Goal: Task Accomplishment & Management: Use online tool/utility

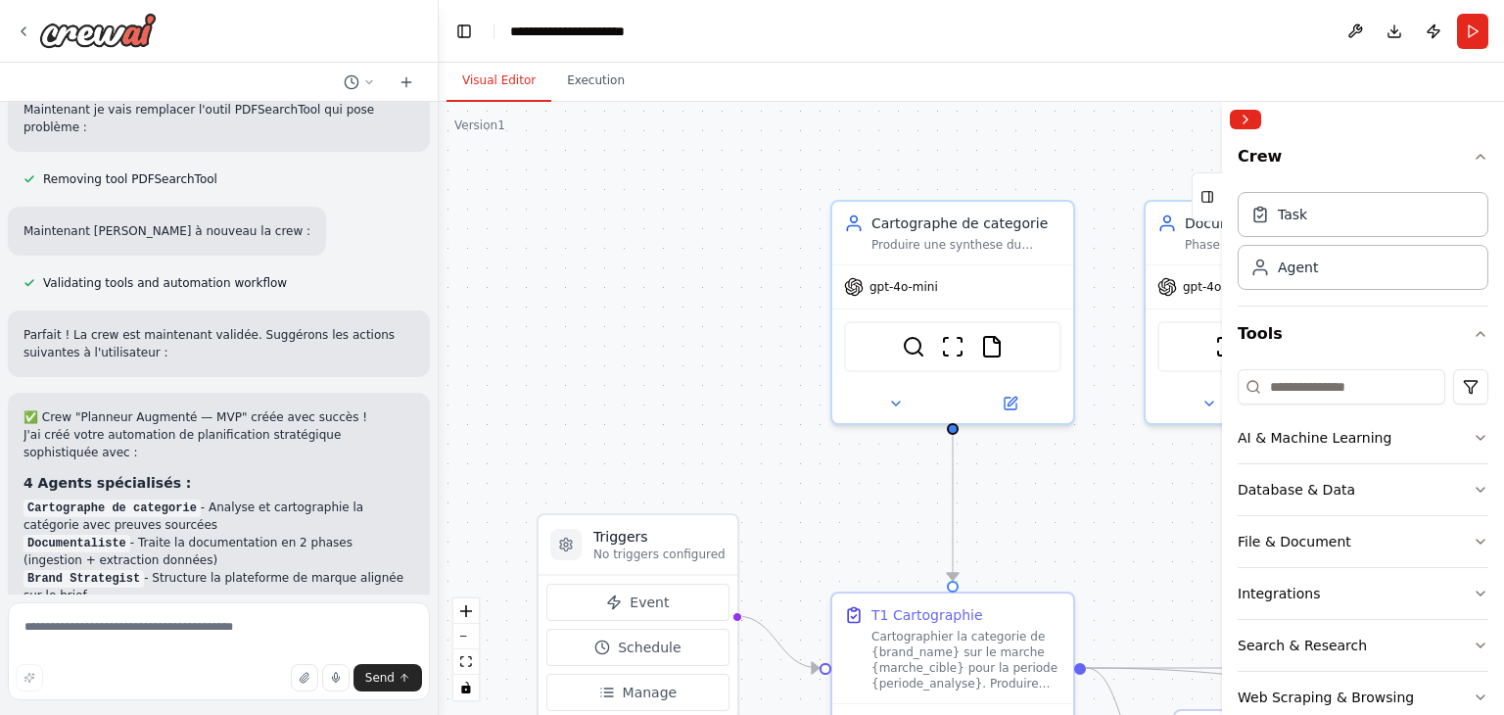
scroll to position [9264, 0]
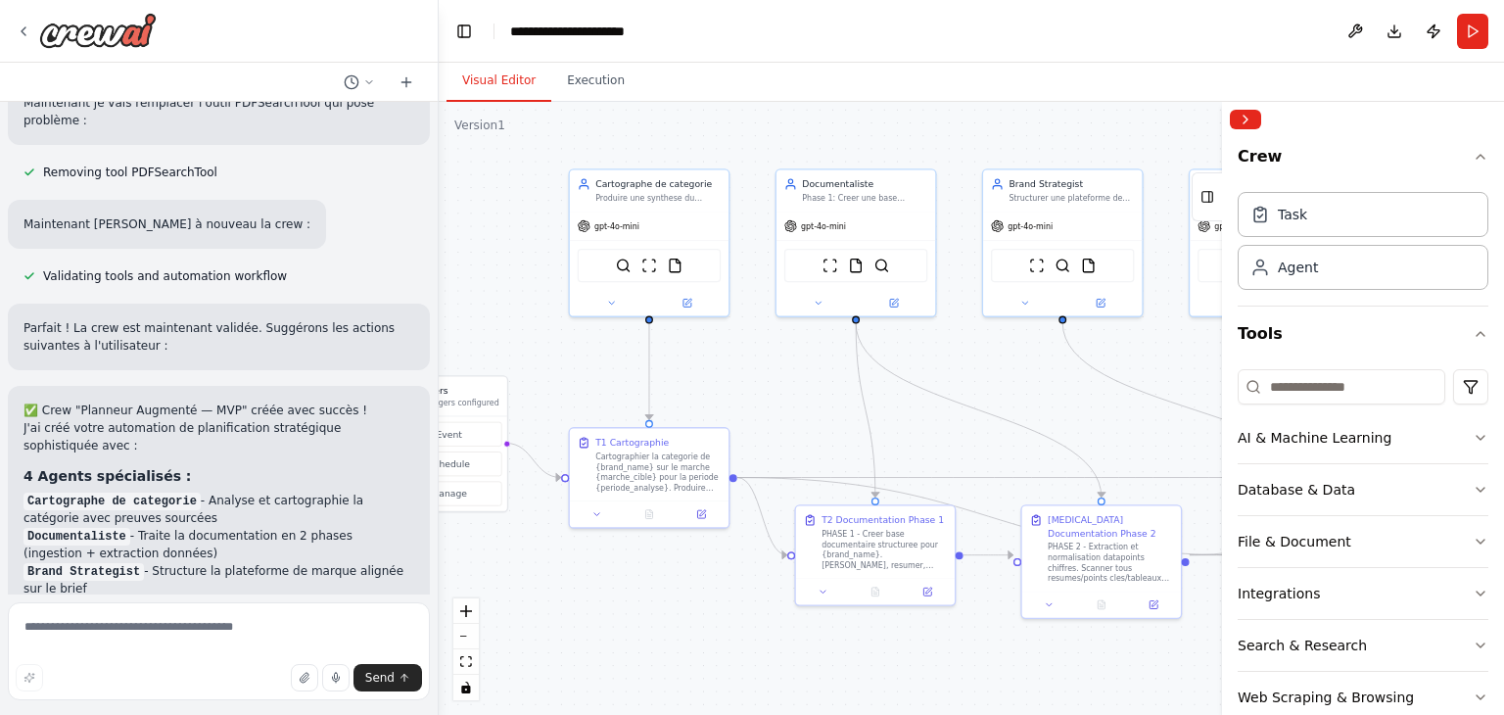
drag, startPoint x: 1101, startPoint y: 484, endPoint x: 909, endPoint y: 384, distance: 216.4
click at [909, 389] on div ".deletable-edge-delete-btn { width: 20px; height: 20px; border: 0px solid #ffff…" at bounding box center [971, 408] width 1065 height 613
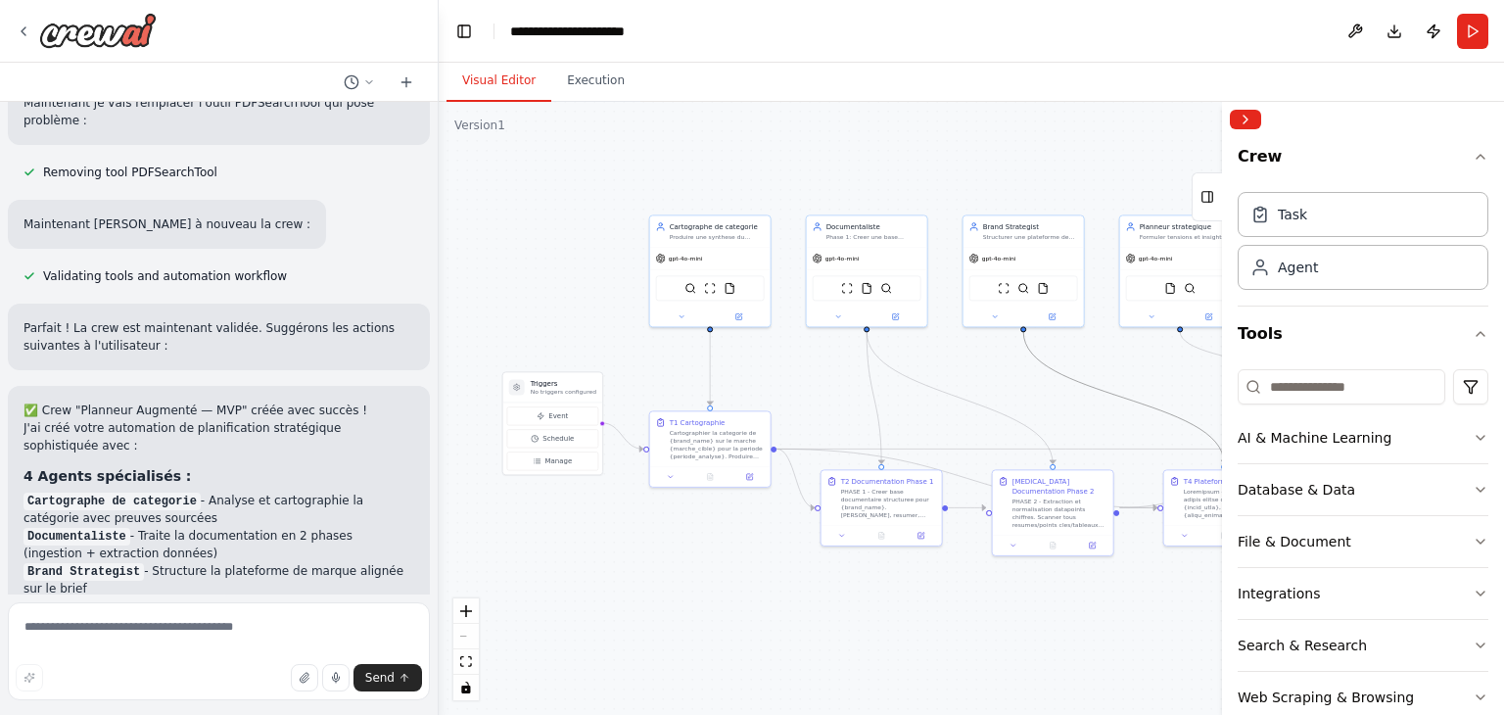
drag, startPoint x: 1140, startPoint y: 406, endPoint x: 834, endPoint y: 373, distance: 307.3
click at [834, 373] on div ".deletable-edge-delete-btn { width: 20px; height: 20px; border: 0px solid #ffff…" at bounding box center [971, 408] width 1065 height 613
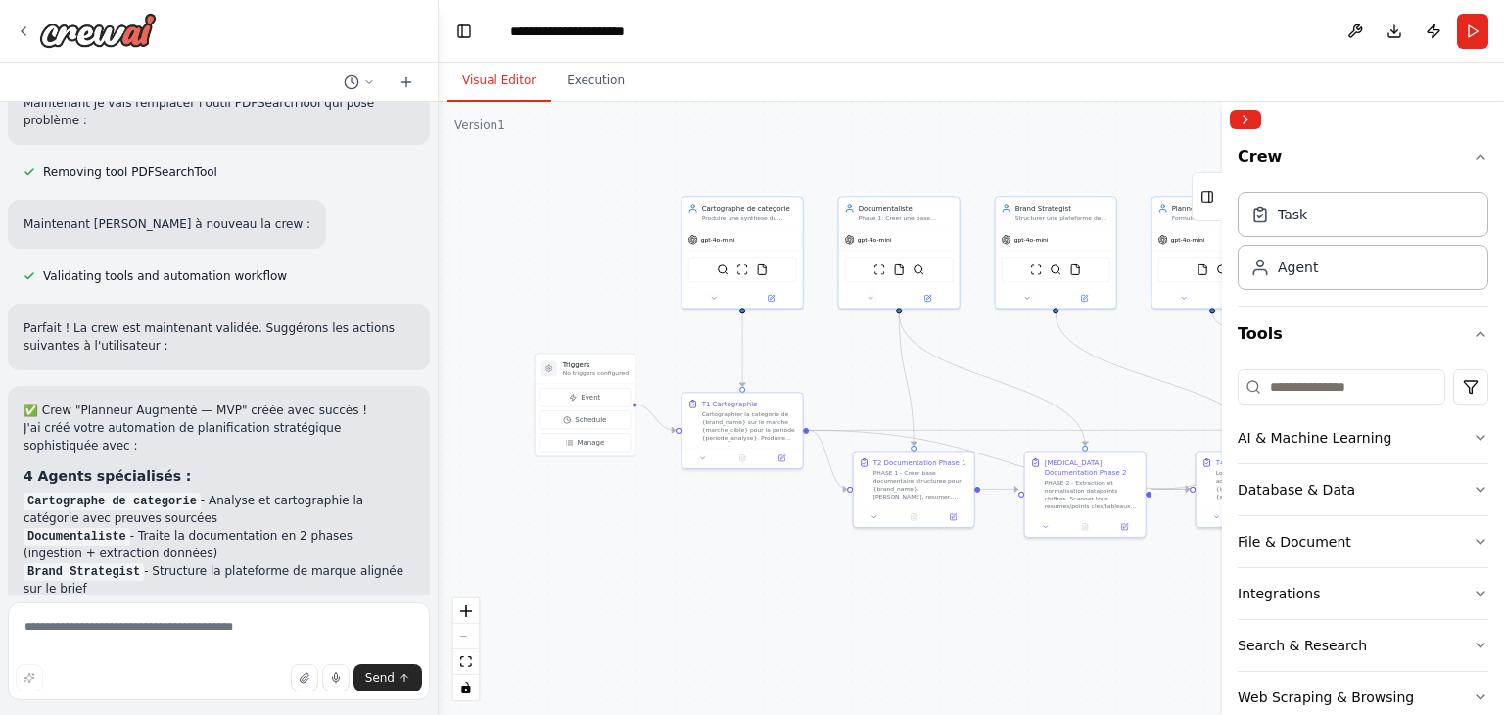
drag, startPoint x: 1025, startPoint y: 392, endPoint x: 1075, endPoint y: 375, distance: 52.6
click at [1075, 375] on div ".deletable-edge-delete-btn { width: 20px; height: 20px; border: 0px solid #ffff…" at bounding box center [971, 408] width 1065 height 613
click at [617, 375] on p "No triggers configured" at bounding box center [614, 375] width 66 height 8
drag, startPoint x: 641, startPoint y: 361, endPoint x: 637, endPoint y: 347, distance: 15.5
click at [637, 347] on div "Triggers No triggers configured" at bounding box center [602, 361] width 99 height 30
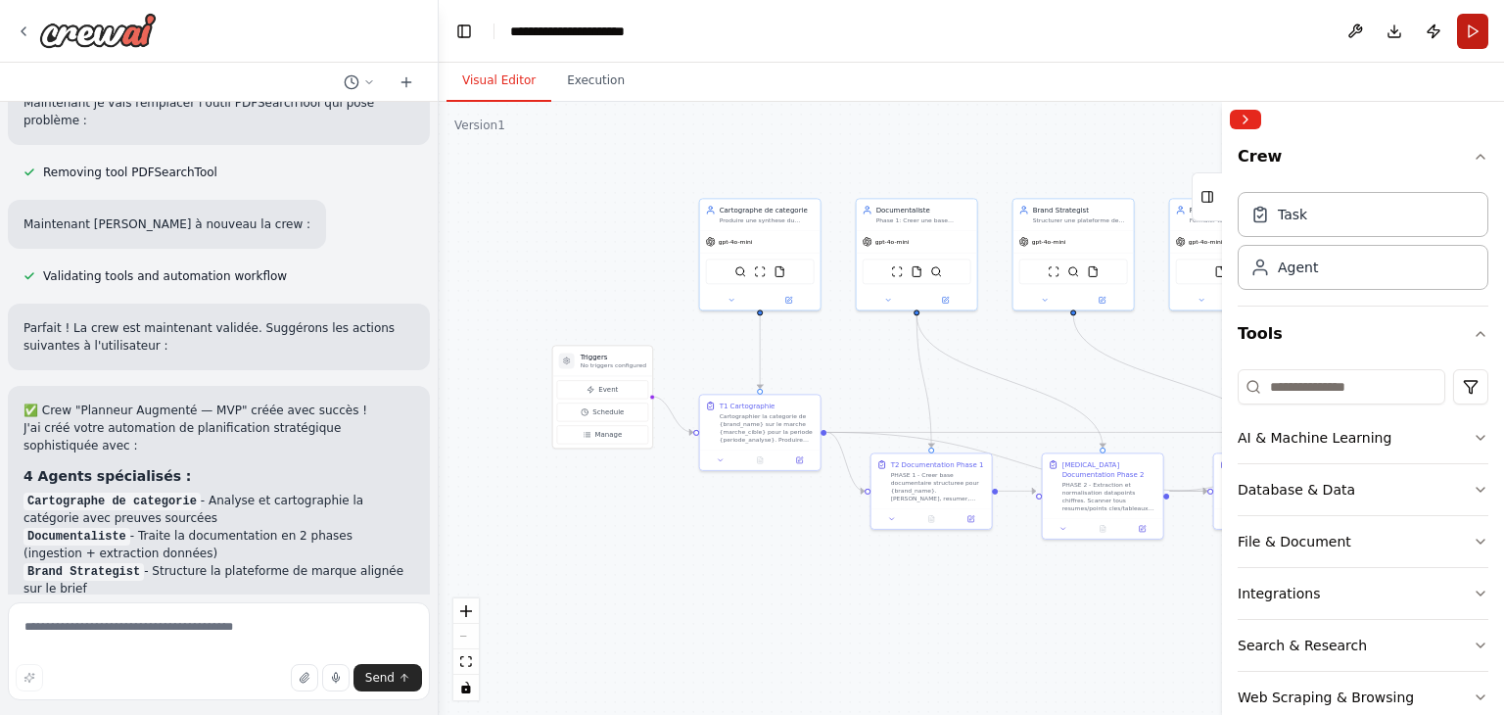
click at [1468, 26] on button "Run" at bounding box center [1472, 31] width 31 height 35
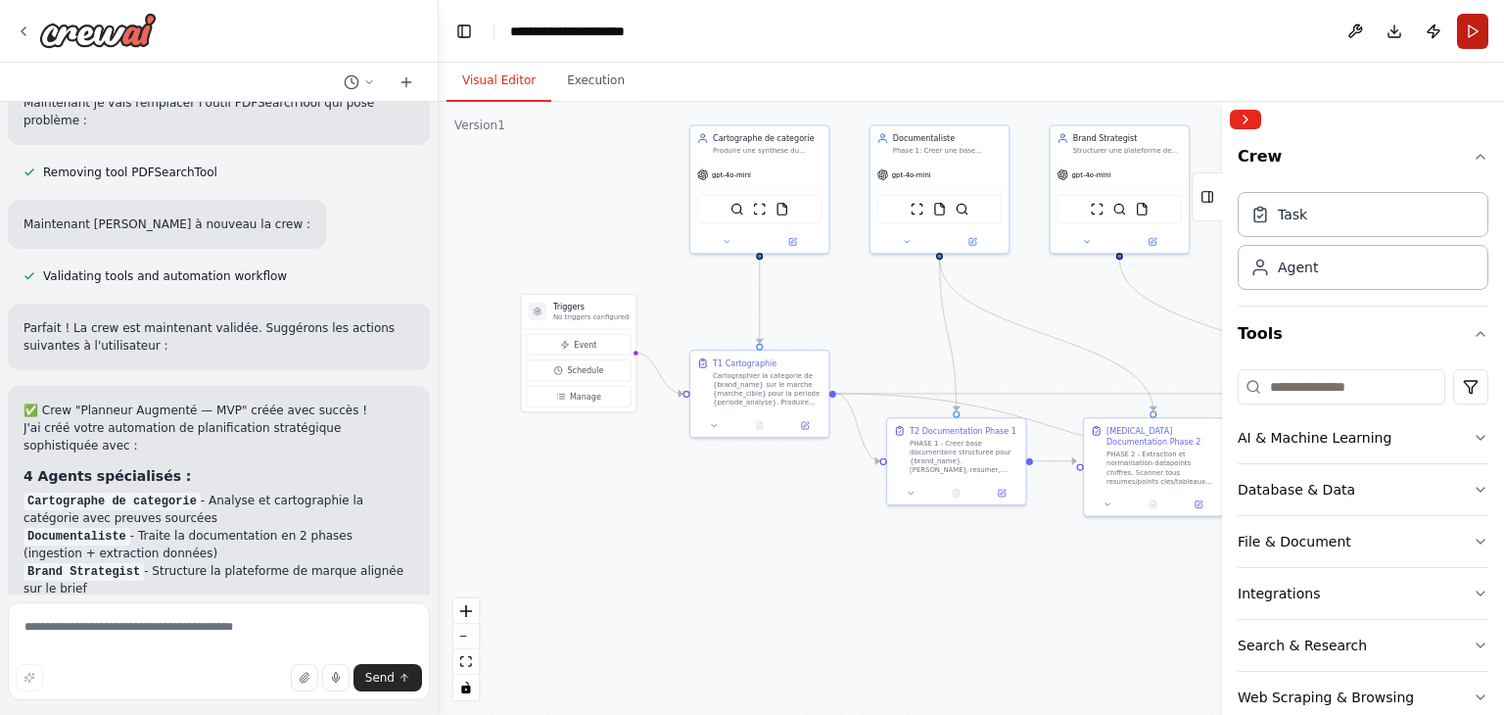
click at [1465, 29] on button "Run" at bounding box center [1472, 31] width 31 height 35
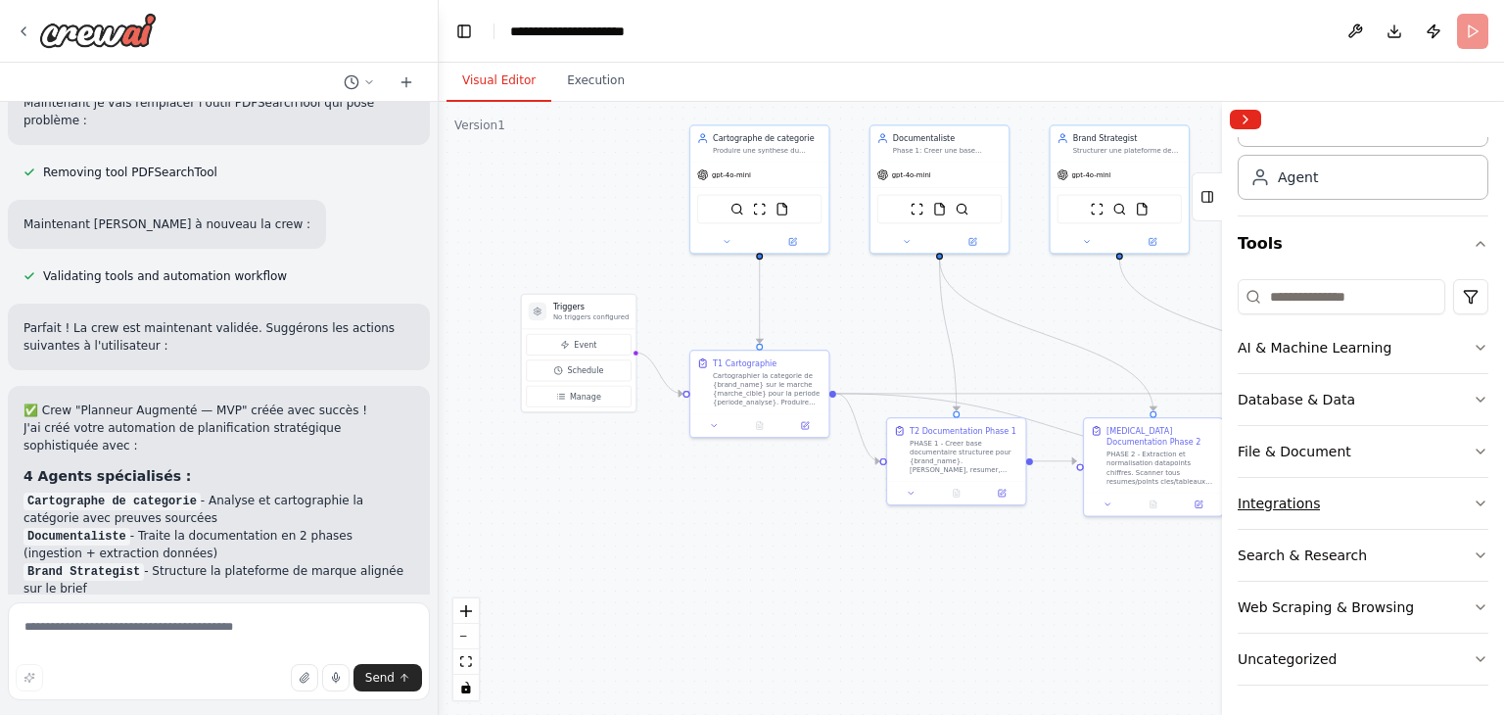
scroll to position [0, 0]
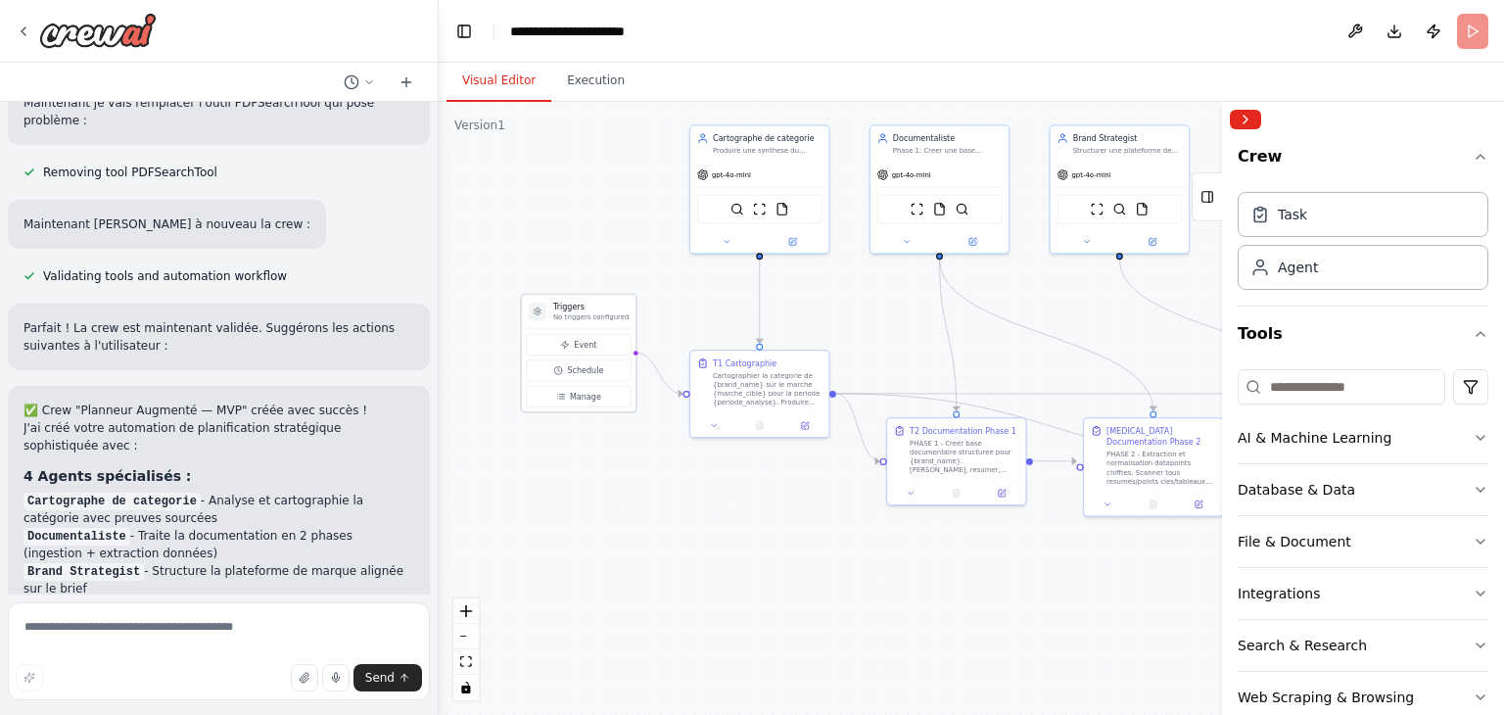
click at [568, 314] on p "No triggers configured" at bounding box center [590, 316] width 75 height 9
click at [581, 402] on button "Manage" at bounding box center [578, 397] width 105 height 22
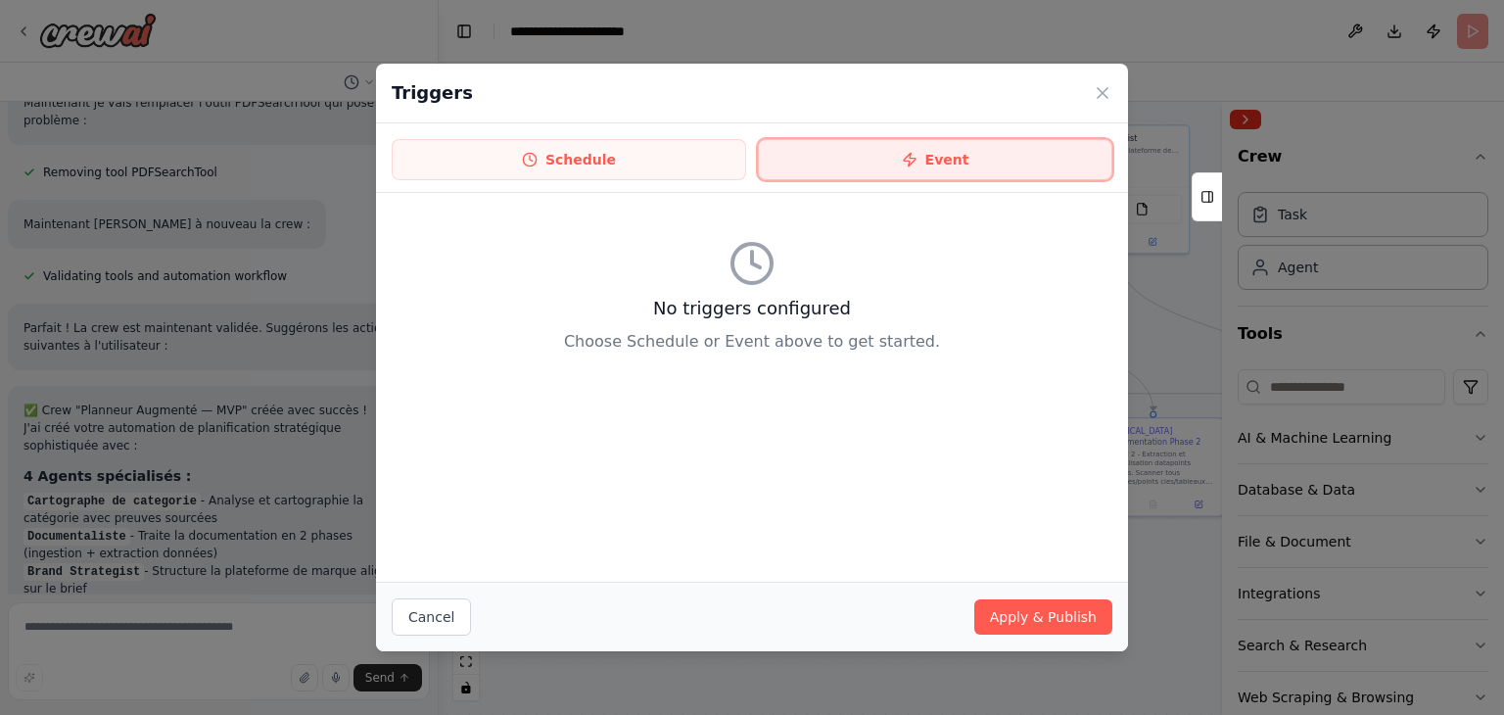
click at [1029, 156] on button "Event" at bounding box center [935, 159] width 354 height 41
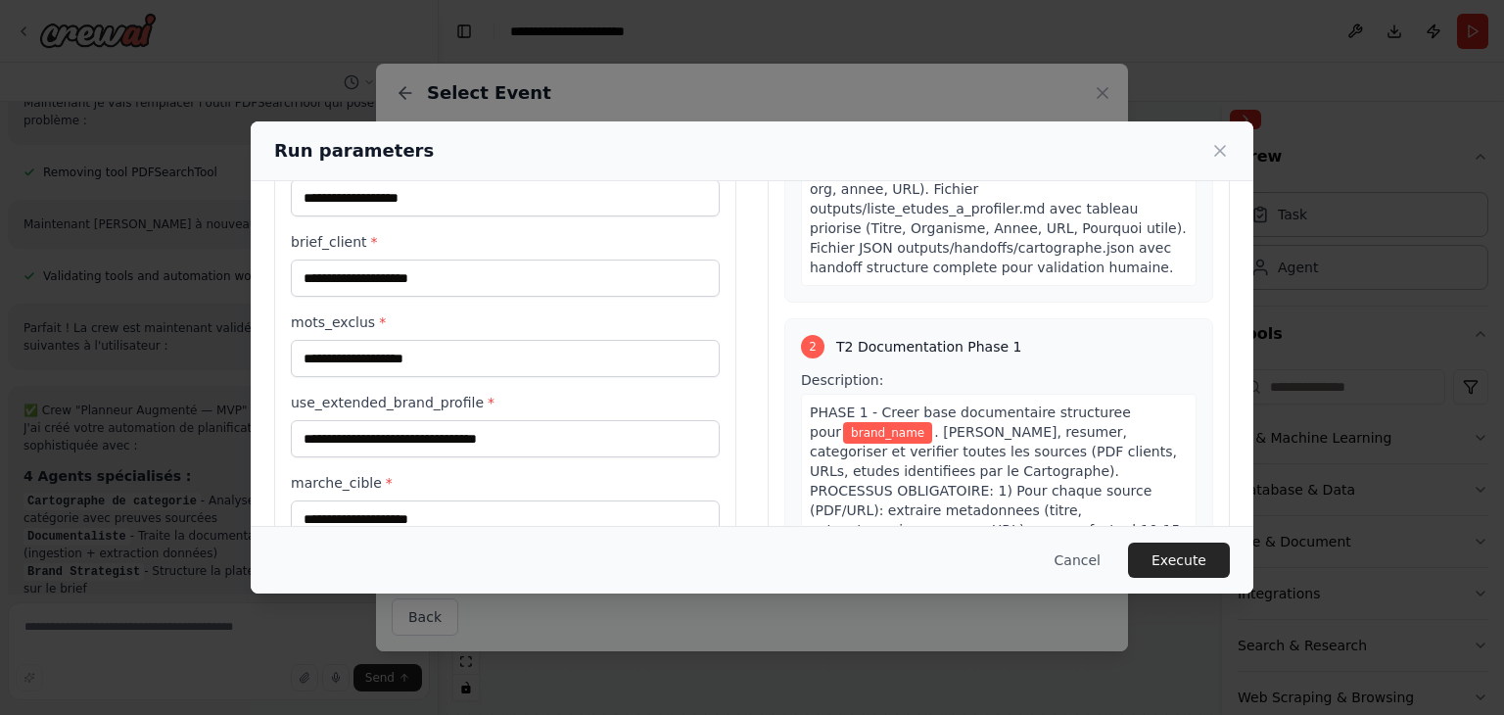
scroll to position [196, 0]
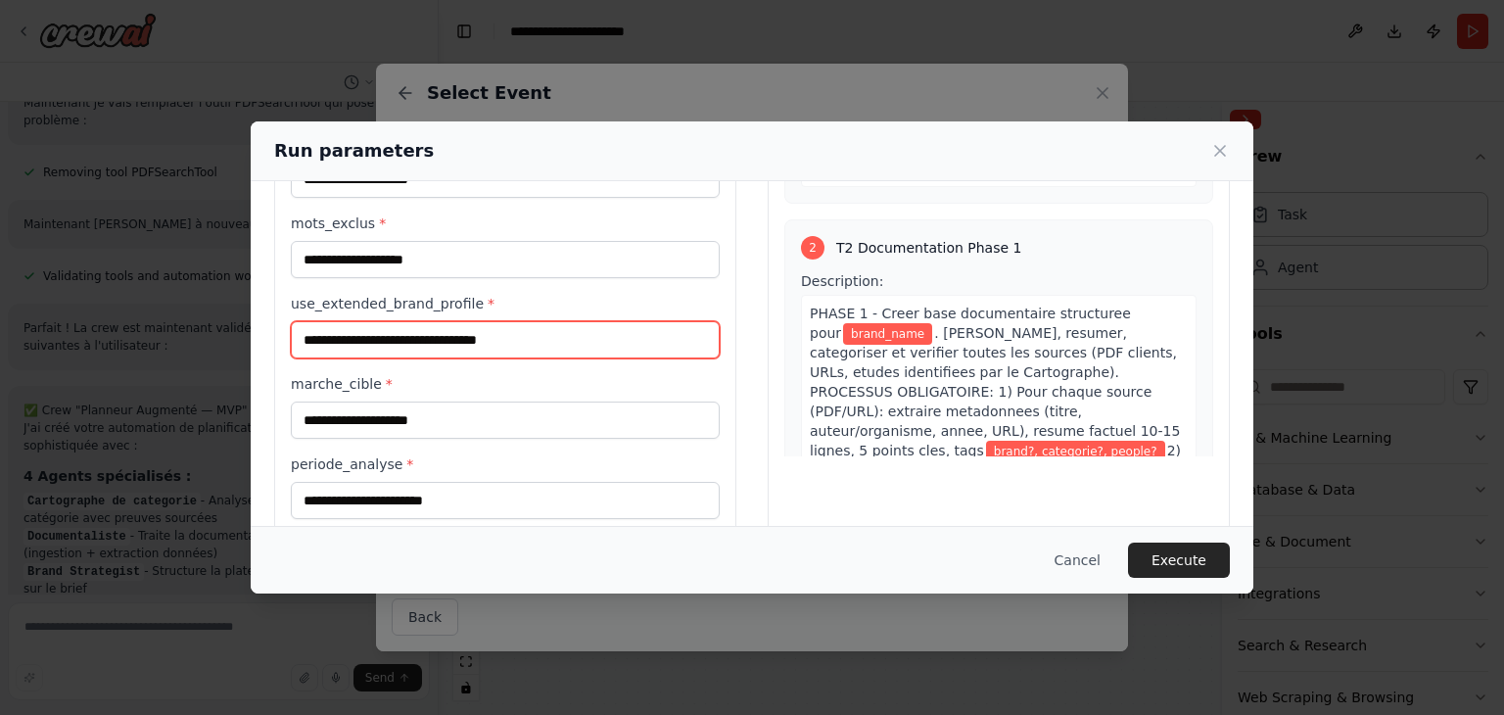
drag, startPoint x: 450, startPoint y: 325, endPoint x: 472, endPoint y: 334, distance: 23.3
click at [450, 325] on input "use_extended_brand_profile *" at bounding box center [505, 339] width 429 height 37
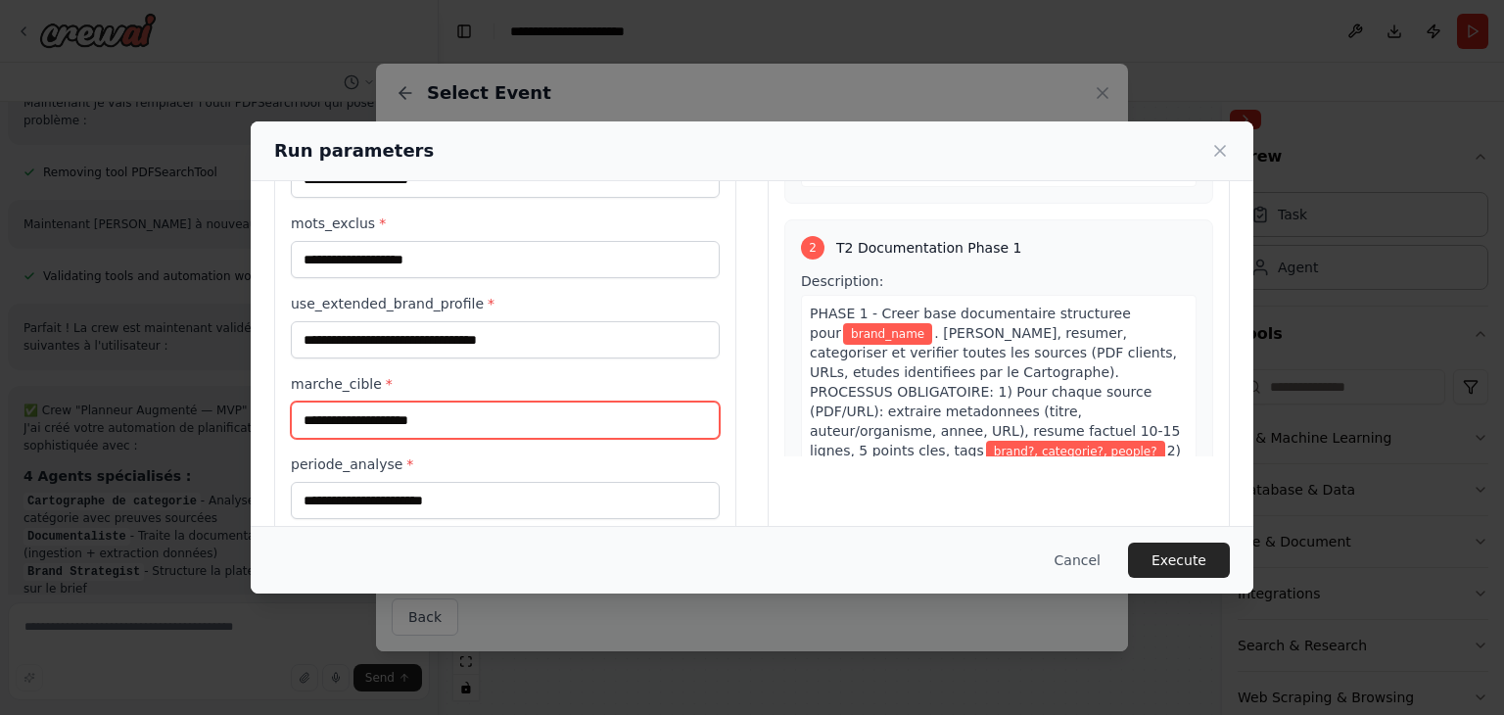
click at [432, 401] on input "marche_cible *" at bounding box center [505, 419] width 429 height 37
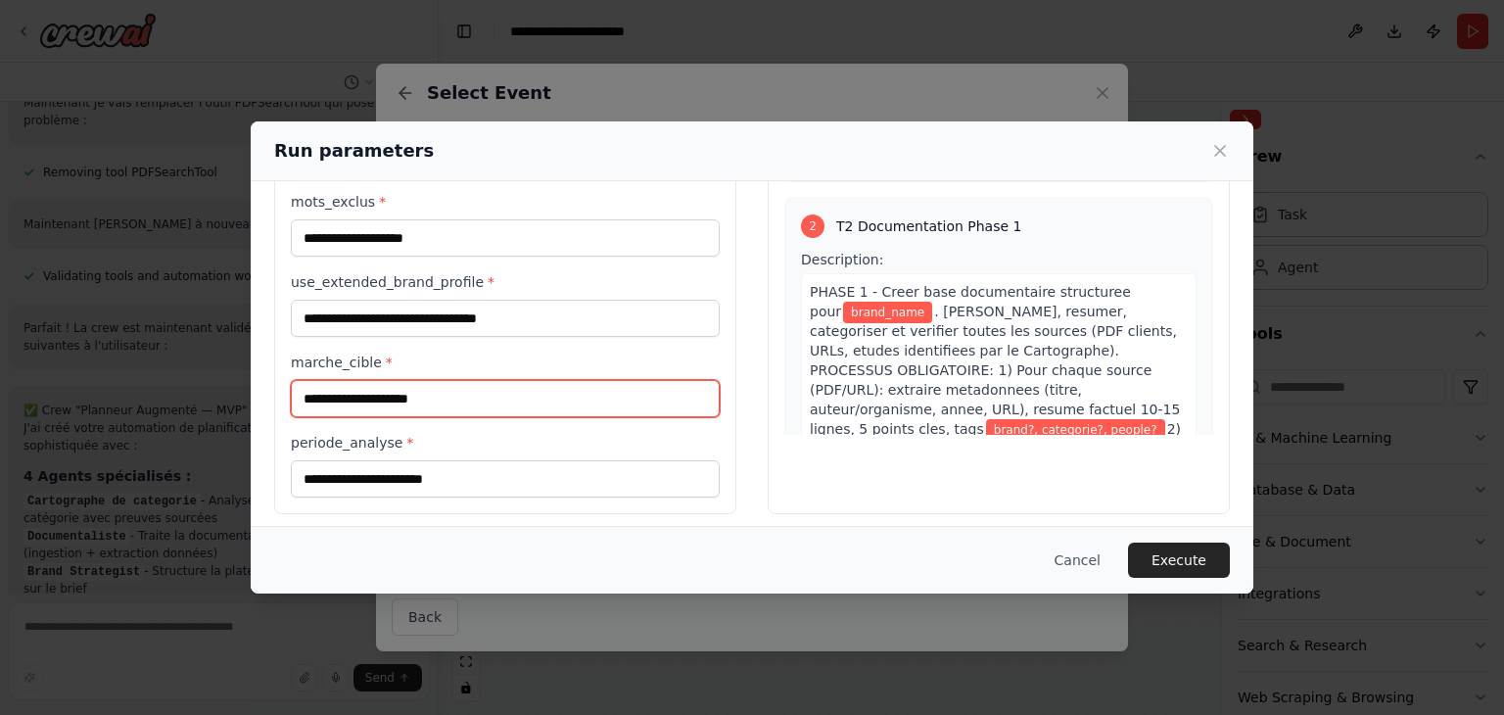
scroll to position [226, 0]
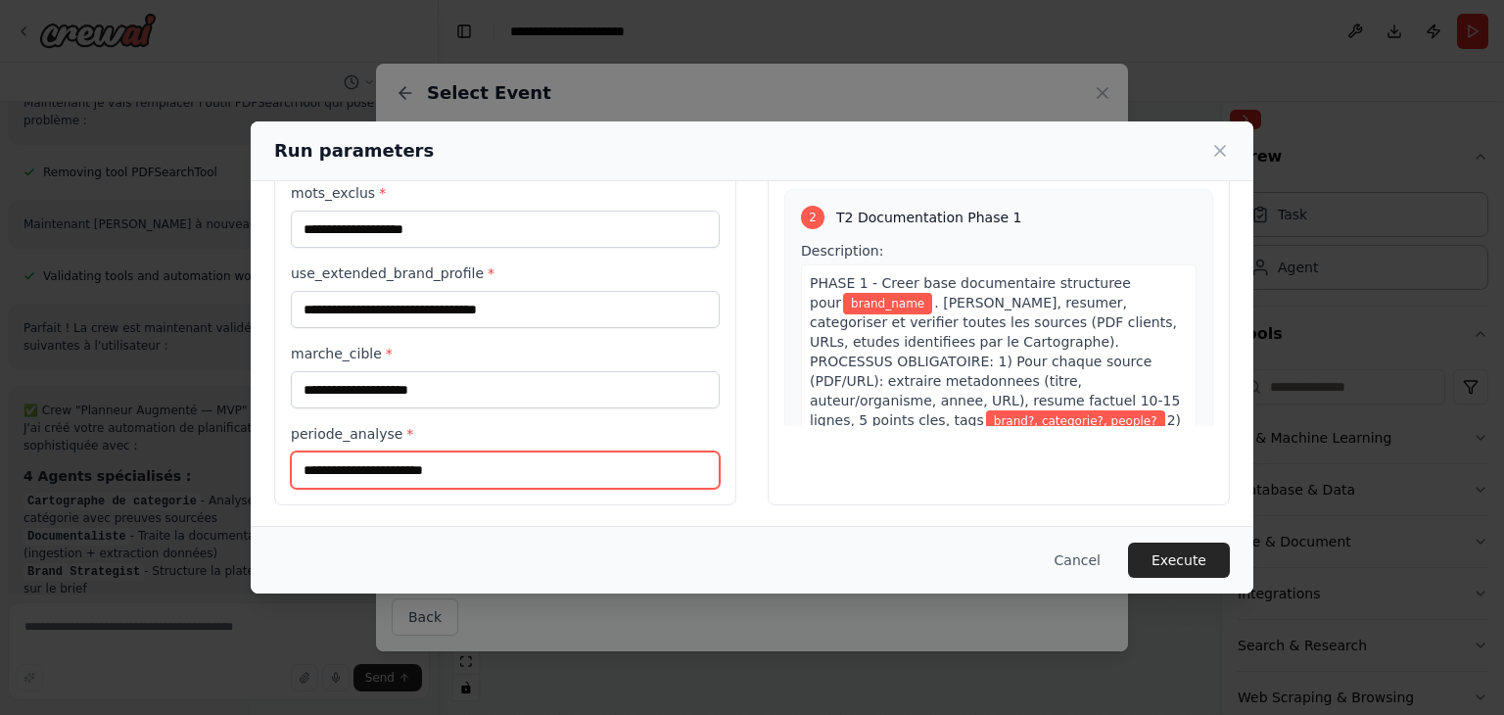
click at [456, 462] on input "periode_analyse *" at bounding box center [505, 469] width 429 height 37
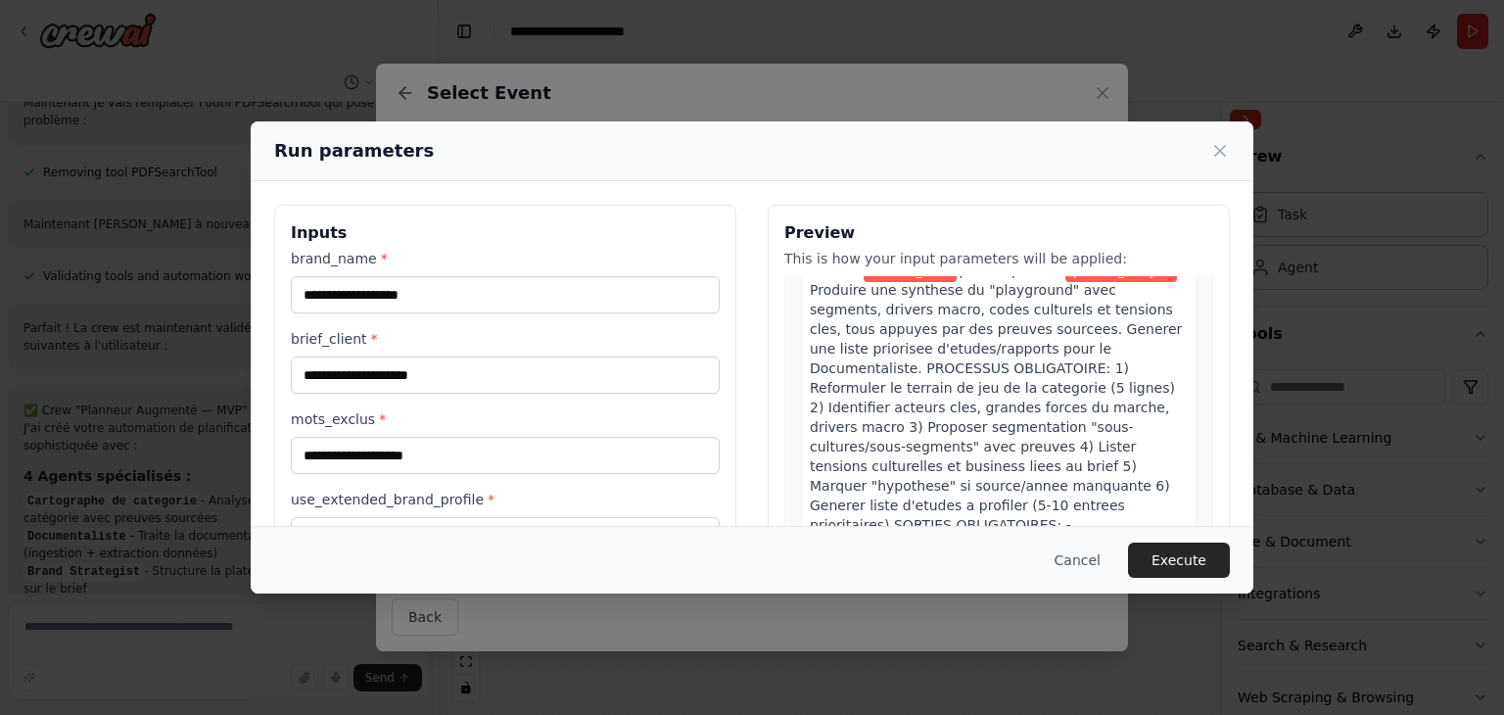
scroll to position [0, 0]
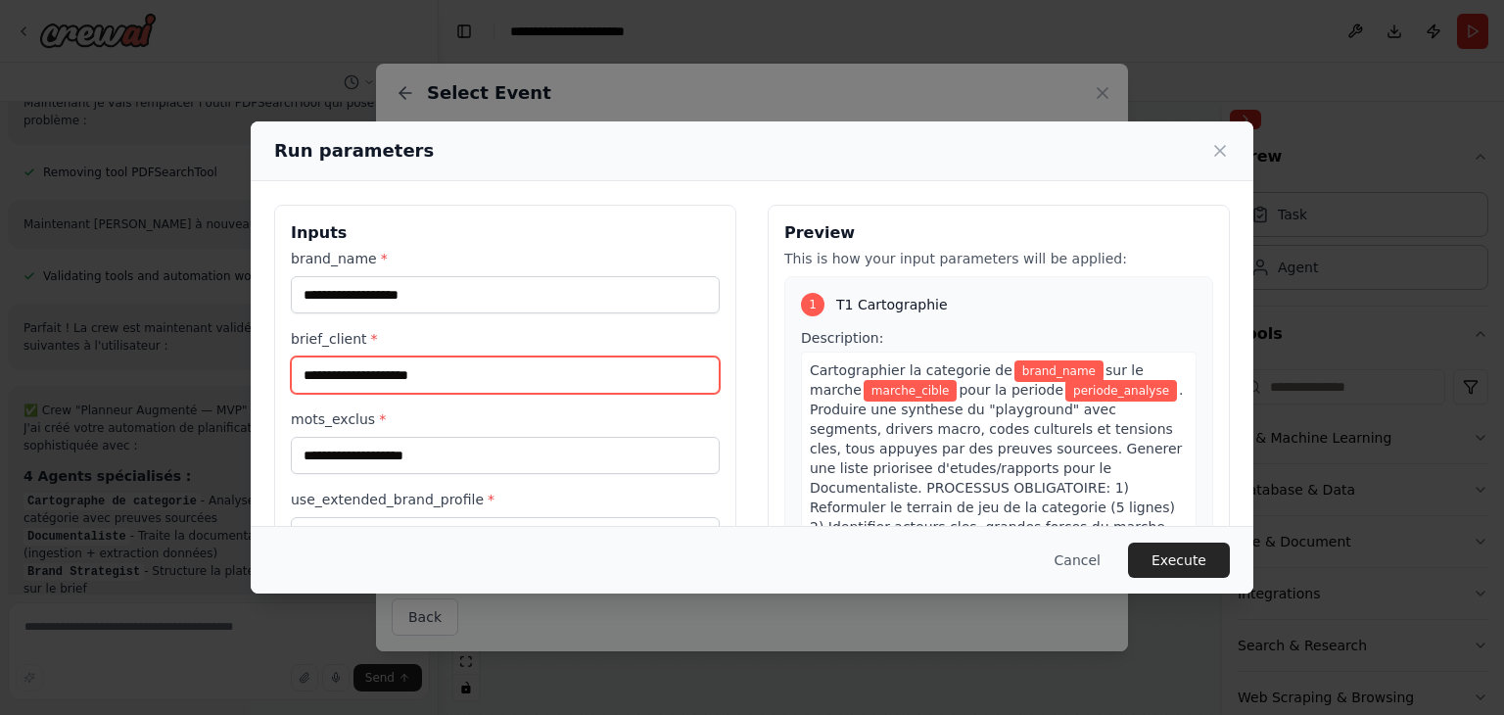
click at [497, 370] on input "brief_client *" at bounding box center [505, 374] width 429 height 37
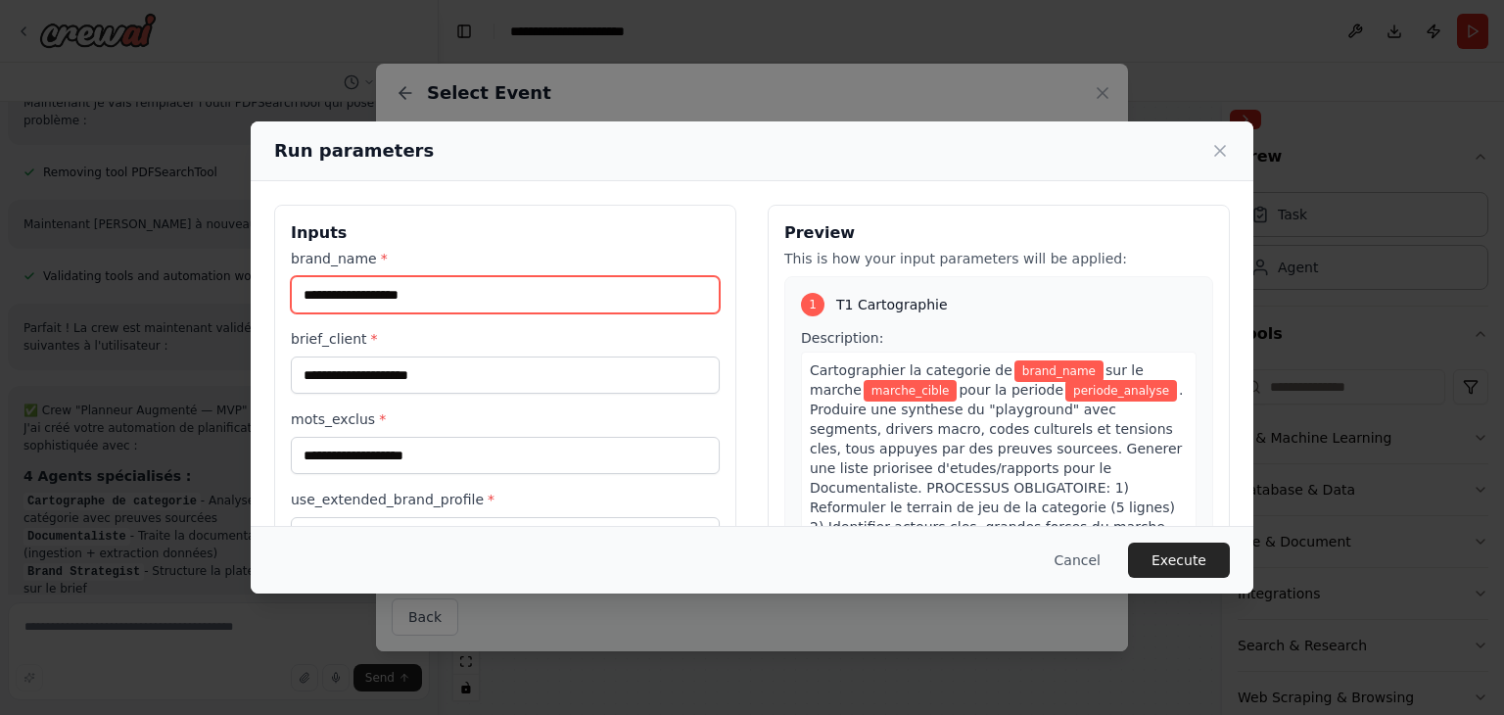
click at [485, 301] on input "brand_name *" at bounding box center [505, 294] width 429 height 37
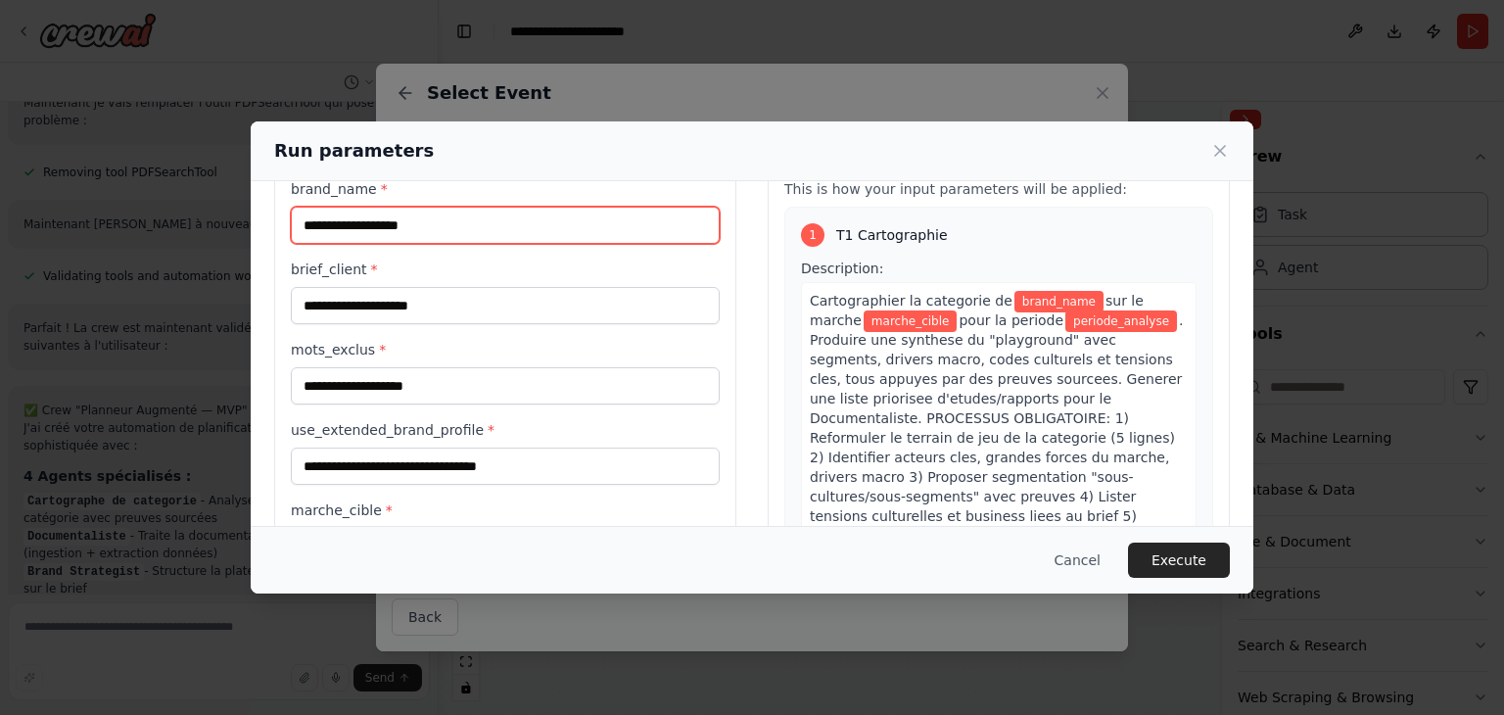
scroll to position [98, 0]
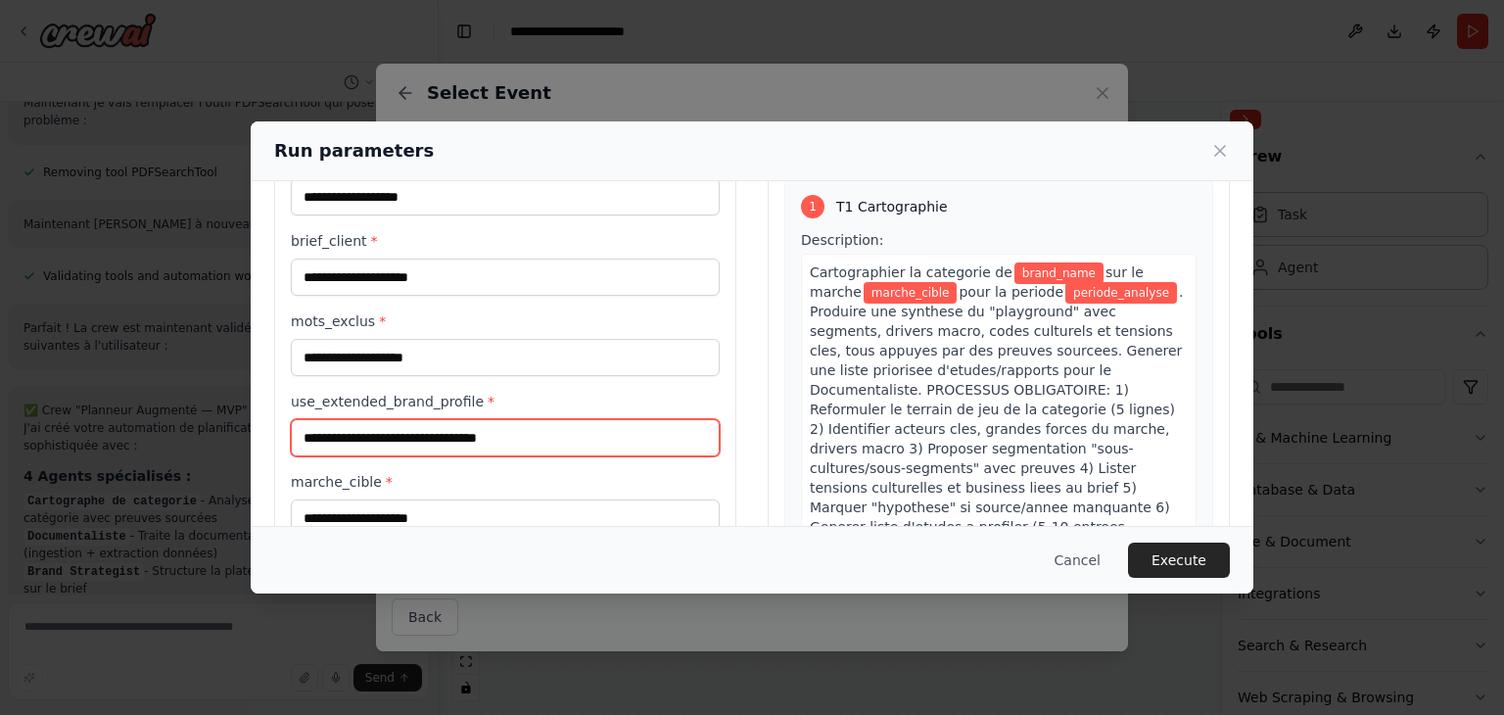
click at [503, 450] on input "use_extended_brand_profile *" at bounding box center [505, 437] width 429 height 37
click at [511, 387] on div "brand_name * brief_client * mots_exclus * use_extended_brand_profile * marche_c…" at bounding box center [505, 384] width 429 height 466
drag, startPoint x: 1109, startPoint y: 554, endPoint x: 1100, endPoint y: 557, distance: 10.2
click at [1106, 554] on button "Cancel" at bounding box center [1077, 559] width 77 height 35
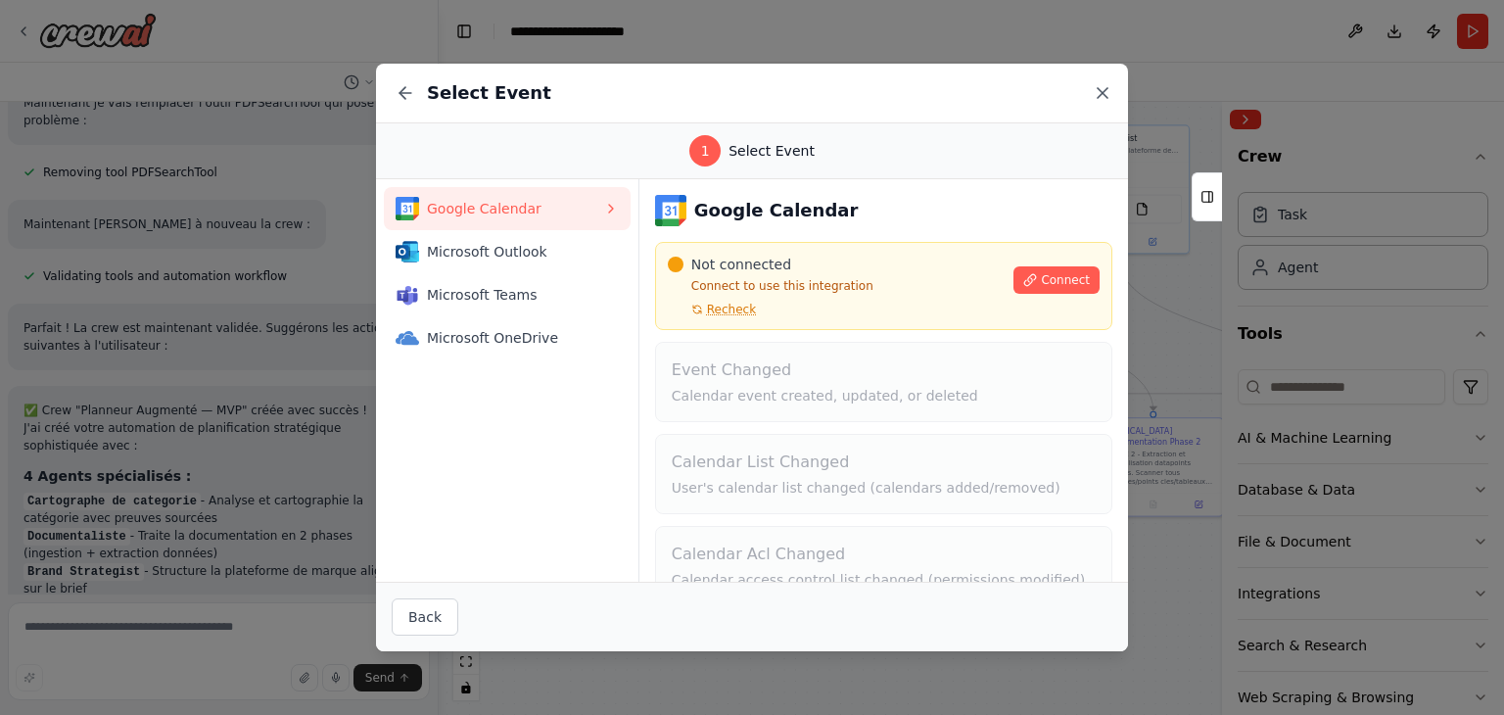
click at [1102, 87] on icon at bounding box center [1103, 93] width 20 height 20
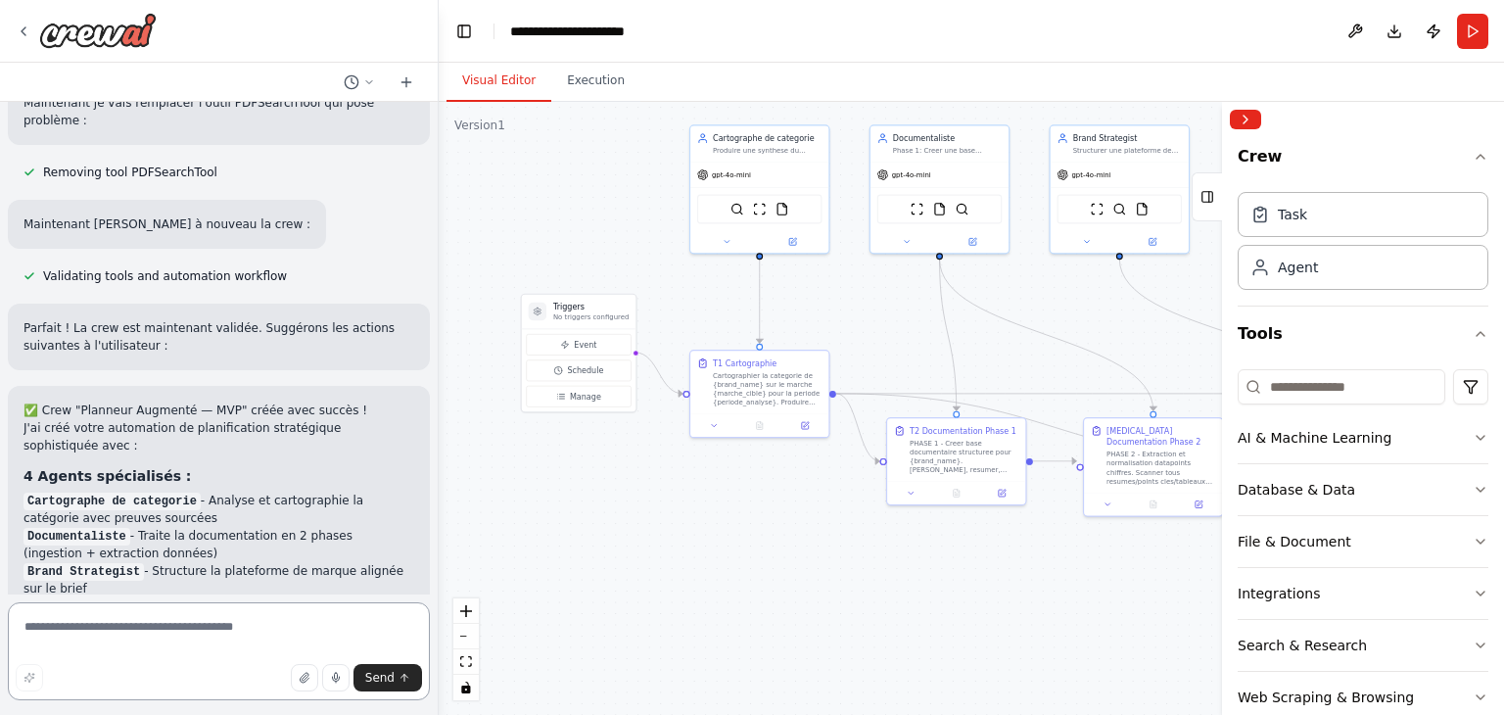
click at [186, 626] on textarea at bounding box center [219, 651] width 422 height 98
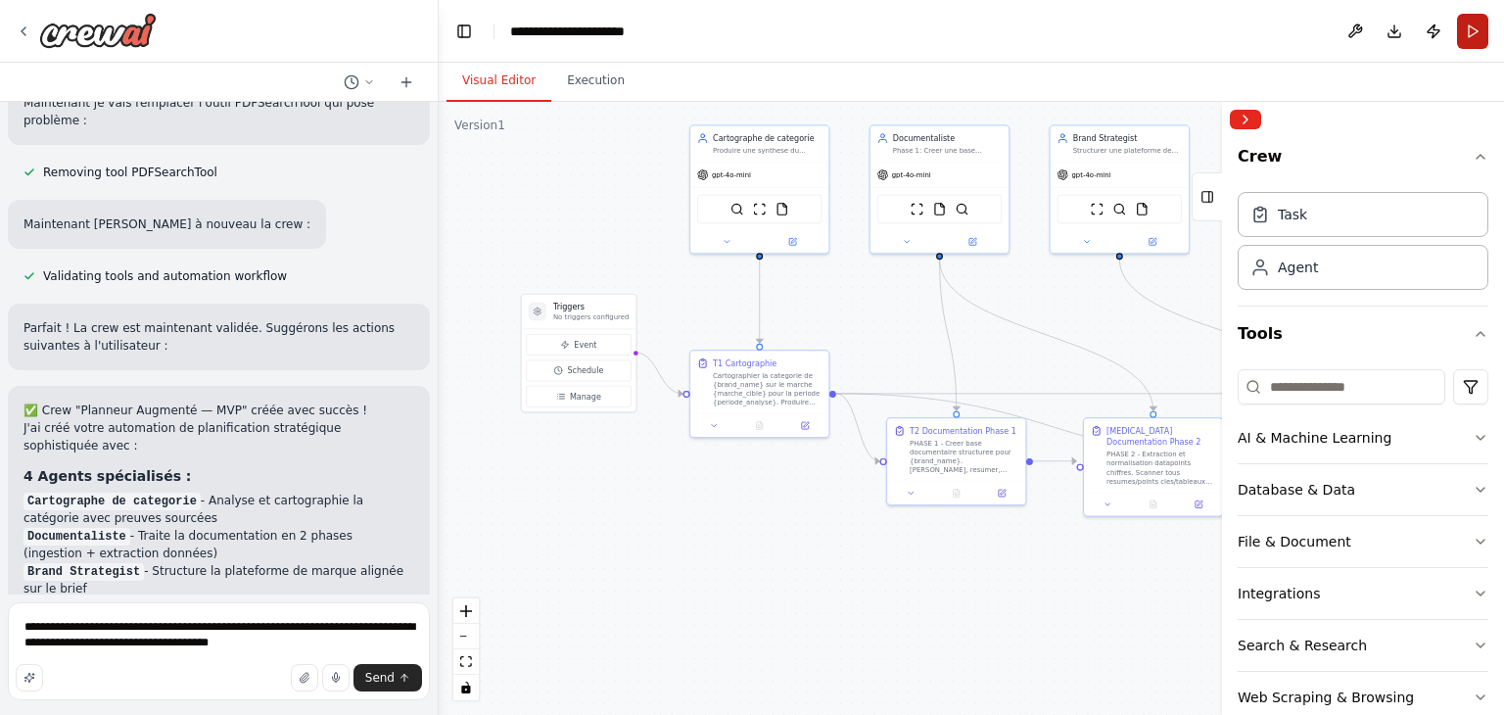
click at [1484, 43] on button "Run" at bounding box center [1472, 31] width 31 height 35
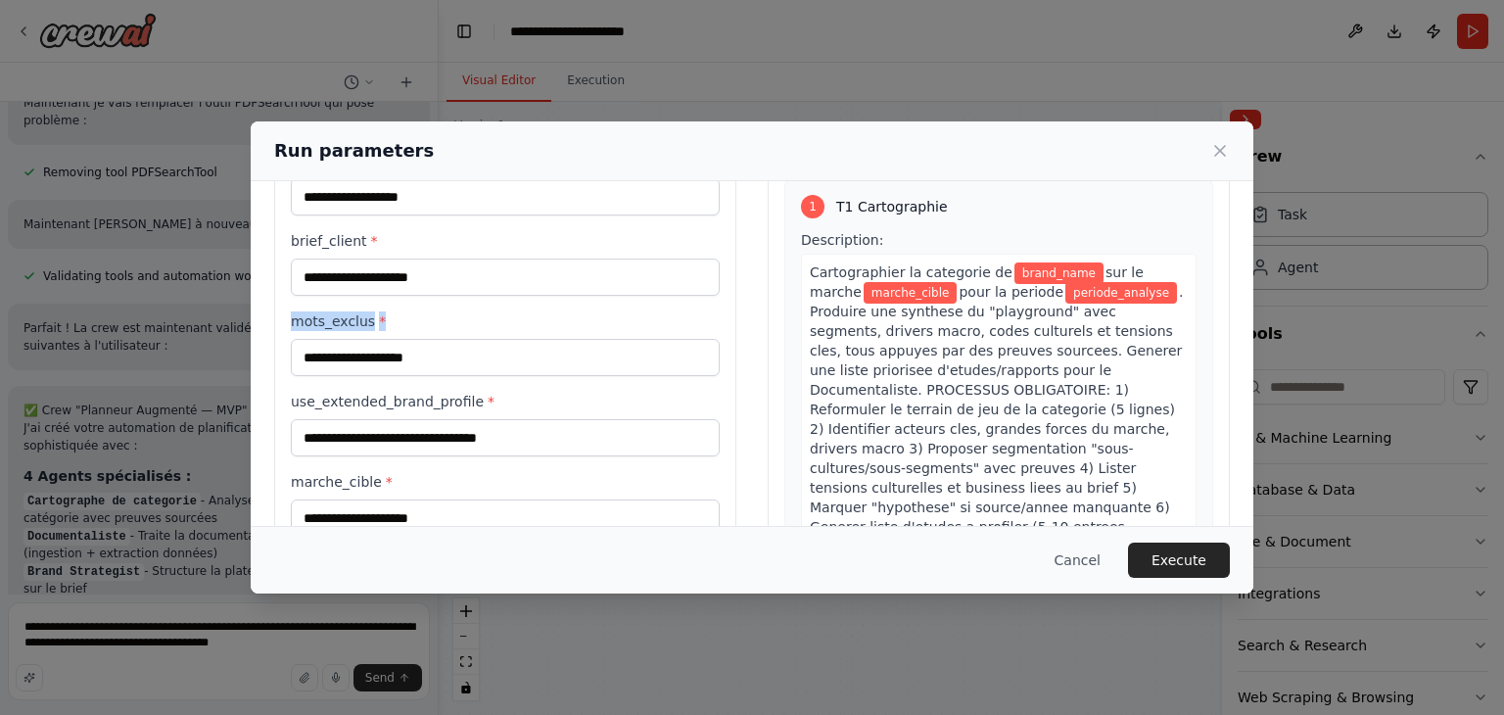
click at [286, 317] on div "Inputs brand_name * brief_client * mots_exclus * use_extended_brand_profile * m…" at bounding box center [505, 370] width 462 height 527
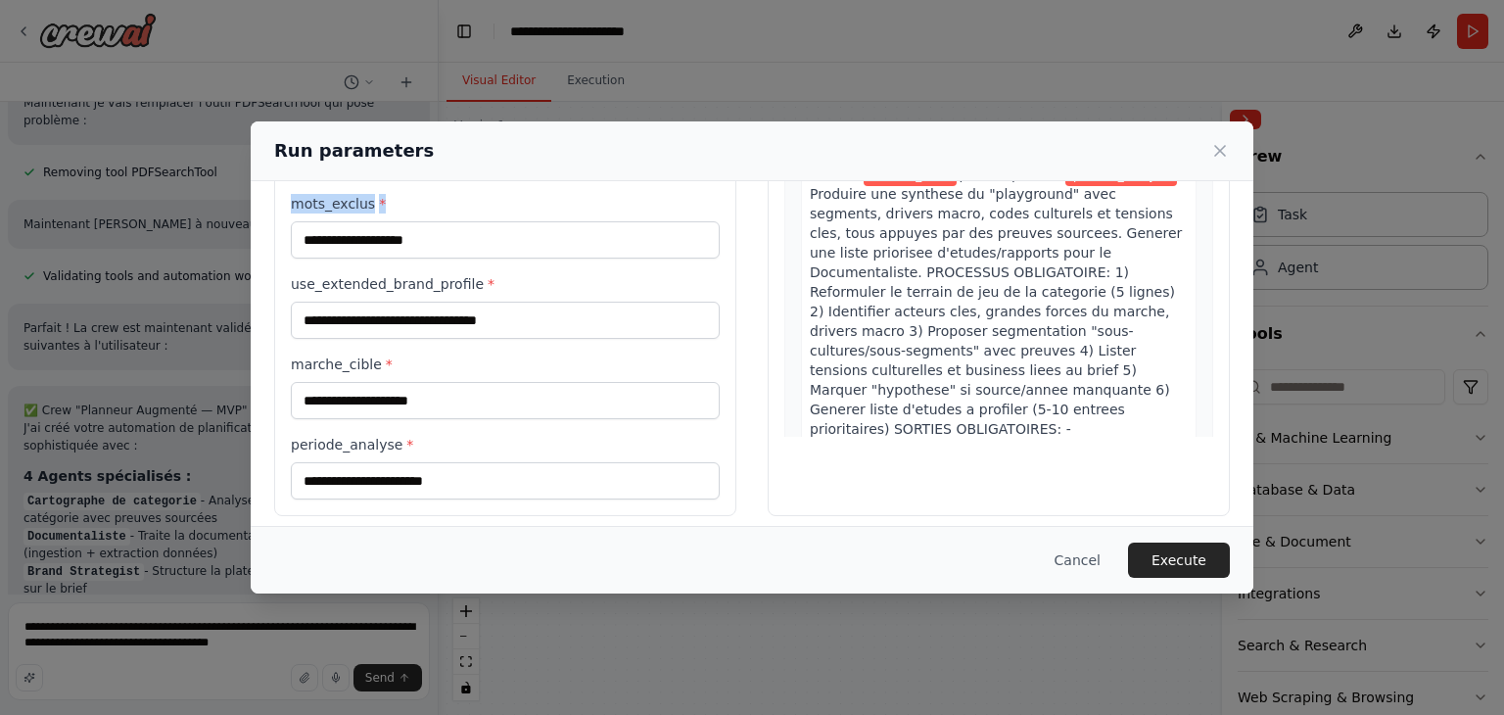
scroll to position [226, 0]
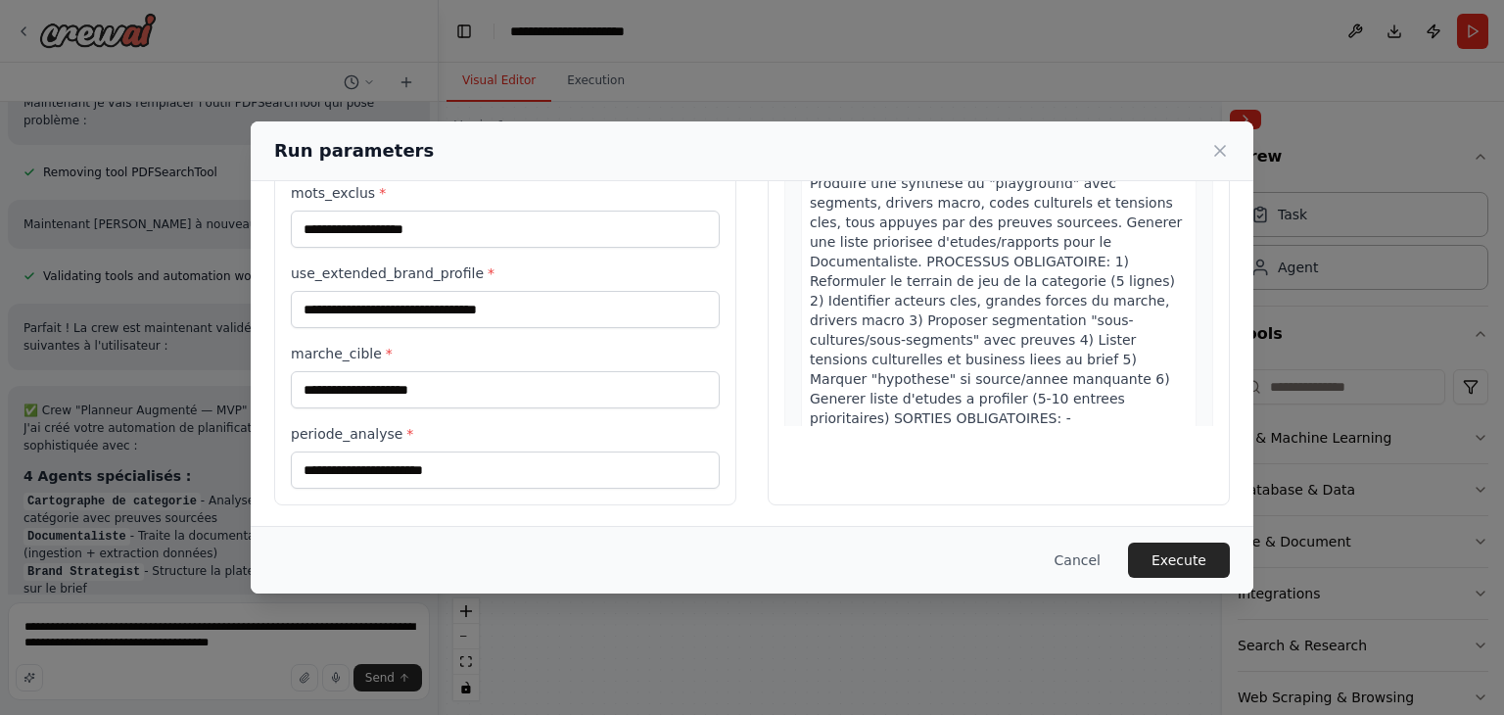
click at [298, 644] on div "Run parameters Inputs brand_name * brief_client * mots_exclus * use_extended_br…" at bounding box center [752, 357] width 1504 height 715
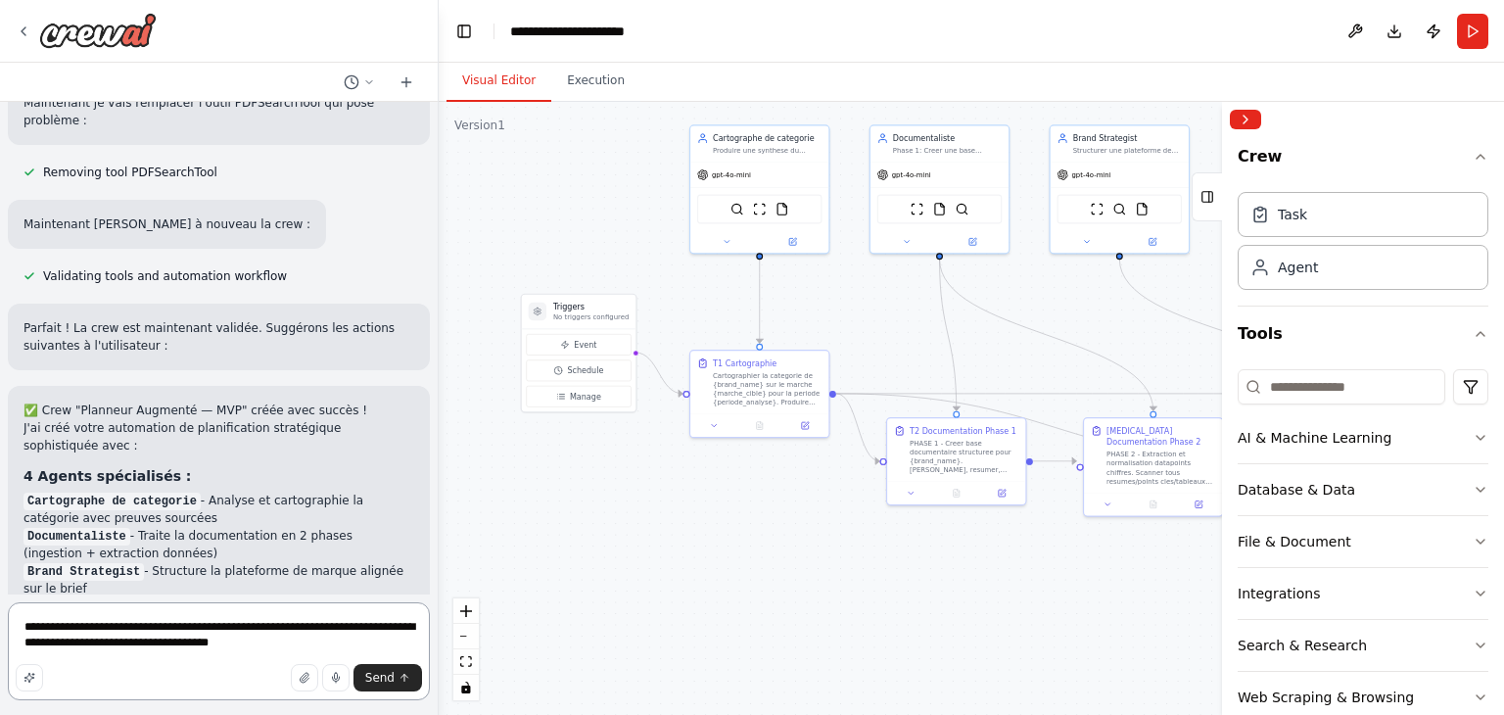
click at [291, 648] on textarea "**********" at bounding box center [219, 651] width 422 height 98
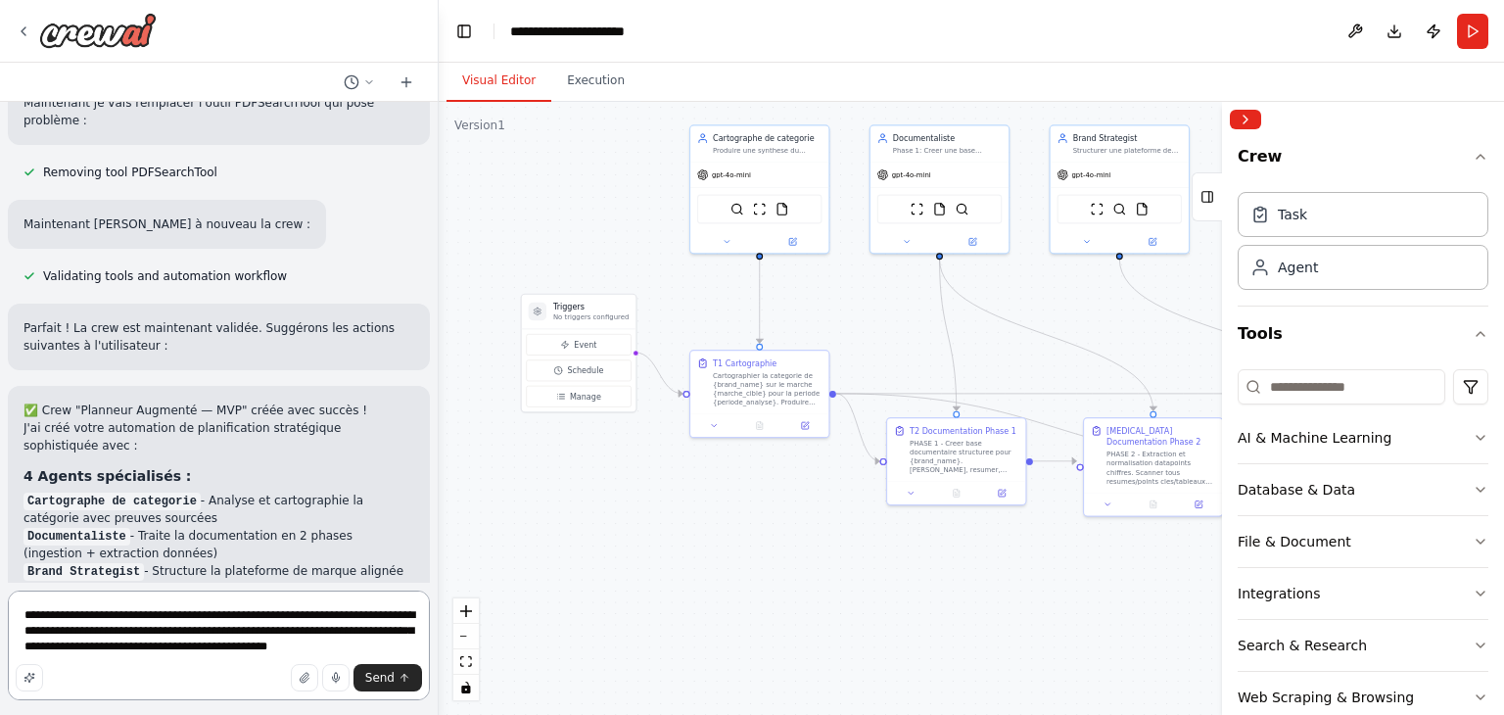
type textarea "**********"
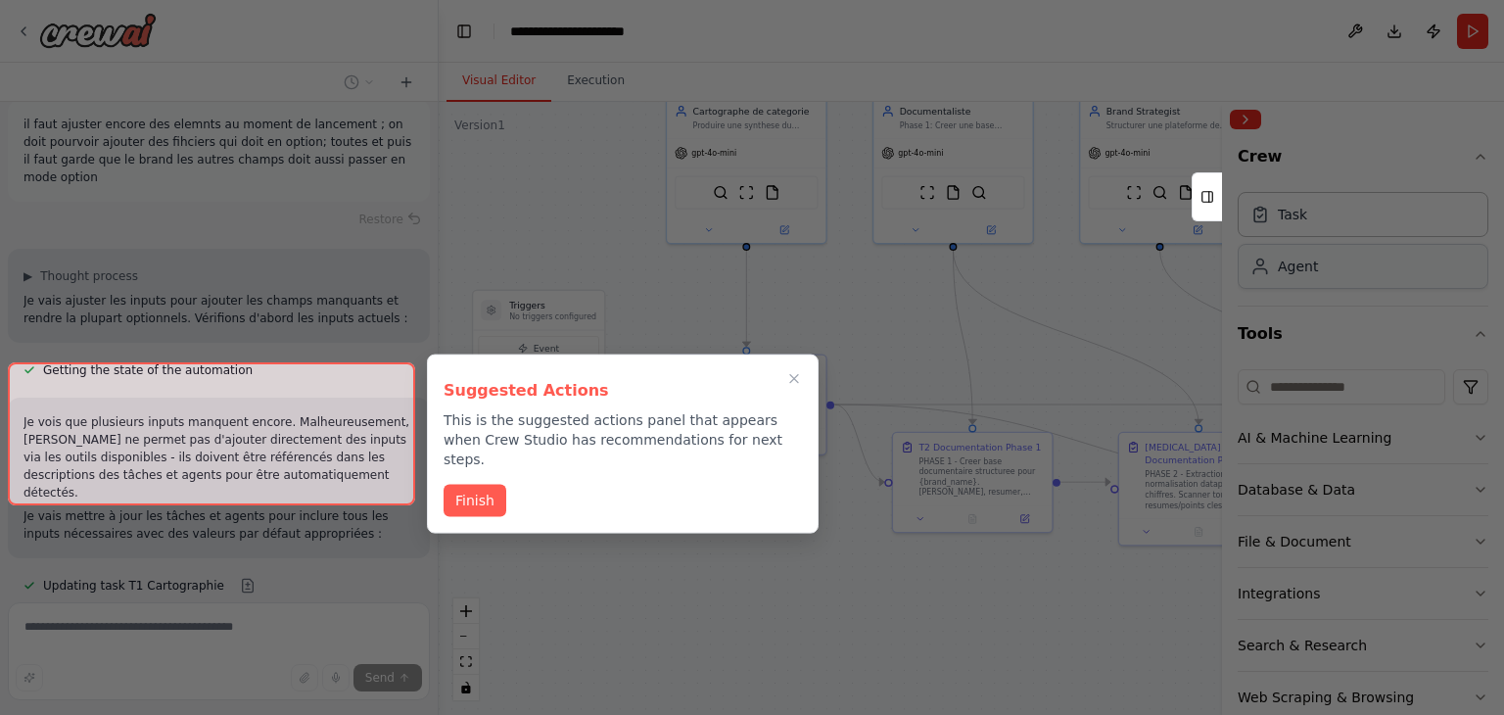
scroll to position [10301, 0]
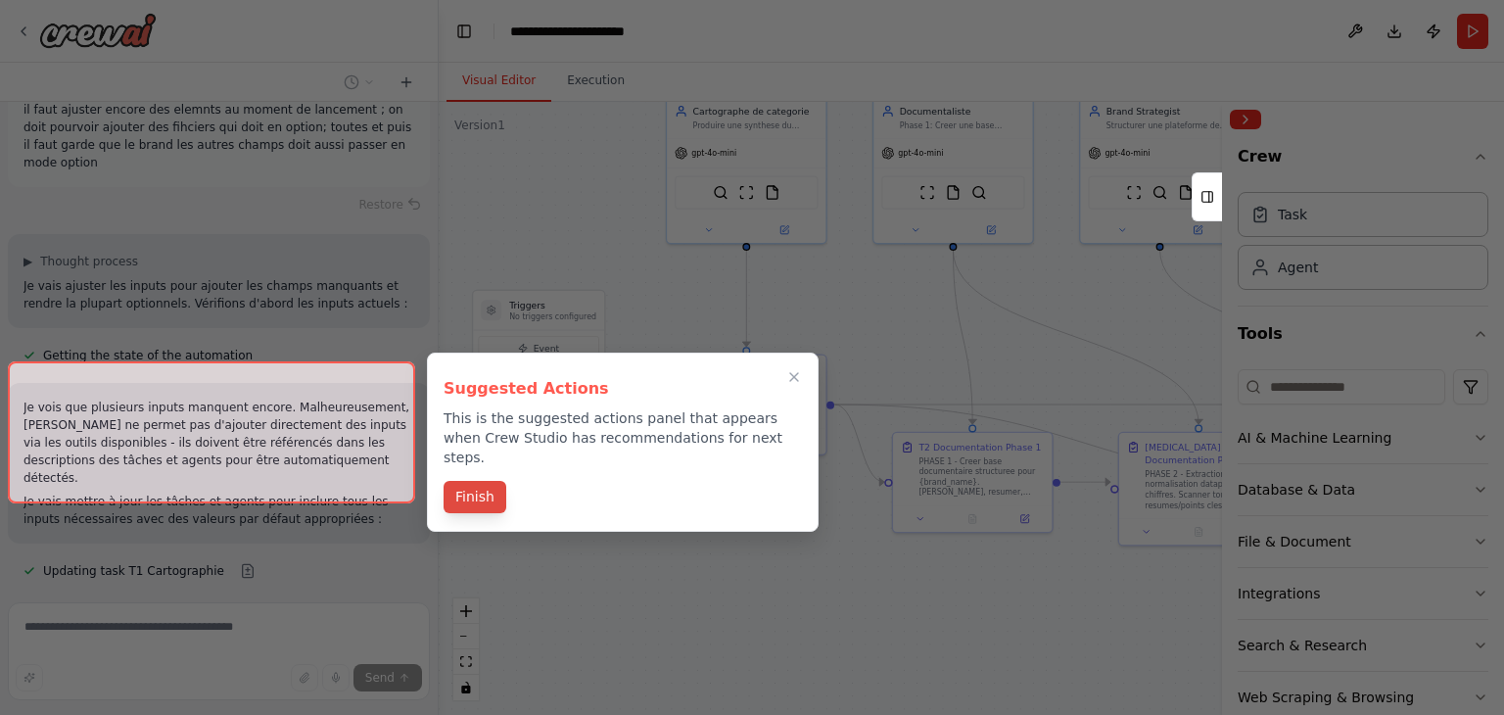
click at [453, 481] on button "Finish" at bounding box center [475, 497] width 63 height 32
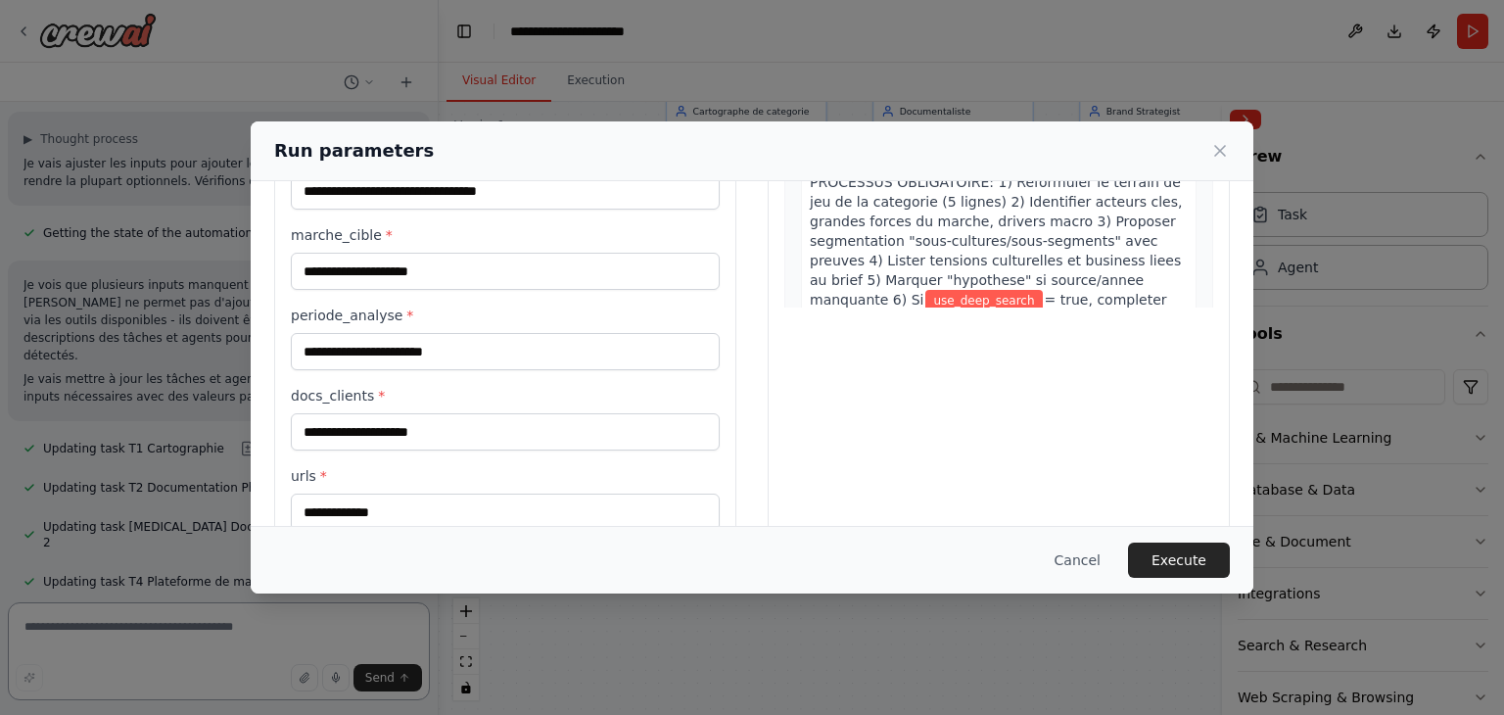
scroll to position [392, 0]
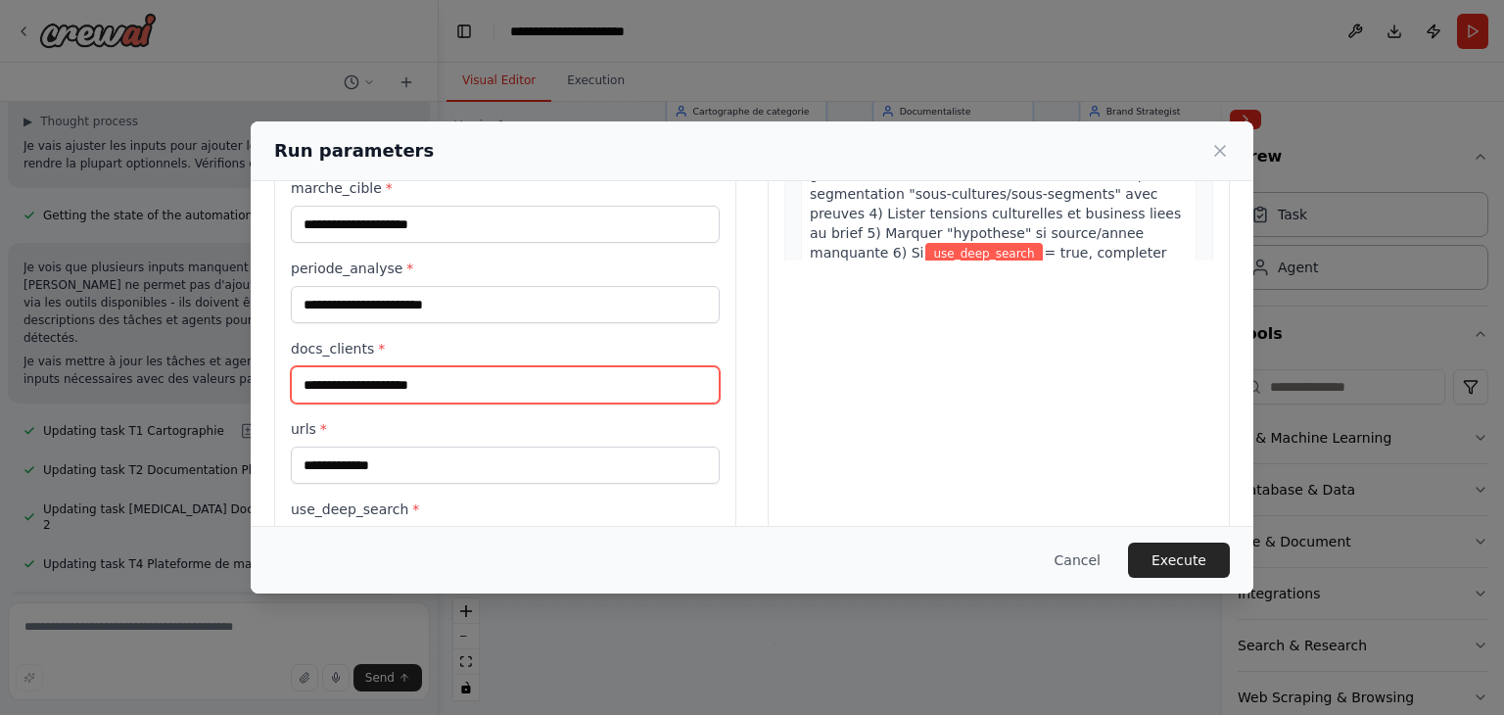
click at [523, 371] on input "docs_clients *" at bounding box center [505, 384] width 429 height 37
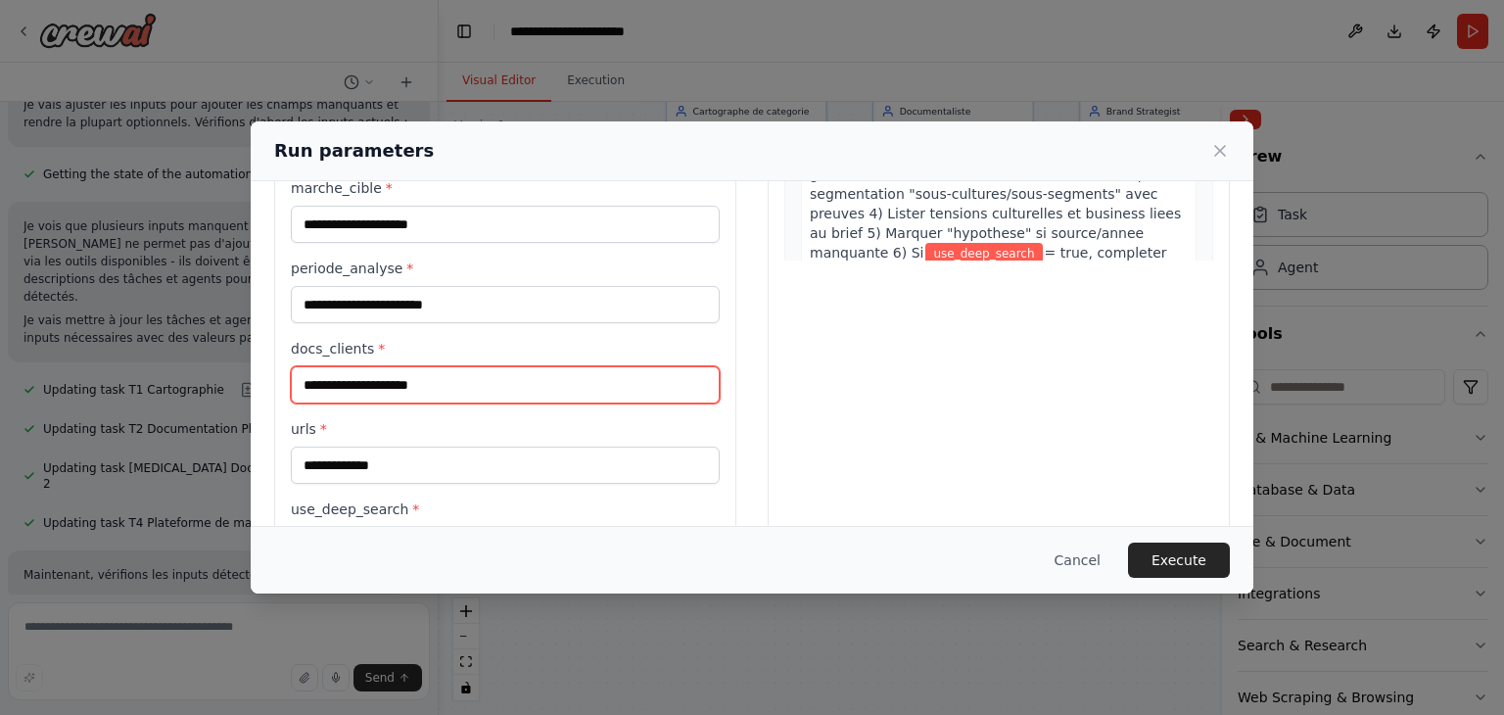
drag, startPoint x: 421, startPoint y: 388, endPoint x: 462, endPoint y: 420, distance: 52.3
click at [336, 389] on input "docs_clients *" at bounding box center [505, 384] width 429 height 37
click at [480, 421] on label "urls *" at bounding box center [505, 429] width 429 height 20
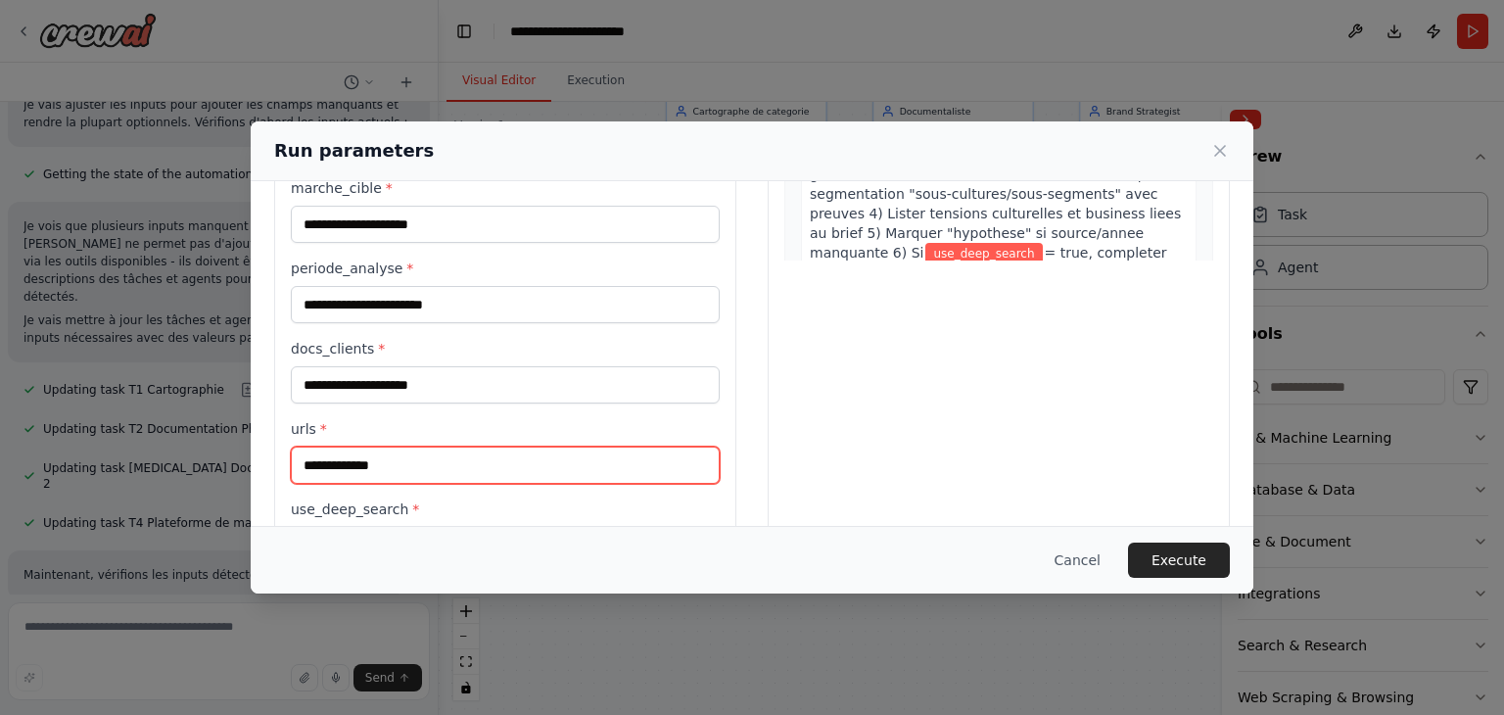
click at [480, 447] on input "urls *" at bounding box center [505, 465] width 429 height 37
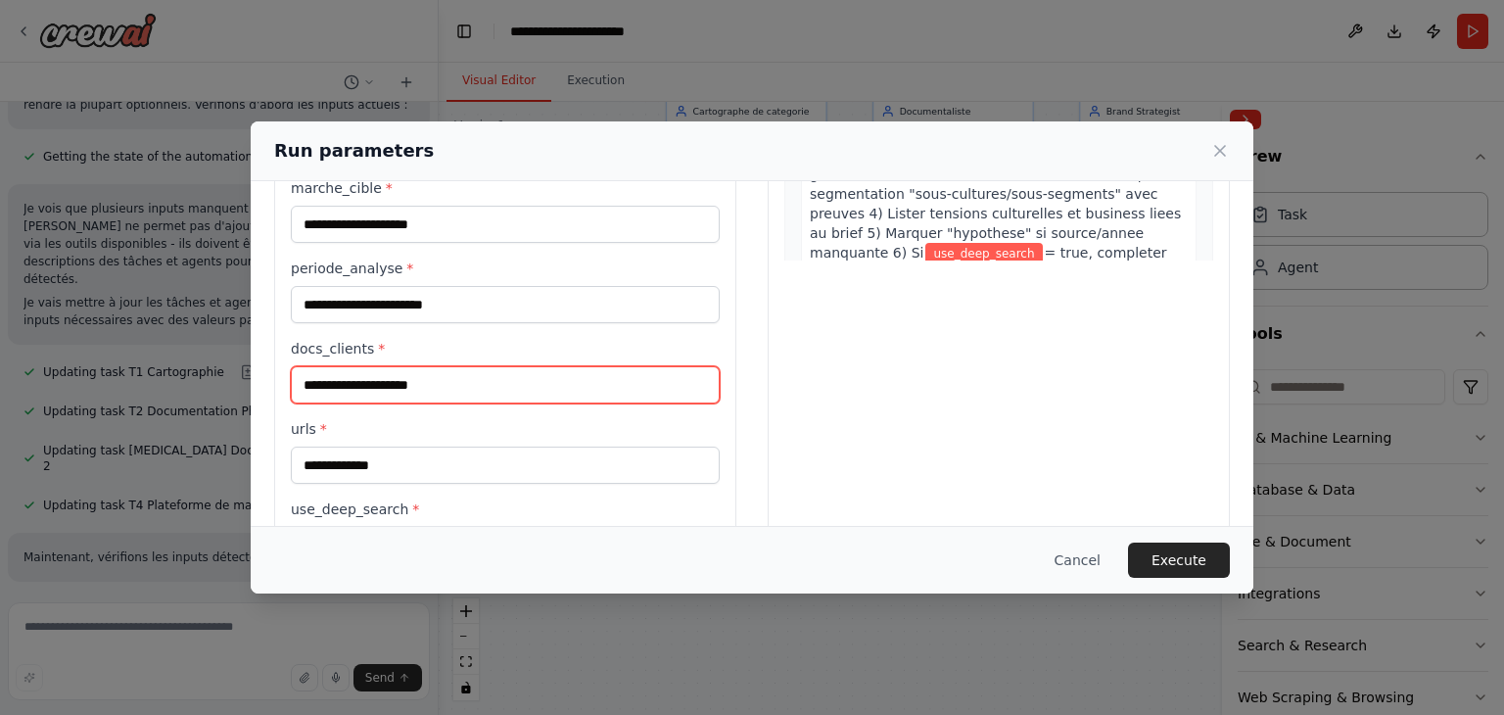
click at [463, 393] on input "docs_clients *" at bounding box center [505, 384] width 429 height 37
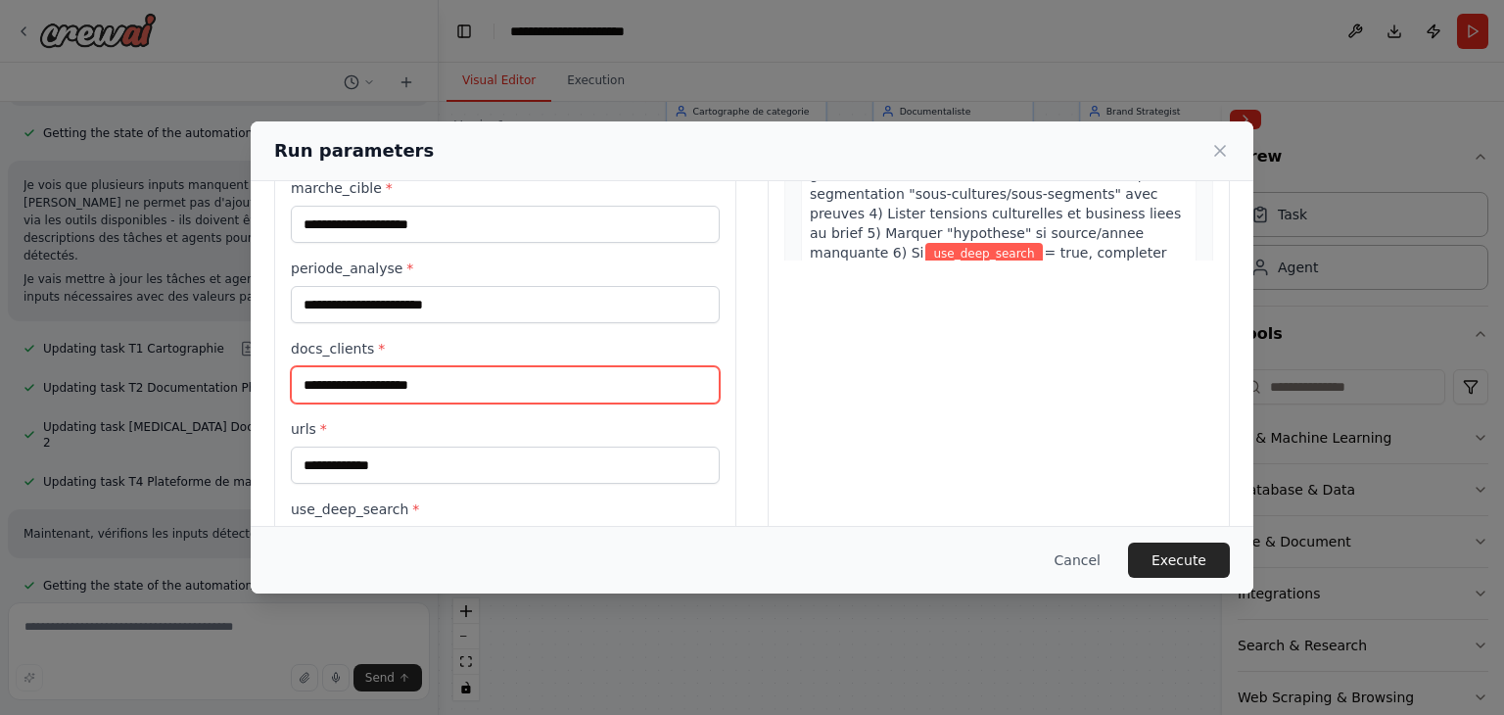
click at [463, 393] on input "docs_clients *" at bounding box center [505, 384] width 429 height 37
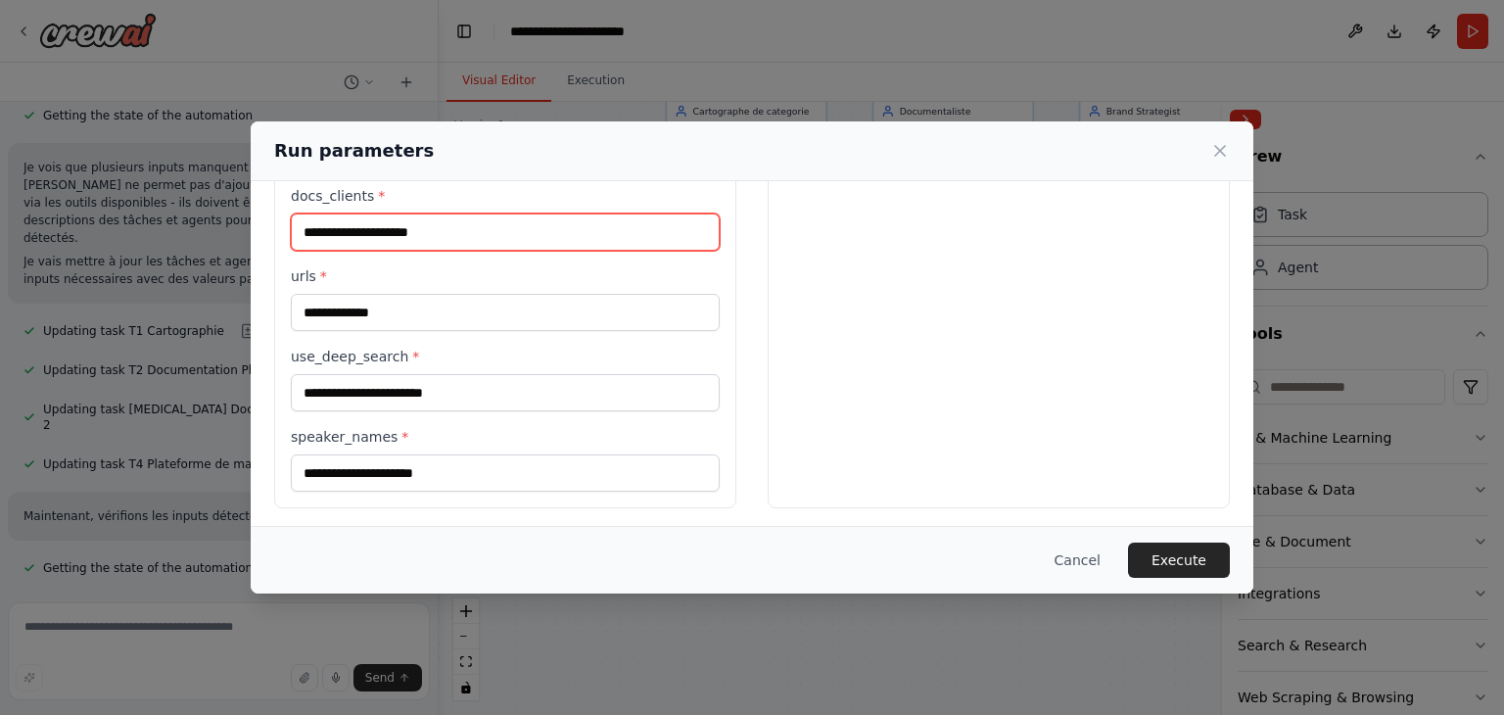
scroll to position [545, 0]
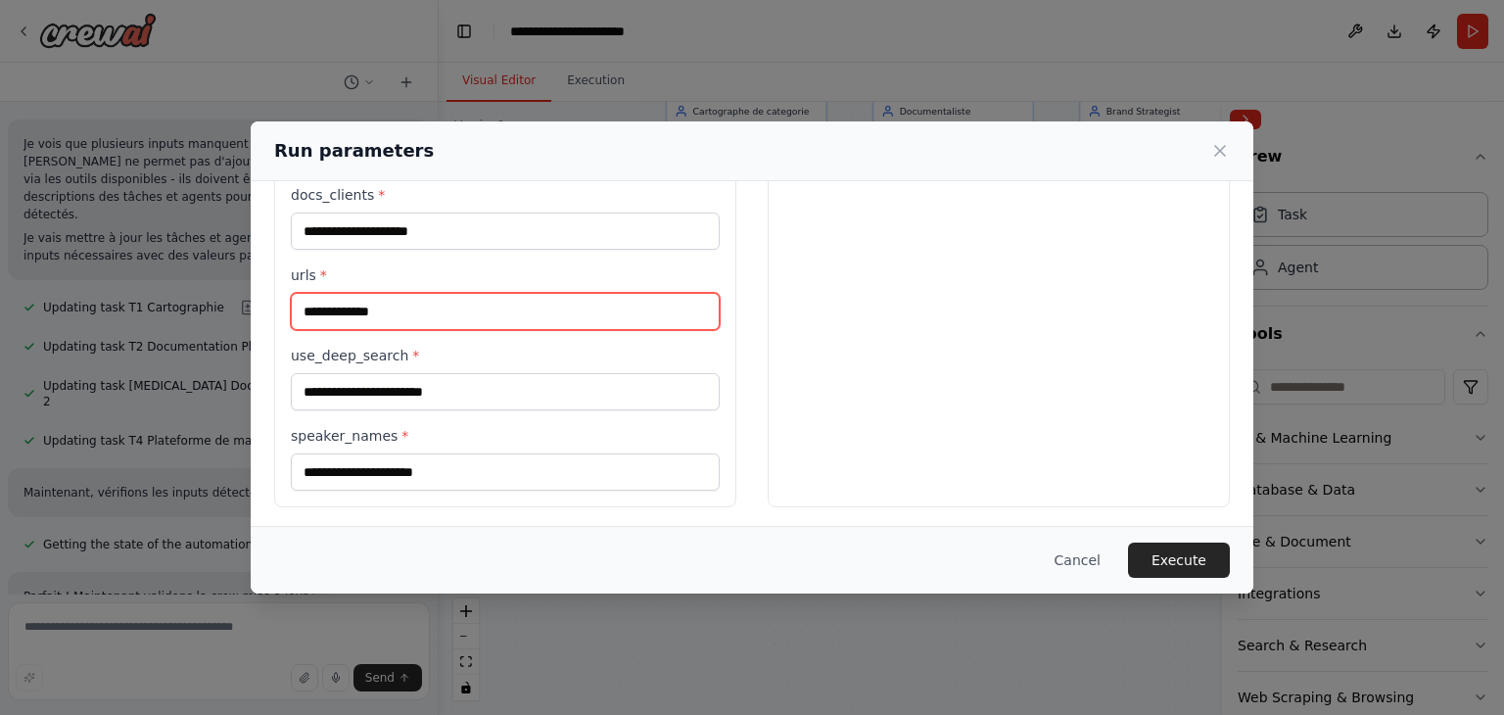
click at [372, 306] on input "urls *" at bounding box center [505, 311] width 429 height 37
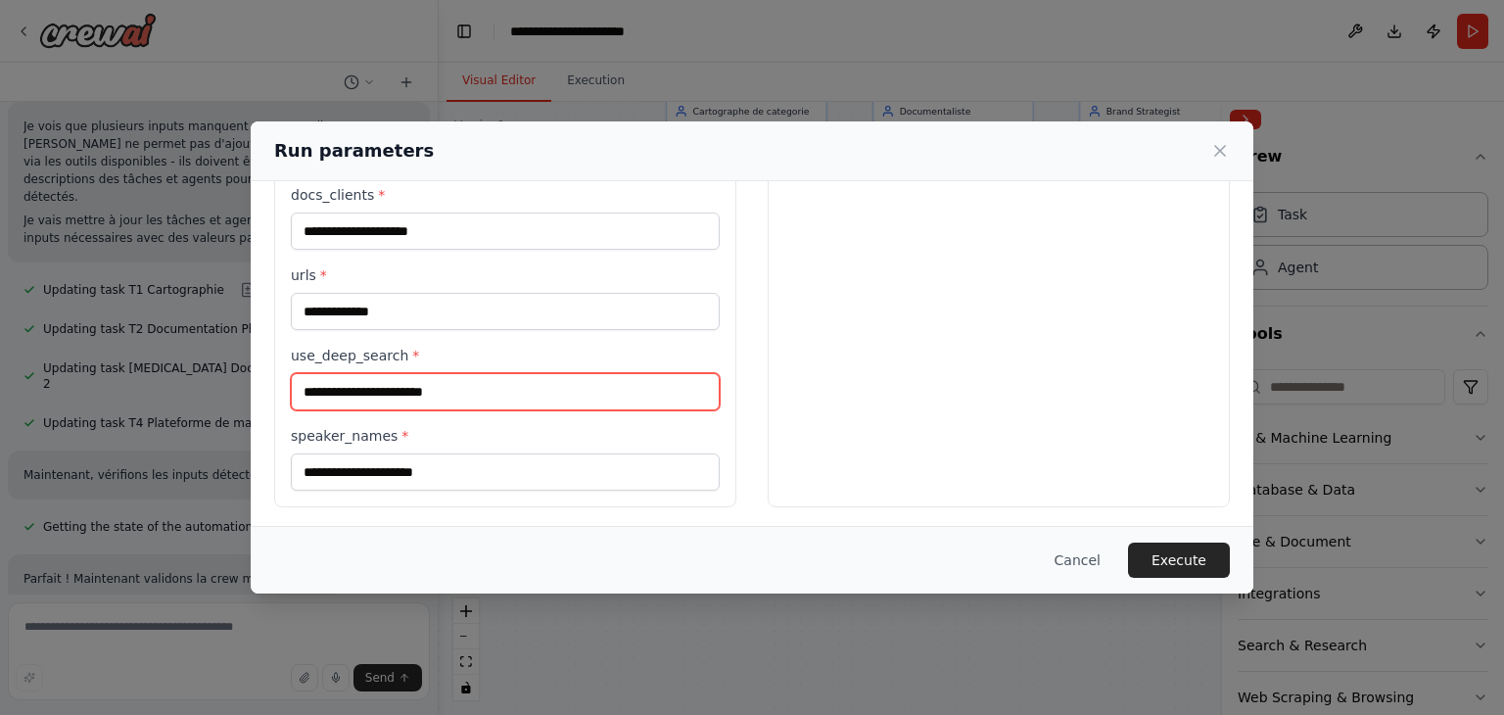
drag, startPoint x: 476, startPoint y: 388, endPoint x: 556, endPoint y: 417, distance: 85.5
click at [478, 389] on input "use_deep_search *" at bounding box center [505, 391] width 429 height 37
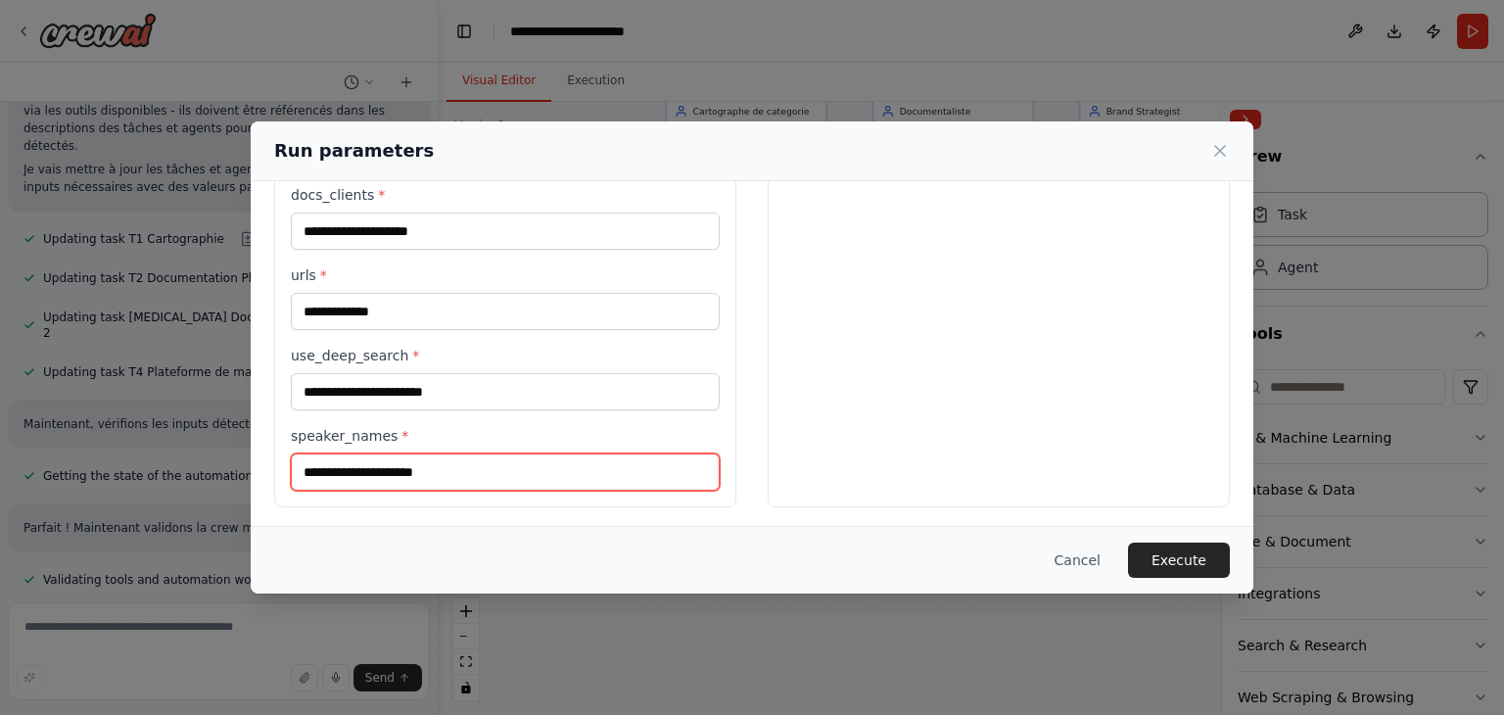
click at [615, 481] on input "speaker_names *" at bounding box center [505, 471] width 429 height 37
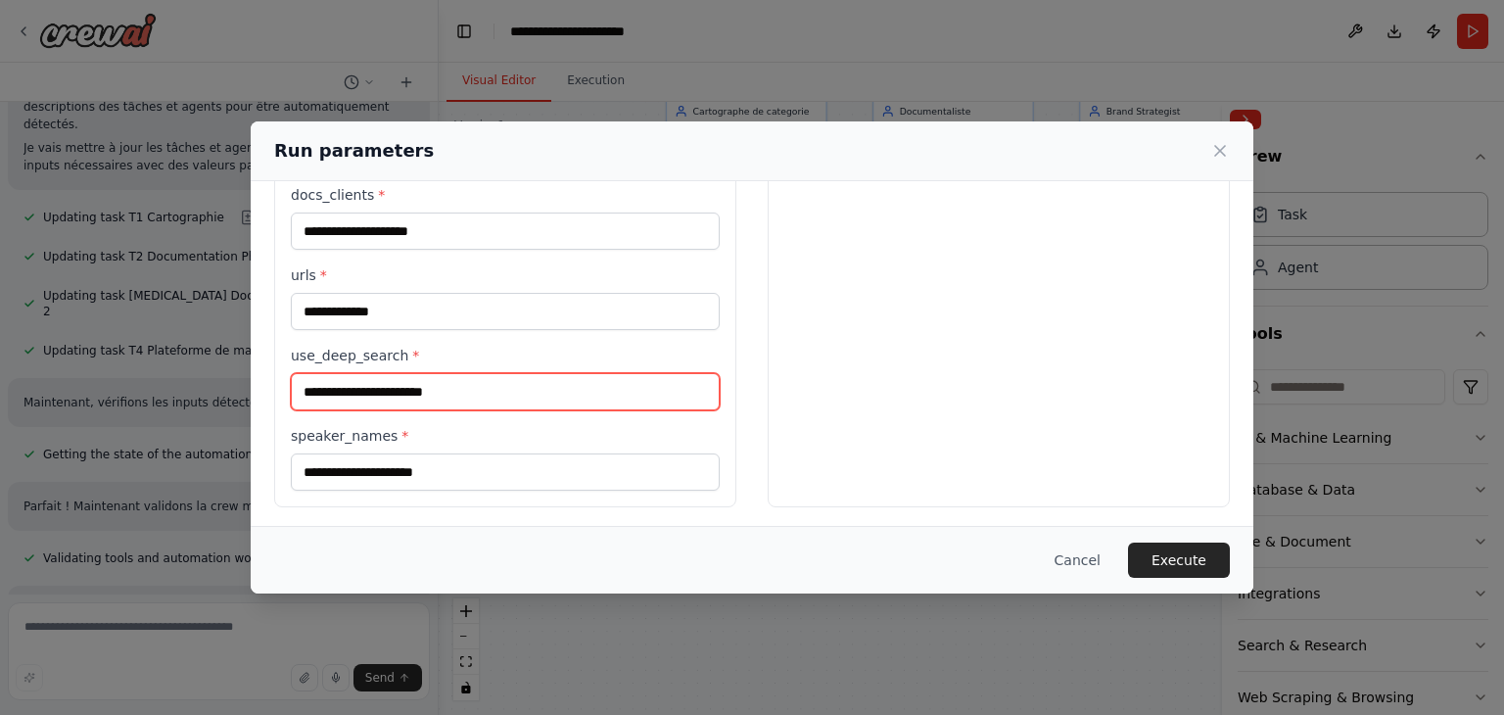
click at [525, 387] on input "use_deep_search *" at bounding box center [505, 391] width 429 height 37
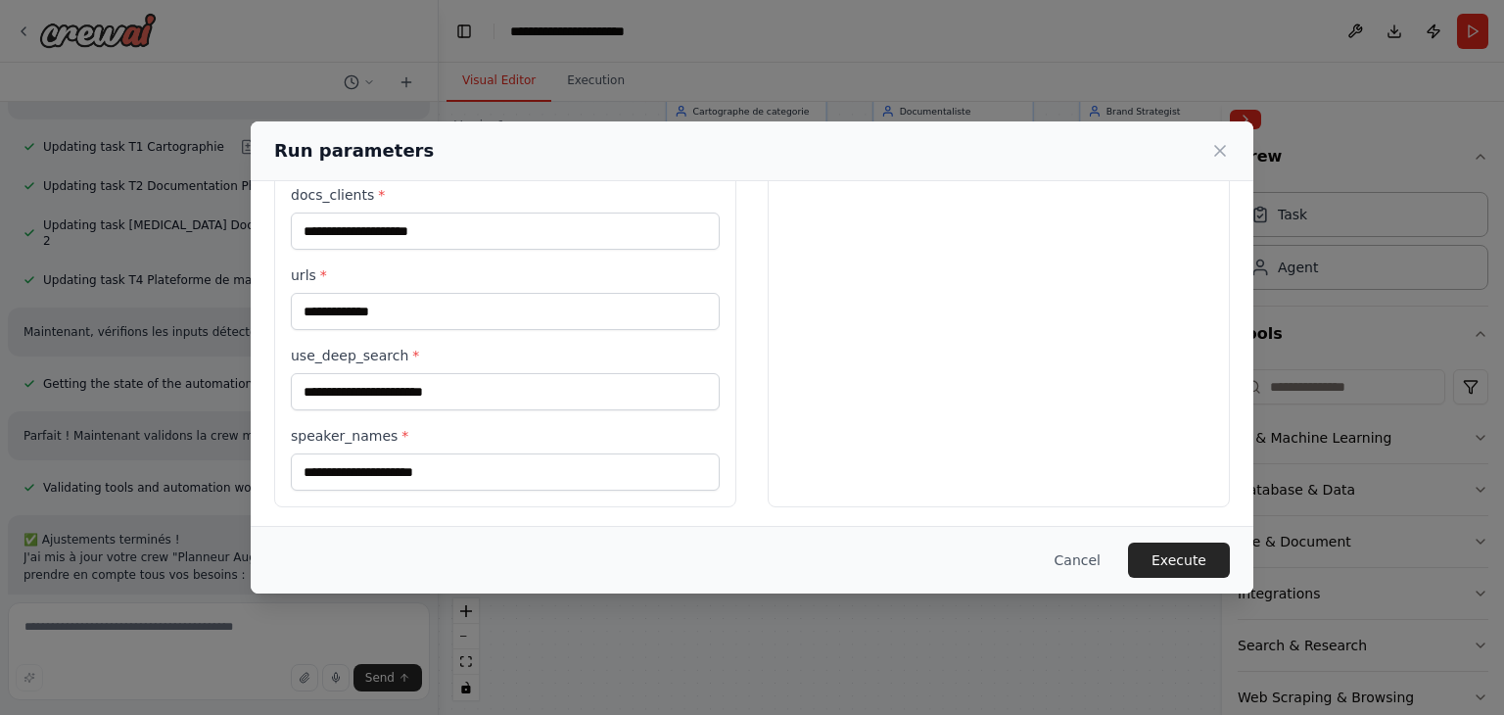
click at [828, 366] on div "Preview This is how your input parameters will be applied: 1 T1 Cartographie De…" at bounding box center [999, 83] width 462 height 848
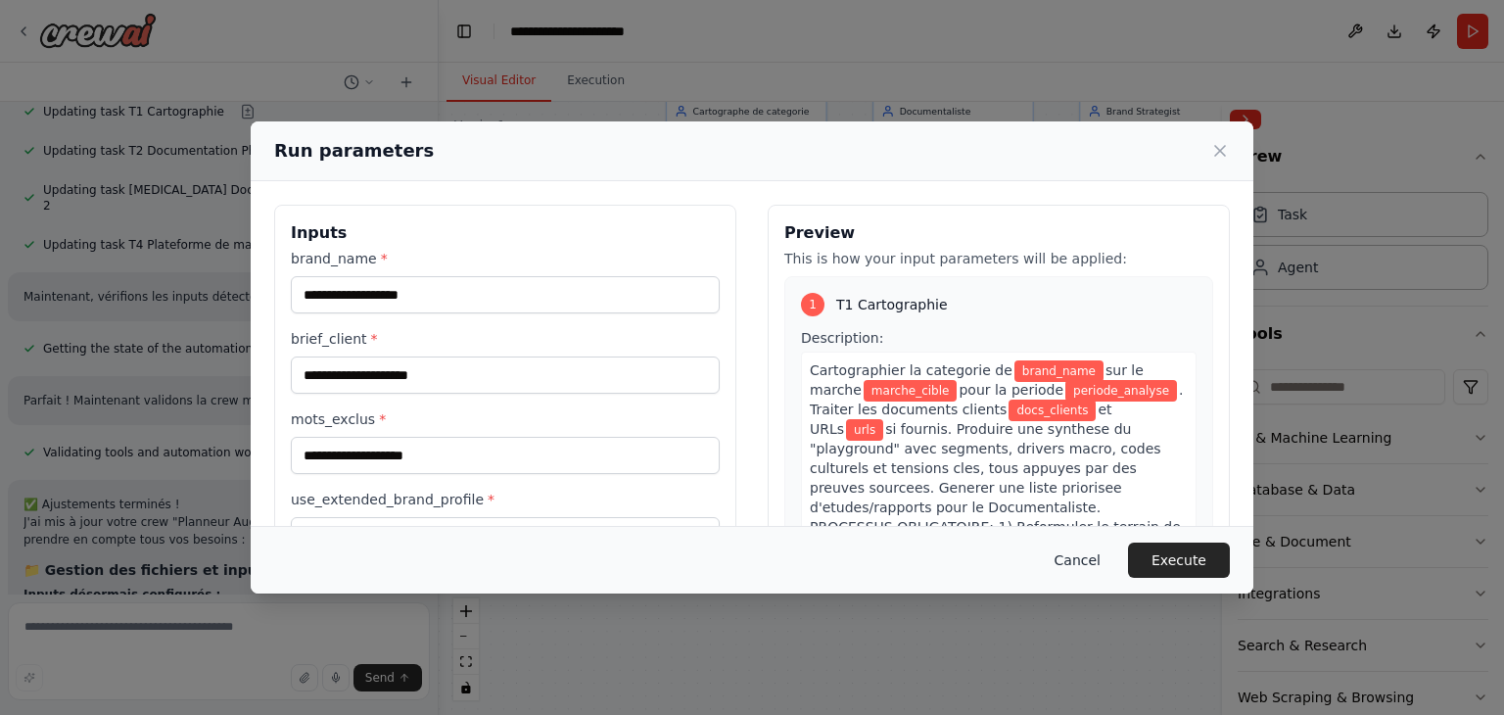
scroll to position [10778, 0]
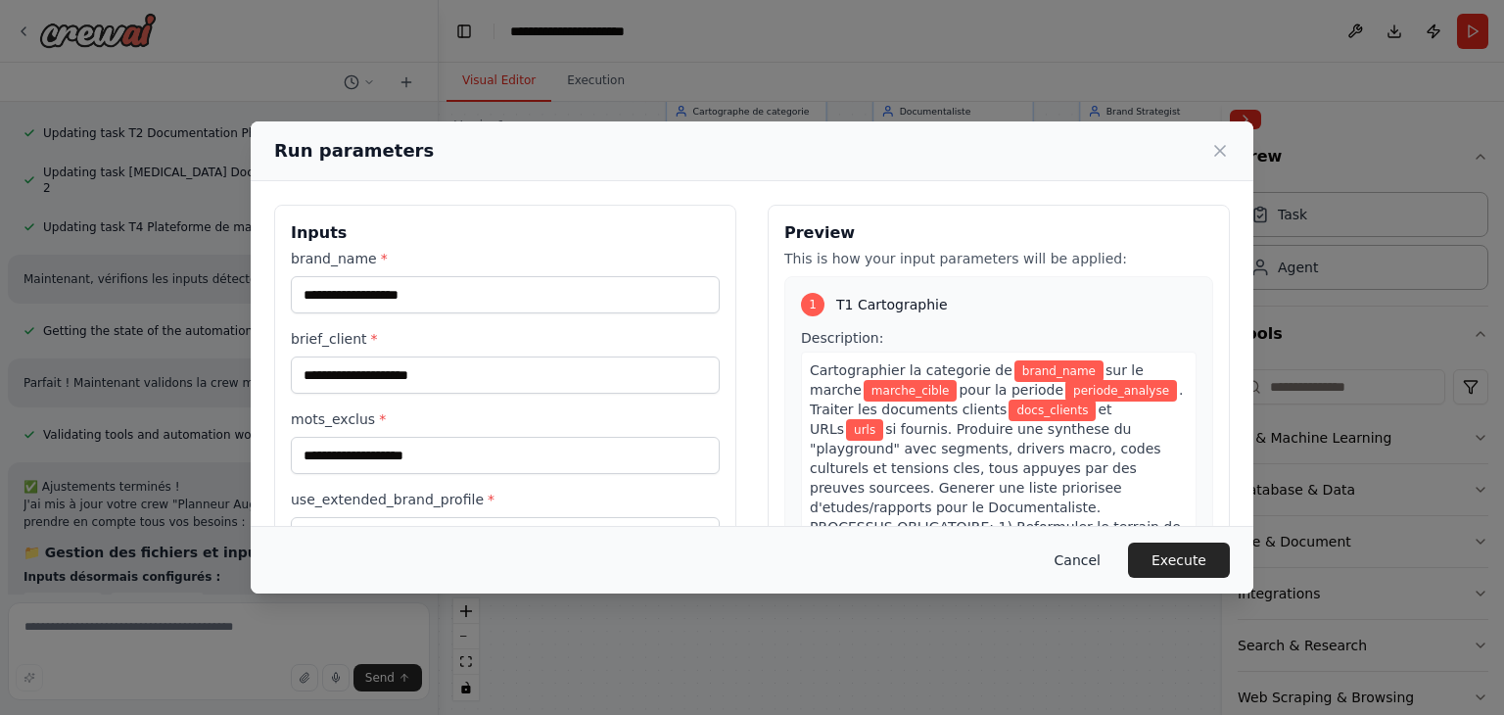
click at [1105, 551] on button "Cancel" at bounding box center [1077, 559] width 77 height 35
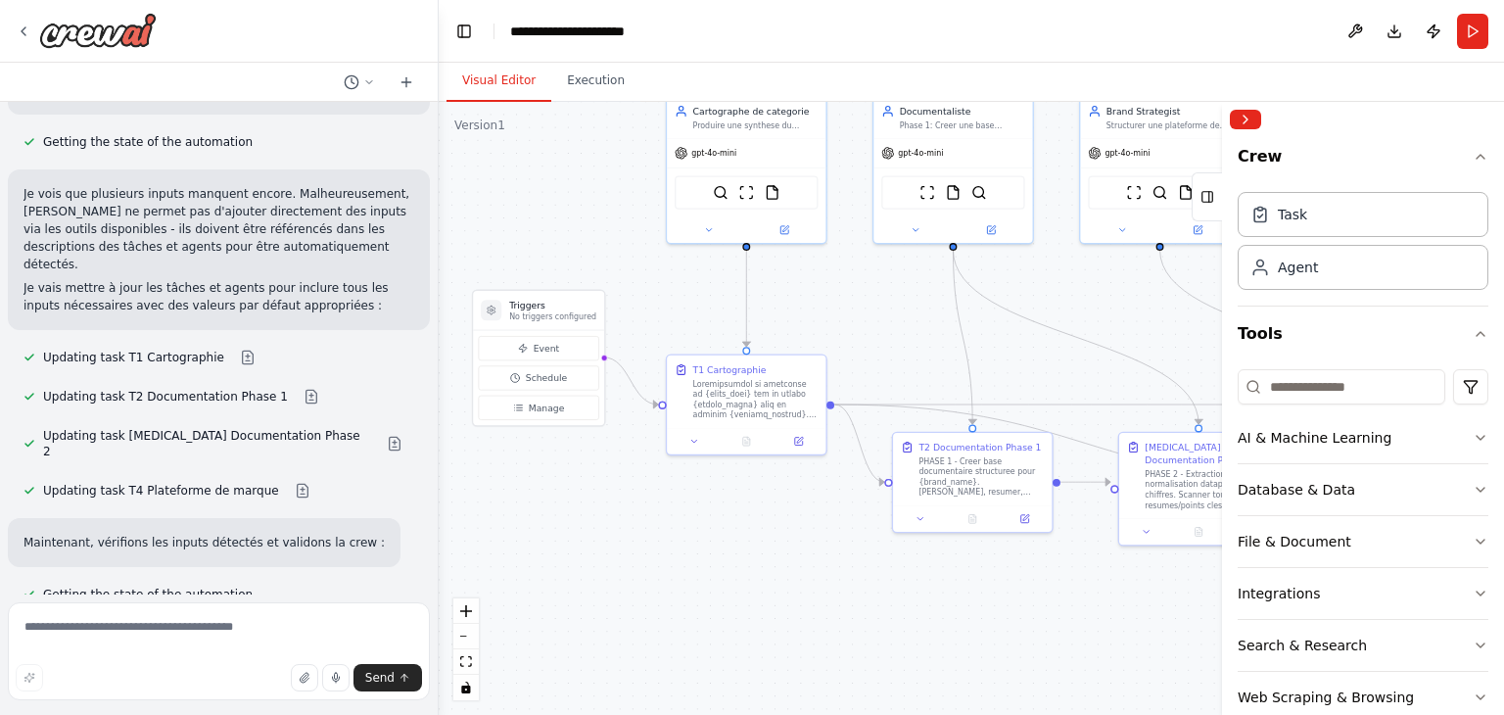
scroll to position [10484, 0]
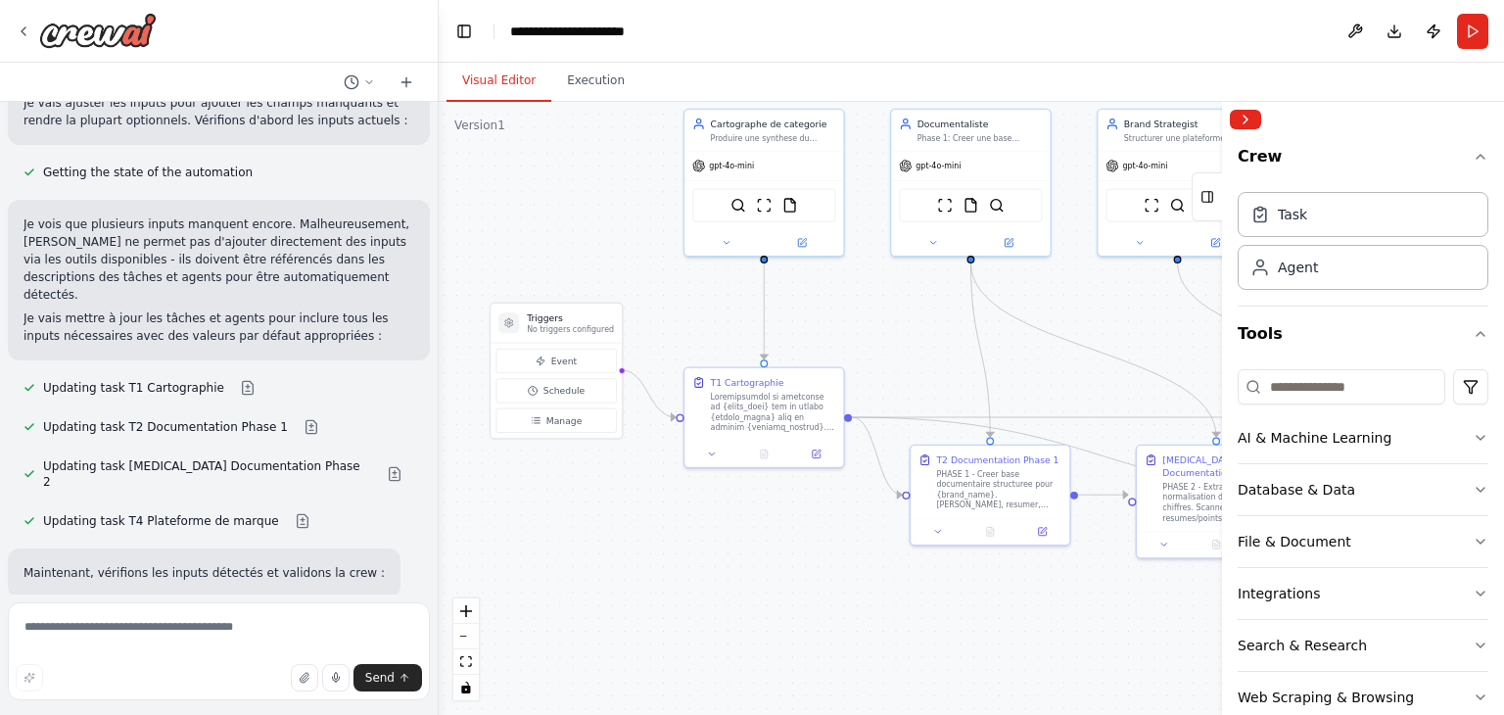
drag, startPoint x: 592, startPoint y: 247, endPoint x: 610, endPoint y: 259, distance: 21.7
click at [610, 259] on div ".deletable-edge-delete-btn { width: 20px; height: 20px; border: 0px solid #ffff…" at bounding box center [971, 408] width 1065 height 613
click at [754, 416] on div at bounding box center [773, 409] width 125 height 41
click at [745, 412] on div at bounding box center [773, 409] width 125 height 41
click at [712, 447] on icon at bounding box center [712, 452] width 11 height 11
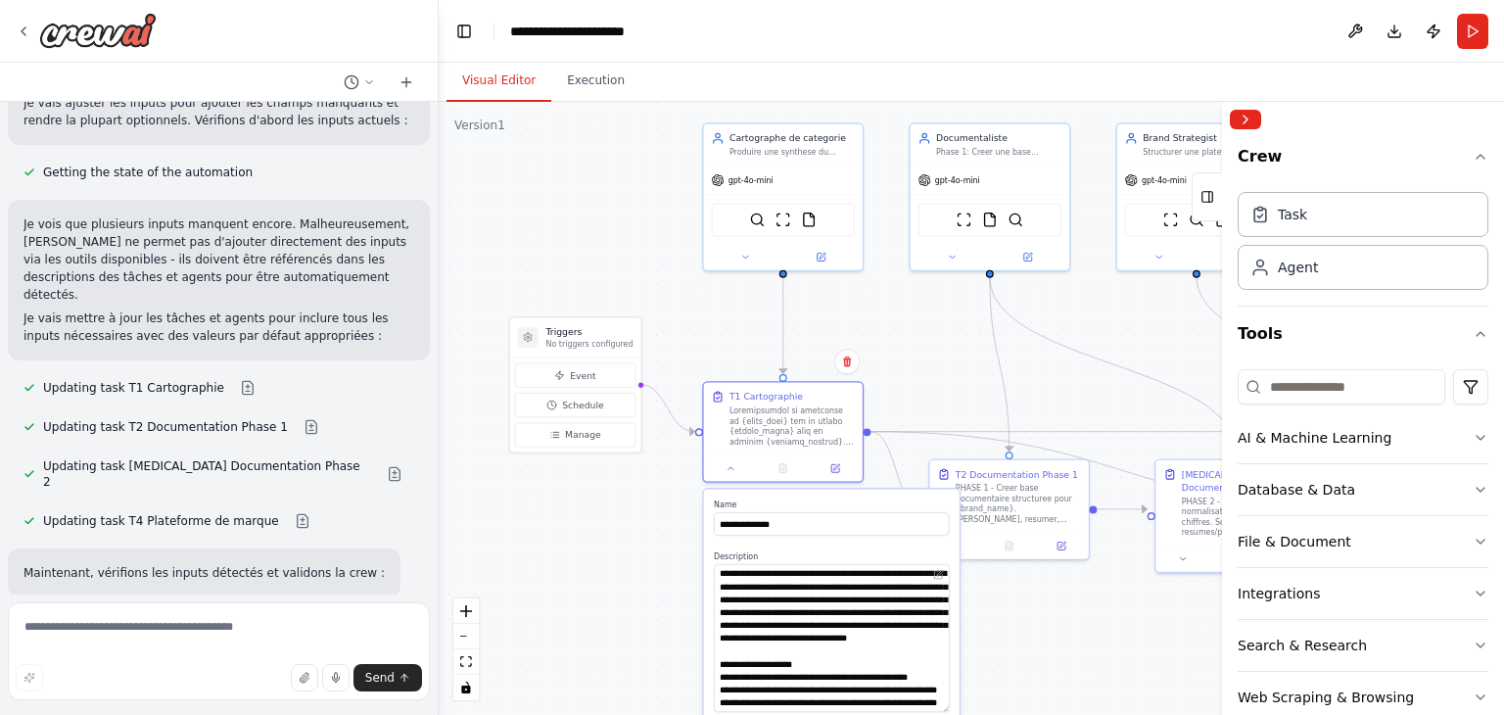
drag, startPoint x: 942, startPoint y: 606, endPoint x: 967, endPoint y: 710, distance: 106.9
click at [967, 710] on div ".deletable-edge-delete-btn { width: 20px; height: 20px; border: 0px solid #ffff…" at bounding box center [971, 408] width 1065 height 613
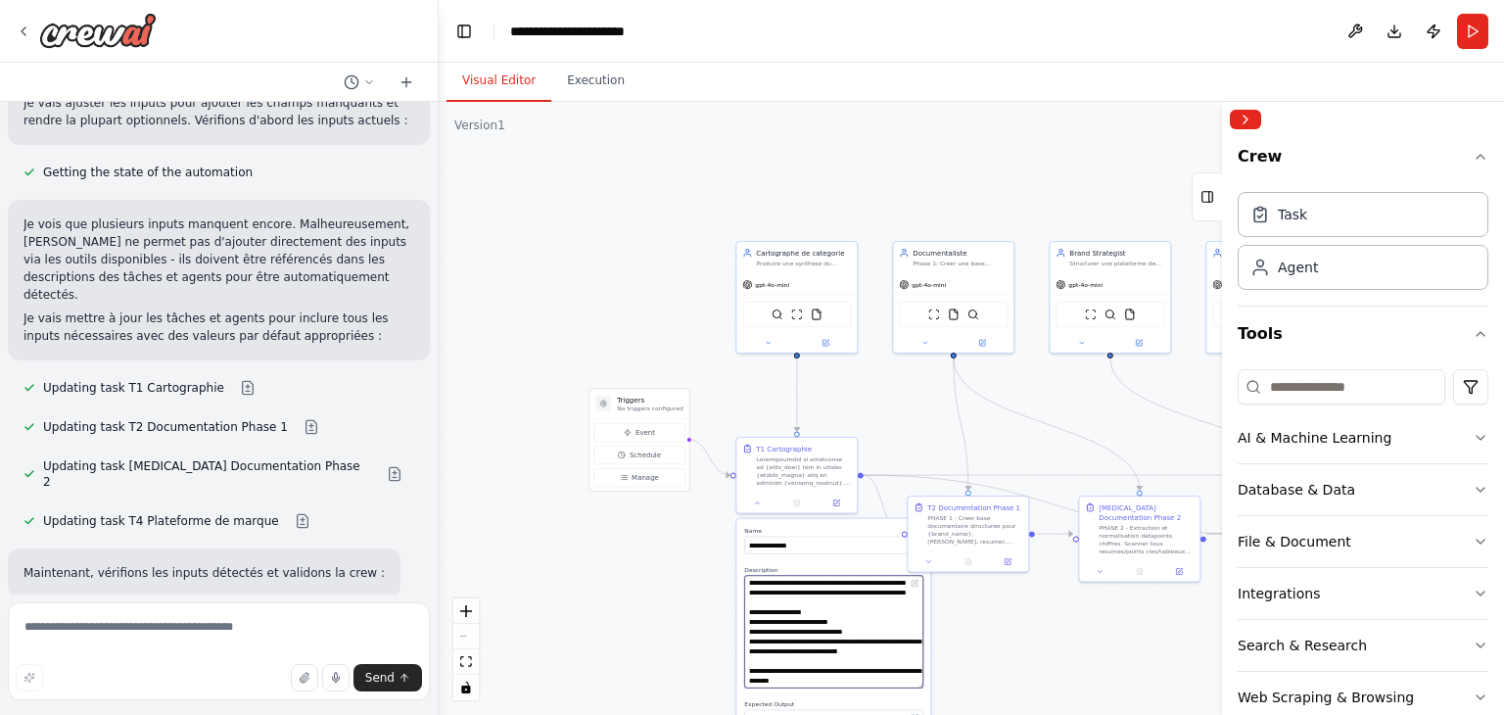
scroll to position [410, 0]
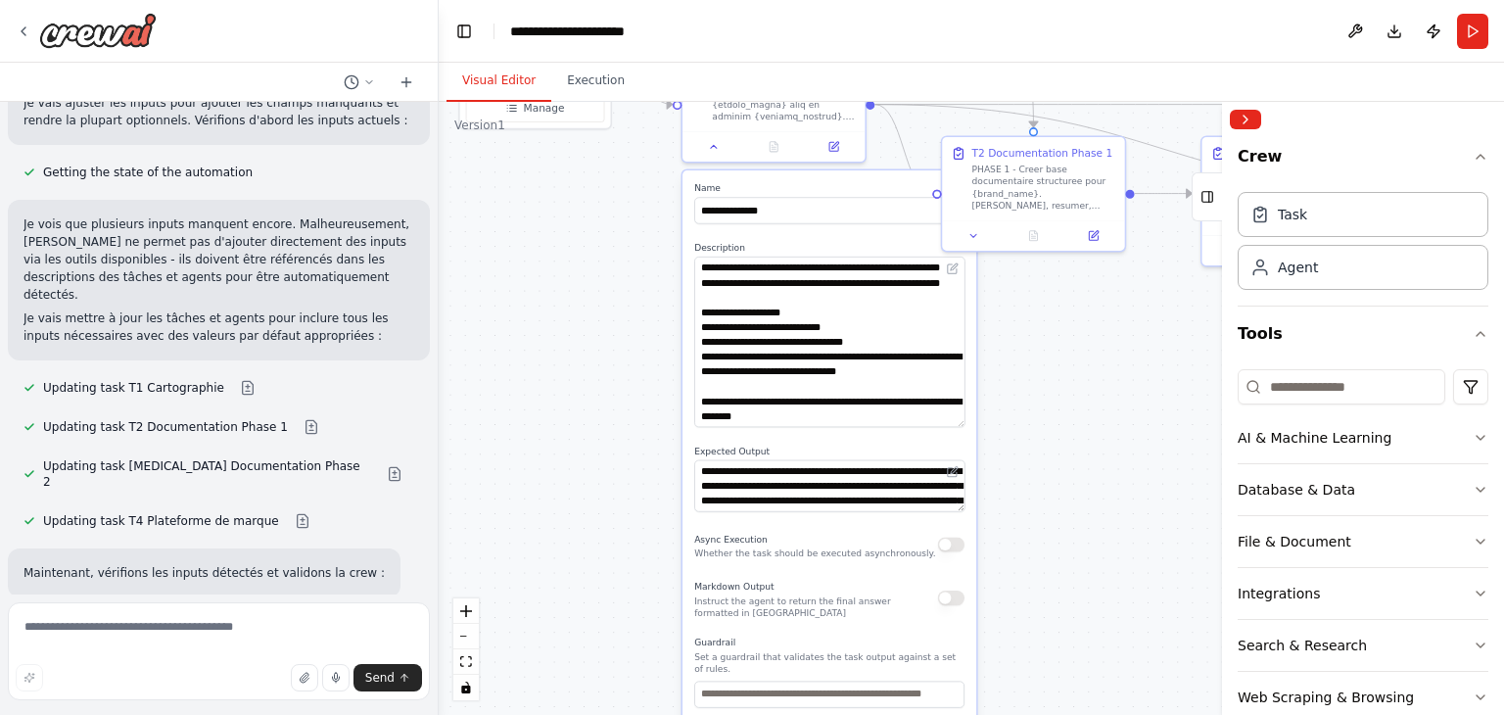
drag, startPoint x: 634, startPoint y: 574, endPoint x: 611, endPoint y: 283, distance: 291.7
click at [611, 283] on div ".deletable-edge-delete-btn { width: 20px; height: 20px; border: 0px solid #ffff…" at bounding box center [971, 408] width 1065 height 613
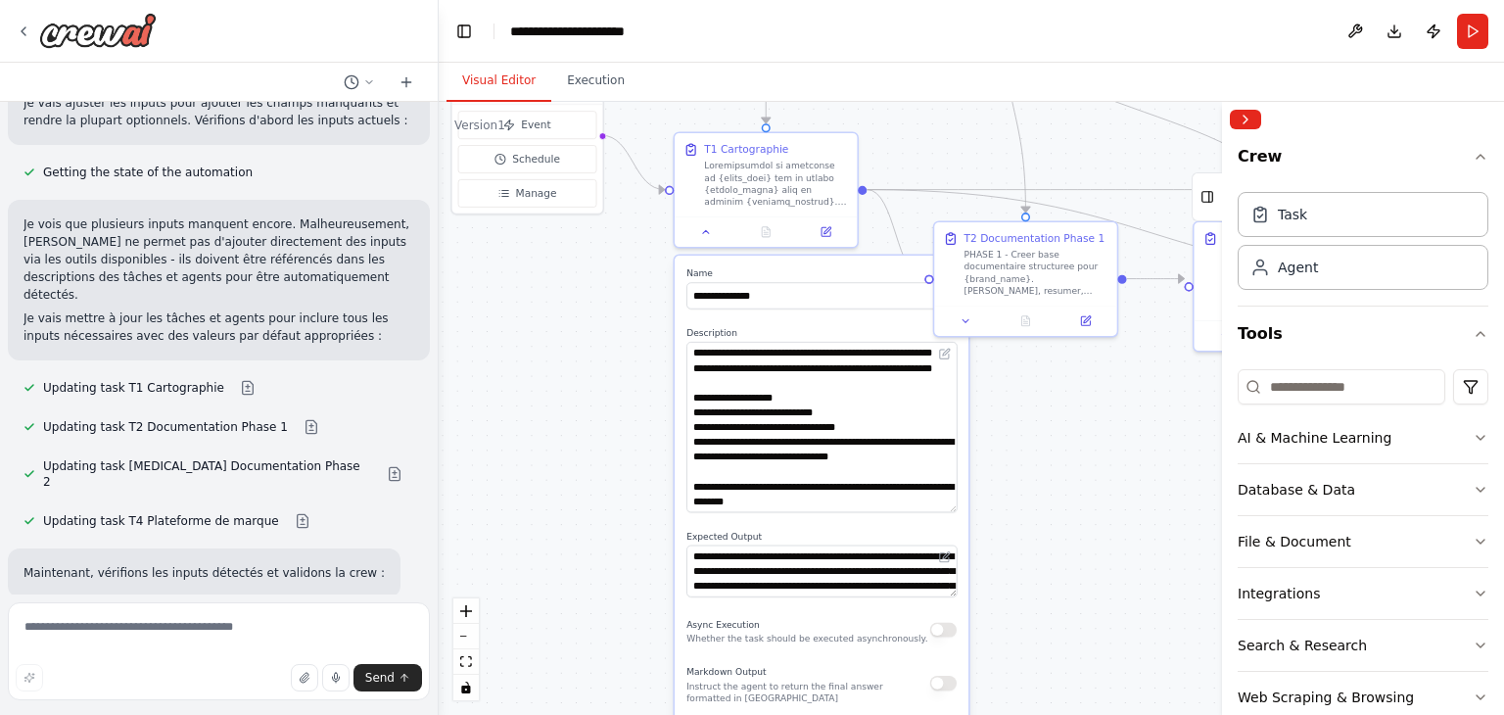
drag, startPoint x: 1053, startPoint y: 485, endPoint x: 1048, endPoint y: 545, distance: 60.9
click at [1049, 549] on div ".deletable-edge-delete-btn { width: 20px; height: 20px; border: 0px solid #ffff…" at bounding box center [971, 408] width 1065 height 613
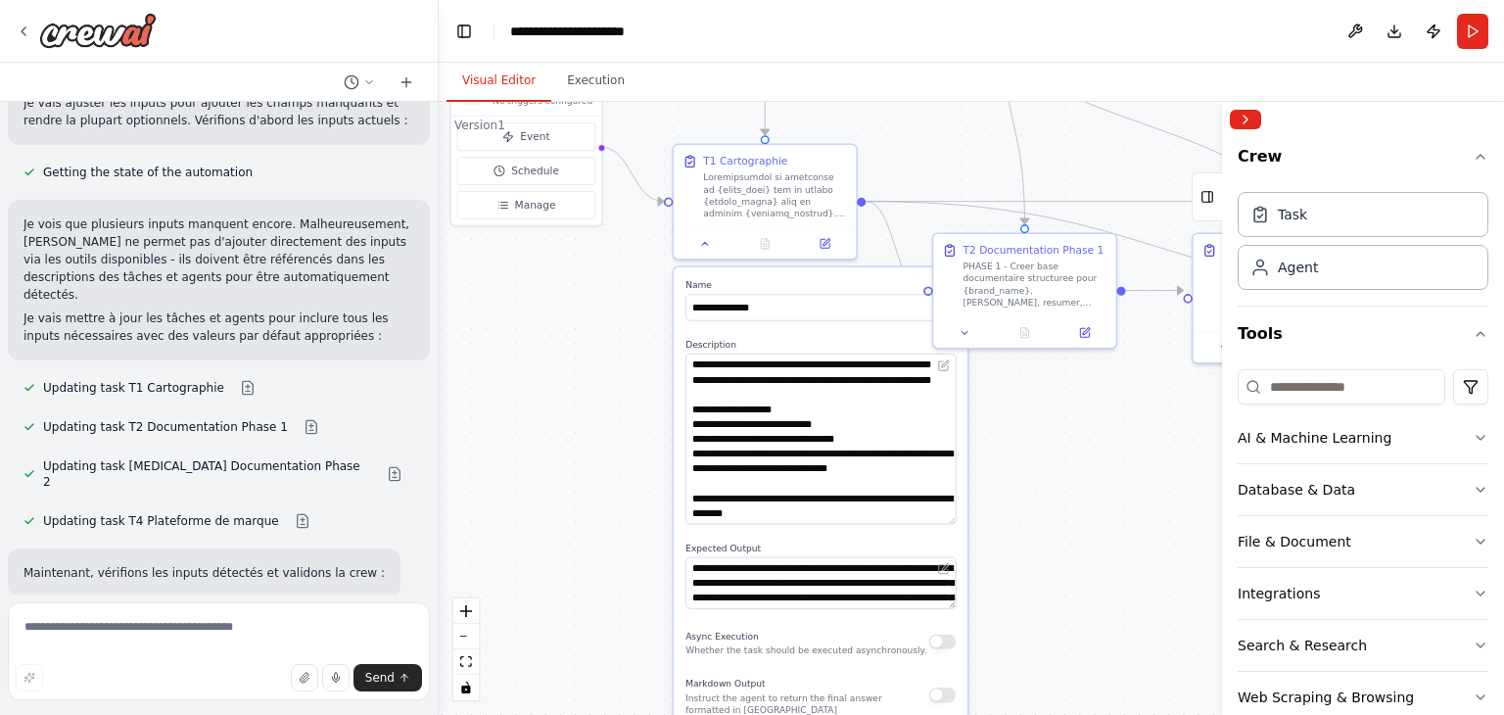
click at [1058, 532] on div ".deletable-edge-delete-btn { width: 20px; height: 20px; border: 0px solid #ffff…" at bounding box center [971, 408] width 1065 height 613
click at [804, 210] on div at bounding box center [776, 192] width 144 height 48
click at [701, 249] on div at bounding box center [766, 240] width 182 height 30
click at [707, 239] on icon at bounding box center [706, 241] width 12 height 12
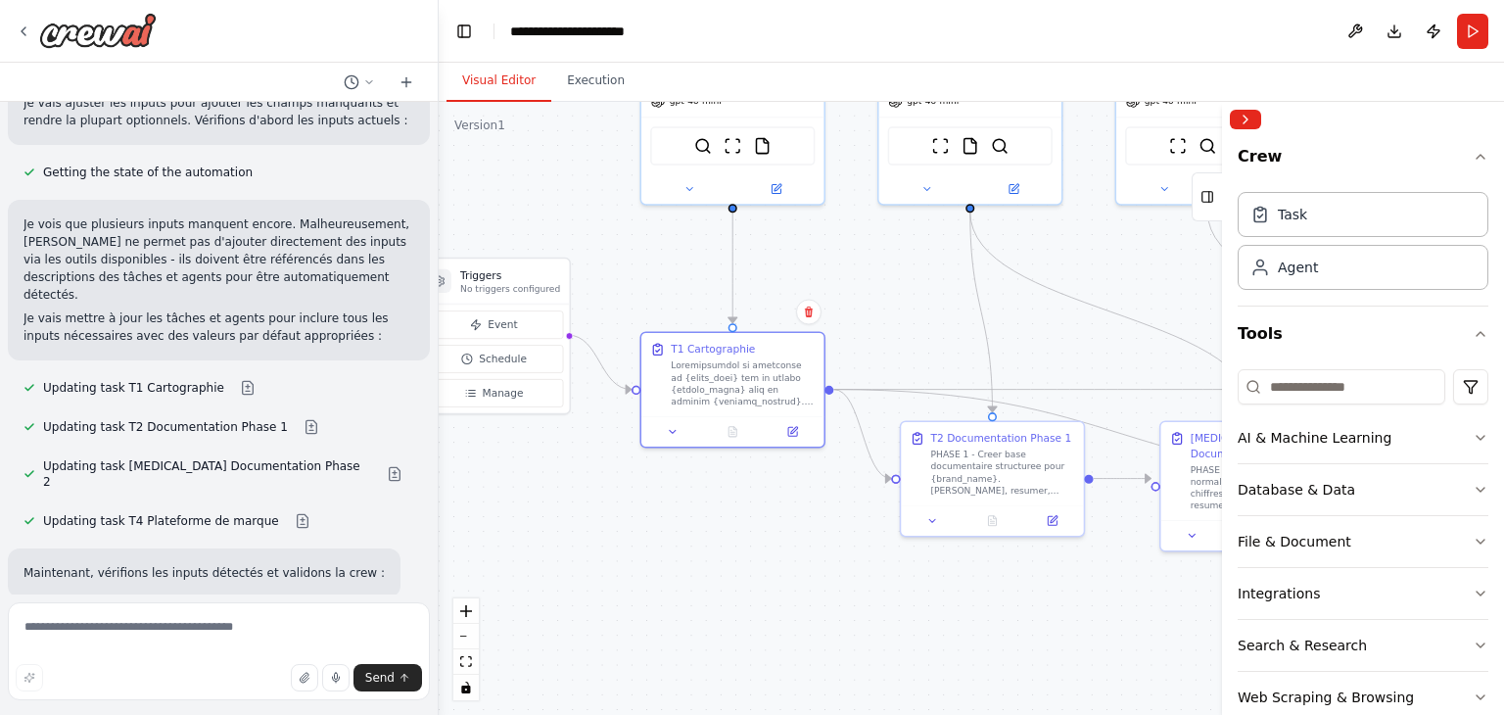
drag, startPoint x: 817, startPoint y: 363, endPoint x: 782, endPoint y: 547, distance: 187.3
click at [782, 547] on div ".deletable-edge-delete-btn { width: 20px; height: 20px; border: 0px solid #ffff…" at bounding box center [971, 408] width 1065 height 613
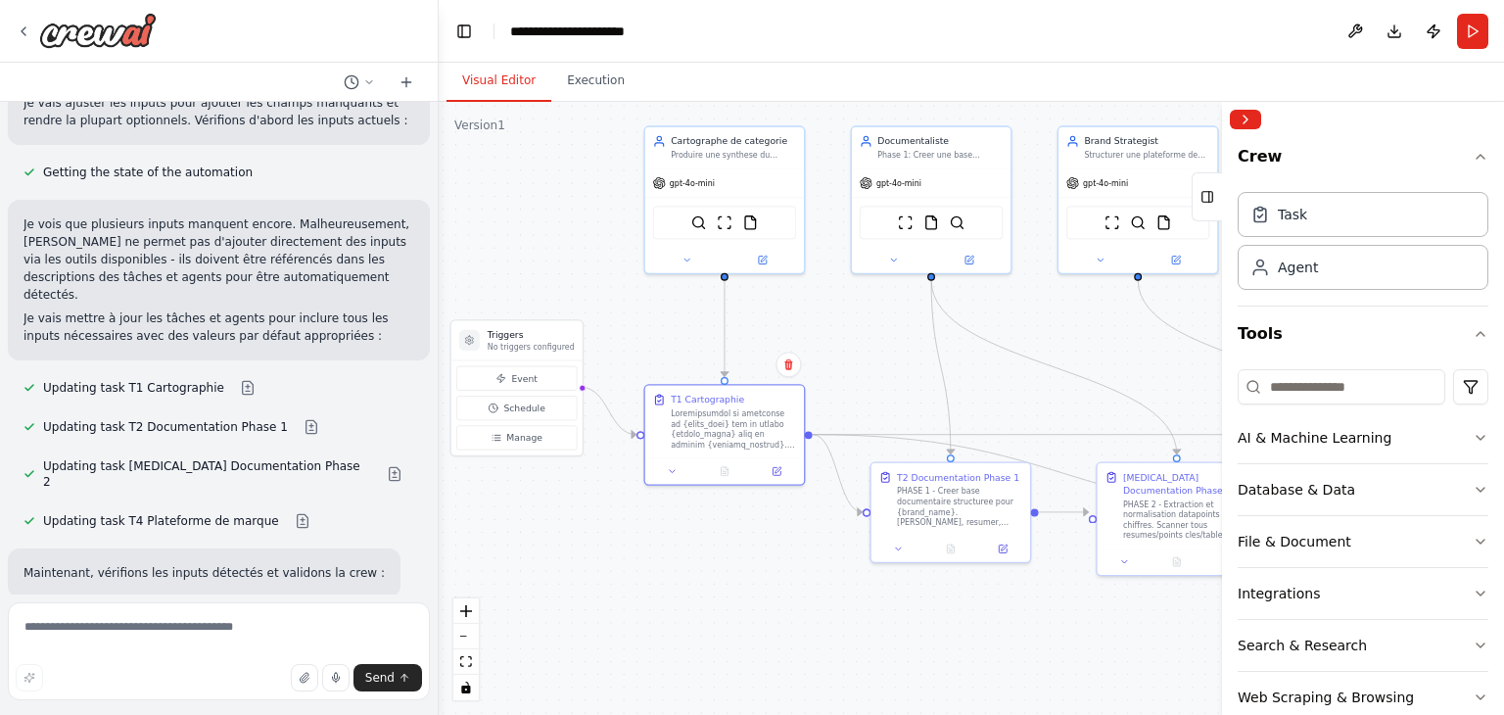
click at [644, 294] on div ".deletable-edge-delete-btn { width: 20px; height: 20px; border: 0px solid #ffff…" at bounding box center [971, 408] width 1065 height 613
drag, startPoint x: 732, startPoint y: 125, endPoint x: 728, endPoint y: 134, distance: 10.1
click at [732, 124] on div "Cartographe de categorie Produire une synthese du "playground" avec segments, d…" at bounding box center [716, 144] width 159 height 41
click at [723, 151] on div "Produire une synthese du "playground" avec segments, drivers, codes culturels e…" at bounding box center [725, 153] width 125 height 11
click at [725, 168] on div "gpt-4o-mini" at bounding box center [716, 180] width 159 height 28
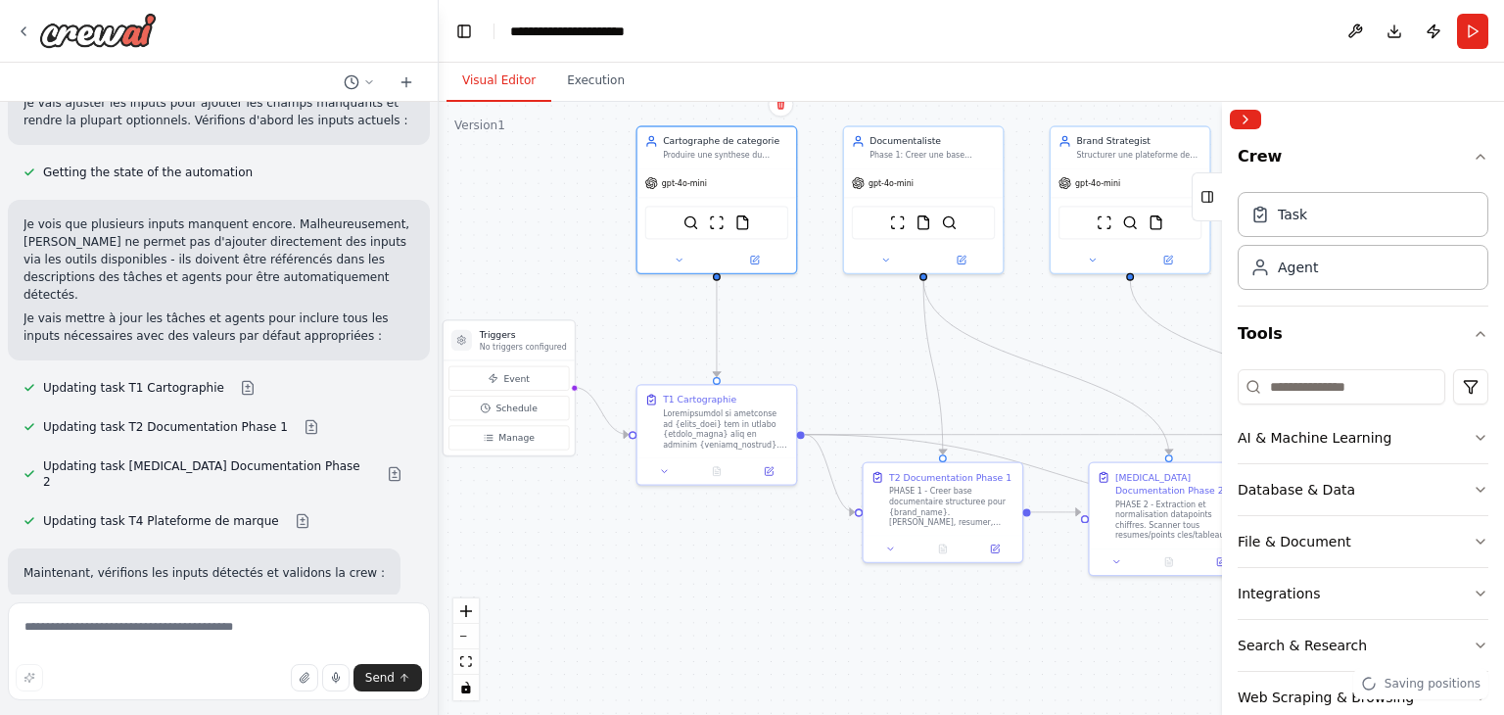
click at [774, 271] on div "Cartographe de categorie Produire une synthese du "playground" avec segments, d…" at bounding box center [717, 199] width 162 height 149
click at [765, 257] on button at bounding box center [754, 258] width 73 height 16
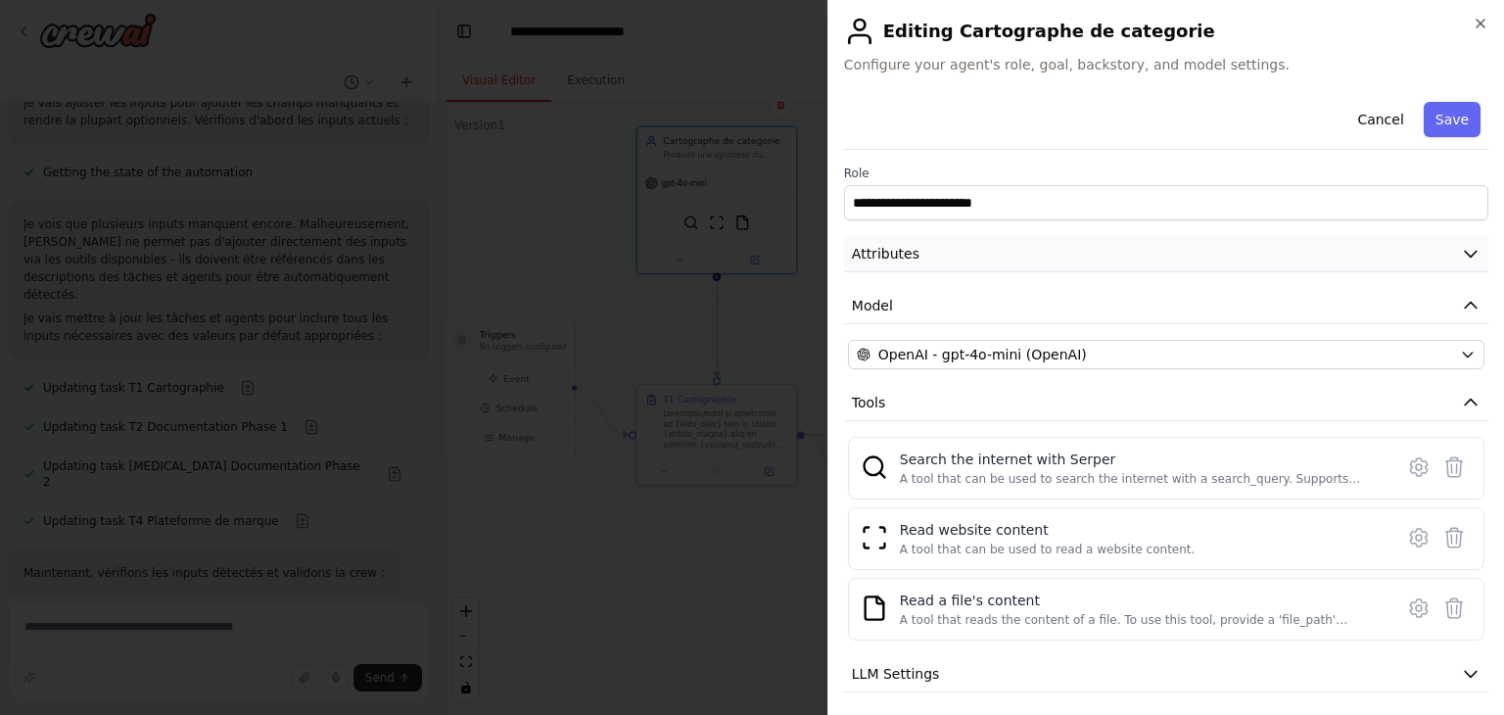
click at [933, 255] on button "Attributes" at bounding box center [1166, 254] width 644 height 36
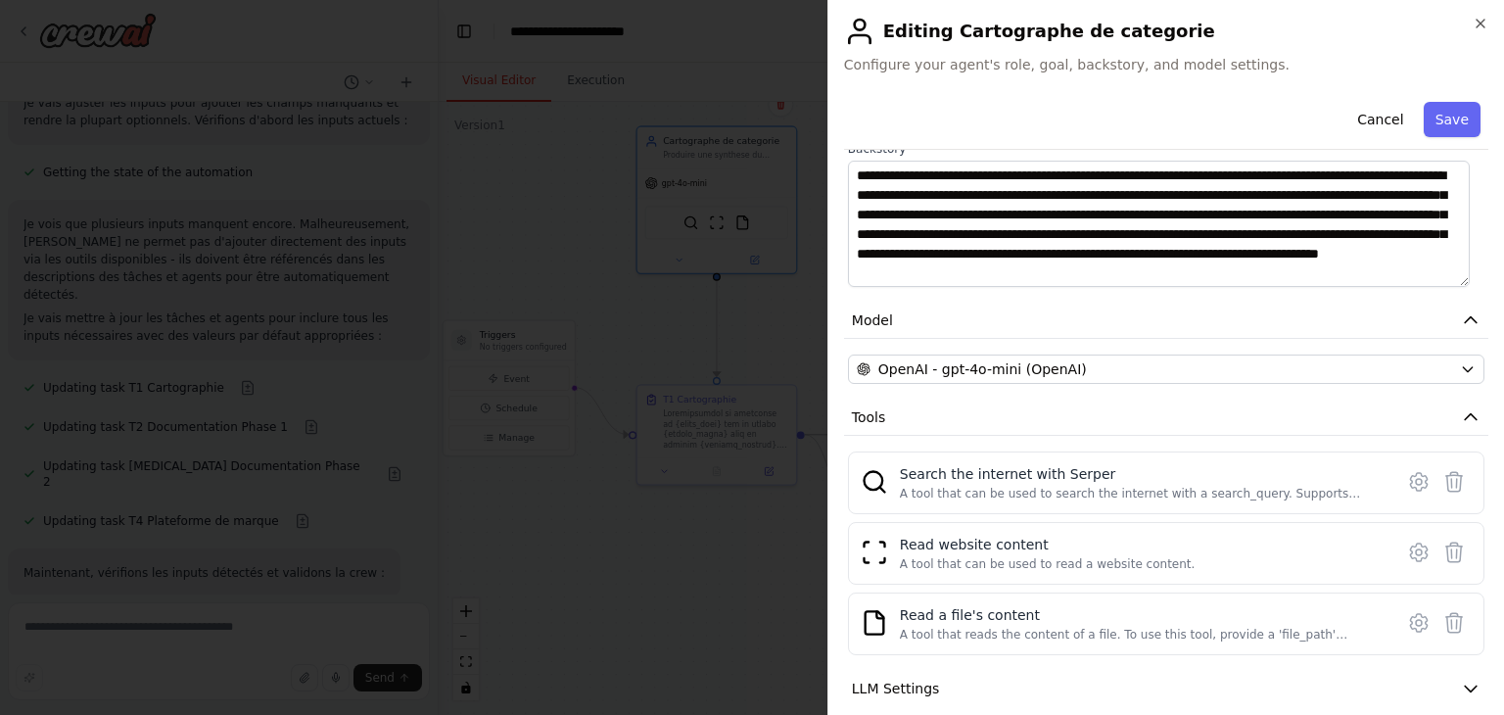
scroll to position [392, 0]
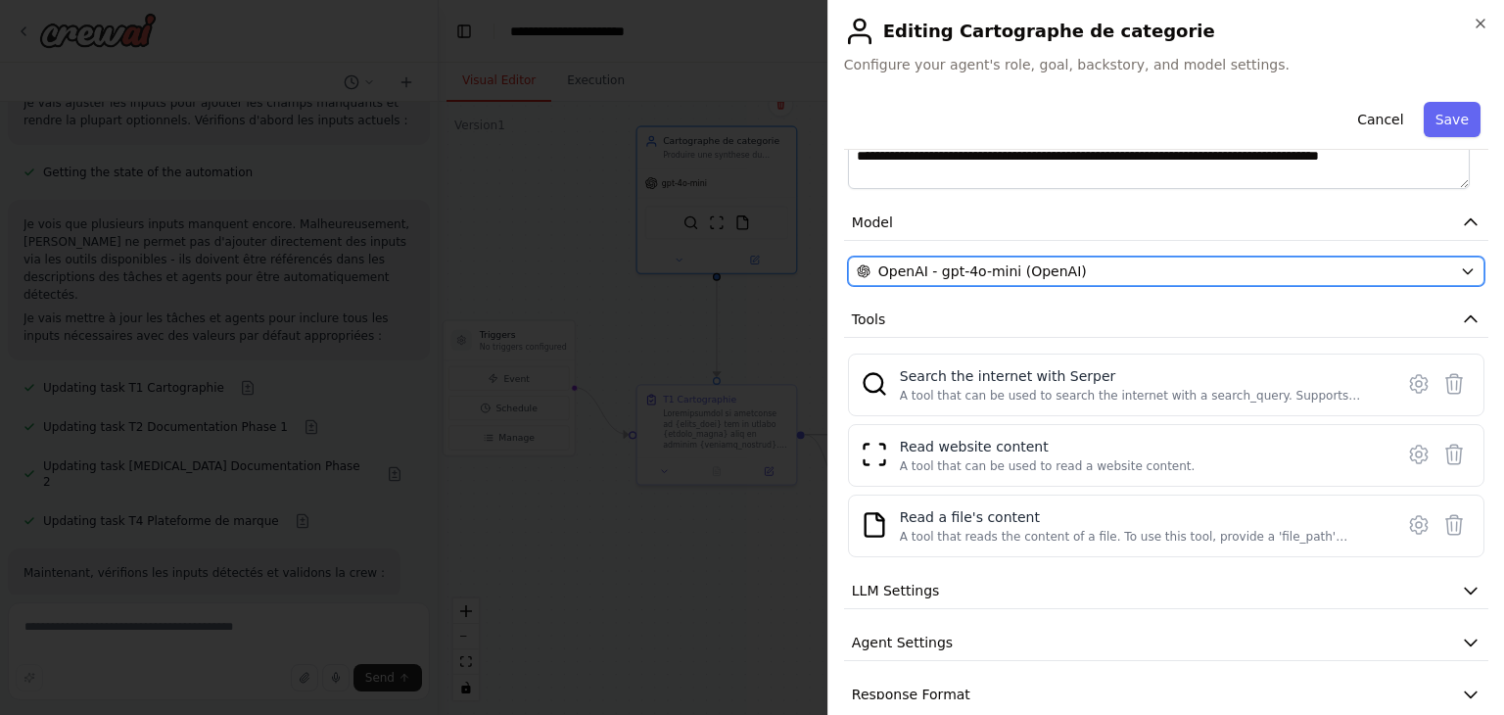
click at [966, 271] on span "OpenAI - gpt-4o-mini (OpenAI)" at bounding box center [982, 271] width 209 height 20
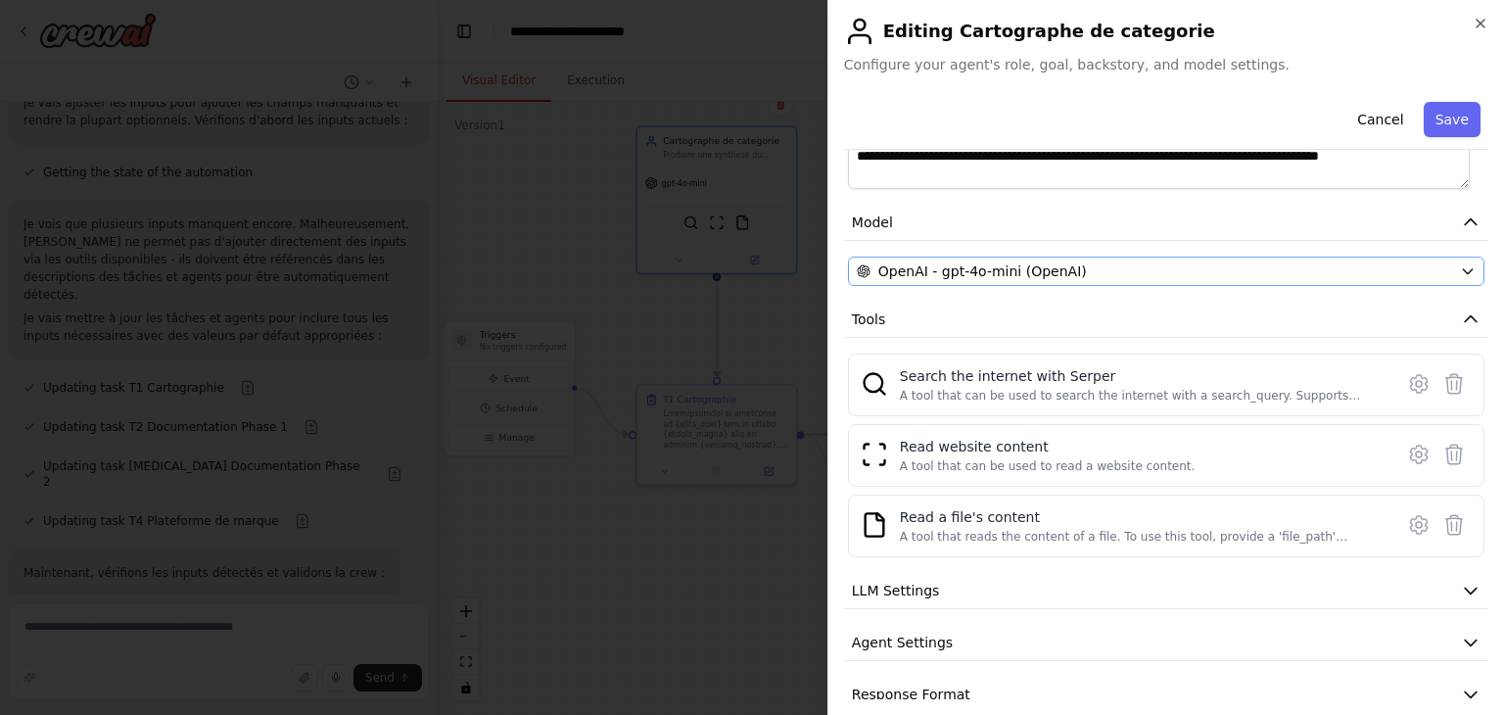
scroll to position [0, 0]
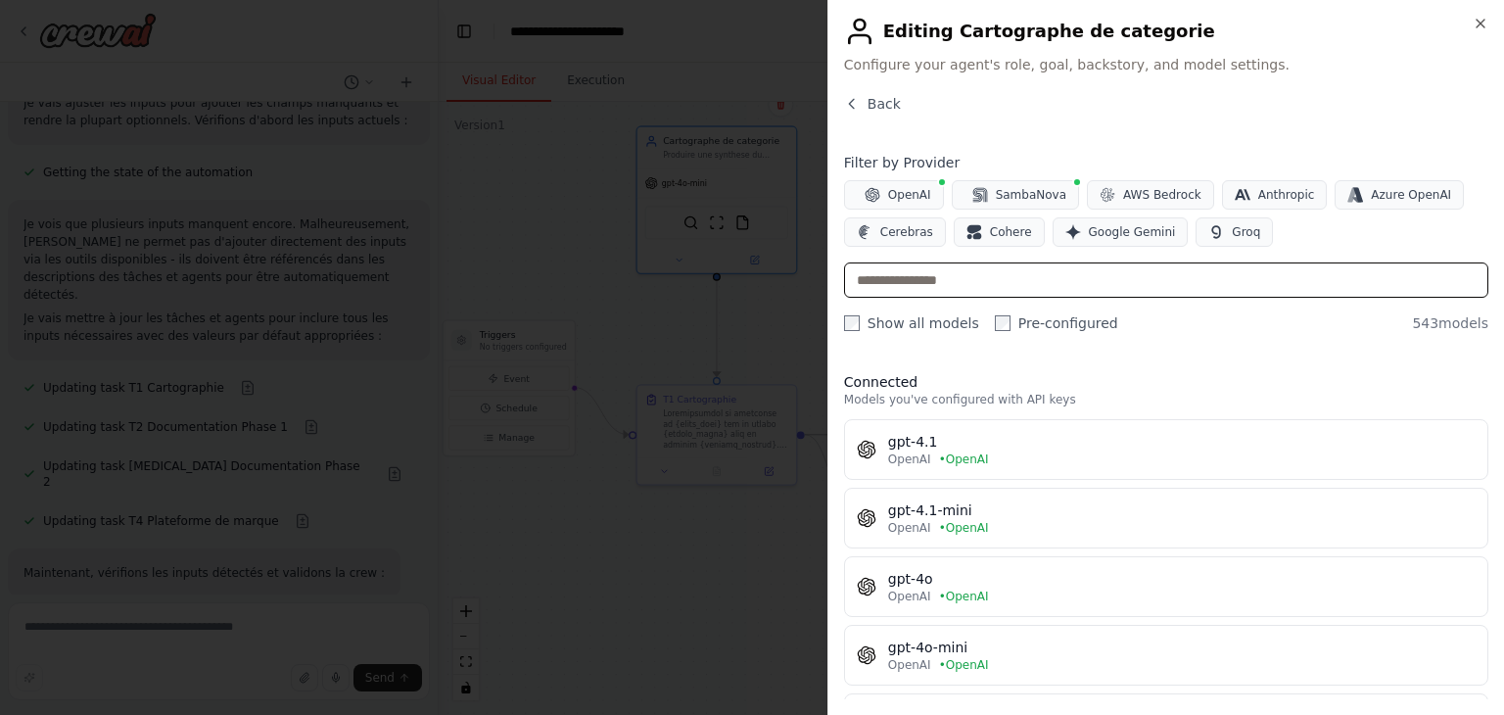
click at [975, 278] on input "text" at bounding box center [1166, 279] width 644 height 35
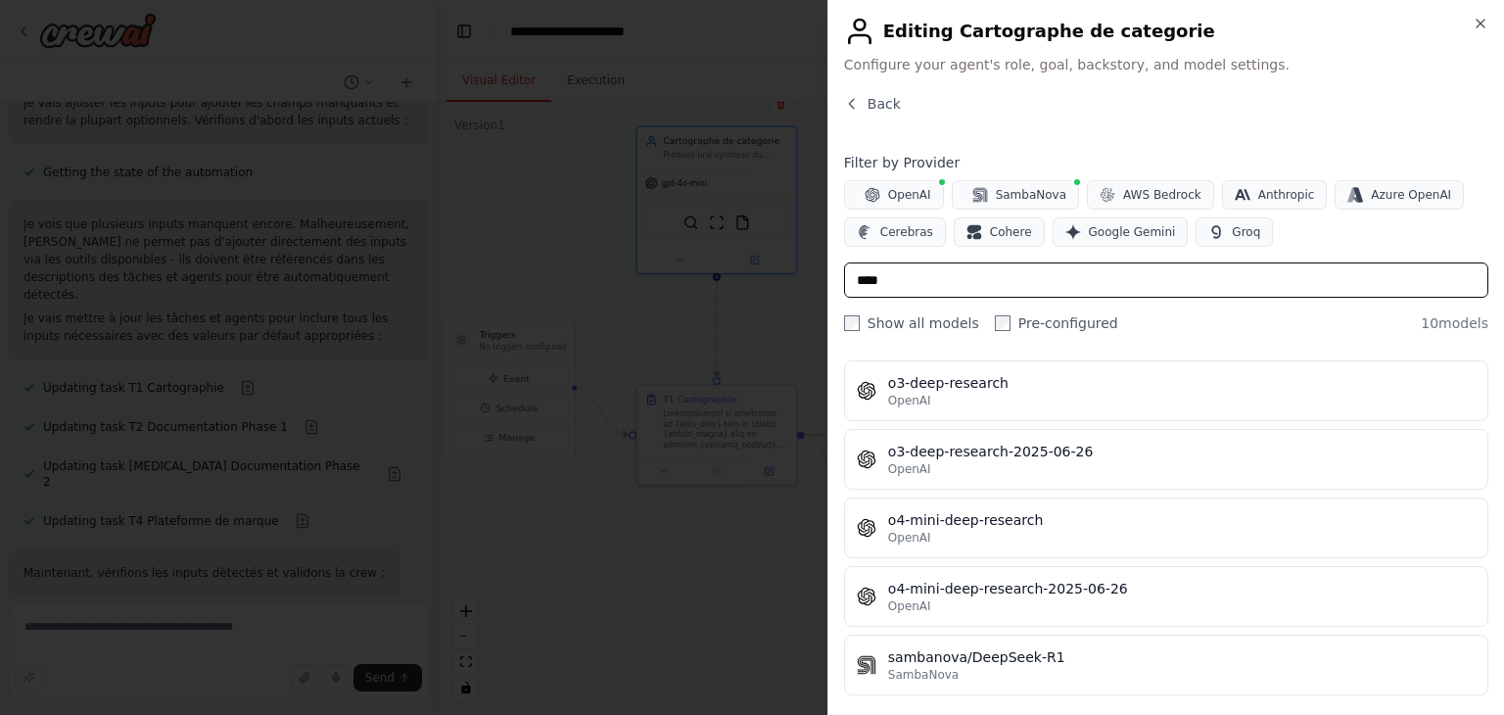
scroll to position [196, 0]
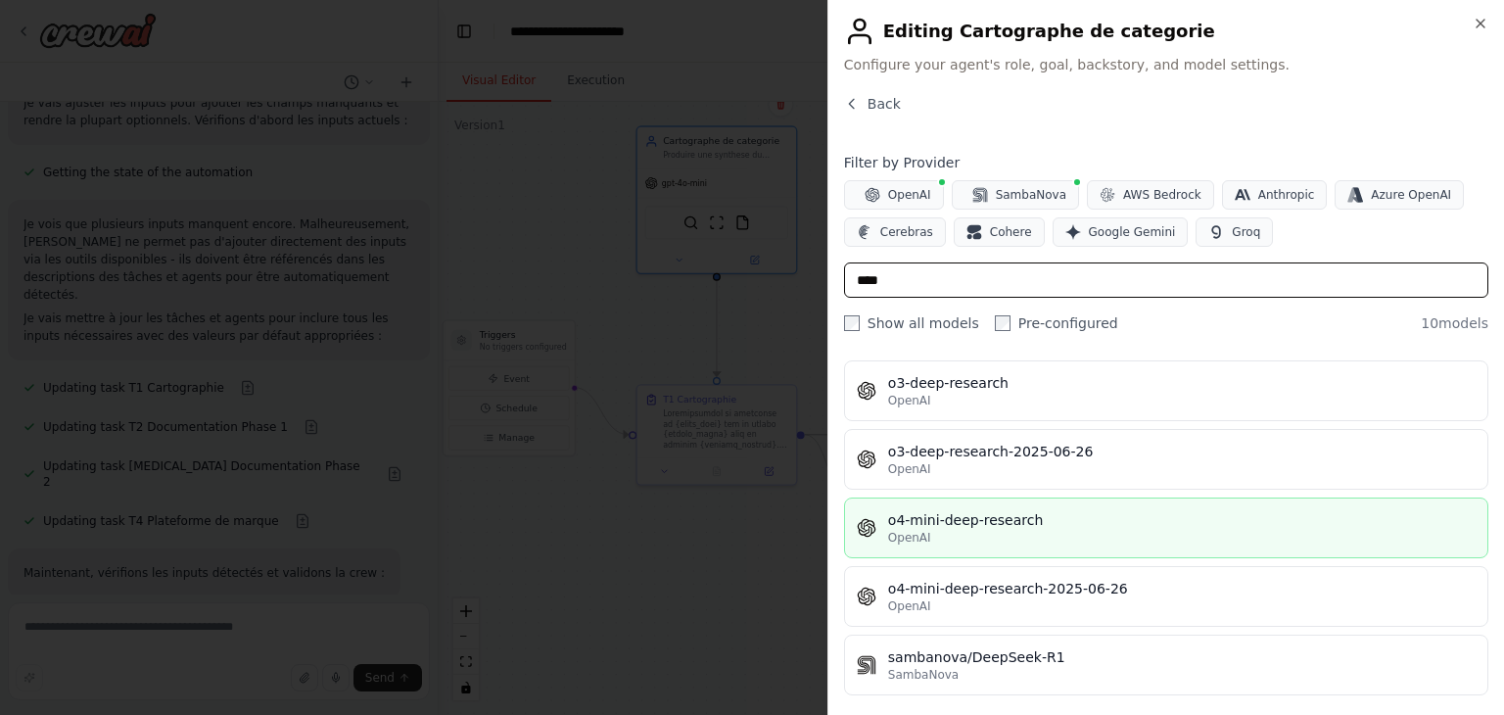
type input "****"
click at [1161, 524] on div "o4-mini-deep-research" at bounding box center [1182, 520] width 588 height 20
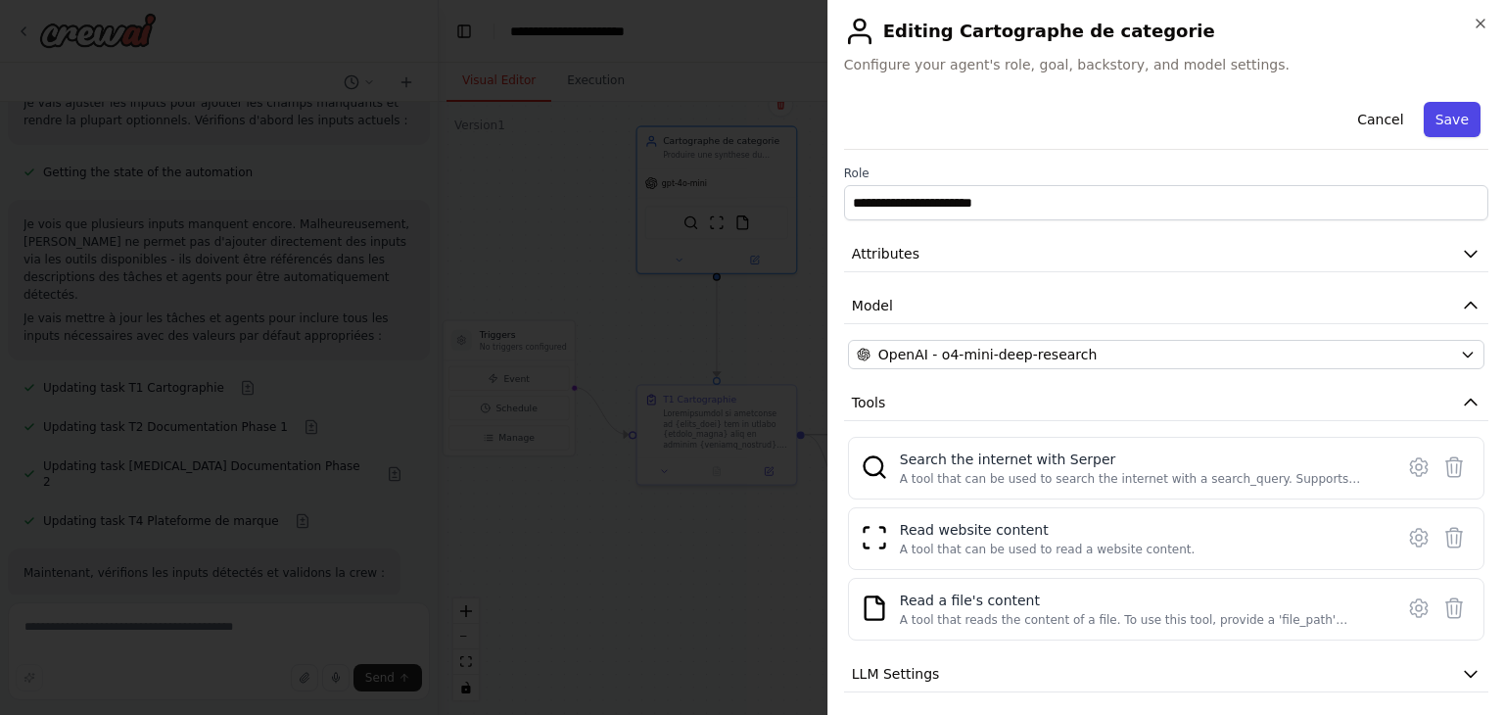
click at [1440, 114] on button "Save" at bounding box center [1452, 119] width 57 height 35
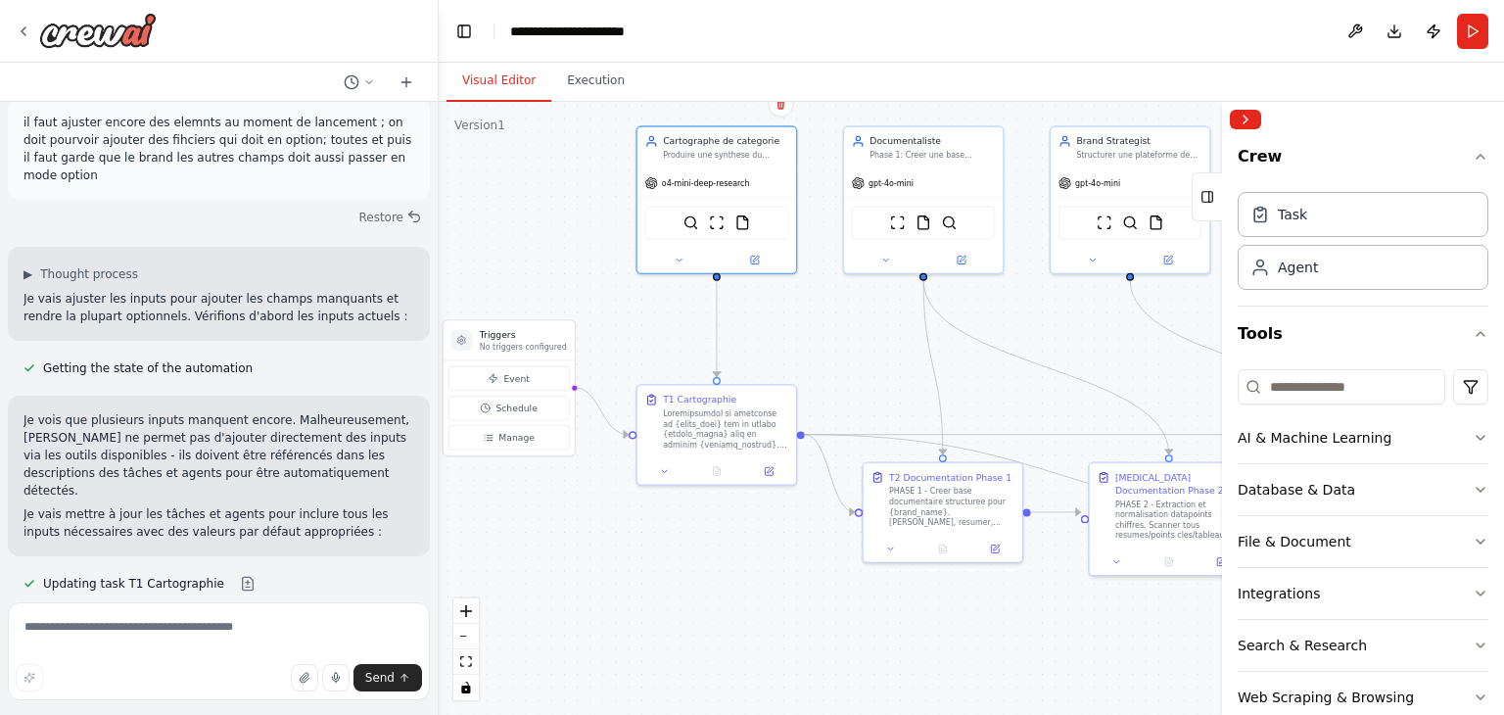
scroll to position [10386, 0]
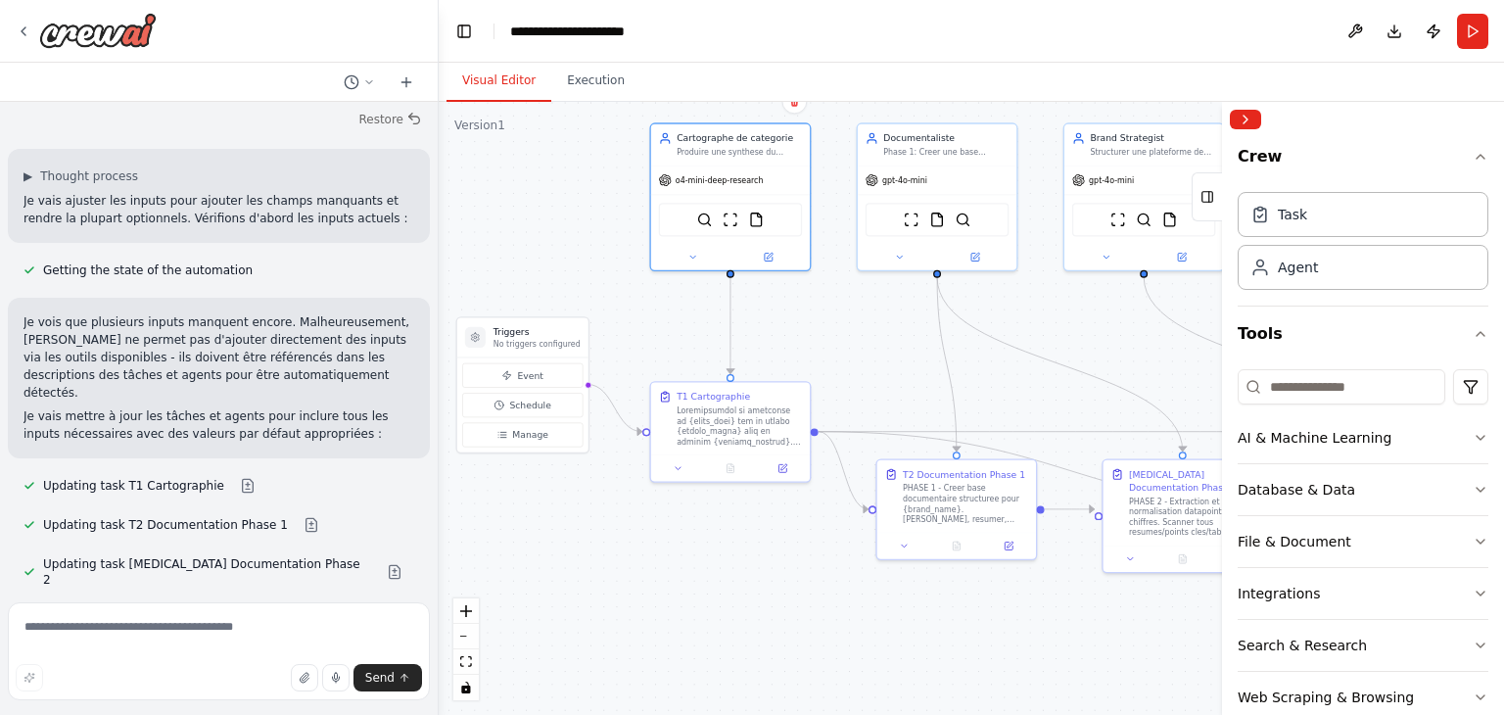
drag, startPoint x: 646, startPoint y: 346, endPoint x: 660, endPoint y: 343, distance: 14.0
click at [660, 343] on div ".deletable-edge-delete-btn { width: 20px; height: 20px; border: 0px solid #ffff…" at bounding box center [971, 408] width 1065 height 613
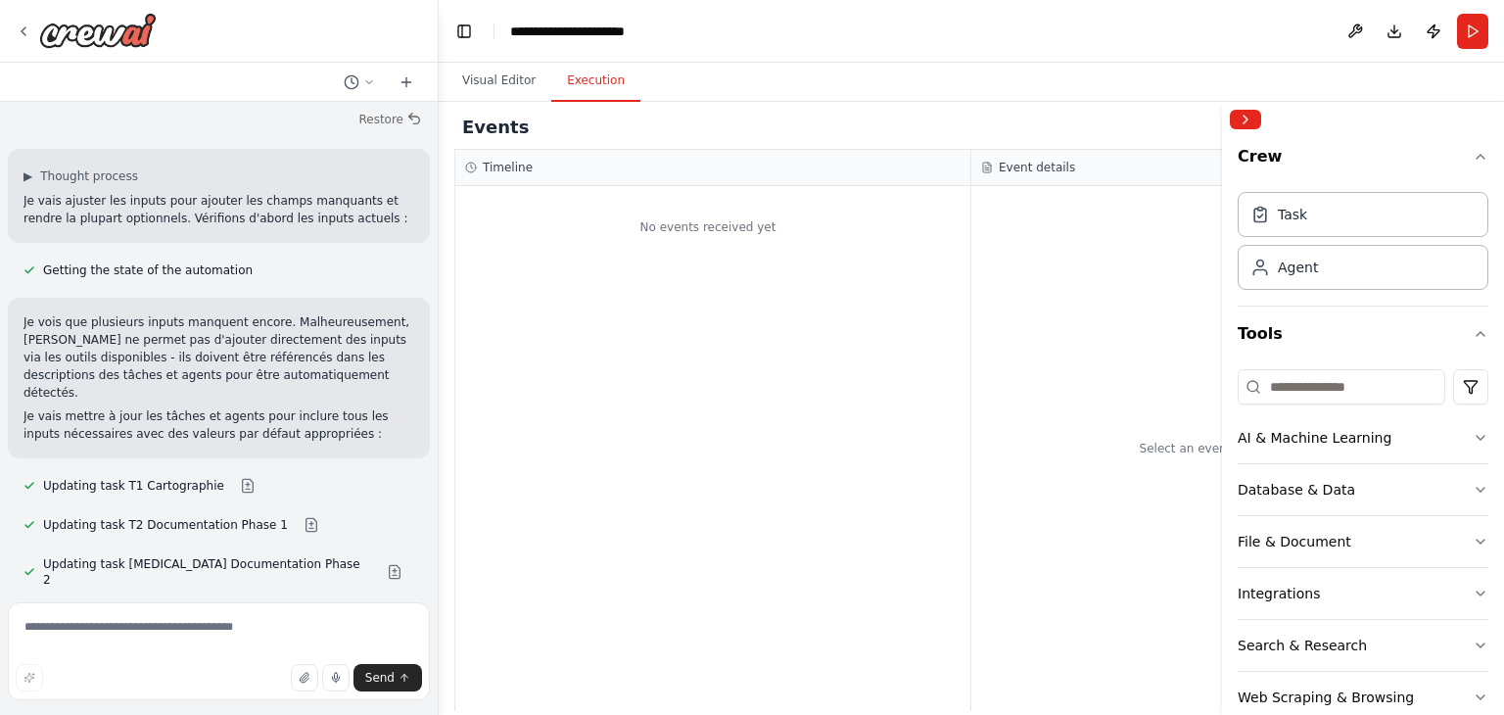
click at [568, 88] on button "Execution" at bounding box center [595, 81] width 89 height 41
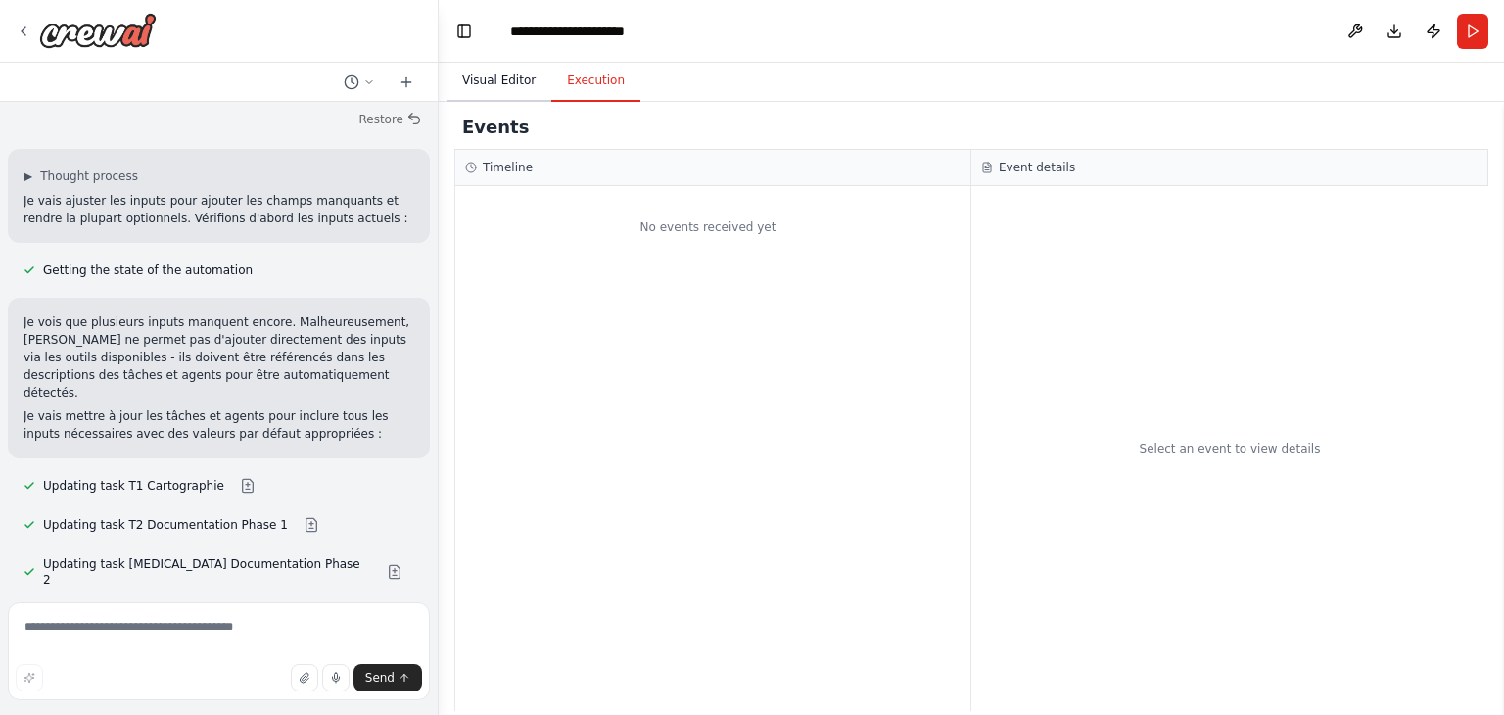
click at [466, 77] on button "Visual Editor" at bounding box center [499, 81] width 105 height 41
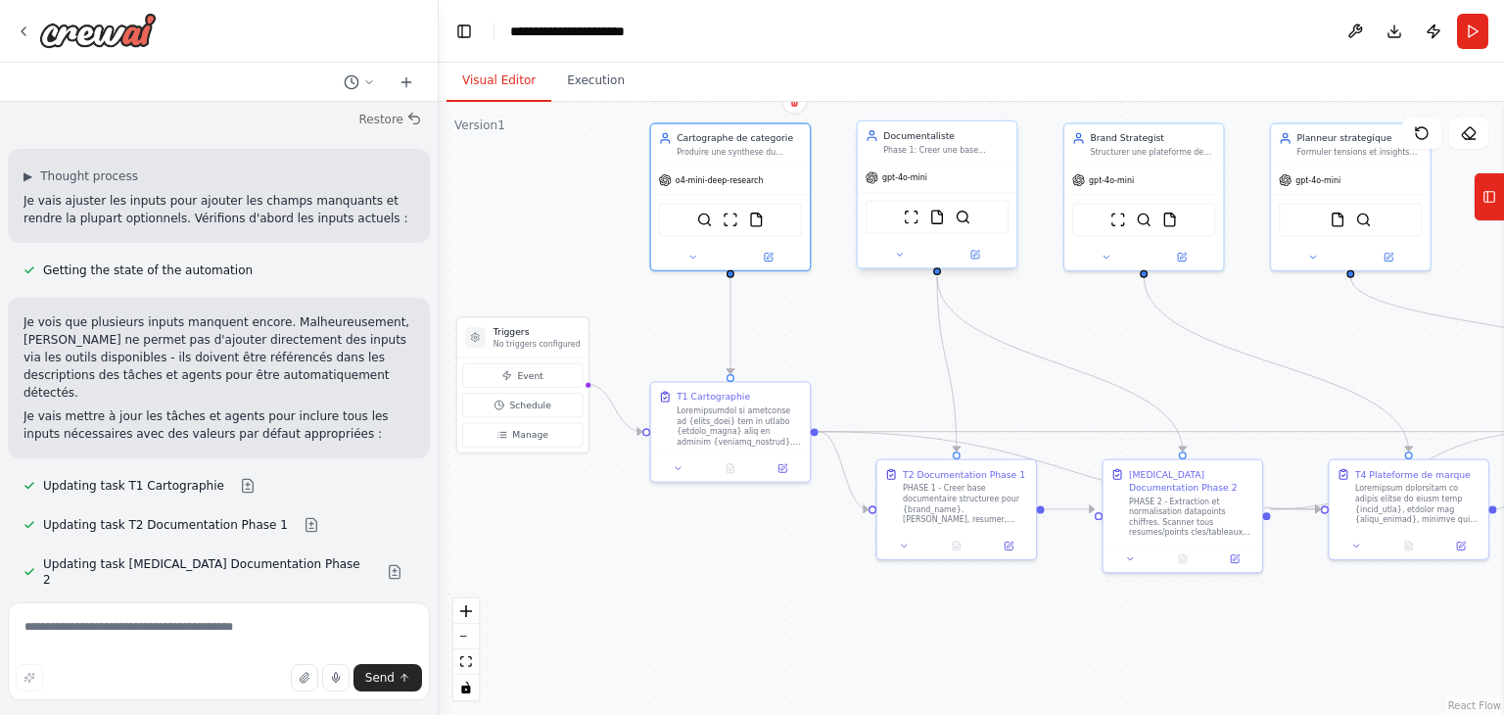
click at [928, 142] on div "Documentaliste Phase 1: Creer une base documentaire structuree avec ingestion, …" at bounding box center [945, 141] width 125 height 25
click at [697, 401] on div "T1 Cartographie" at bounding box center [739, 416] width 125 height 57
click at [1473, 30] on button "Run" at bounding box center [1472, 31] width 31 height 35
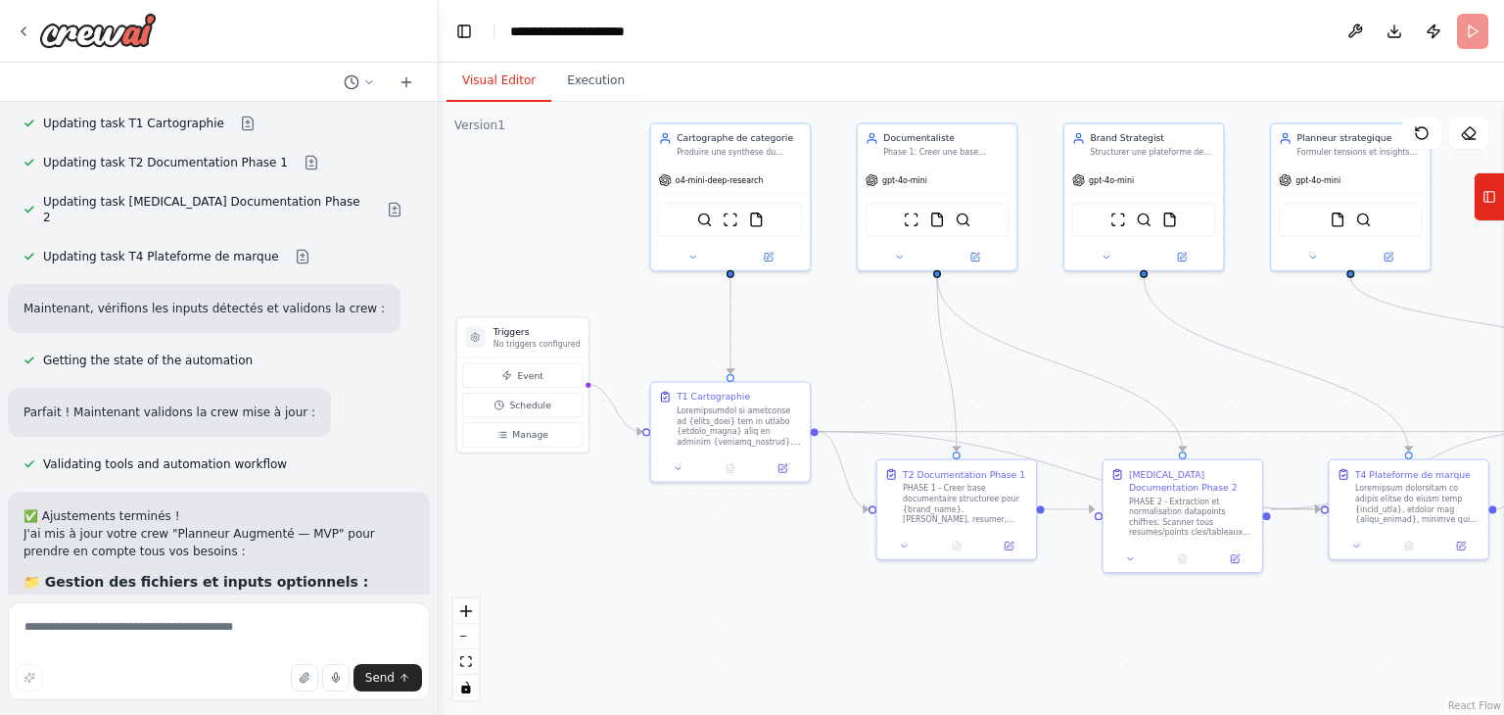
scroll to position [10778, 0]
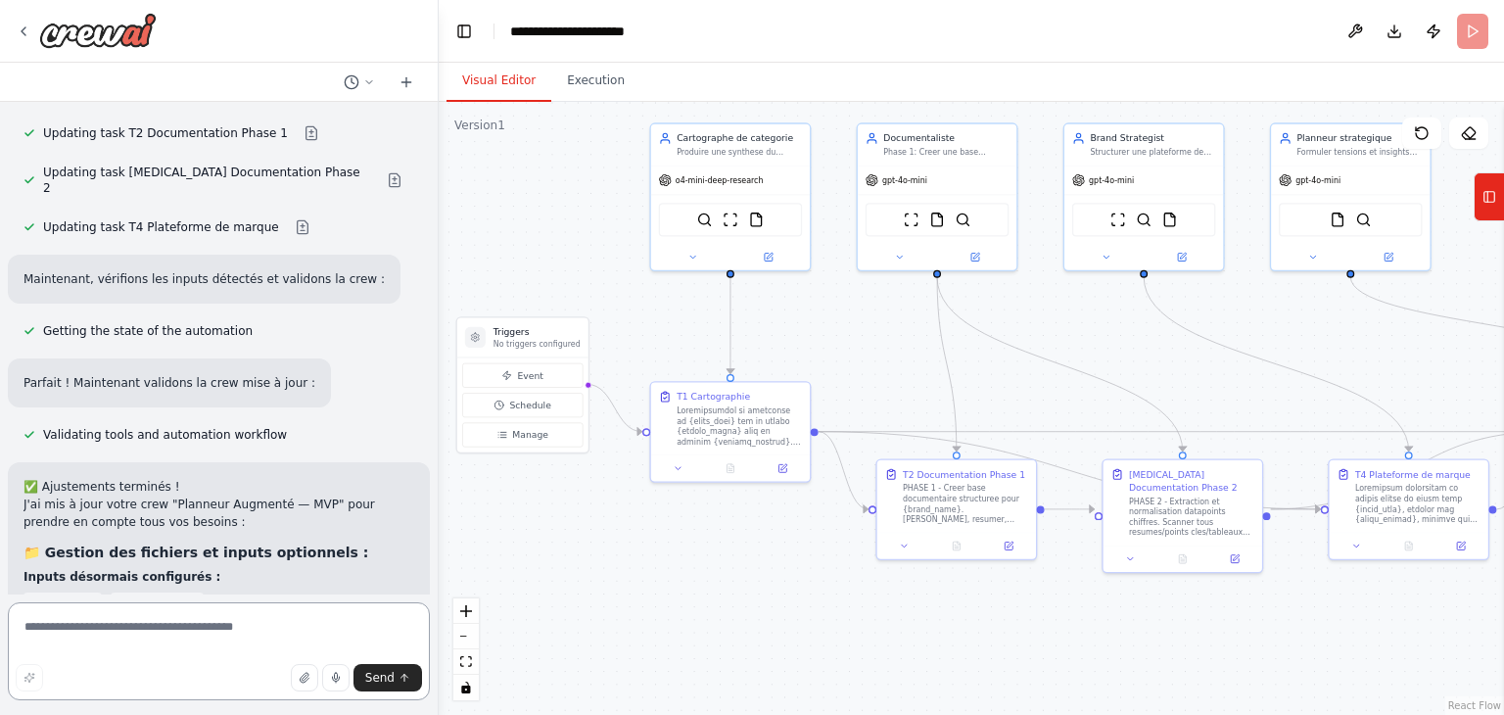
click at [216, 633] on textarea at bounding box center [219, 651] width 422 height 98
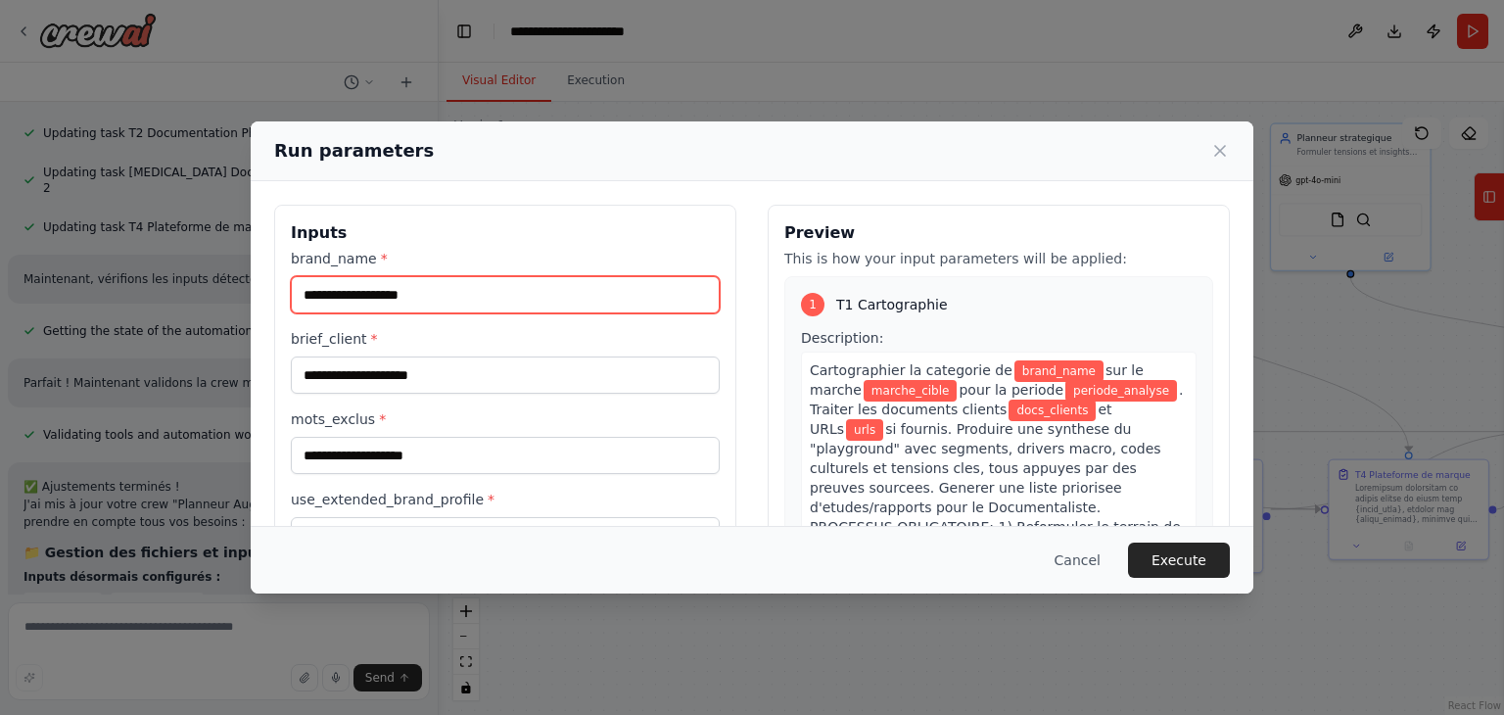
click at [498, 295] on input "brand_name *" at bounding box center [505, 294] width 429 height 37
click at [408, 277] on input "brand_name *" at bounding box center [505, 294] width 429 height 37
paste input "*****"
type input "*****"
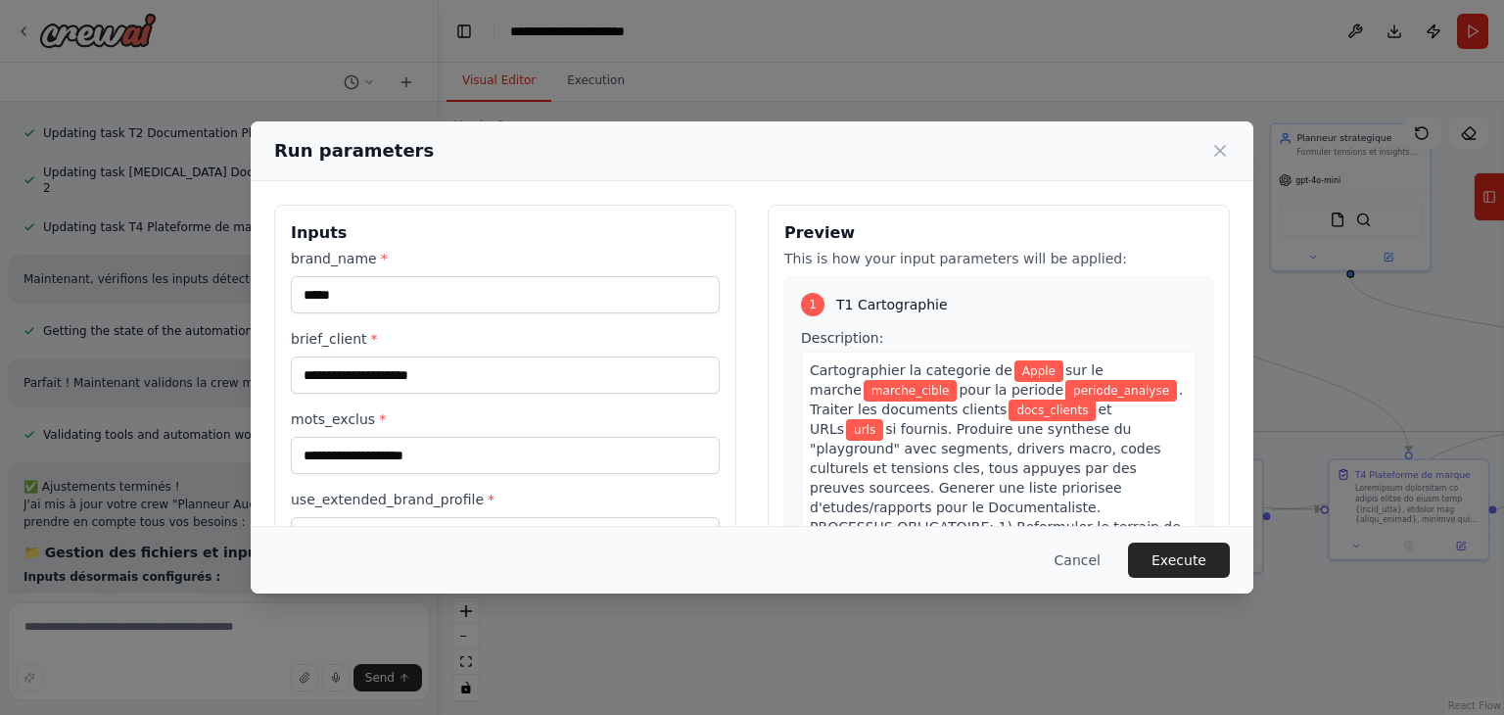
click at [505, 236] on h3 "Inputs" at bounding box center [505, 233] width 429 height 24
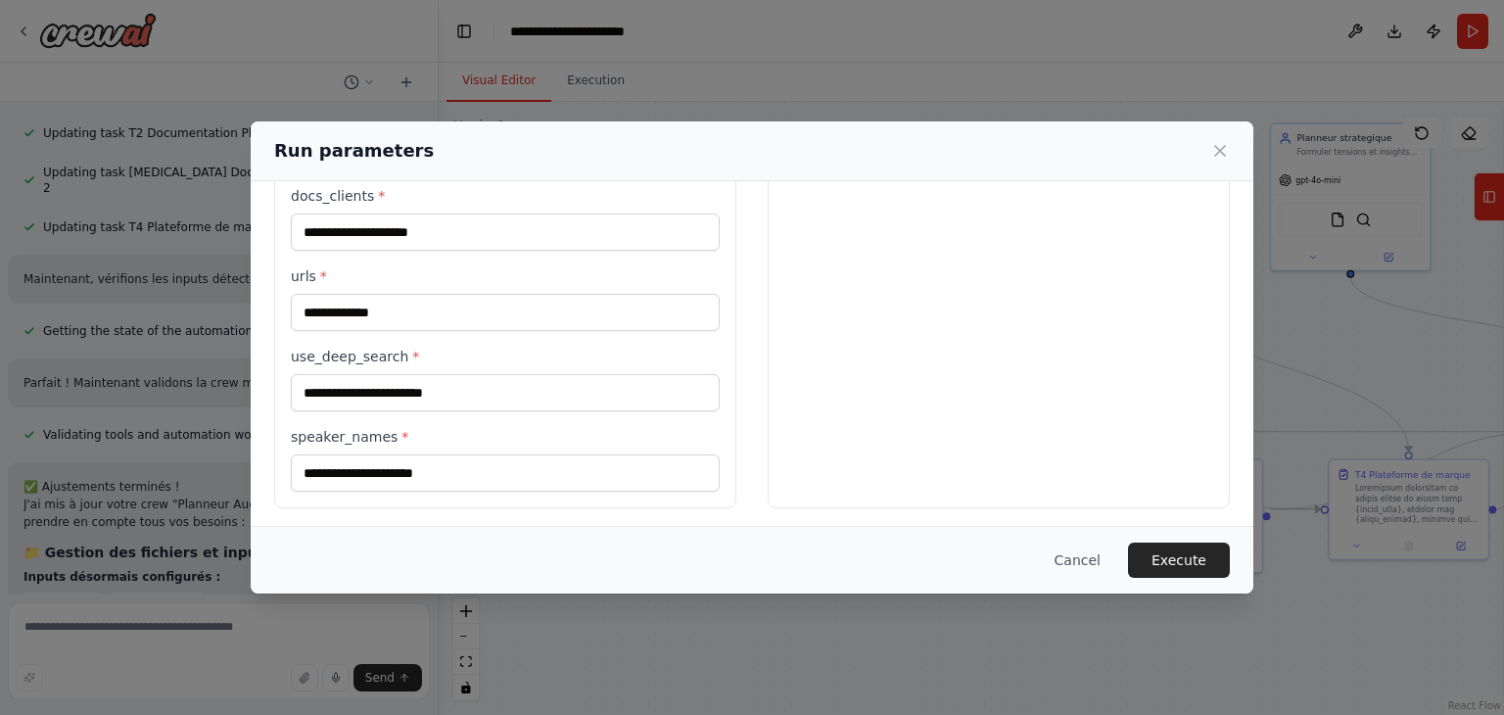
scroll to position [545, 0]
click at [1236, 553] on div "Cancel Execute" at bounding box center [752, 560] width 1003 height 68
click at [1192, 553] on button "Execute" at bounding box center [1179, 559] width 102 height 35
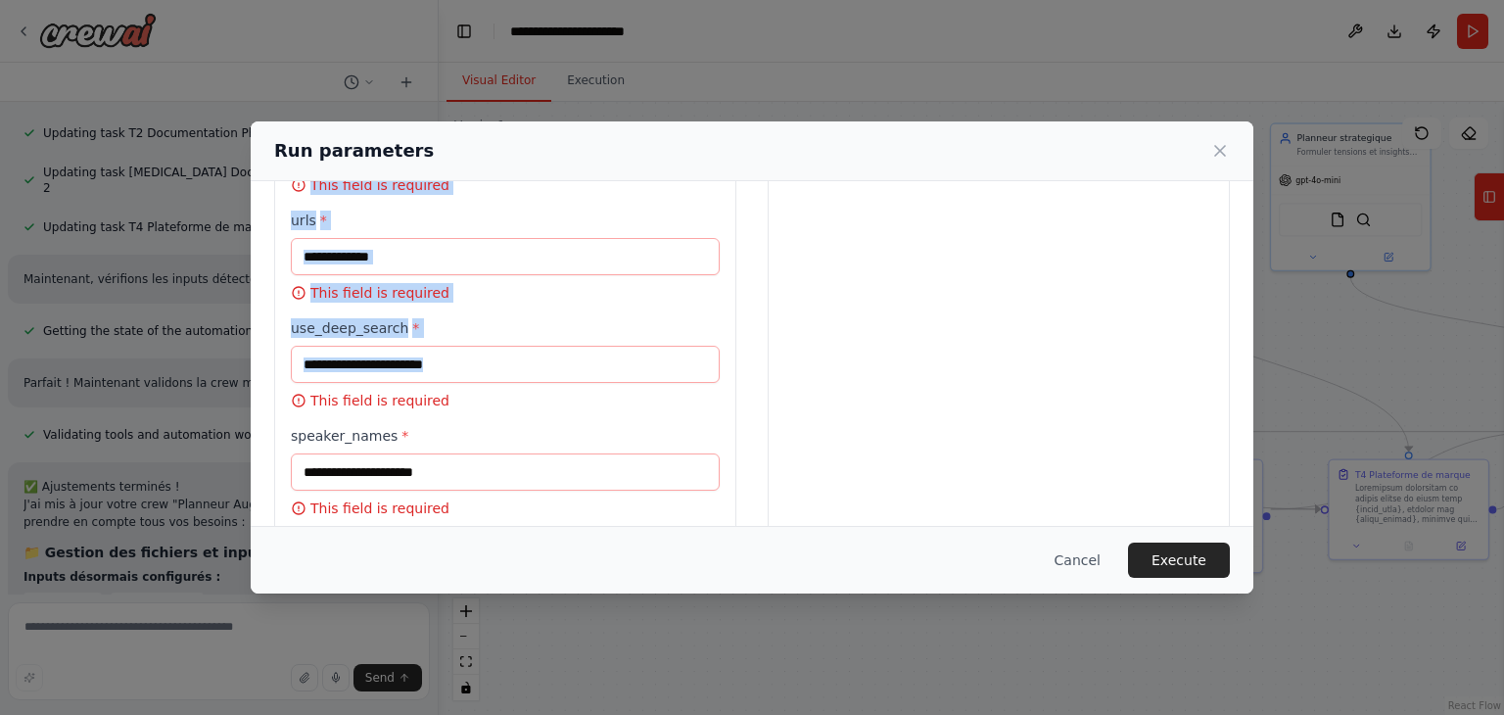
scroll to position [792, 0]
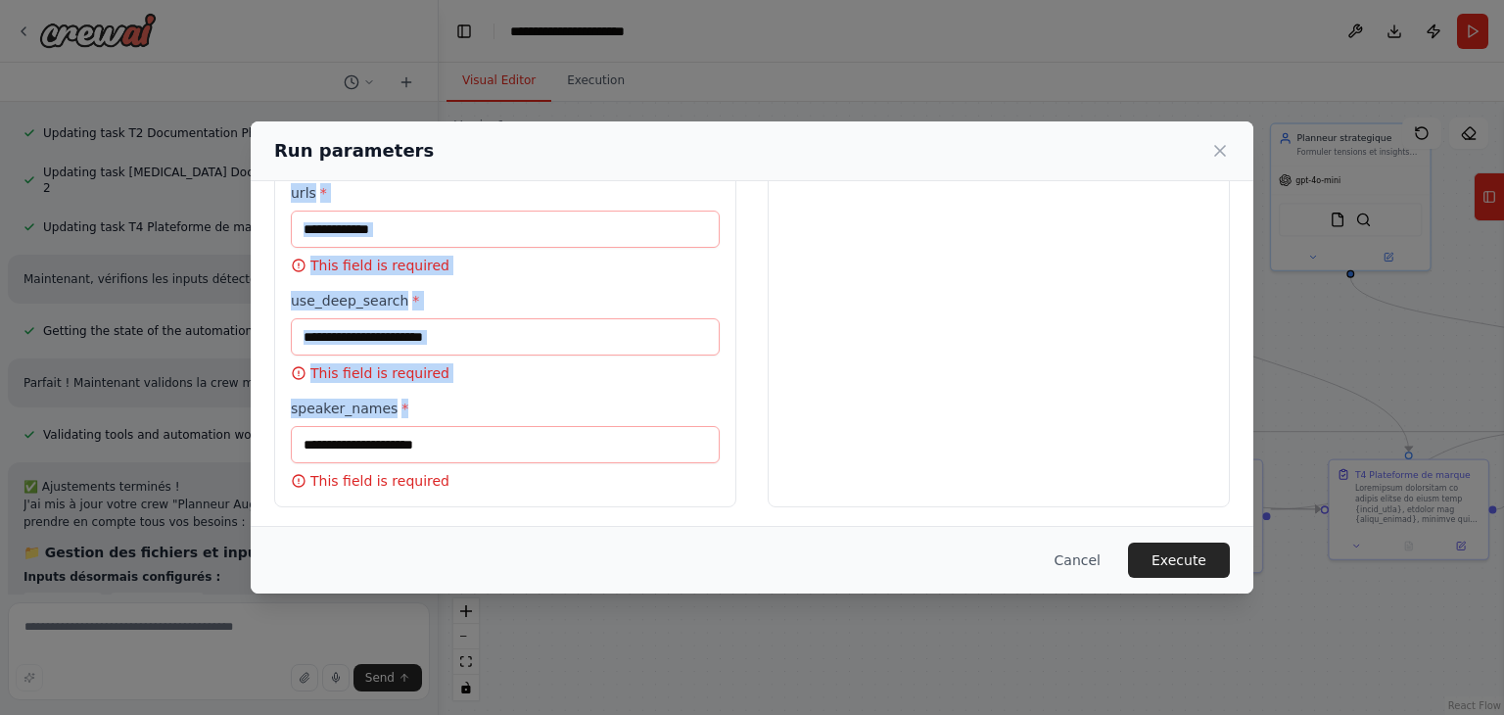
drag, startPoint x: 282, startPoint y: 335, endPoint x: 456, endPoint y: 413, distance: 191.1
copy div "brief_client * This field is required mots_exclus * This field is required use_…"
click at [1093, 569] on button "Cancel" at bounding box center [1077, 559] width 77 height 35
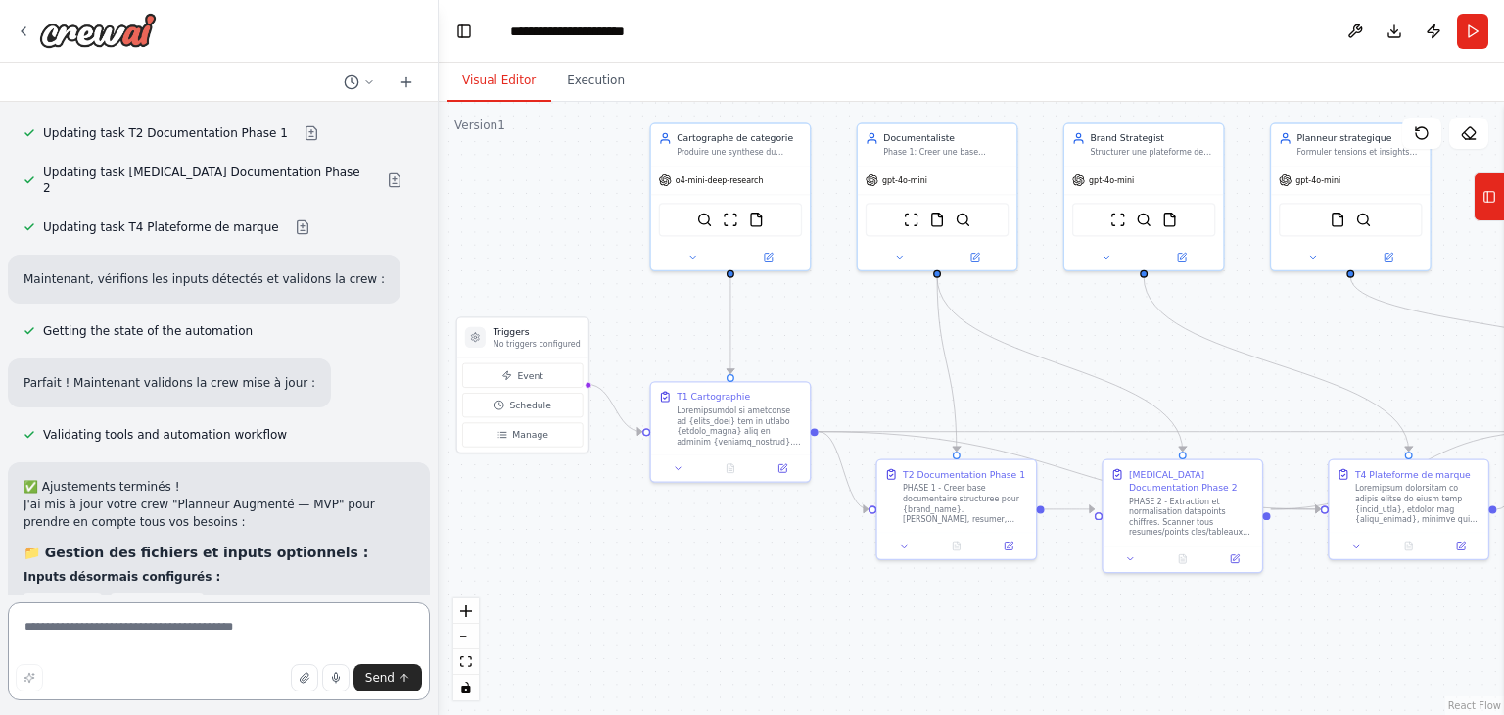
click at [269, 632] on textarea at bounding box center [219, 651] width 422 height 98
paste textarea "**********"
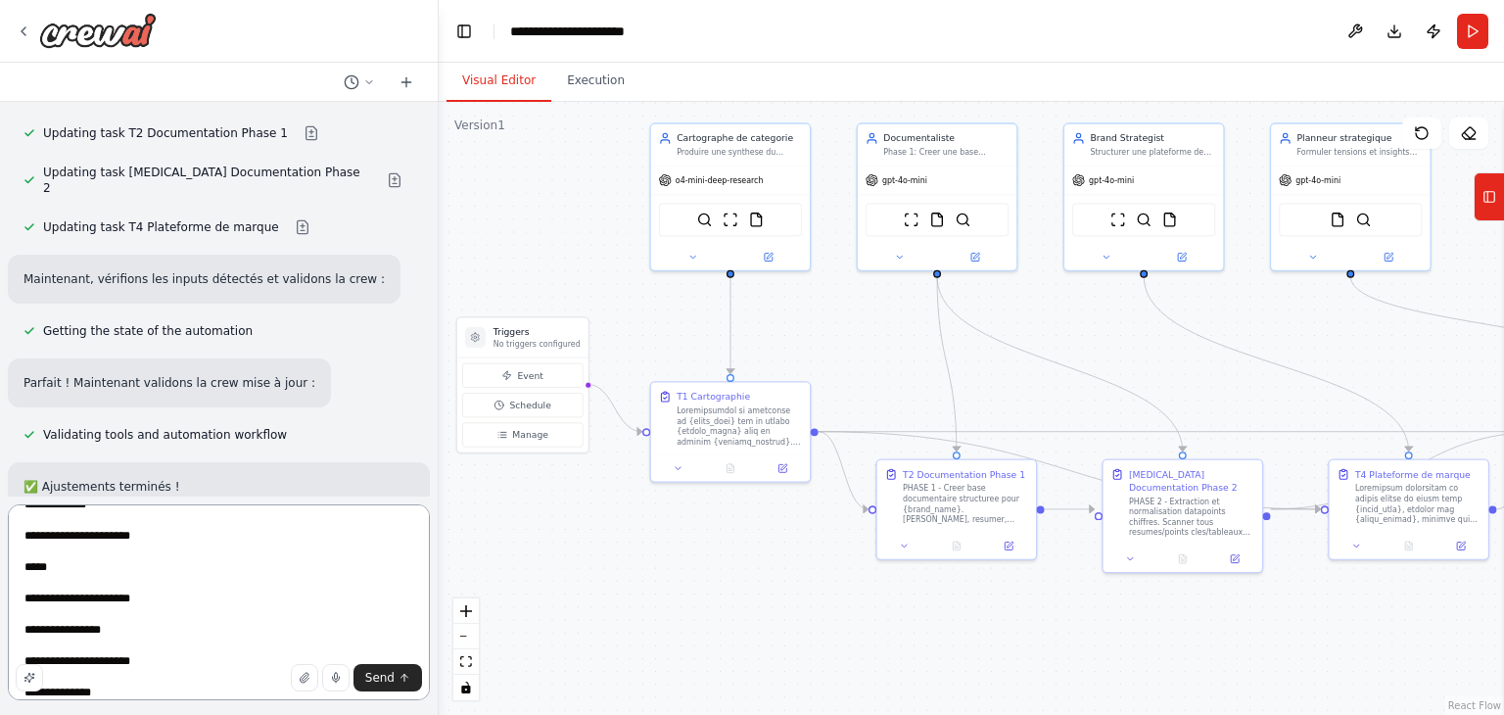
scroll to position [0, 0]
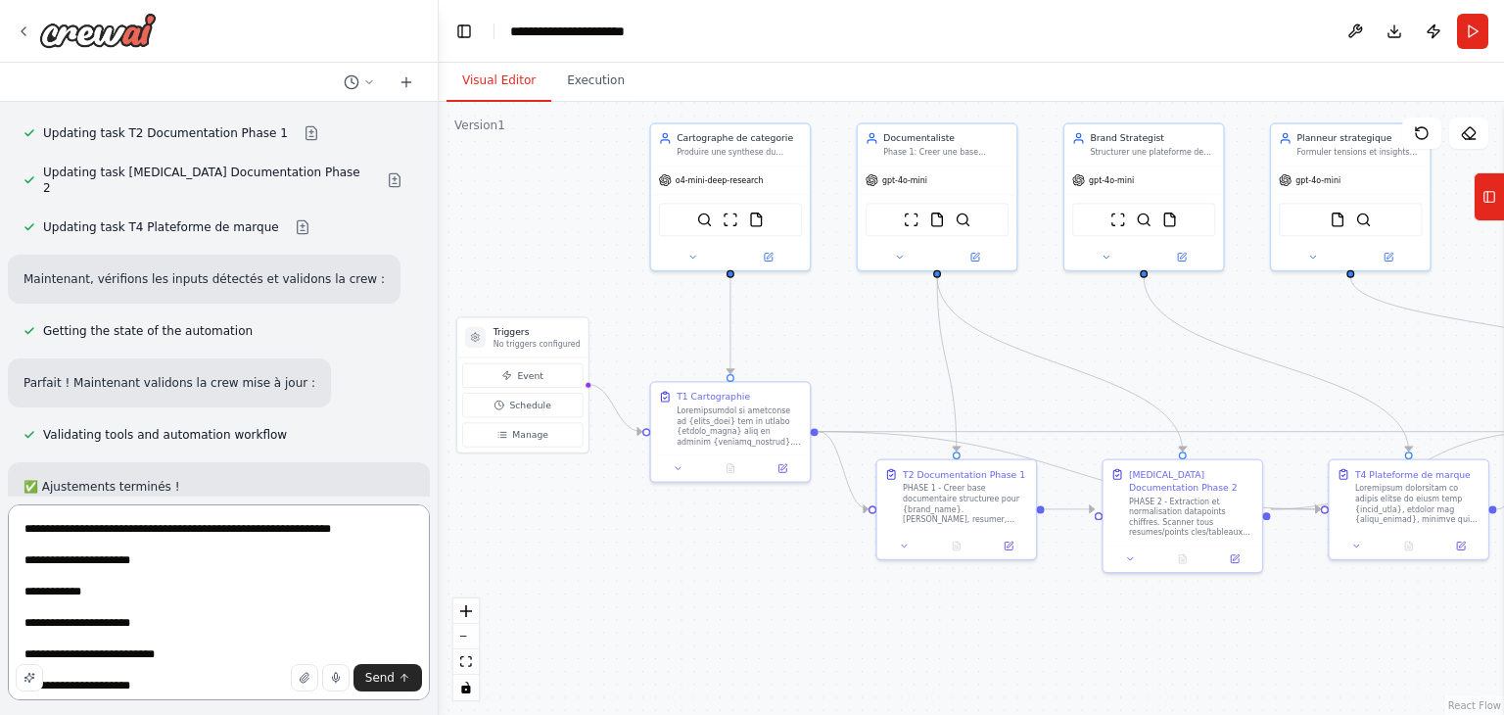
click at [239, 534] on textarea "**********" at bounding box center [219, 602] width 422 height 196
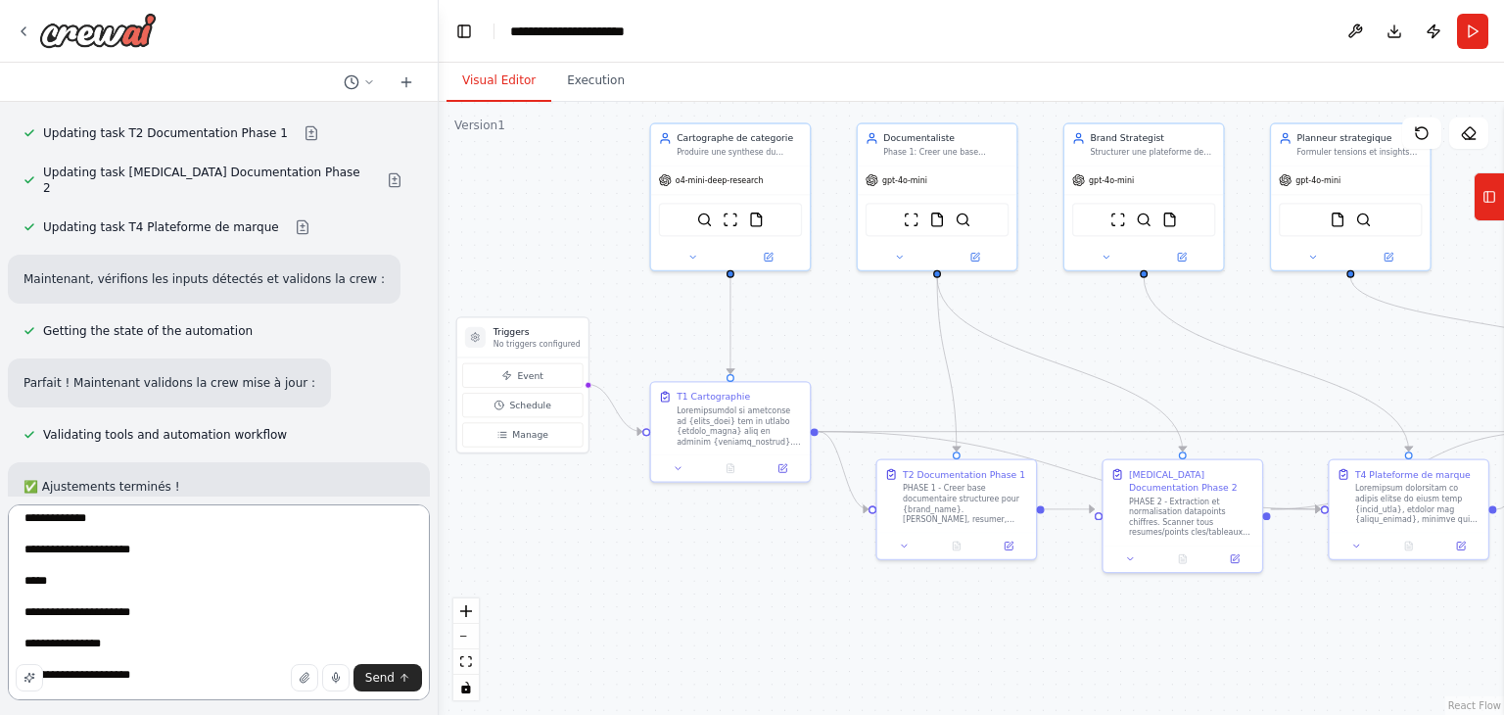
scroll to position [385, 0]
type textarea "**********"
click at [379, 678] on span "Send" at bounding box center [379, 678] width 29 height 16
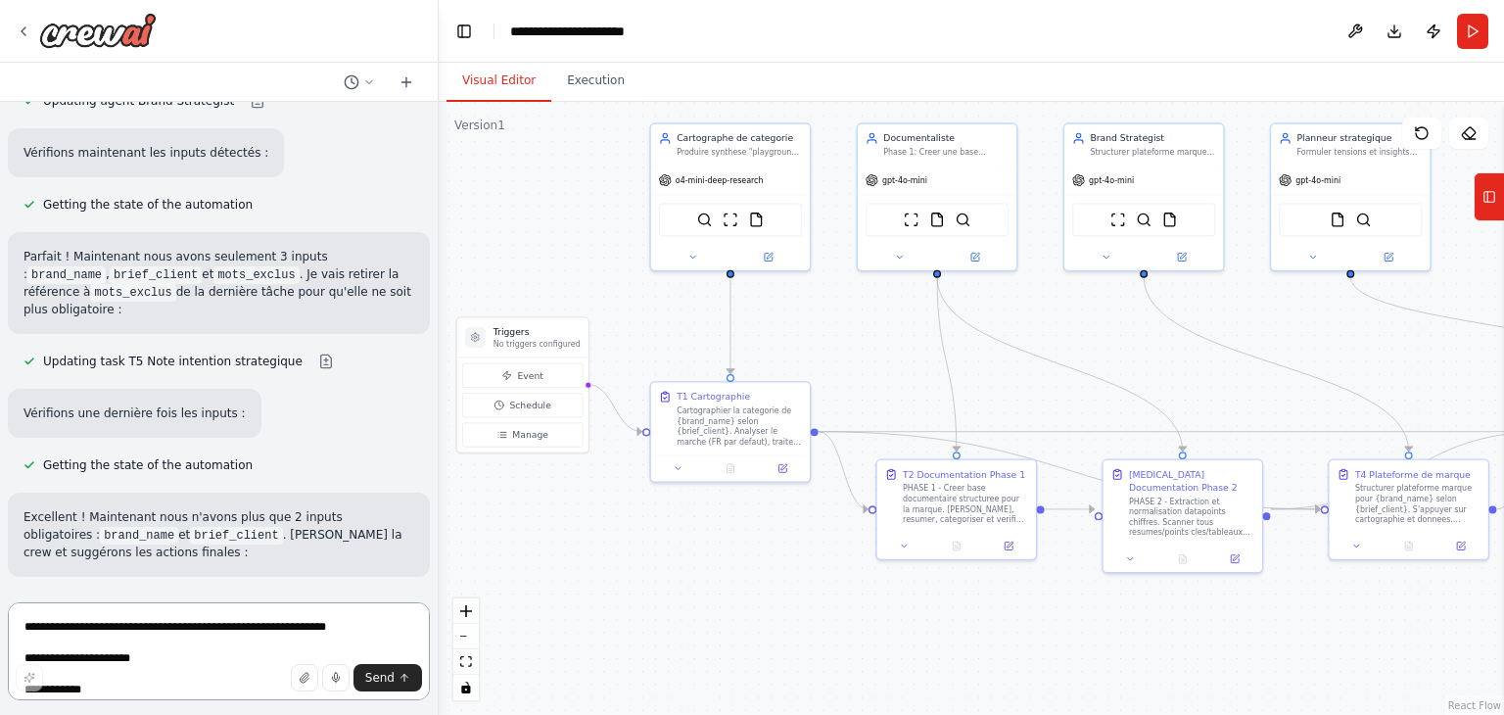
scroll to position [13345, 0]
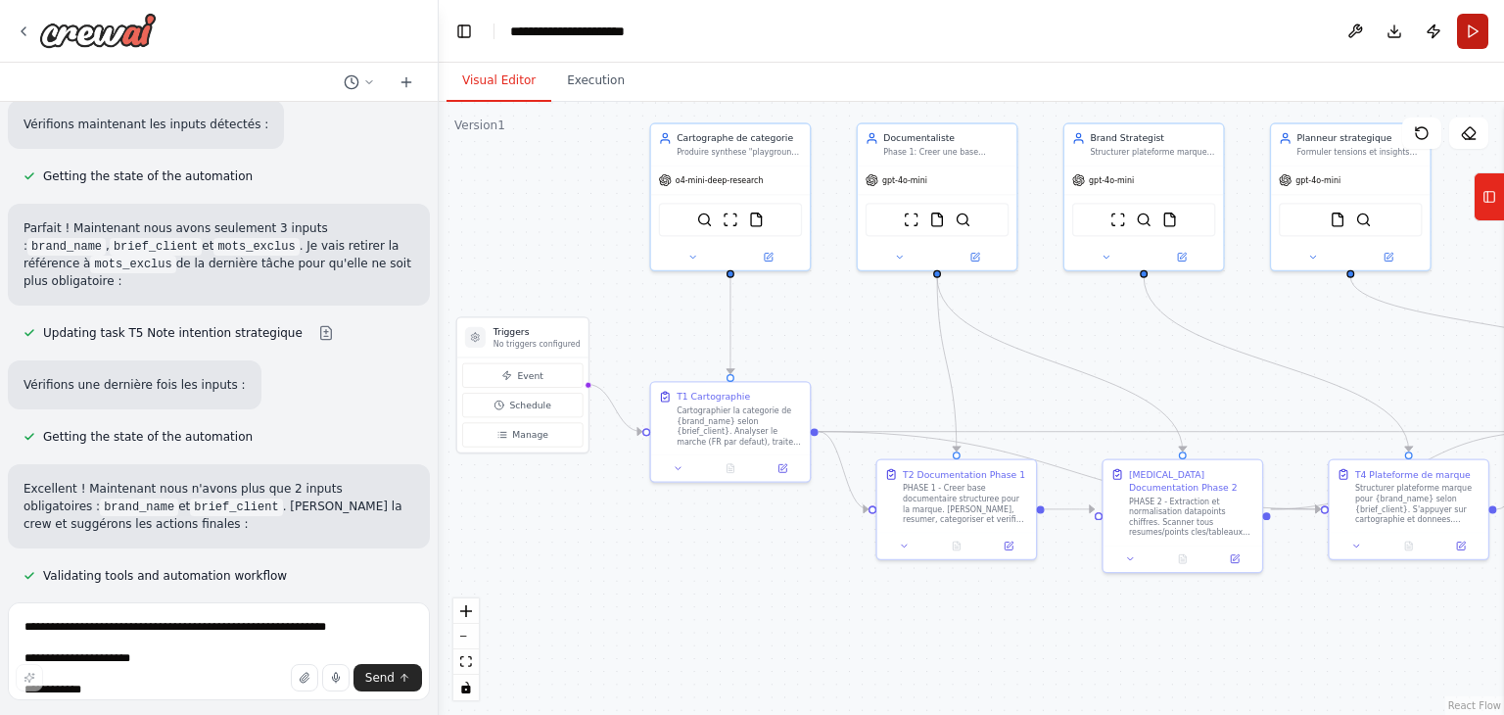
click at [1475, 28] on button "Run" at bounding box center [1472, 31] width 31 height 35
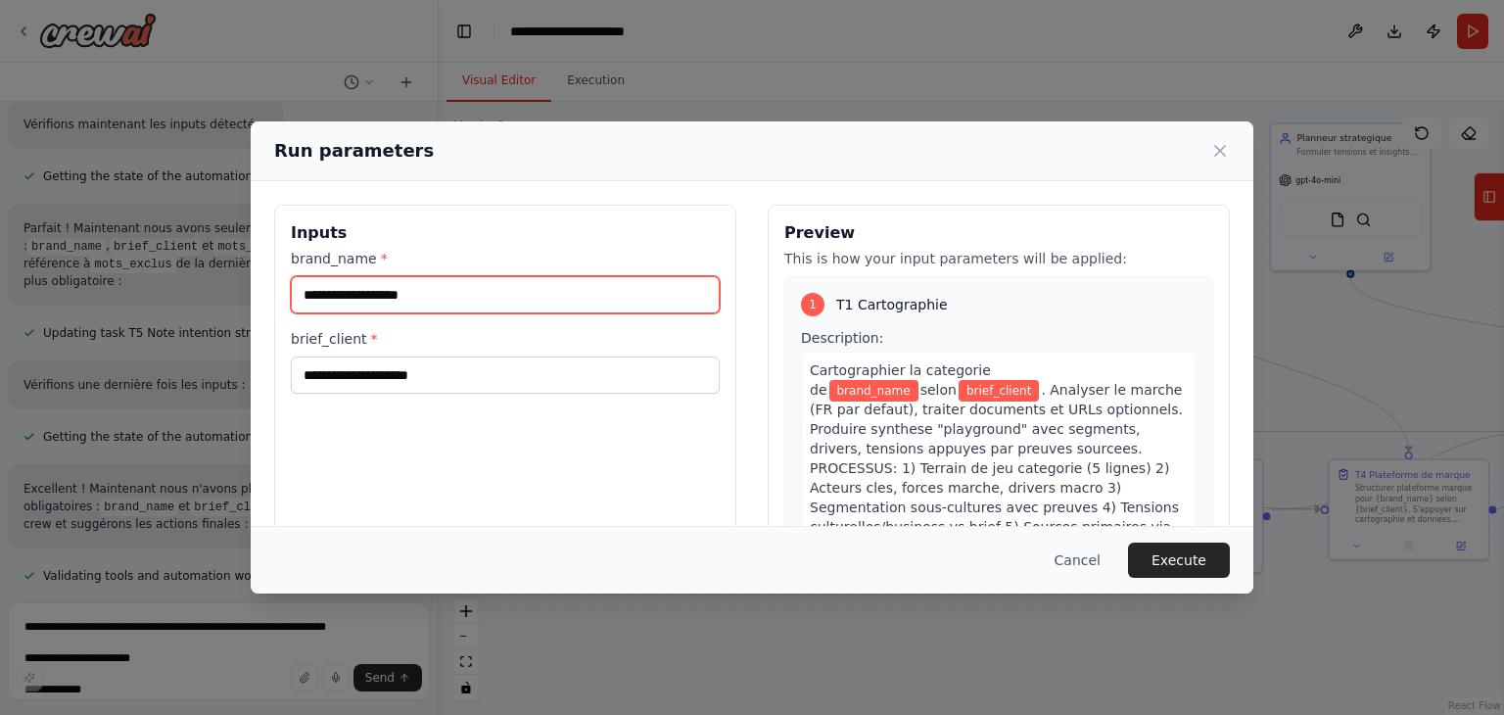
click at [480, 283] on input "brand_name *" at bounding box center [505, 294] width 429 height 37
paste input "**********"
type input "**********"
type input "*****"
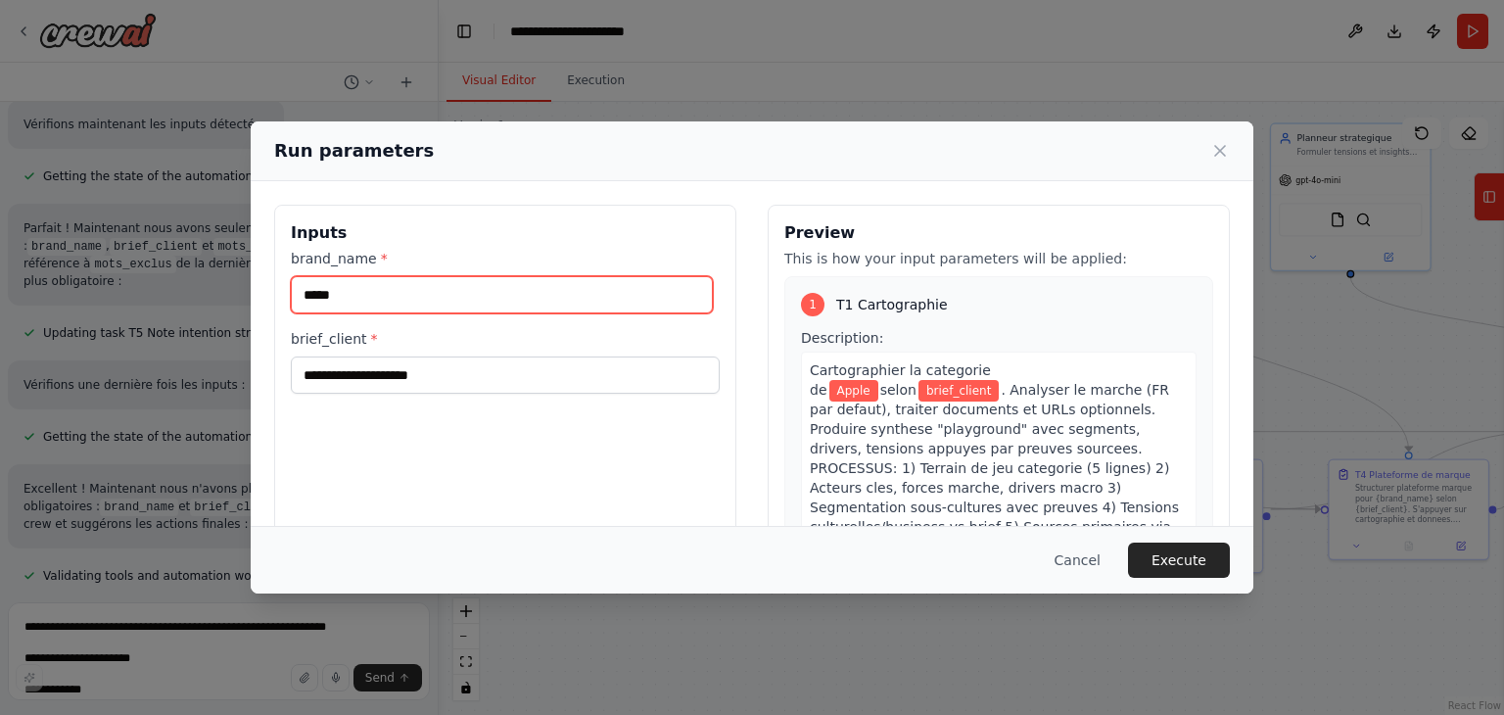
type input "*****"
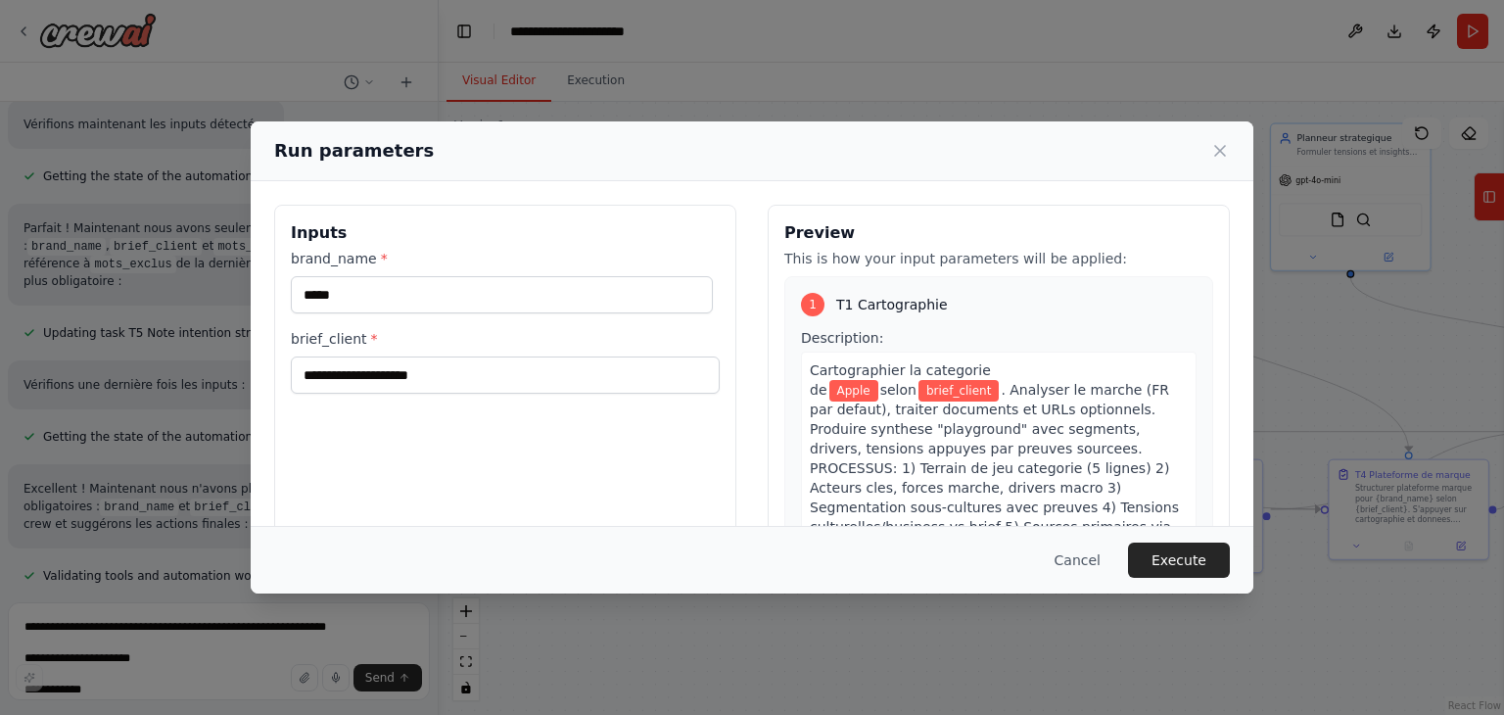
click at [494, 448] on div "Inputs brand_name * ***** brief_client *" at bounding box center [505, 437] width 462 height 464
drag, startPoint x: 411, startPoint y: 401, endPoint x: 388, endPoint y: 390, distance: 25.9
click at [388, 390] on div "Inputs brand_name * ***** brief_client *" at bounding box center [505, 437] width 462 height 464
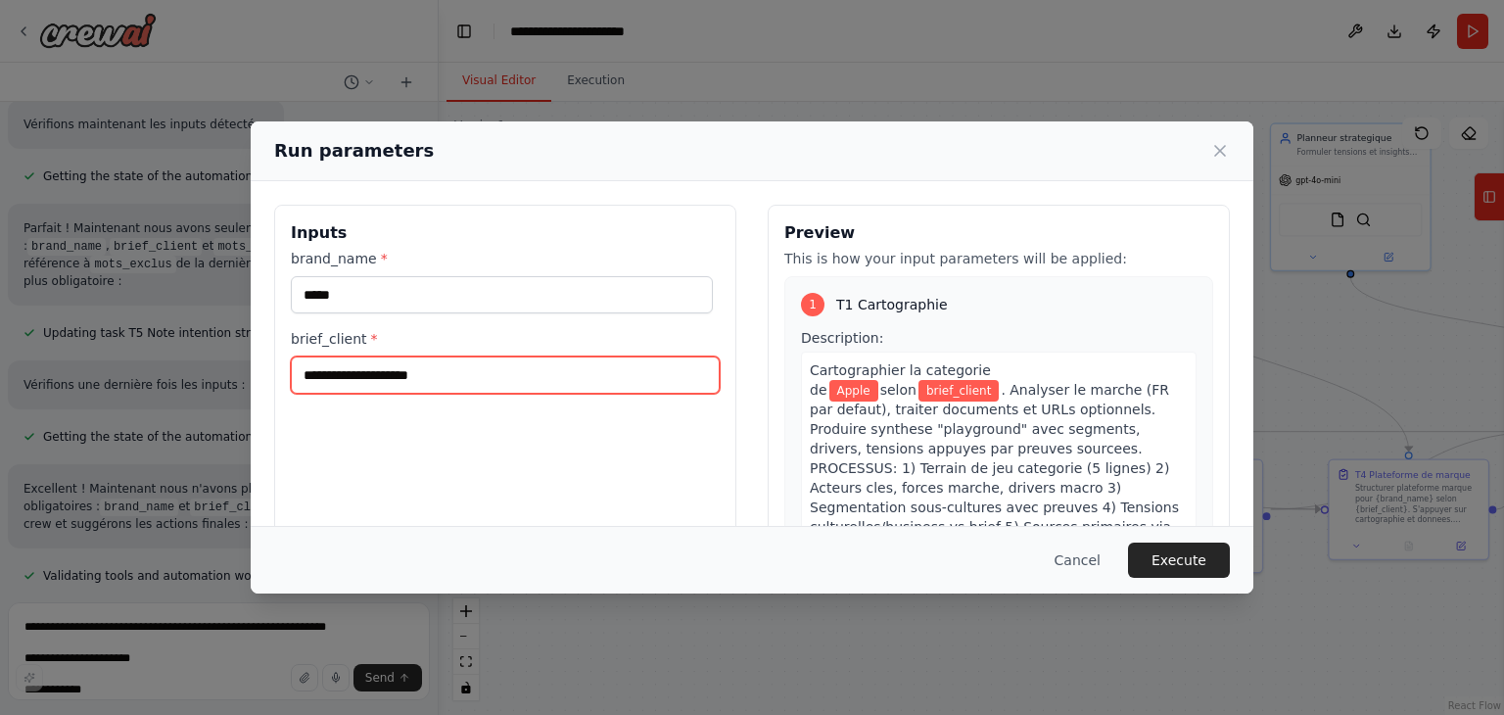
click at [380, 387] on input "brief_client *" at bounding box center [505, 374] width 429 height 37
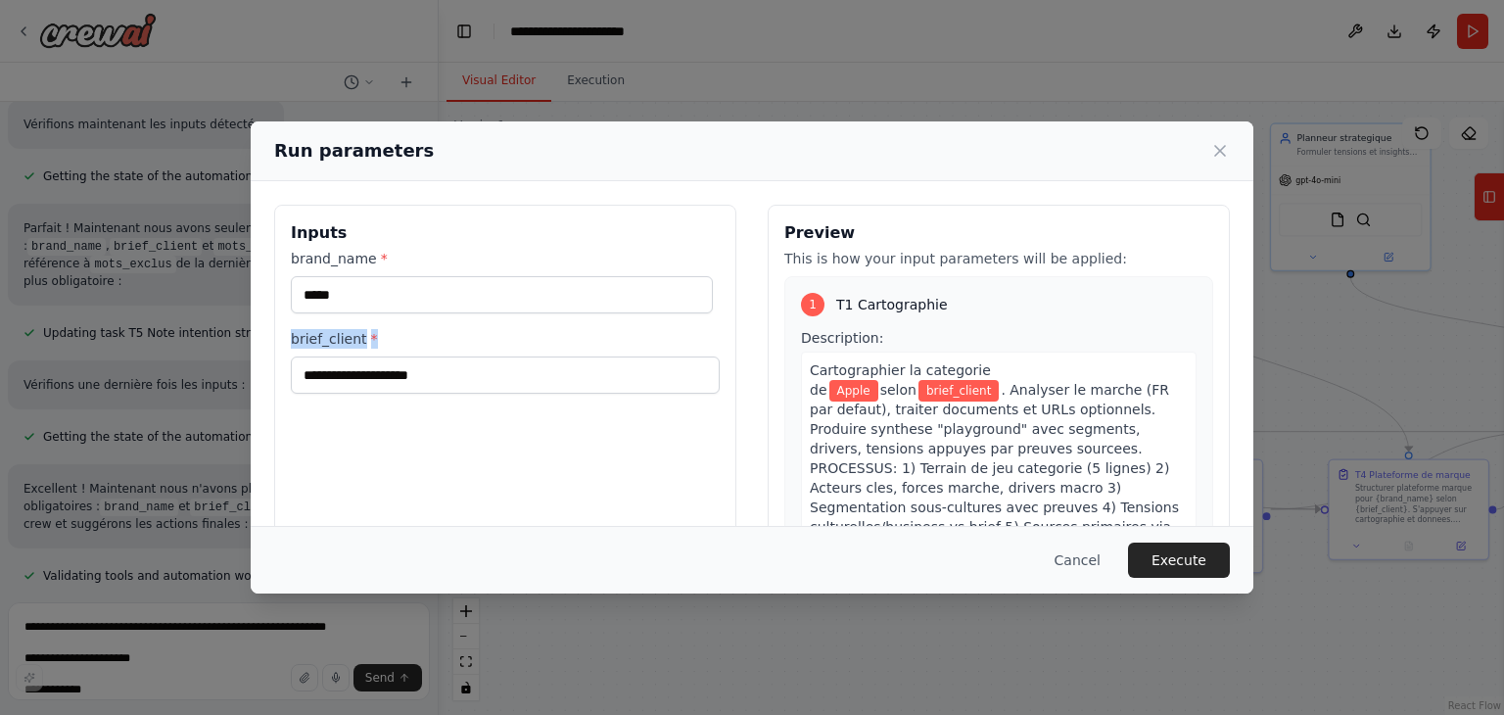
drag, startPoint x: 381, startPoint y: 340, endPoint x: 282, endPoint y: 338, distance: 98.9
click at [282, 338] on div "Inputs brand_name * ***** brief_client *" at bounding box center [505, 437] width 462 height 464
copy label "brief_client *"
click at [1085, 561] on button "Cancel" at bounding box center [1077, 559] width 77 height 35
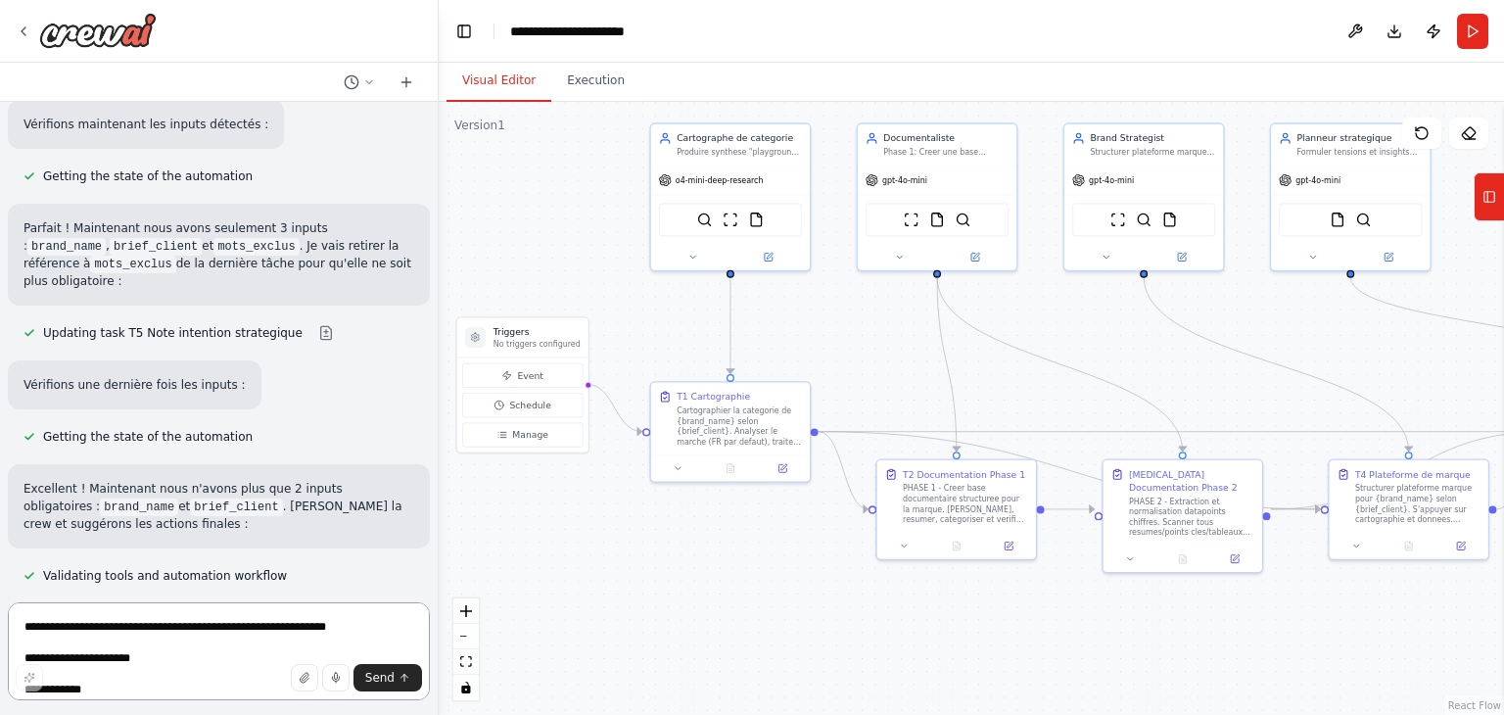
click at [316, 628] on textarea "**********" at bounding box center [219, 651] width 422 height 98
paste textarea "**********"
type textarea "**"
paste textarea "**********"
click at [316, 628] on textarea "**********" at bounding box center [219, 651] width 422 height 98
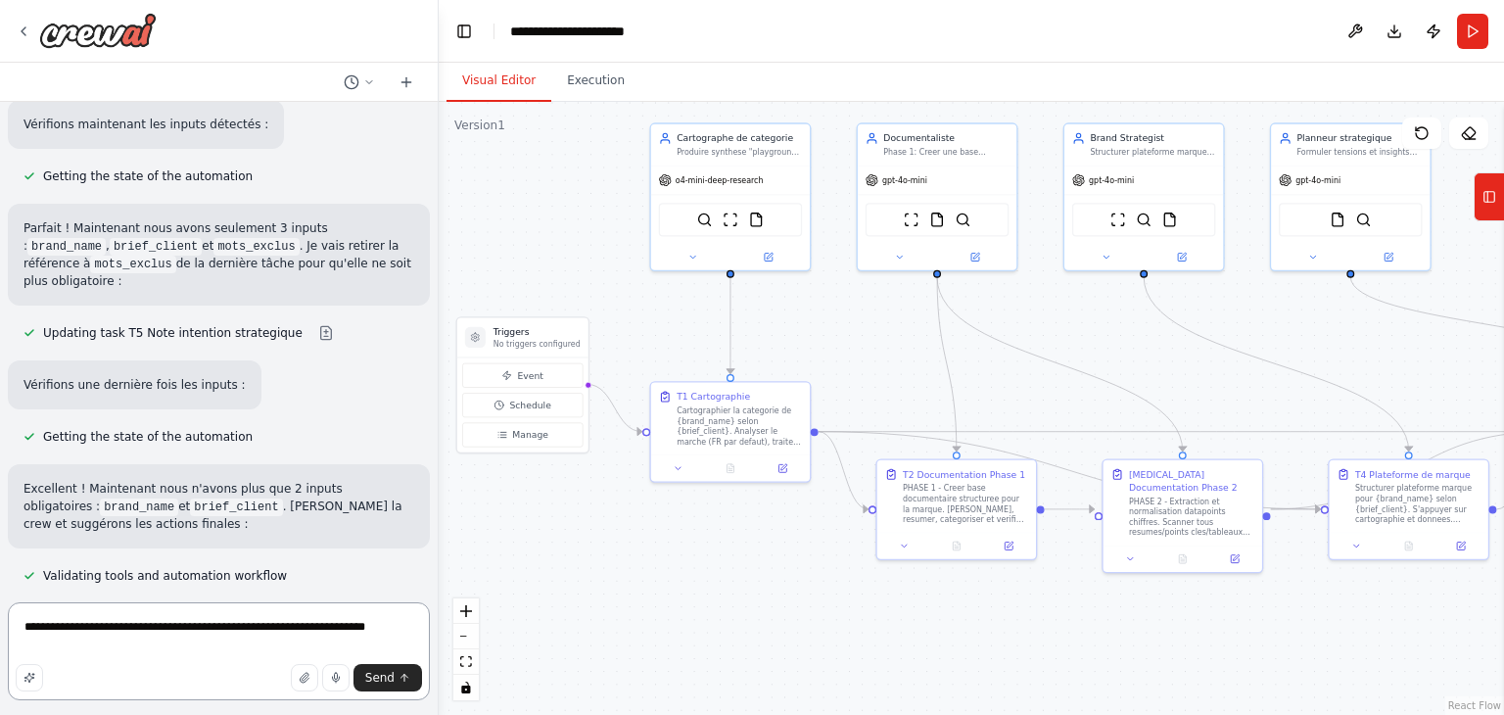
drag, startPoint x: 312, startPoint y: 628, endPoint x: 280, endPoint y: 616, distance: 34.4
click at [280, 616] on textarea "**********" at bounding box center [219, 651] width 422 height 98
click at [389, 630] on textarea "**********" at bounding box center [219, 651] width 422 height 98
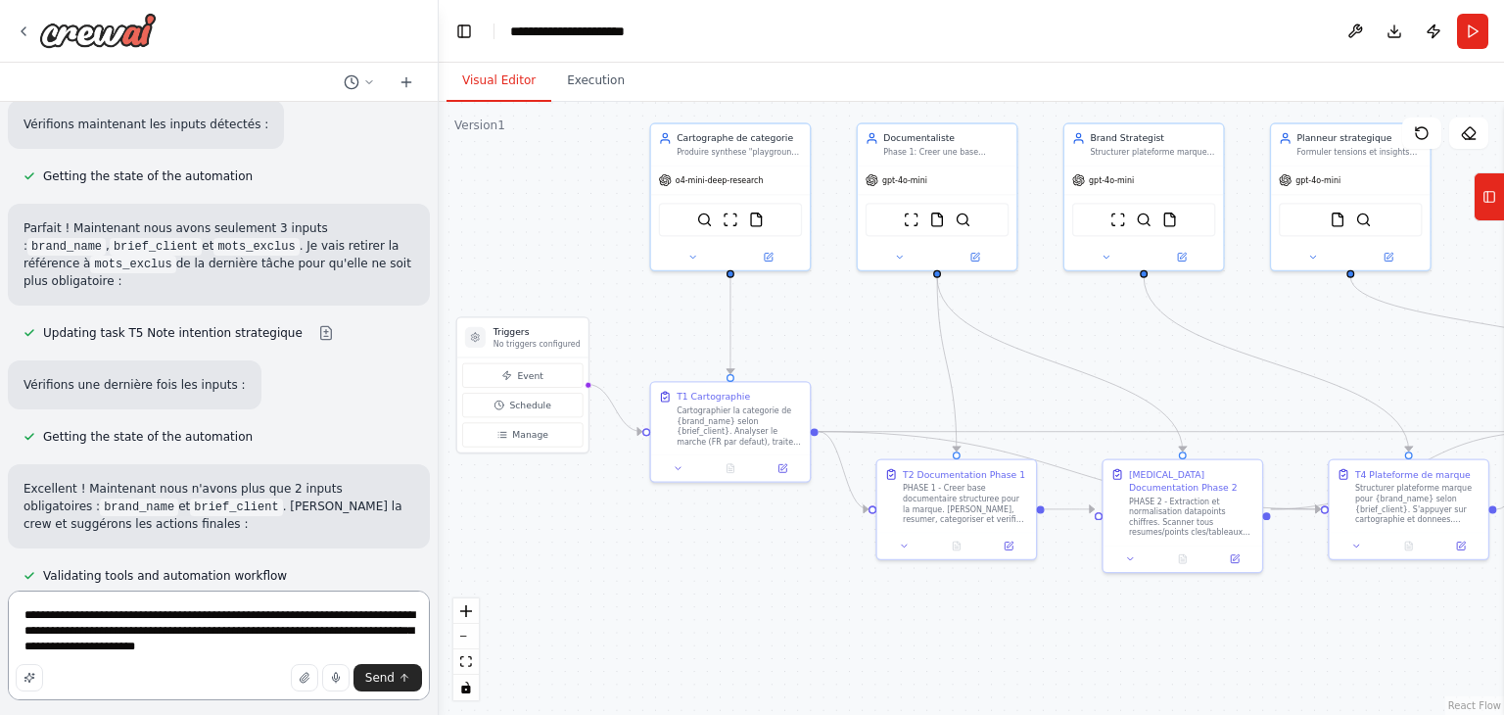
type textarea "**********"
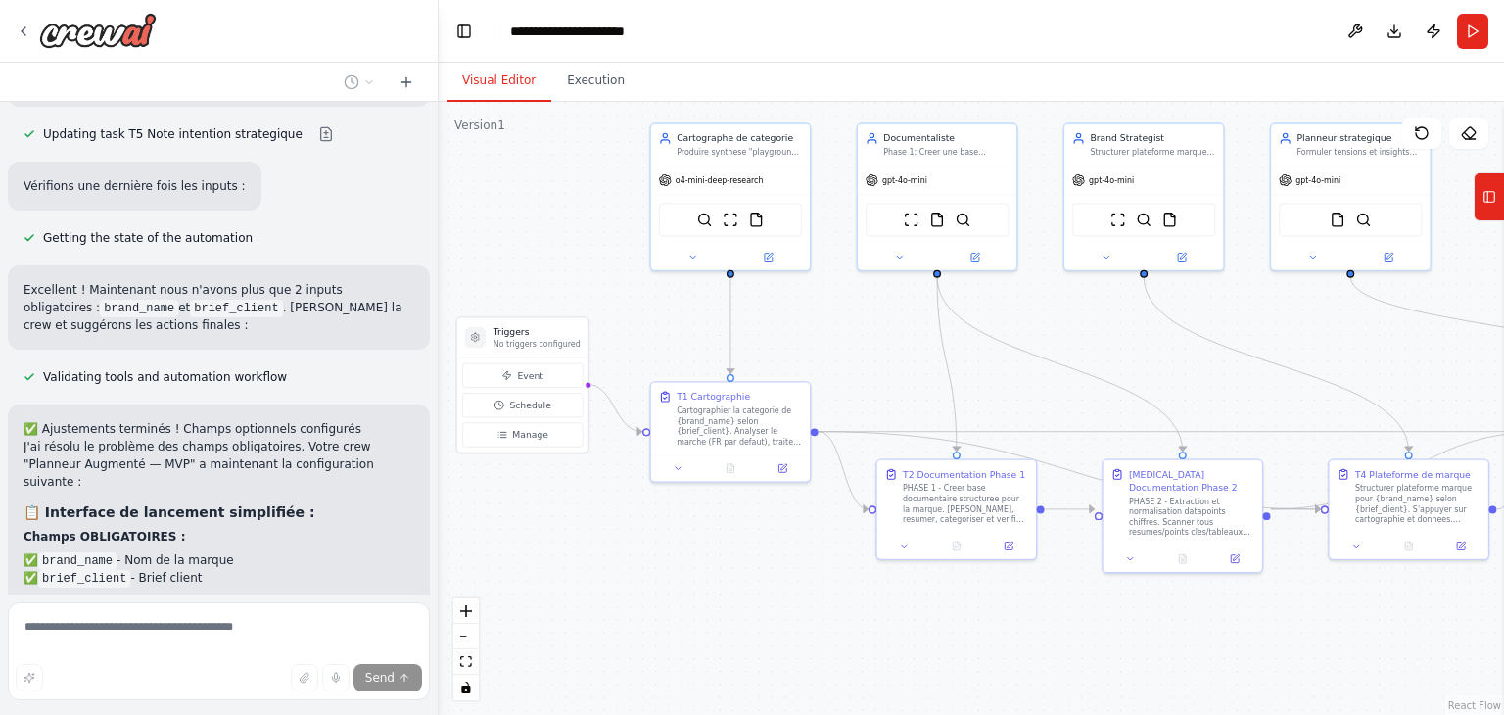
scroll to position [13553, 0]
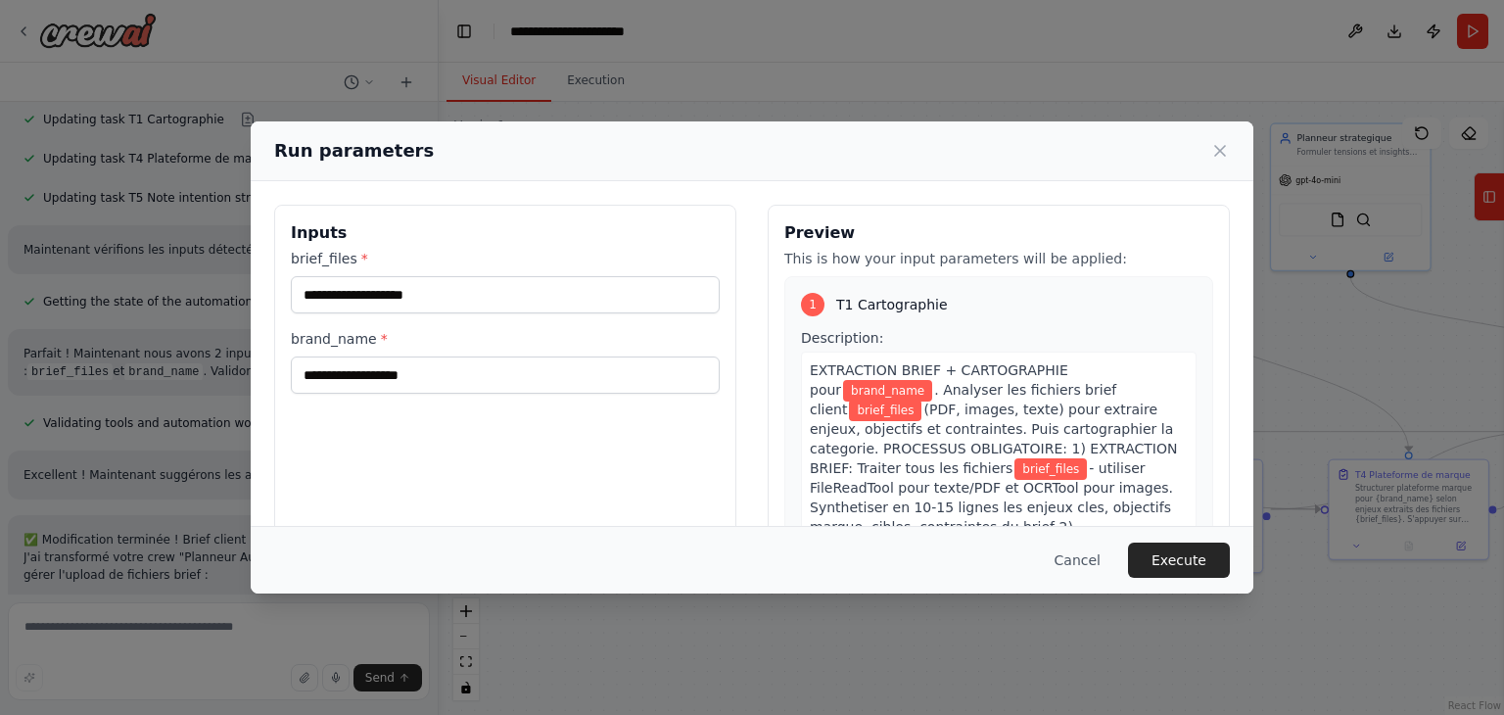
scroll to position [15378, 0]
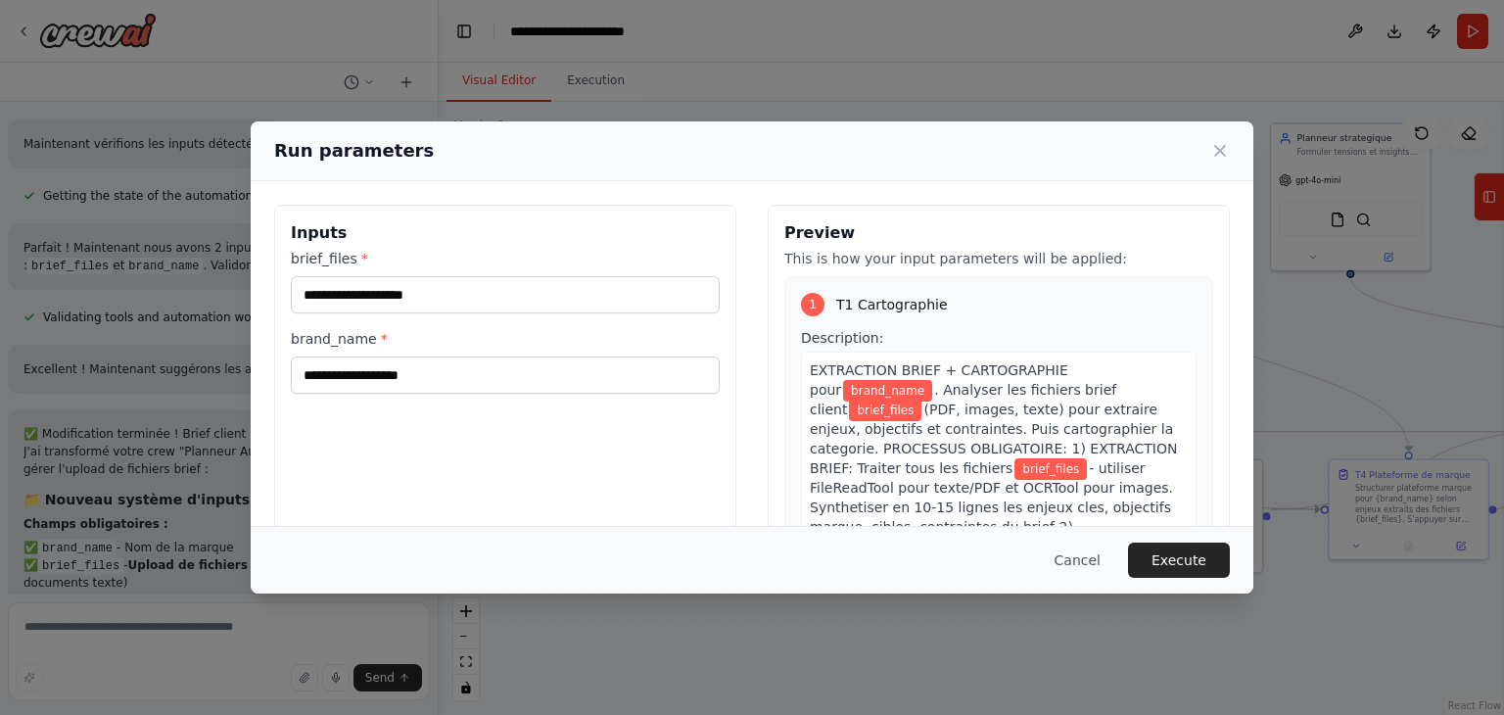
drag, startPoint x: 388, startPoint y: 354, endPoint x: 385, endPoint y: 374, distance: 20.8
click at [386, 355] on div "brand_name *" at bounding box center [505, 361] width 429 height 65
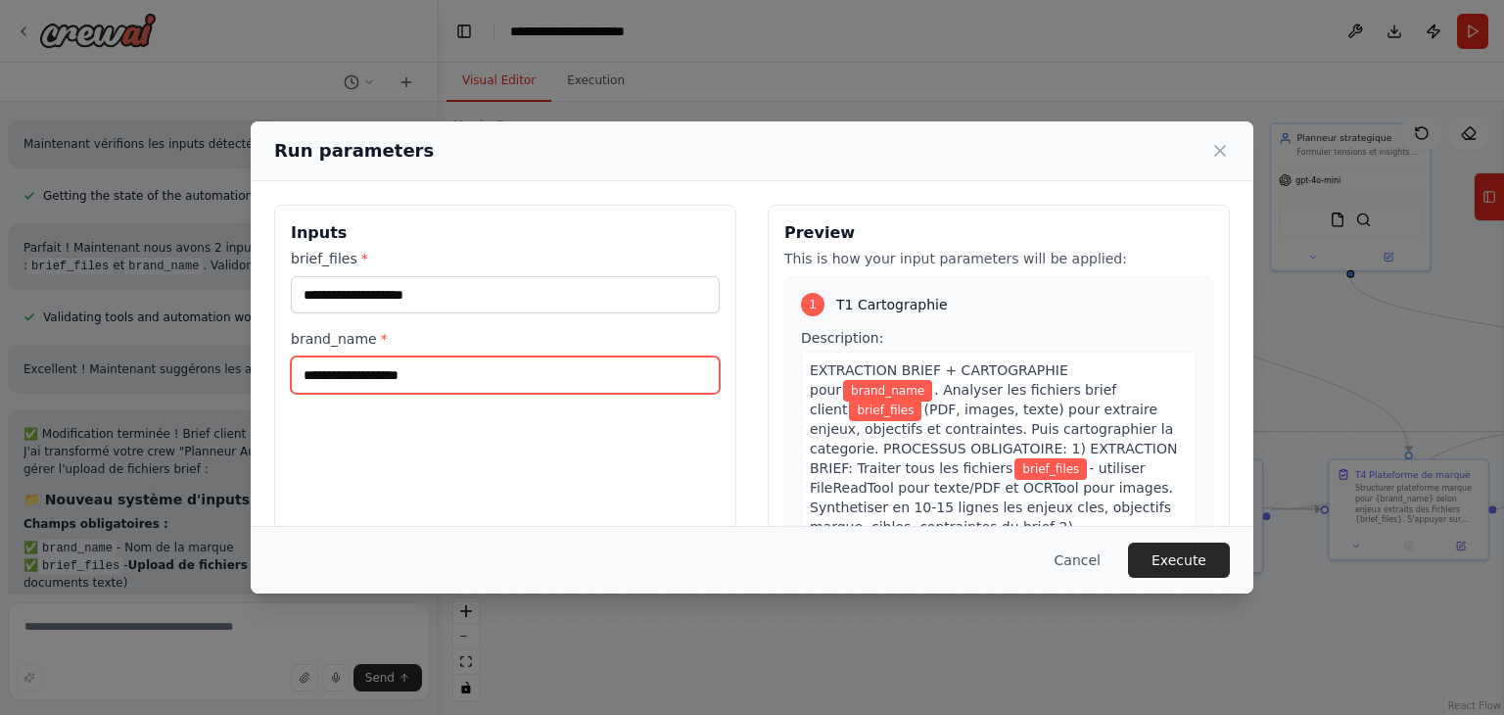
click at [385, 374] on input "brand_name *" at bounding box center [505, 374] width 429 height 37
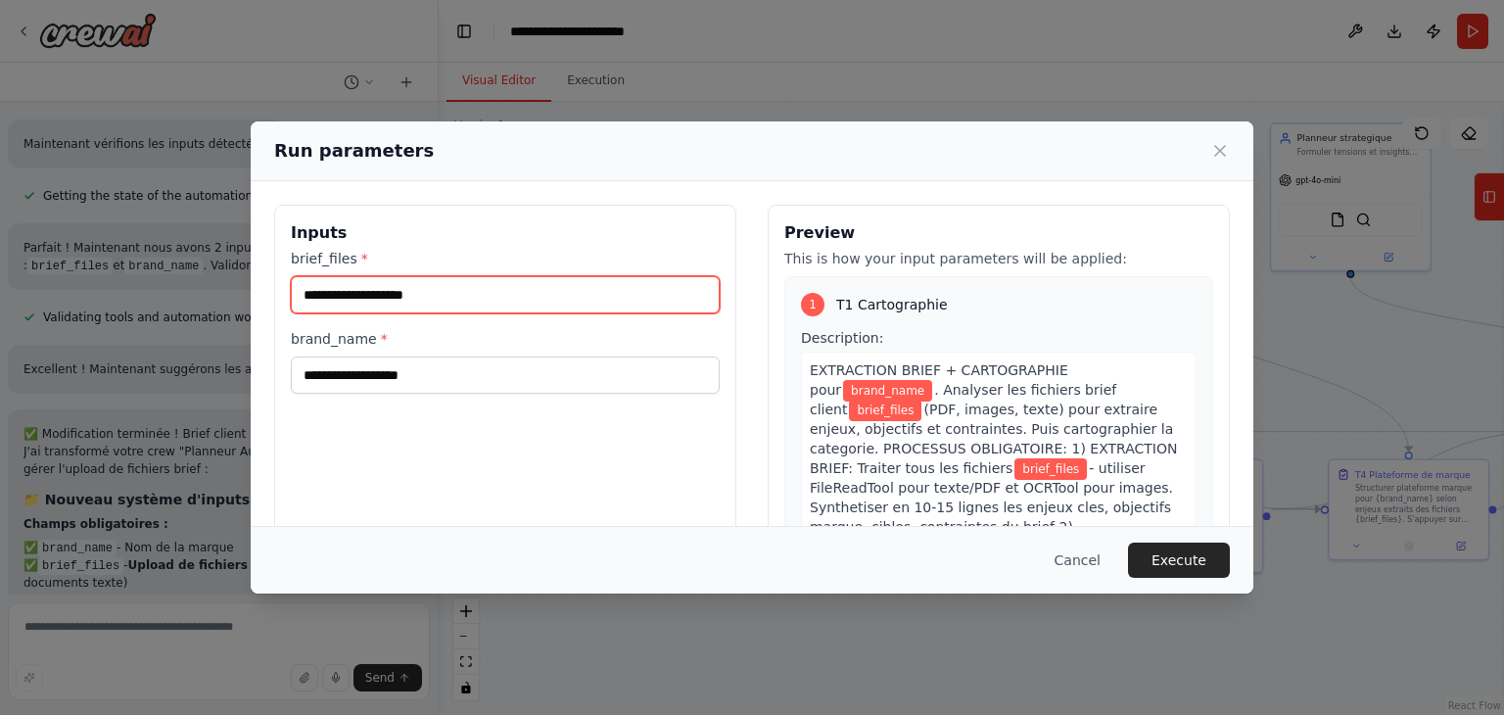
click at [366, 307] on input "brief_files *" at bounding box center [505, 294] width 429 height 37
click at [367, 298] on input "brief_files *" at bounding box center [505, 294] width 429 height 37
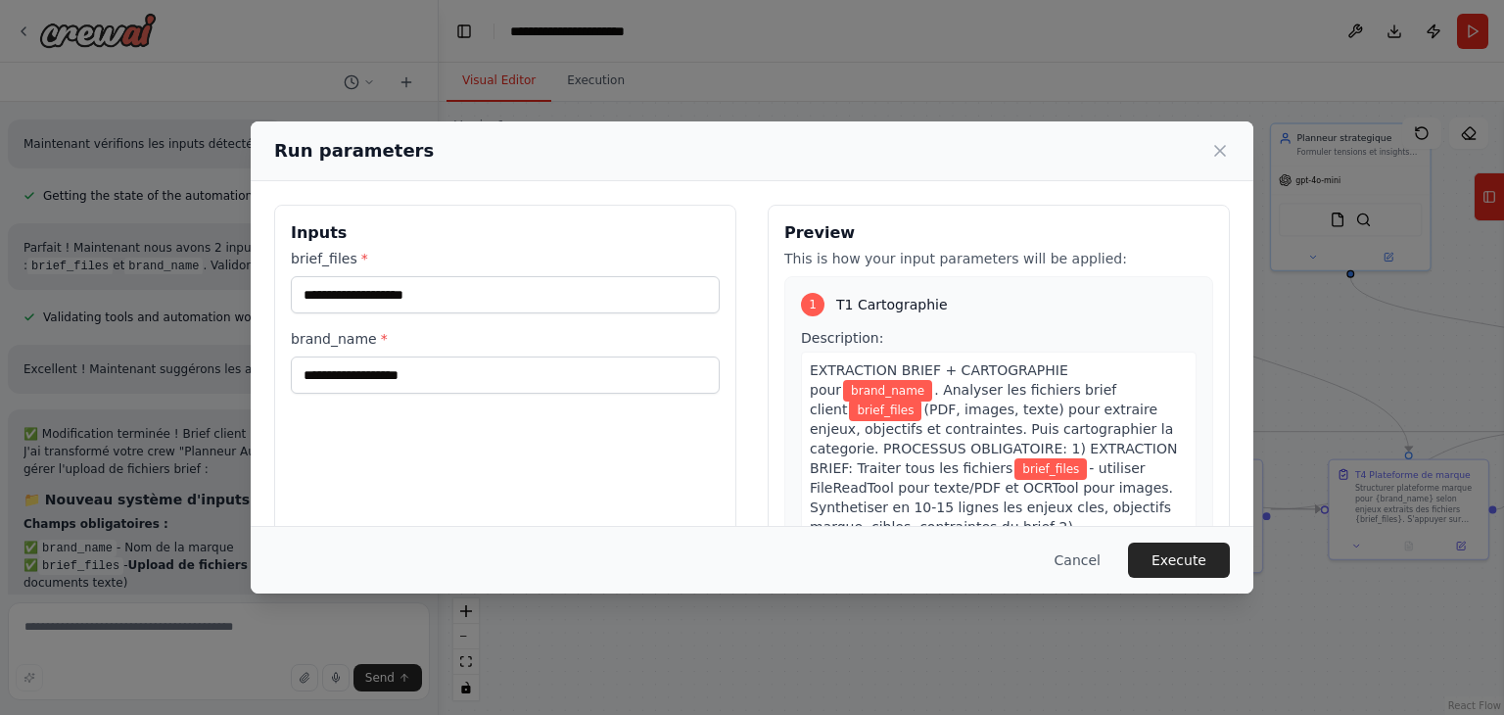
click at [396, 262] on label "brief_files *" at bounding box center [505, 259] width 429 height 20
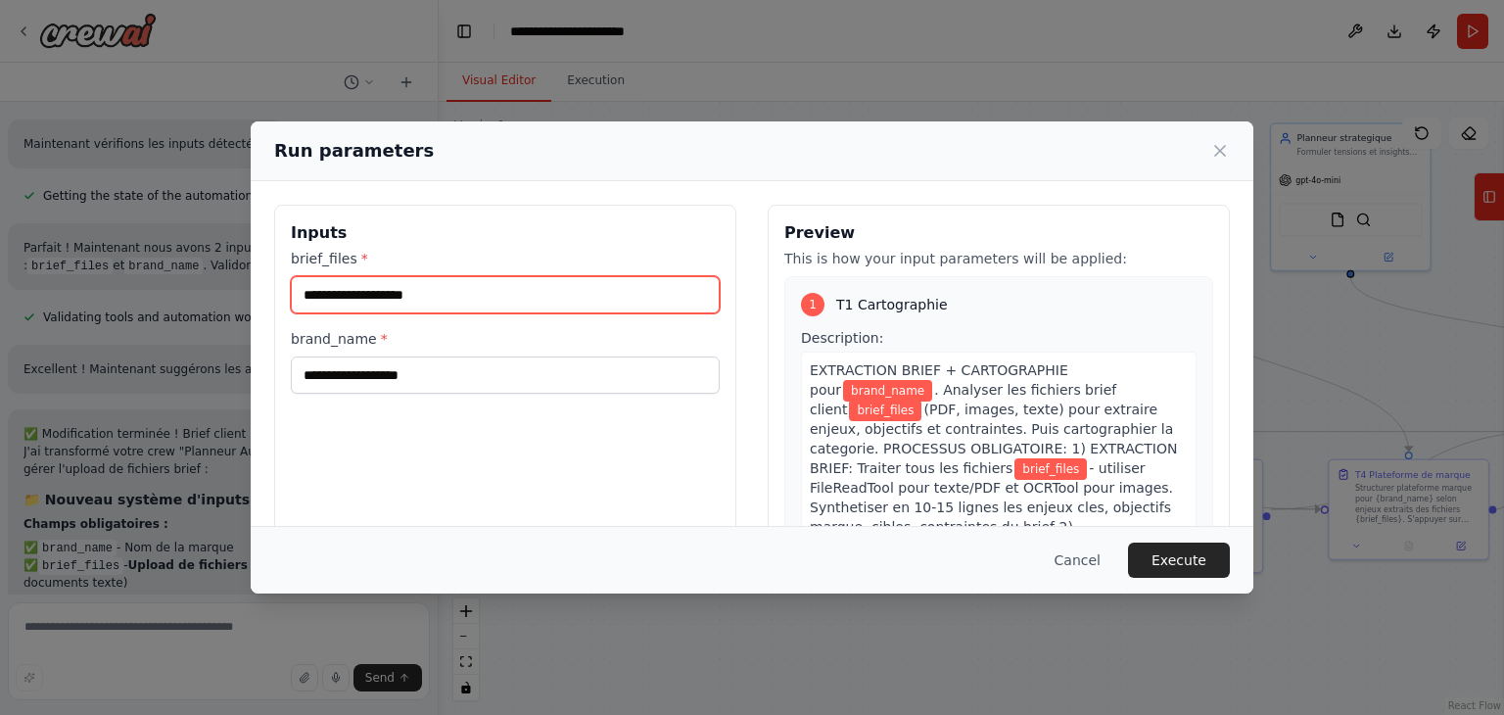
click at [396, 276] on input "brief_files *" at bounding box center [505, 294] width 429 height 37
click at [392, 288] on input "brief_files *" at bounding box center [505, 294] width 429 height 37
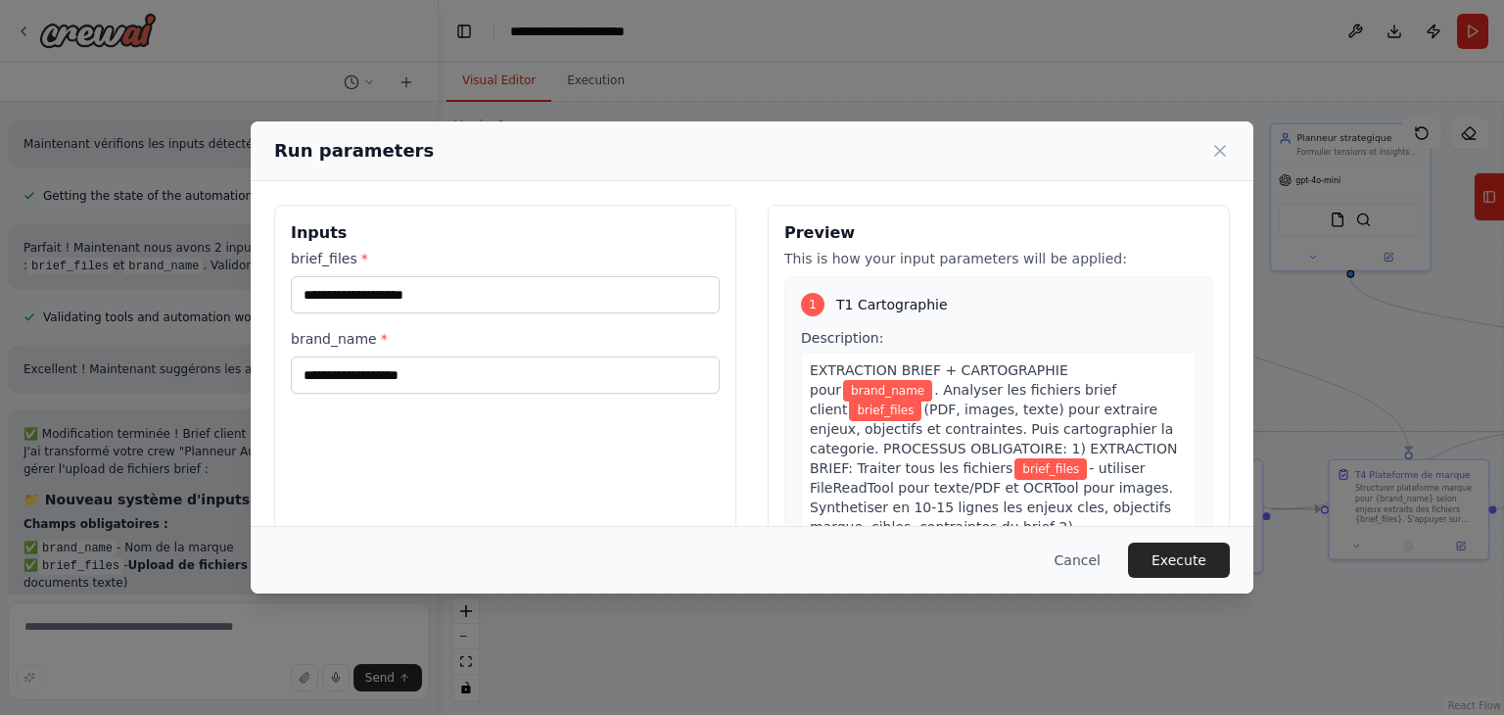
click at [387, 218] on div "Inputs brief_files * brand_name *" at bounding box center [505, 437] width 462 height 464
click at [382, 150] on h2 "Run parameters" at bounding box center [354, 150] width 160 height 27
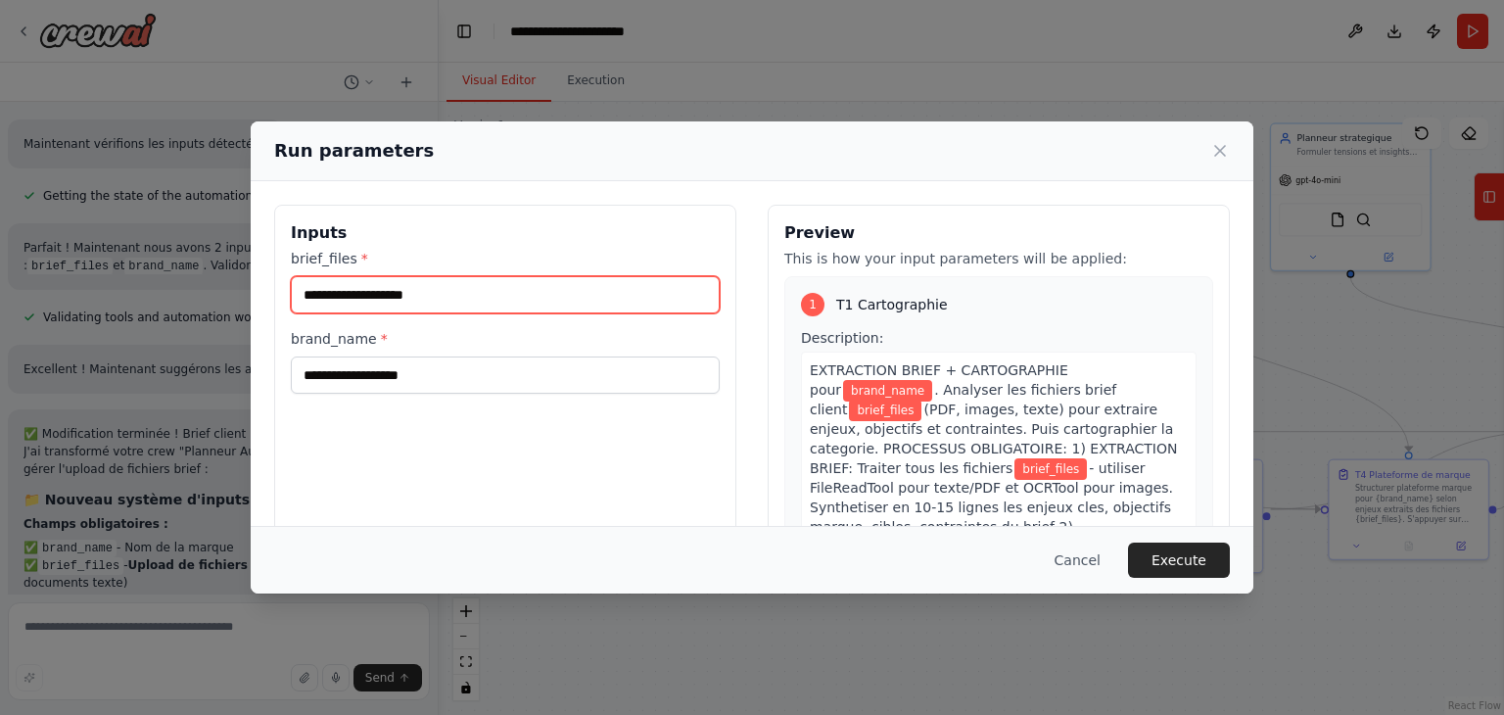
click at [386, 299] on input "brief_files *" at bounding box center [505, 294] width 429 height 37
click at [408, 276] on input "brief_files *" at bounding box center [505, 294] width 429 height 37
type input "*"
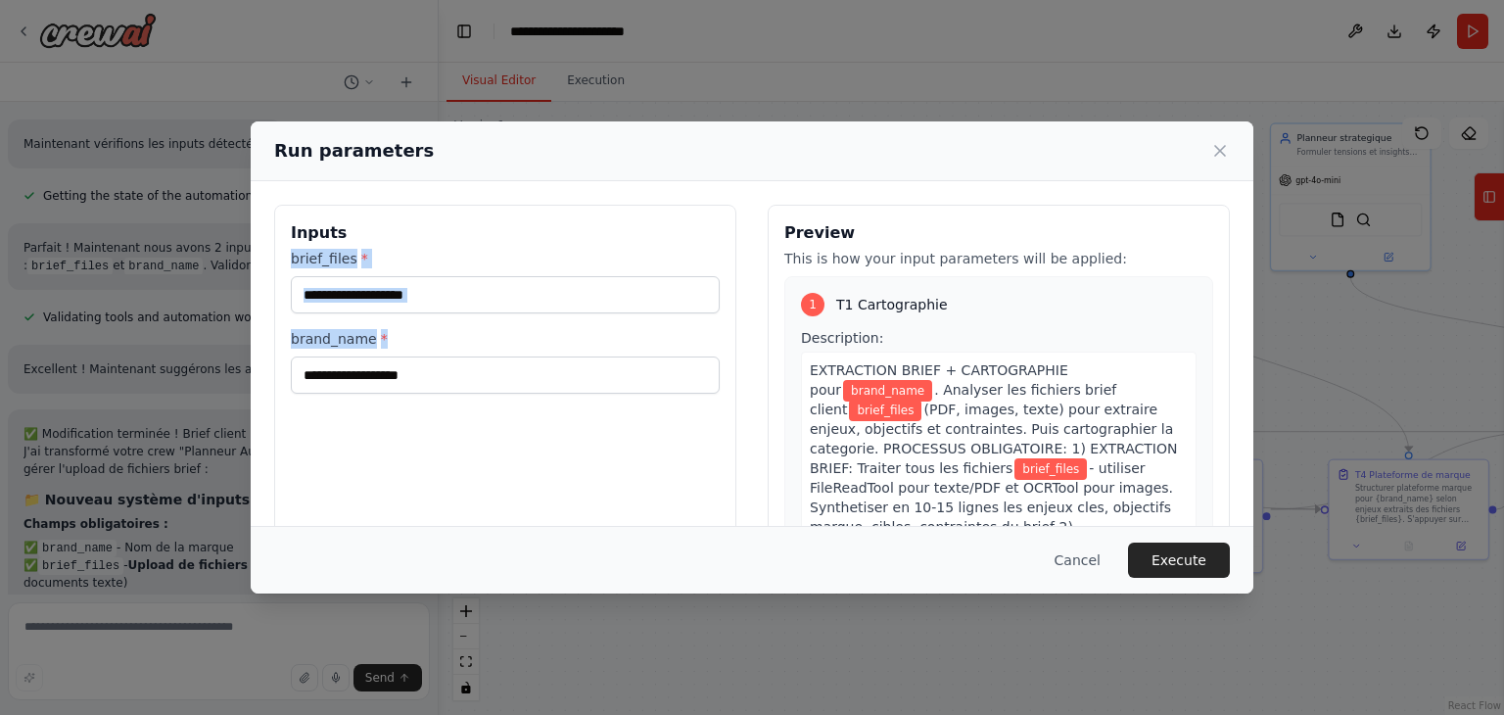
drag, startPoint x: 280, startPoint y: 252, endPoint x: 589, endPoint y: 437, distance: 359.7
click at [590, 438] on div "Inputs brief_files * brand_name *" at bounding box center [505, 437] width 462 height 464
copy div "brief_files * brand_name *"
click at [1220, 149] on icon at bounding box center [1220, 151] width 20 height 20
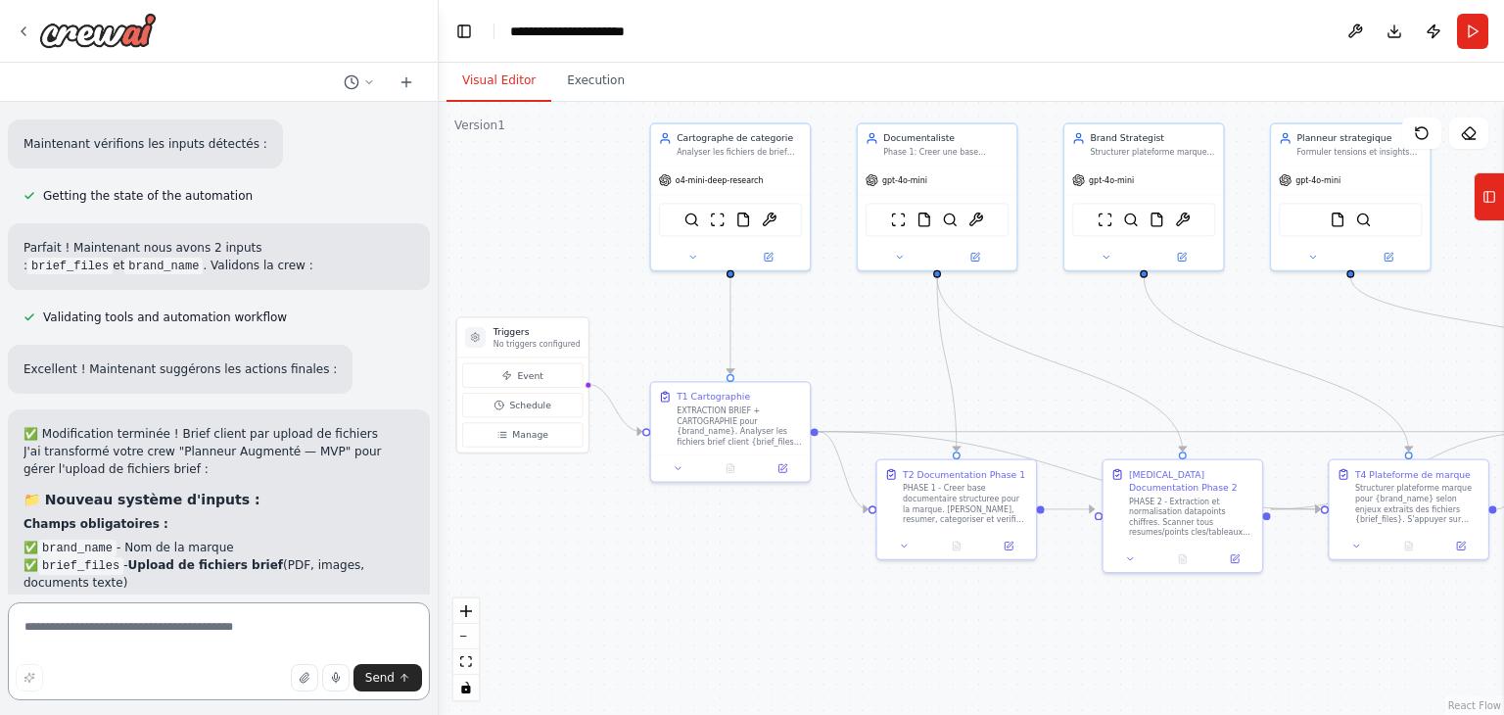
click at [154, 637] on textarea at bounding box center [219, 651] width 422 height 98
paste textarea "**********"
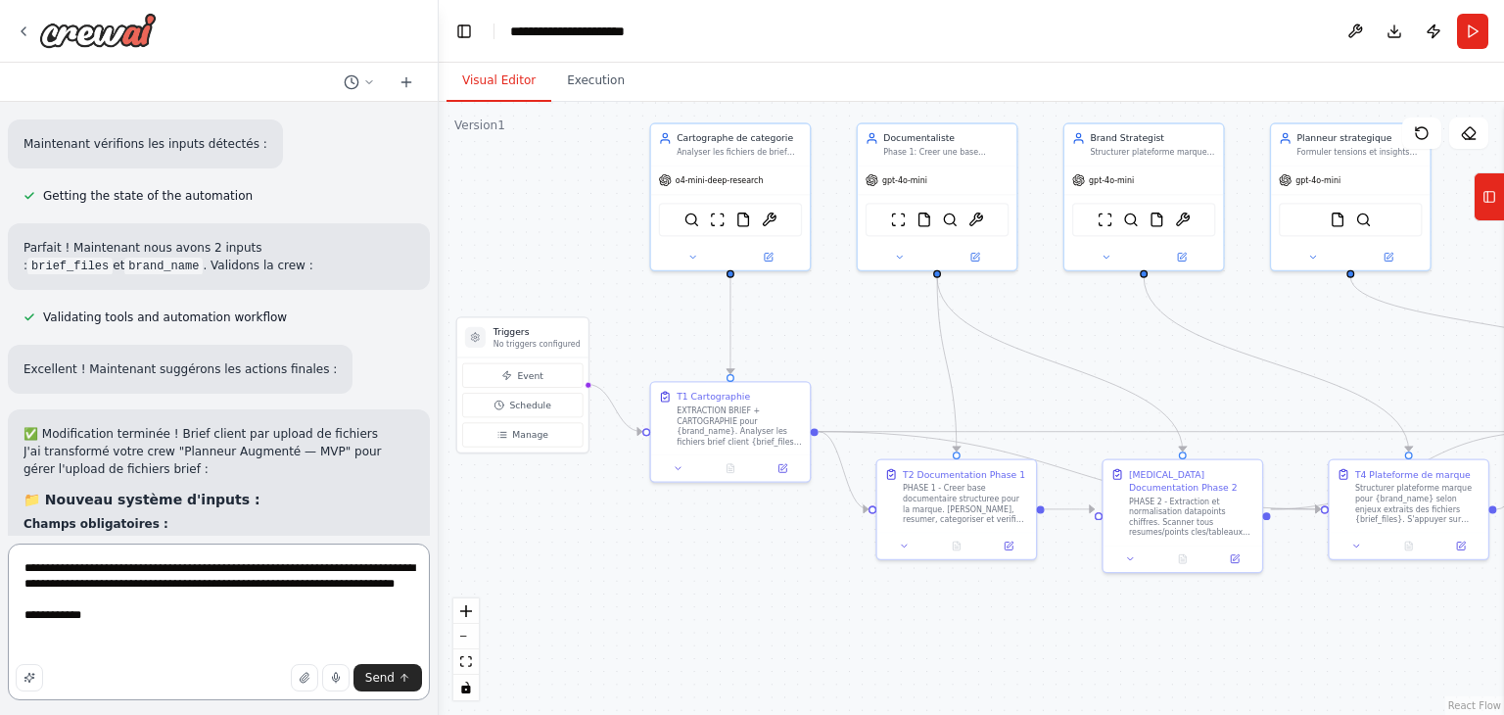
type textarea "**********"
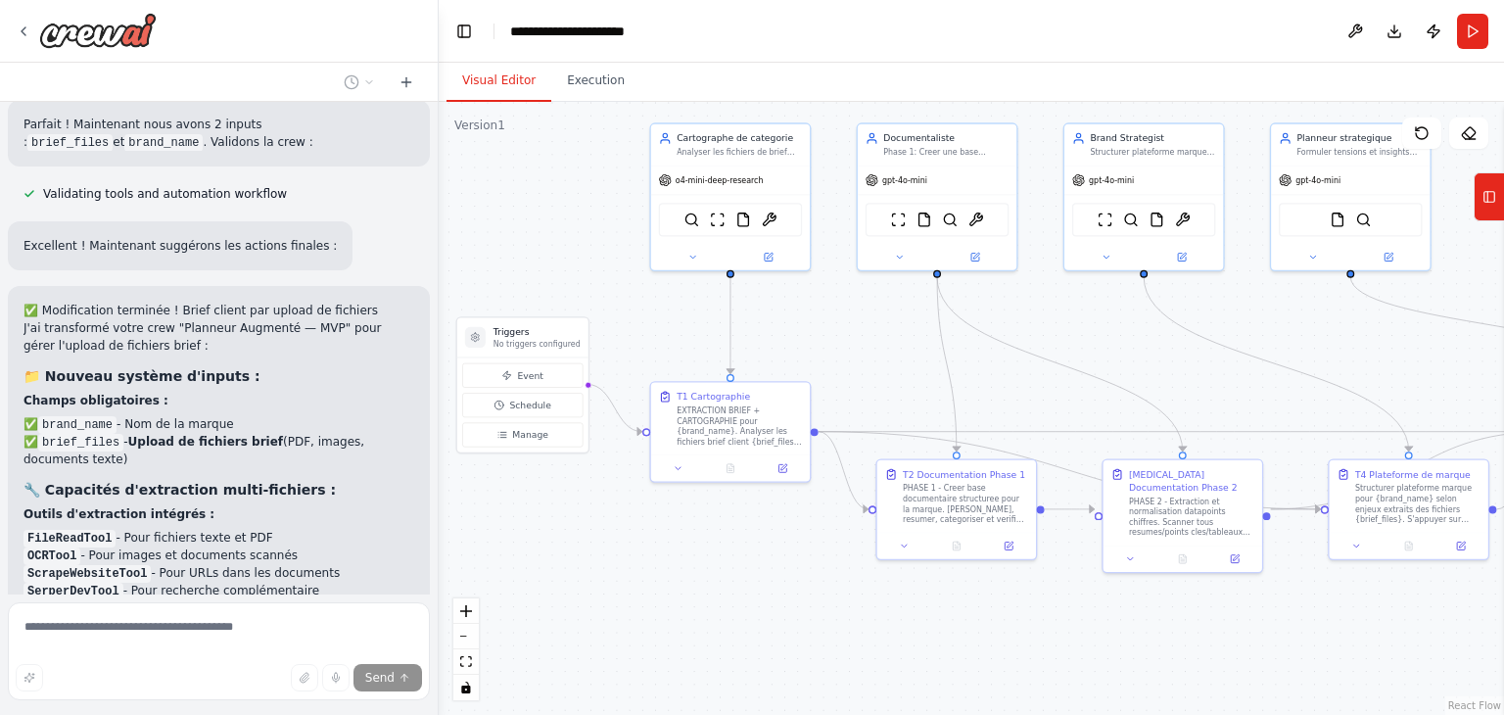
scroll to position [15609, 0]
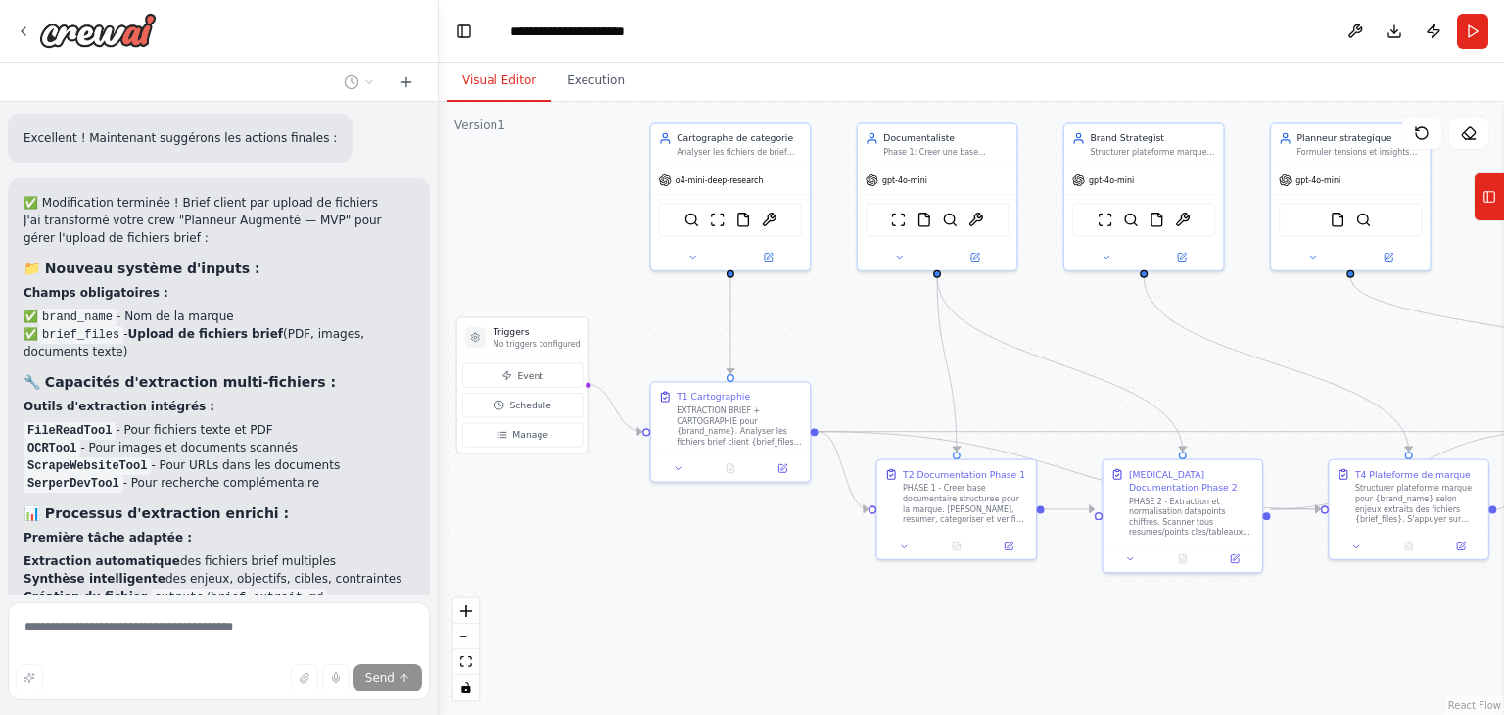
click at [1486, 204] on icon at bounding box center [1490, 196] width 14 height 31
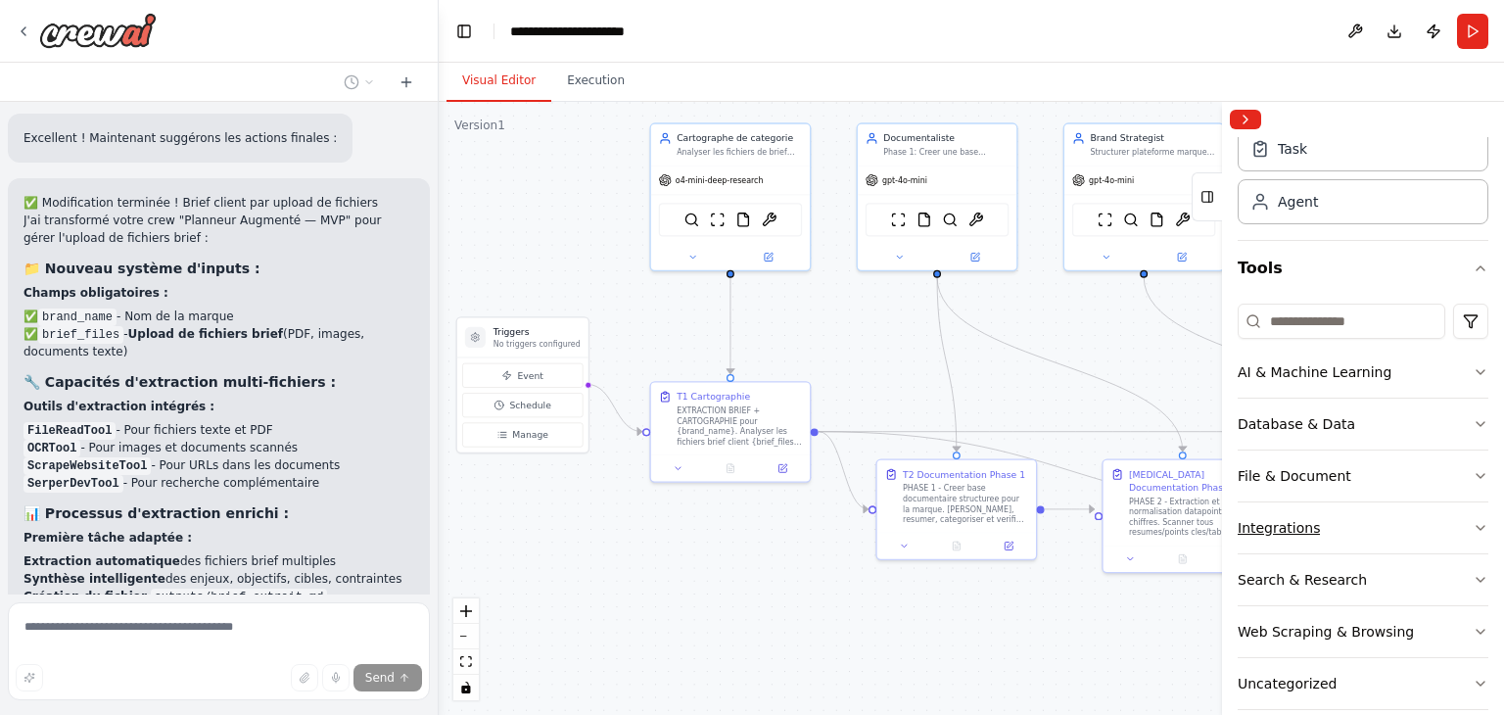
scroll to position [90, 0]
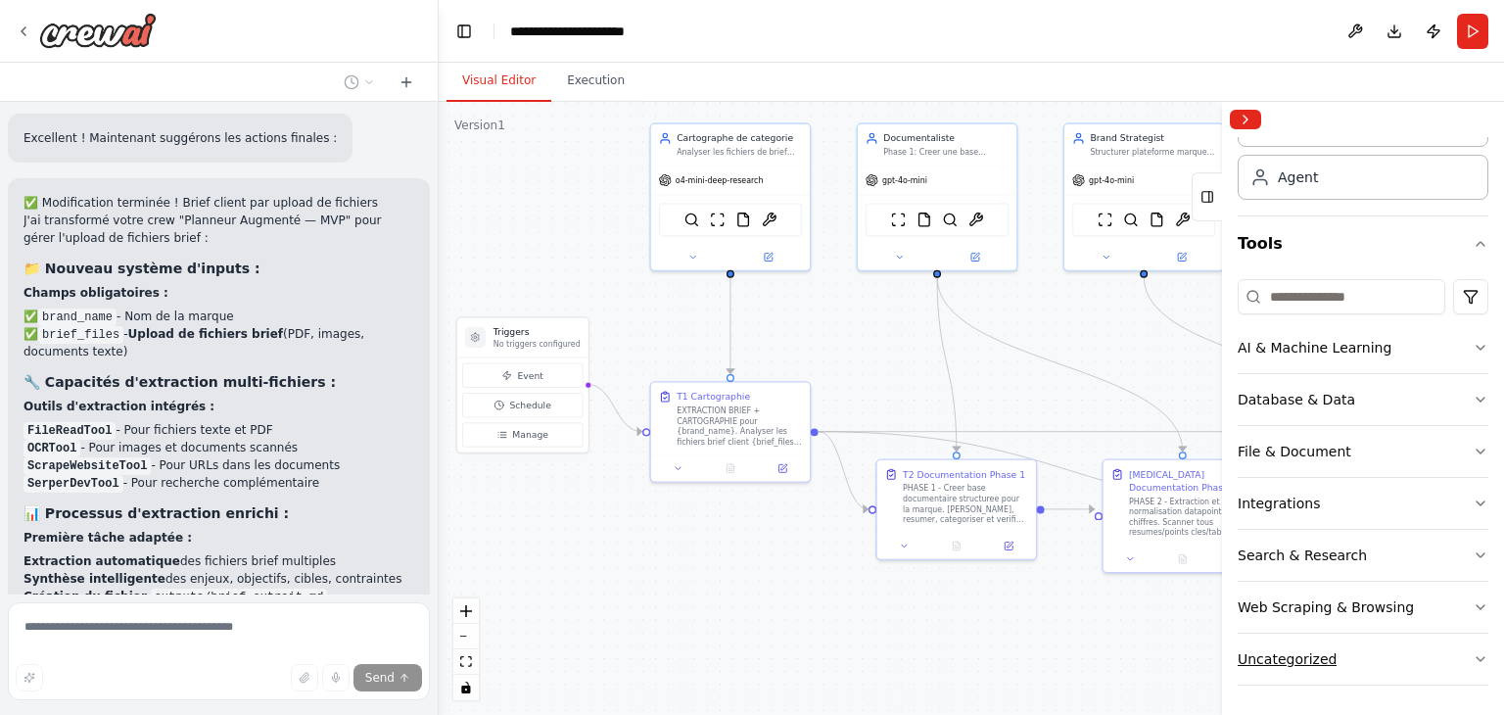
click at [1355, 647] on button "Uncategorized" at bounding box center [1363, 659] width 251 height 51
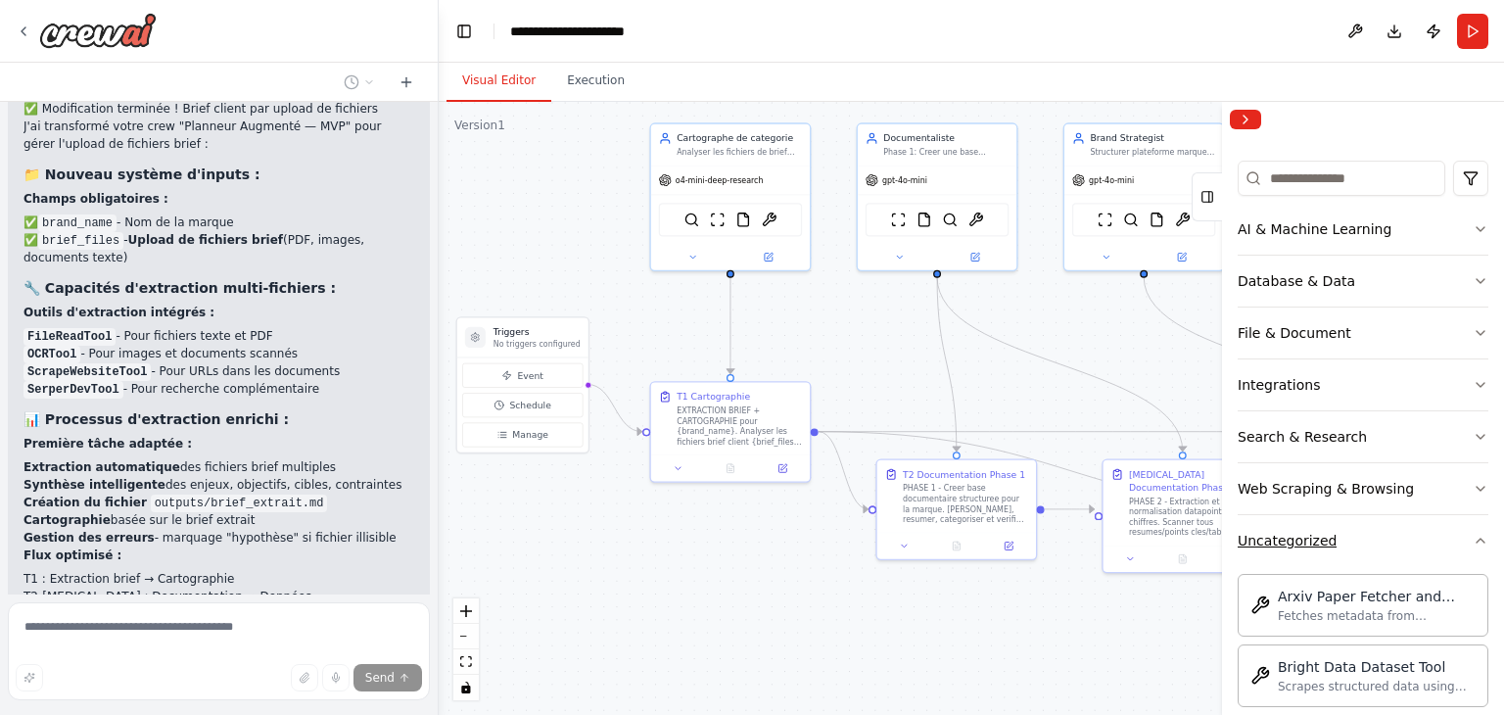
scroll to position [384, 0]
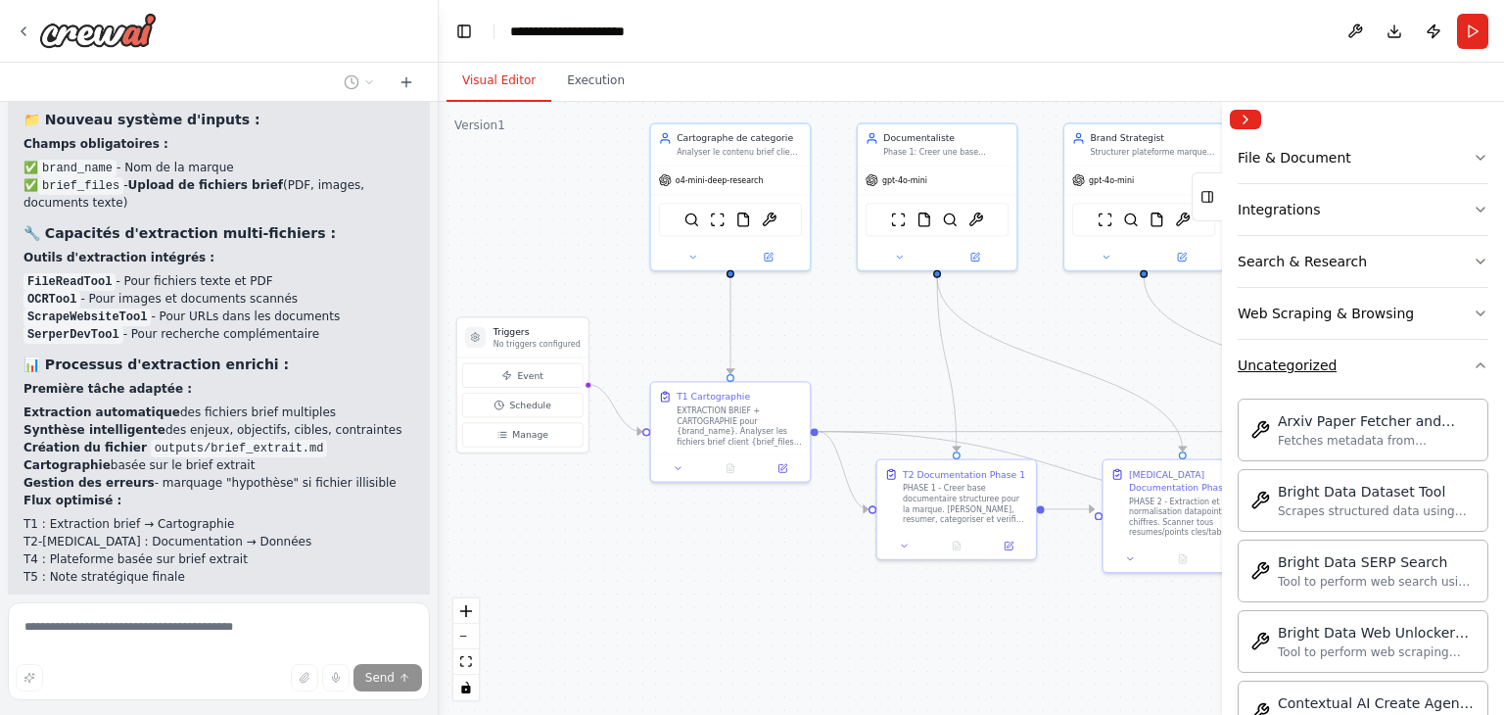
click at [1384, 354] on button "Uncategorized" at bounding box center [1363, 365] width 251 height 51
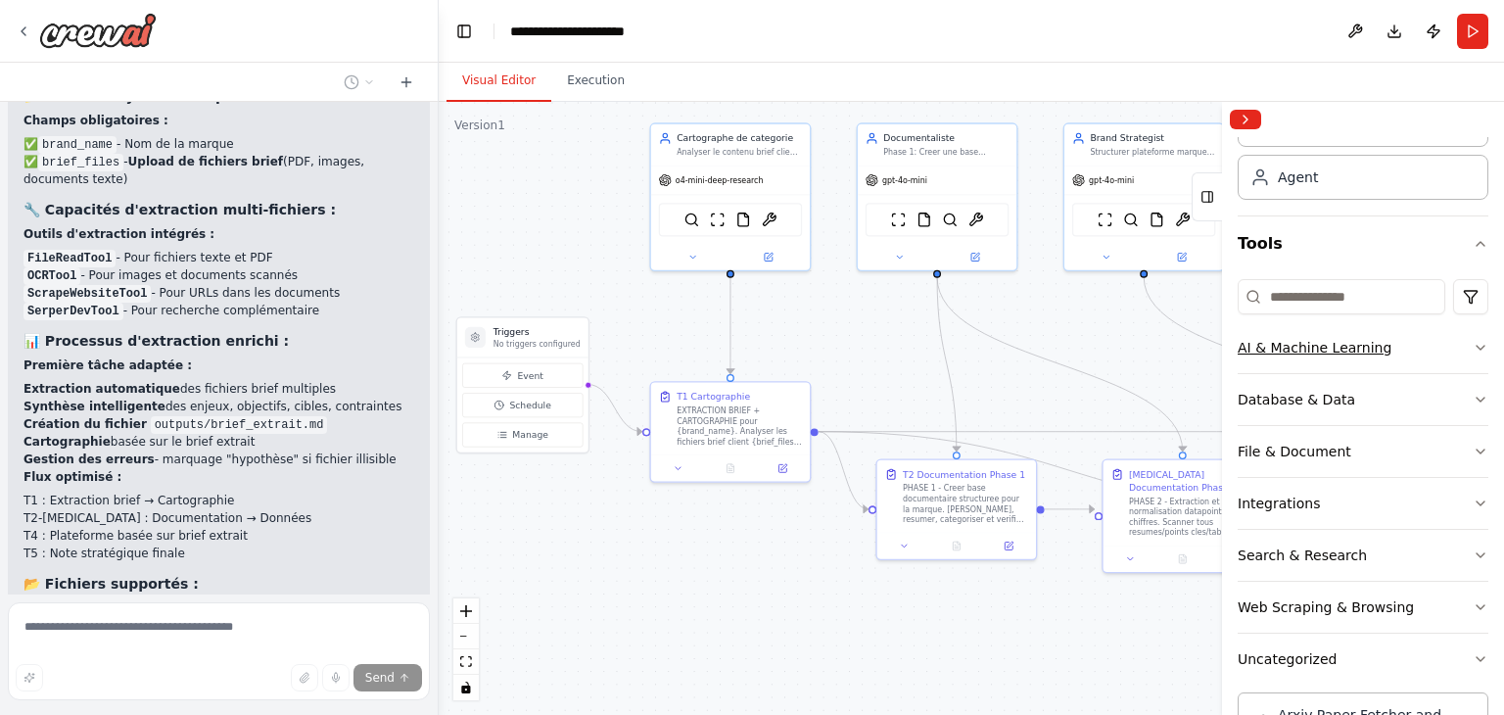
scroll to position [90, 0]
click at [1368, 552] on button "Search & Research" at bounding box center [1363, 555] width 251 height 51
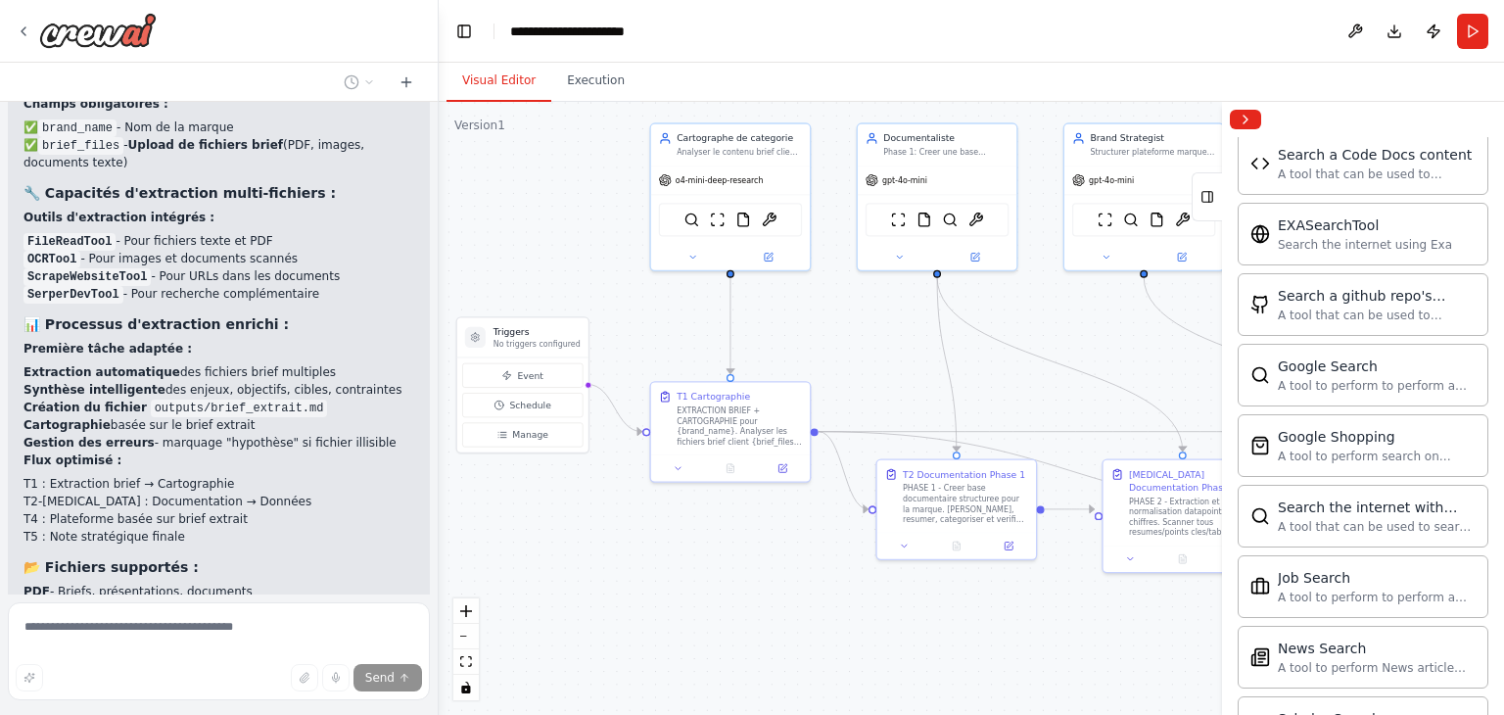
scroll to position [384, 0]
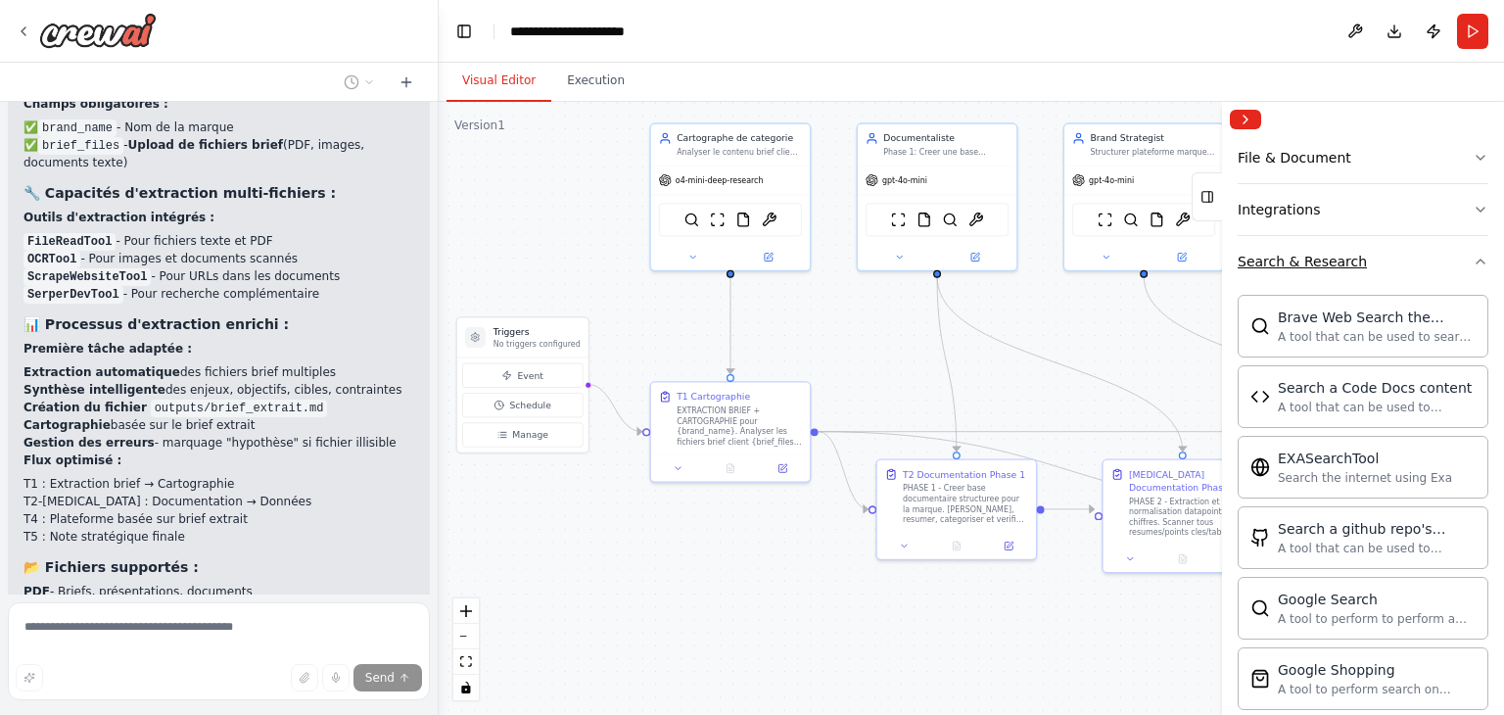
click at [1385, 259] on button "Search & Research" at bounding box center [1363, 261] width 251 height 51
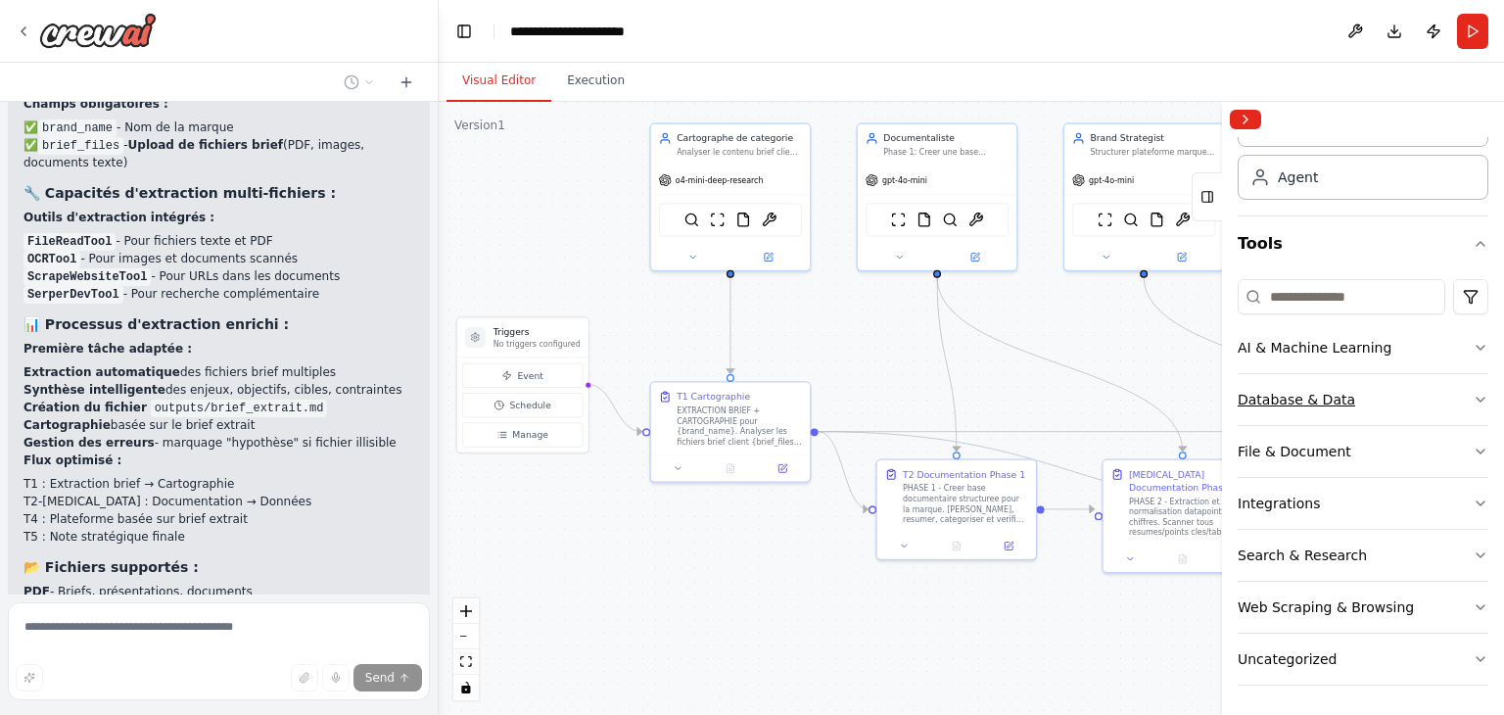
scroll to position [90, 0]
click at [1379, 500] on button "Integrations" at bounding box center [1363, 503] width 251 height 51
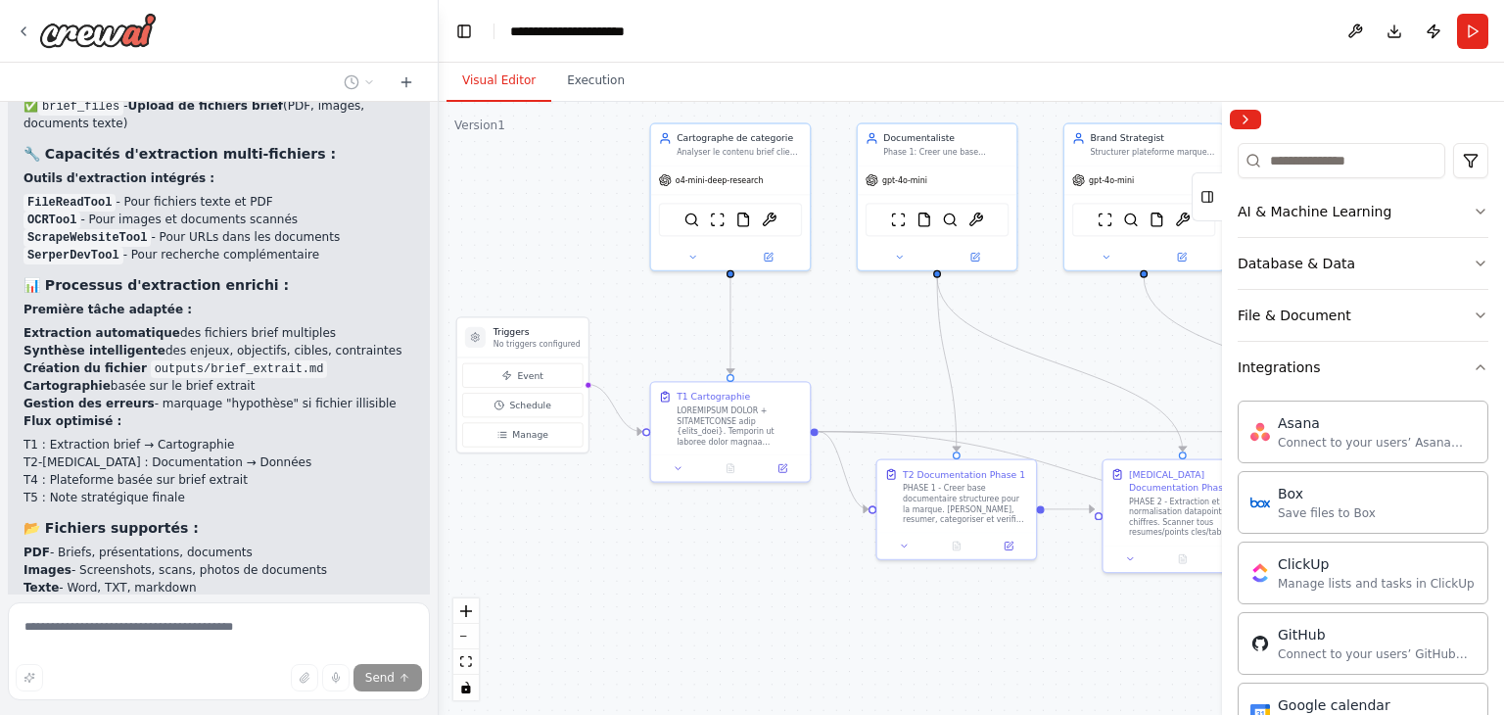
scroll to position [220, 0]
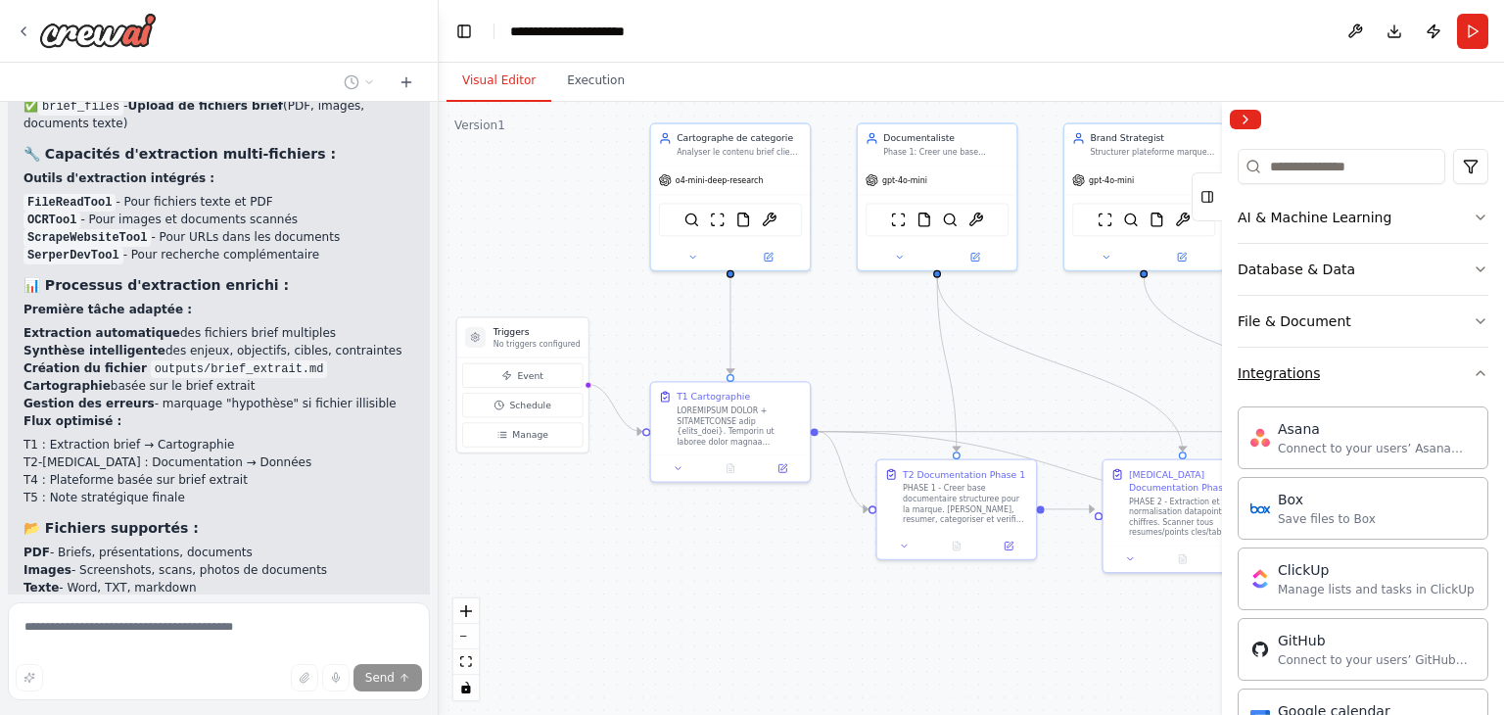
click at [1387, 379] on button "Integrations" at bounding box center [1363, 373] width 251 height 51
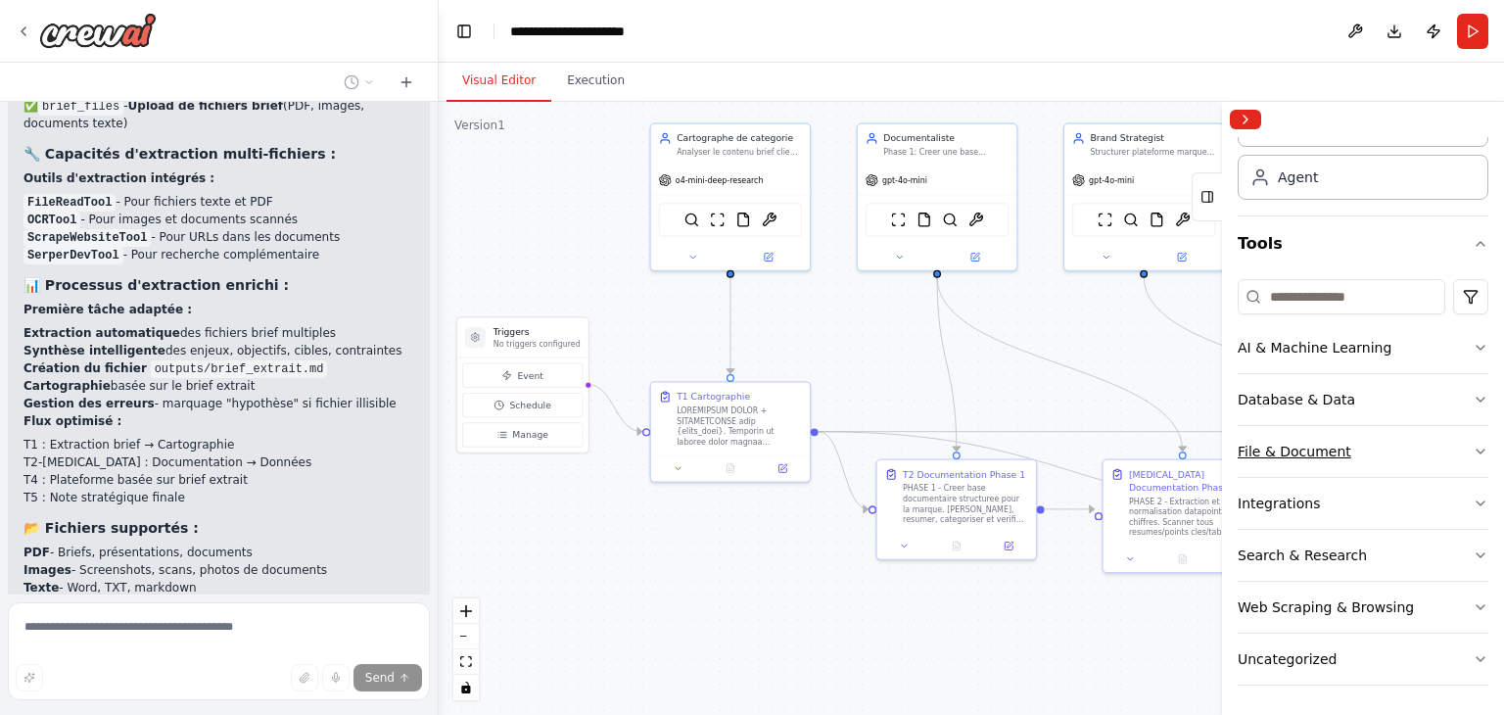
click at [1392, 459] on button "File & Document" at bounding box center [1363, 451] width 251 height 51
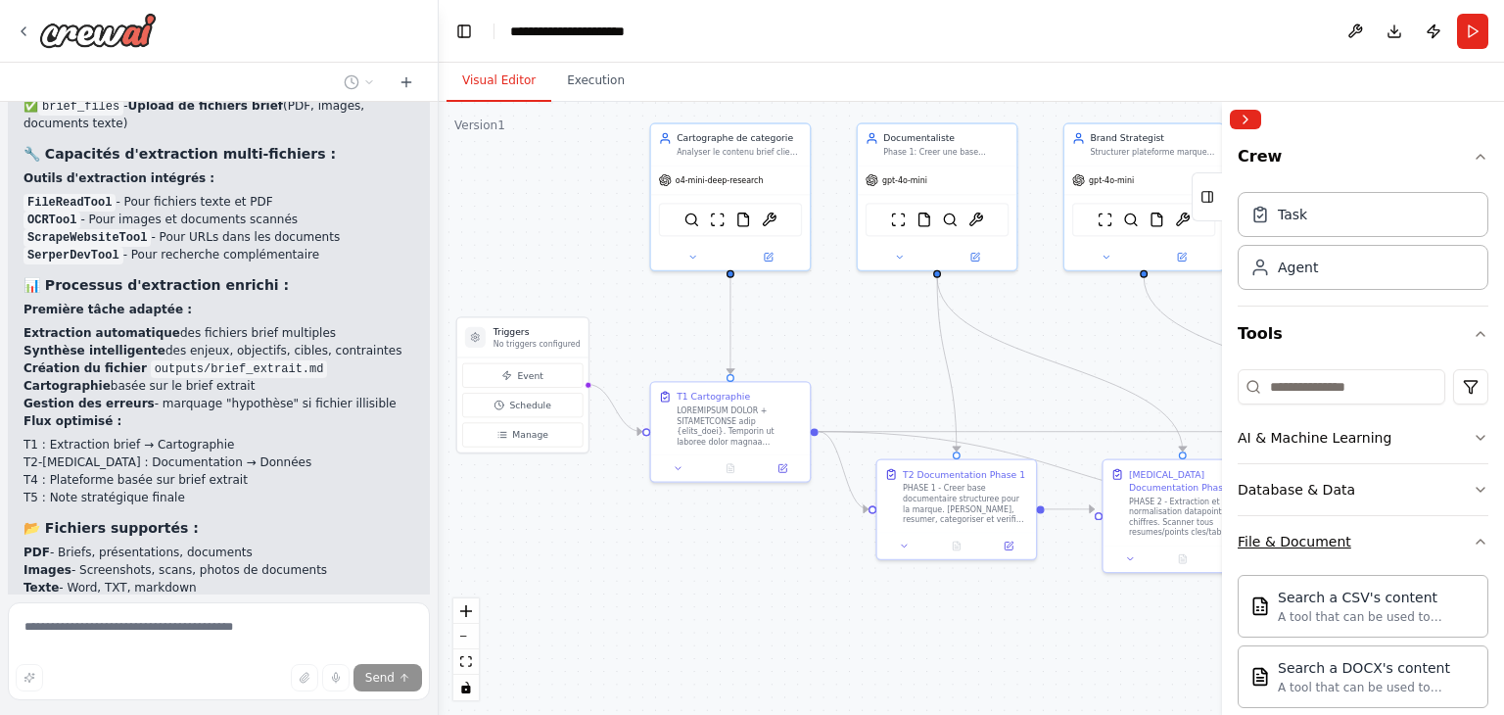
scroll to position [15876, 0]
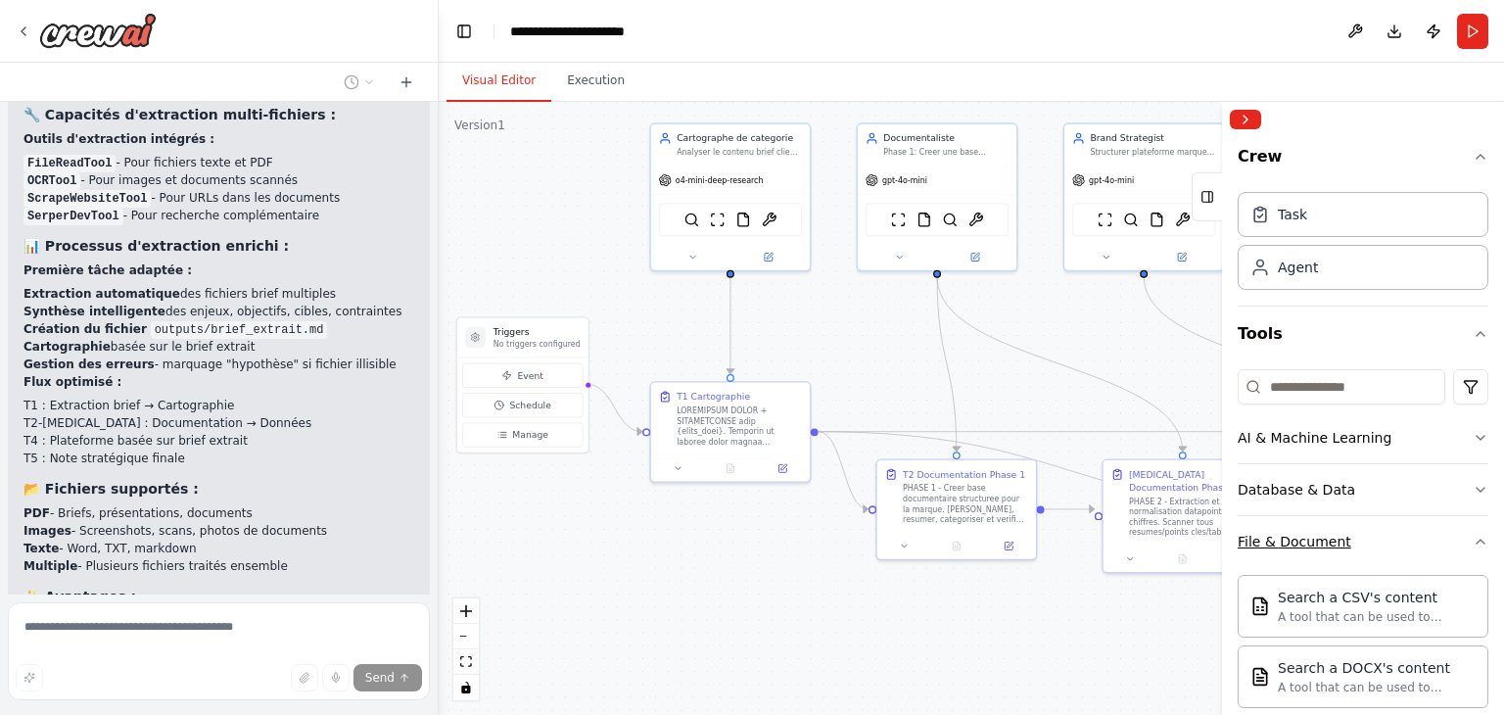
click at [1387, 526] on button "File & Document" at bounding box center [1363, 541] width 251 height 51
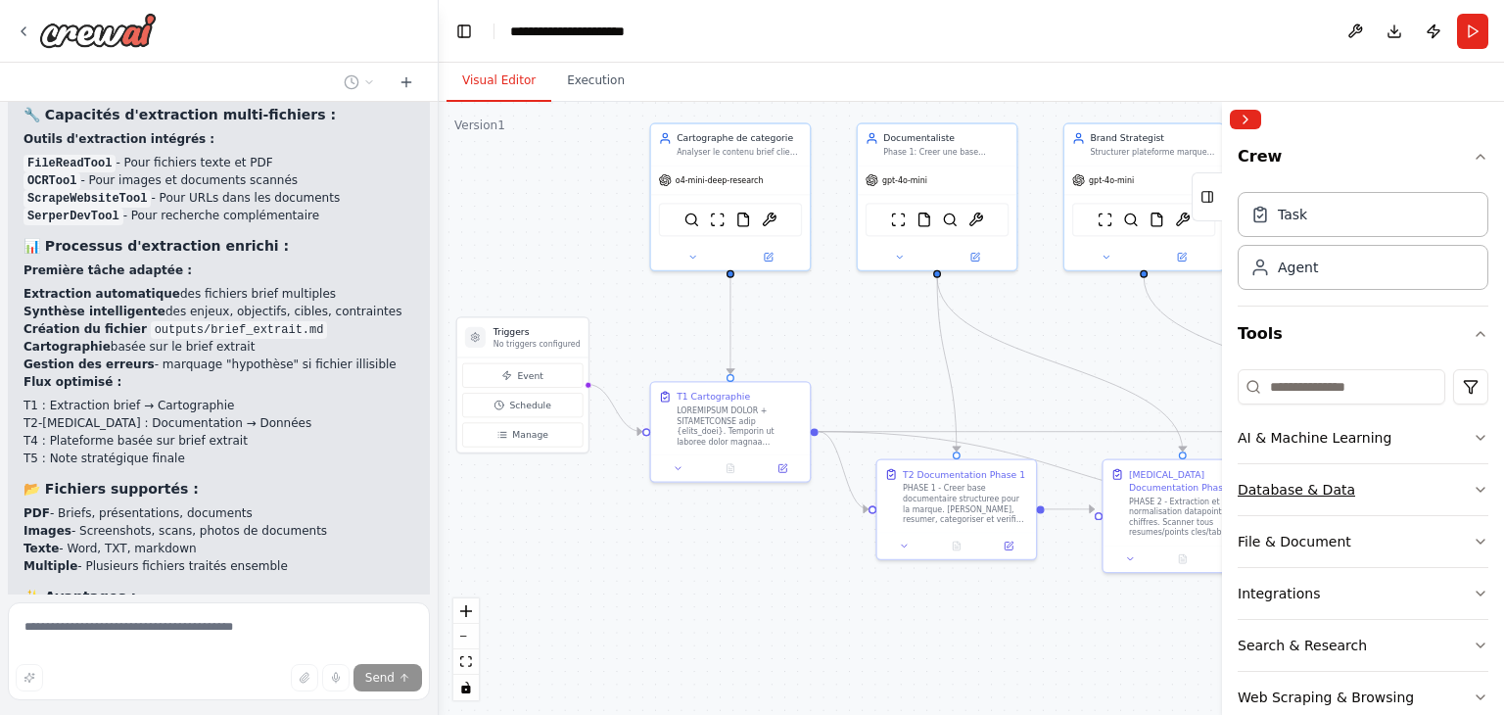
click at [1384, 501] on button "Database & Data" at bounding box center [1363, 489] width 251 height 51
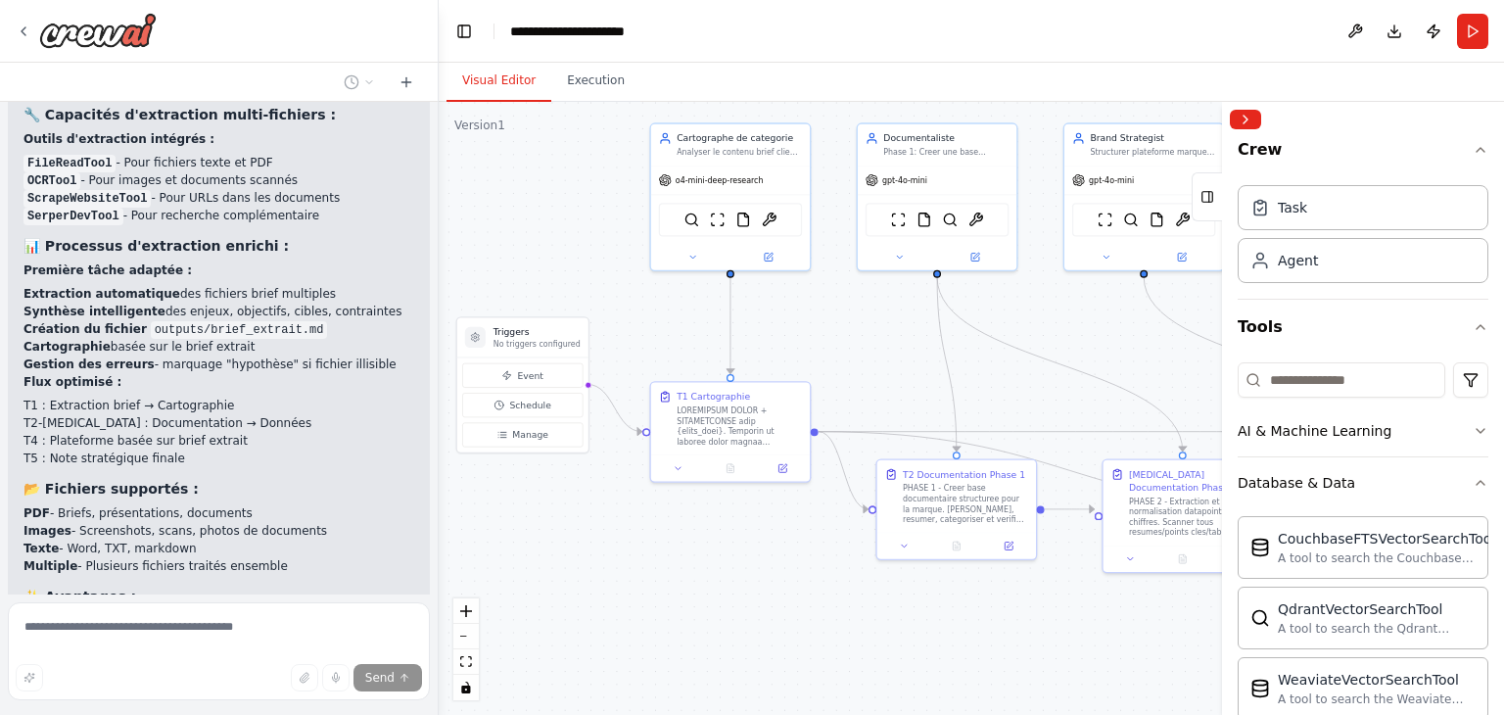
scroll to position [0, 0]
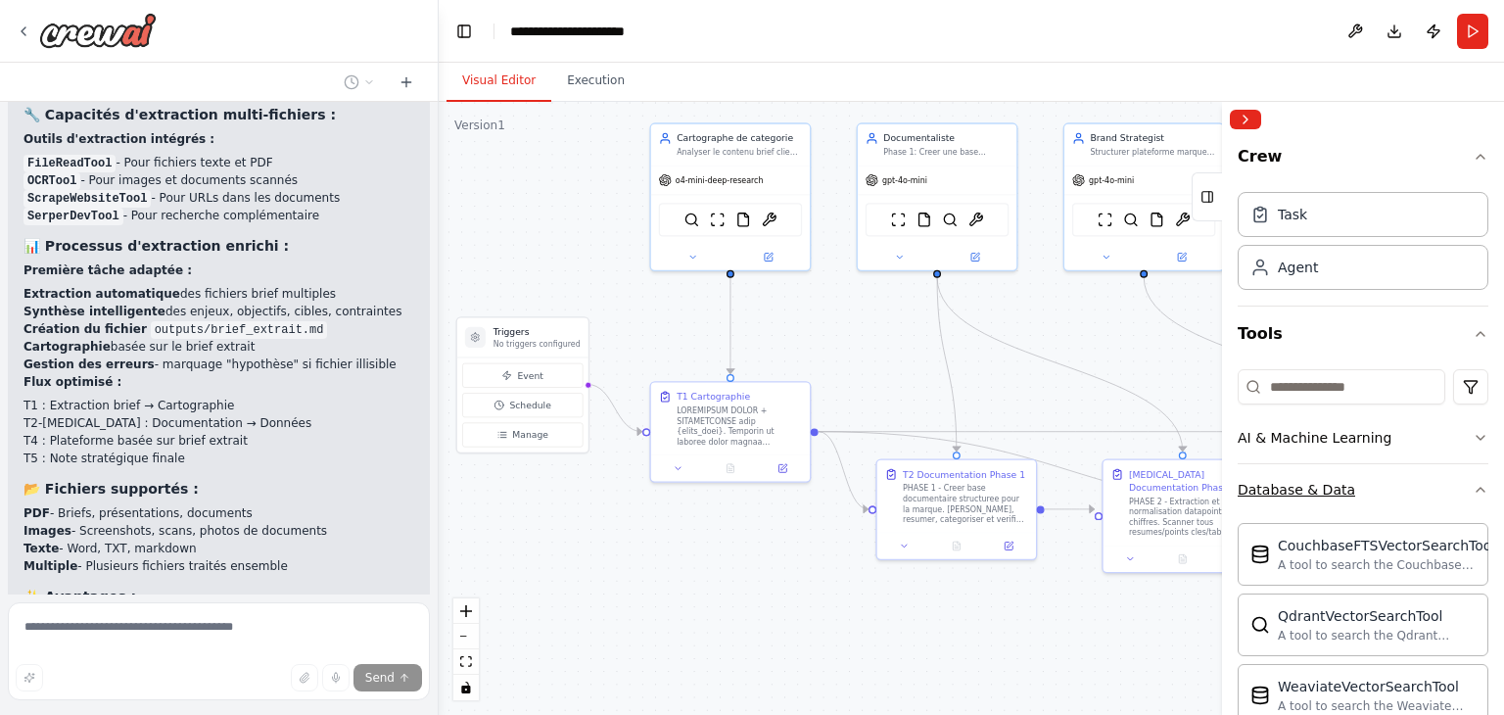
click at [1389, 486] on button "Database & Data" at bounding box center [1363, 489] width 251 height 51
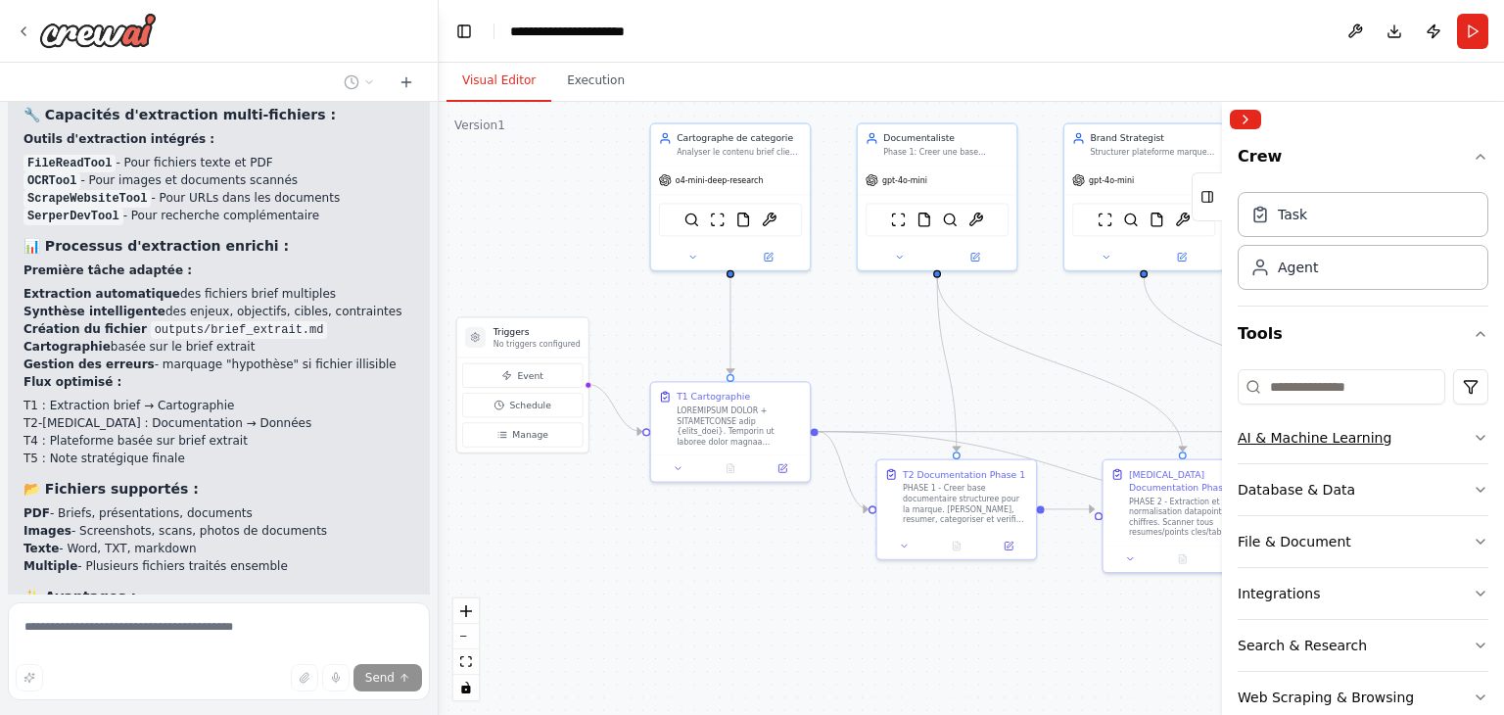
click at [1391, 438] on button "AI & Machine Learning" at bounding box center [1363, 437] width 251 height 51
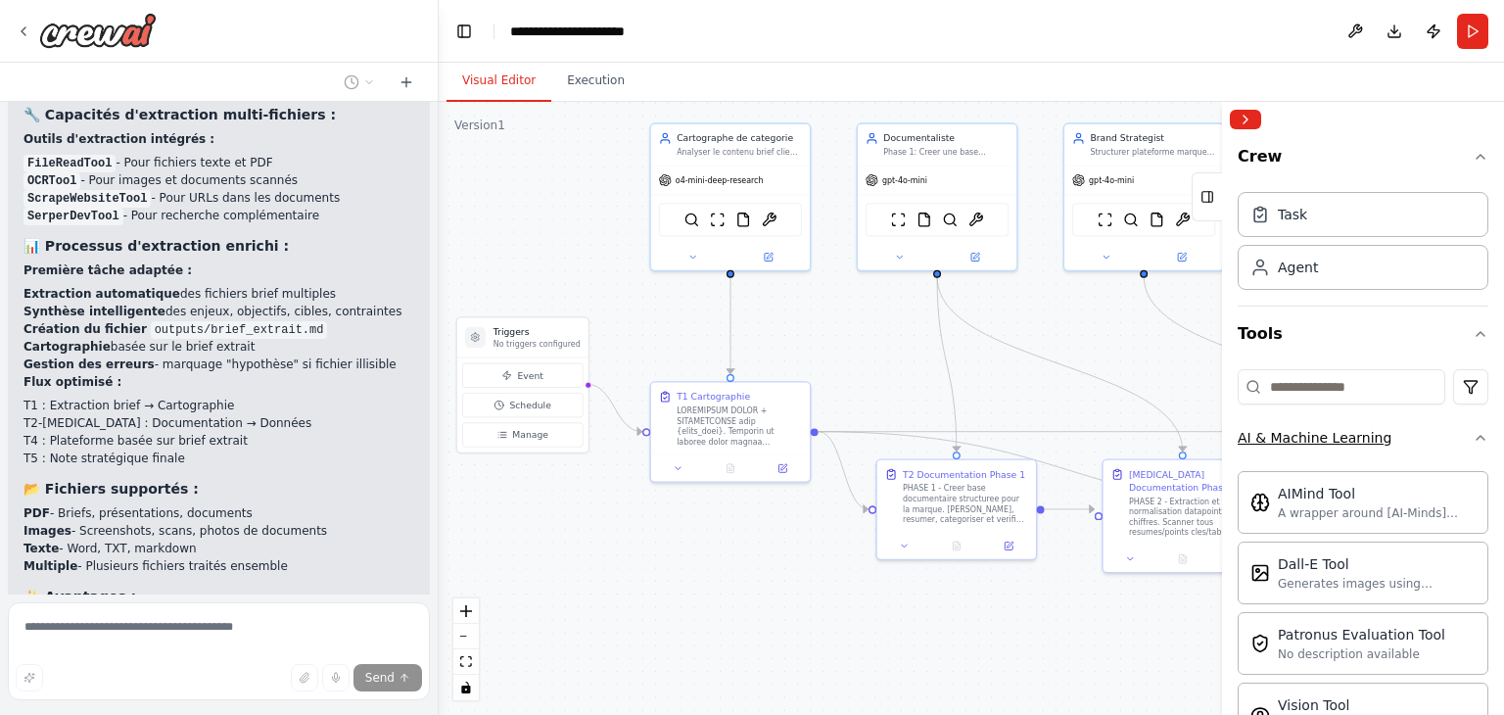
click at [1413, 440] on button "AI & Machine Learning" at bounding box center [1363, 437] width 251 height 51
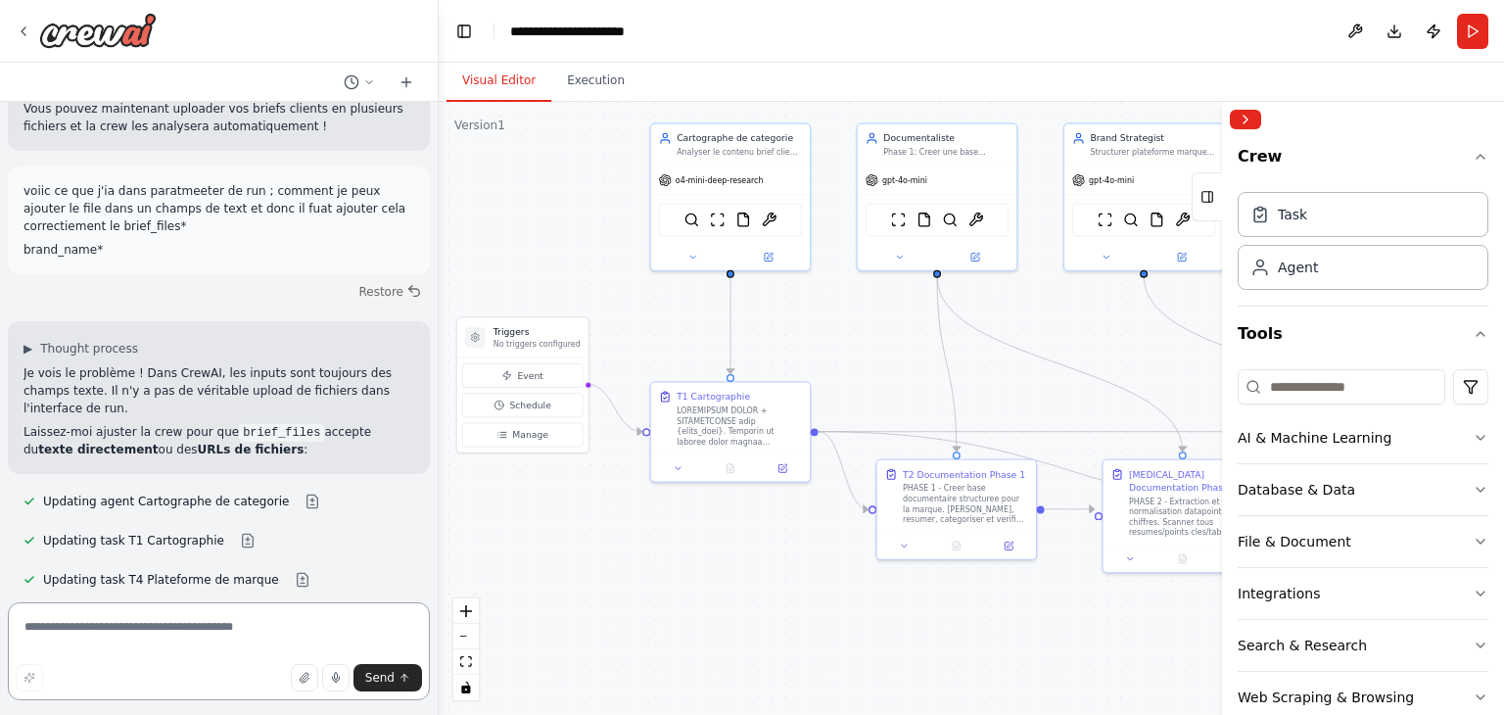
scroll to position [16543, 0]
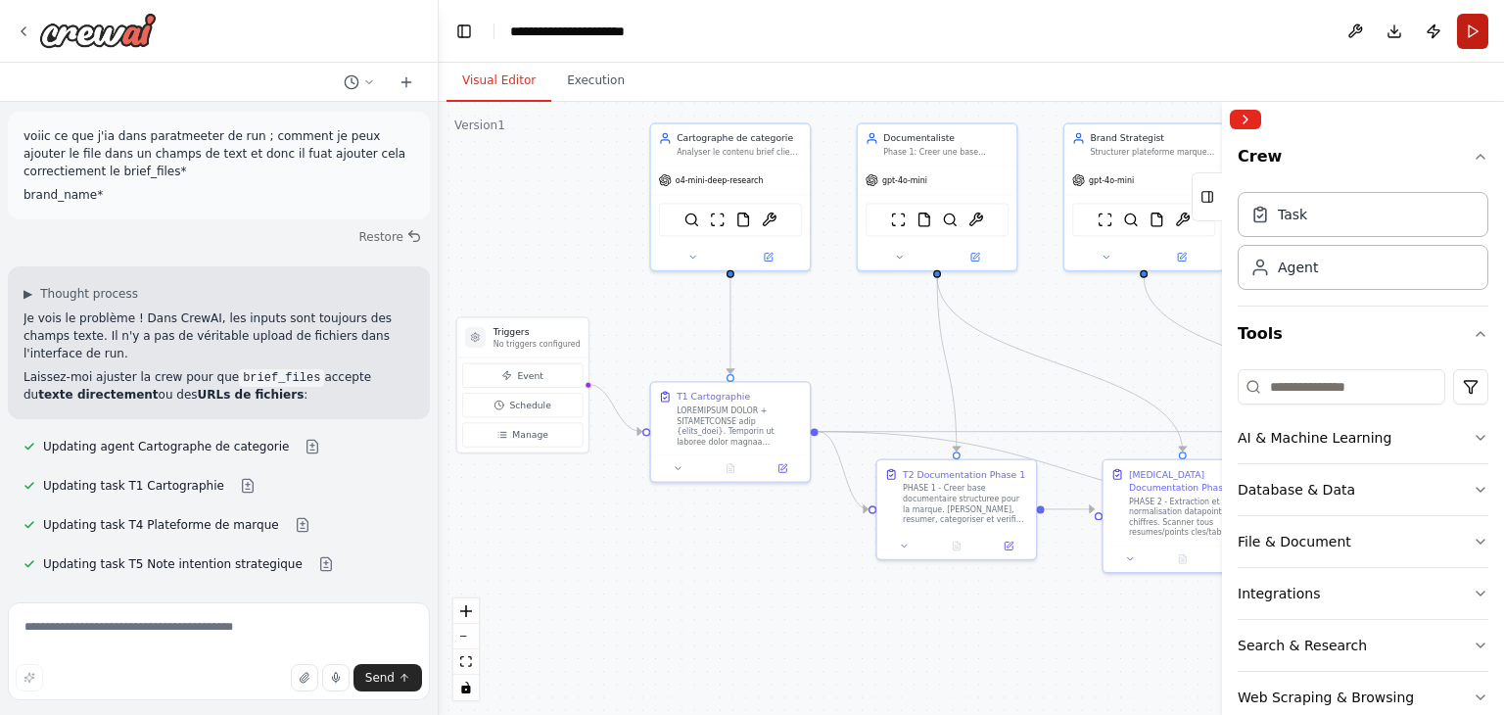
click at [1459, 29] on button "Run" at bounding box center [1472, 31] width 31 height 35
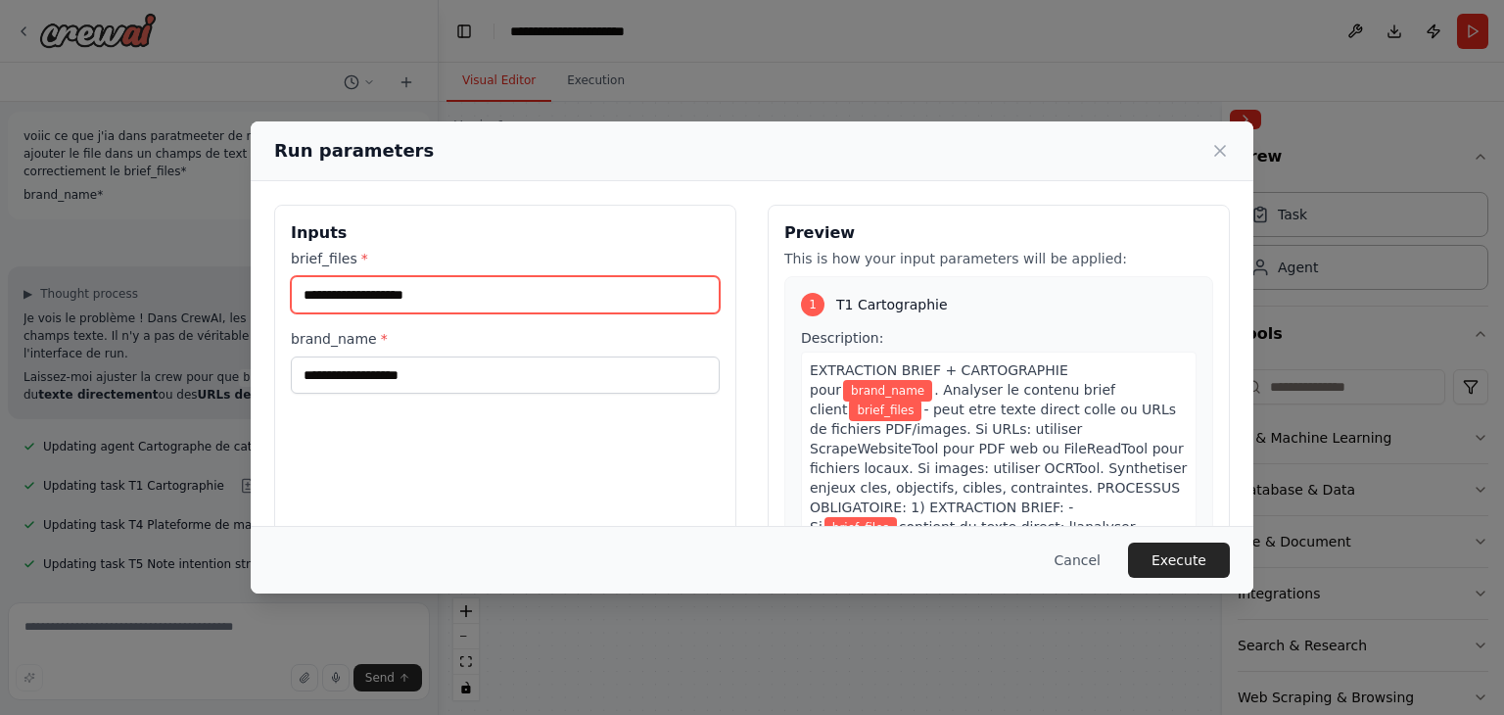
click at [438, 300] on input "brief_files *" at bounding box center [505, 294] width 429 height 37
type input "*****"
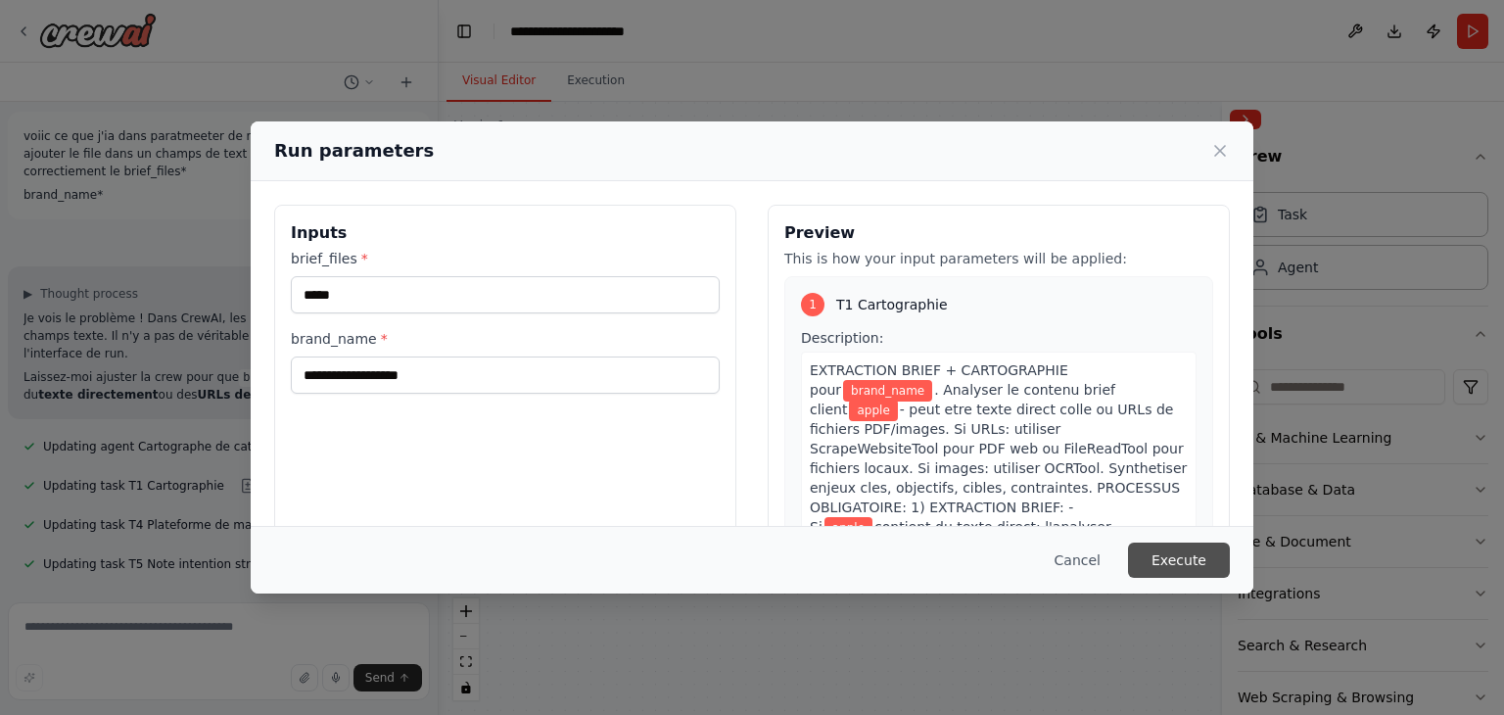
click at [1170, 561] on button "Execute" at bounding box center [1179, 559] width 102 height 35
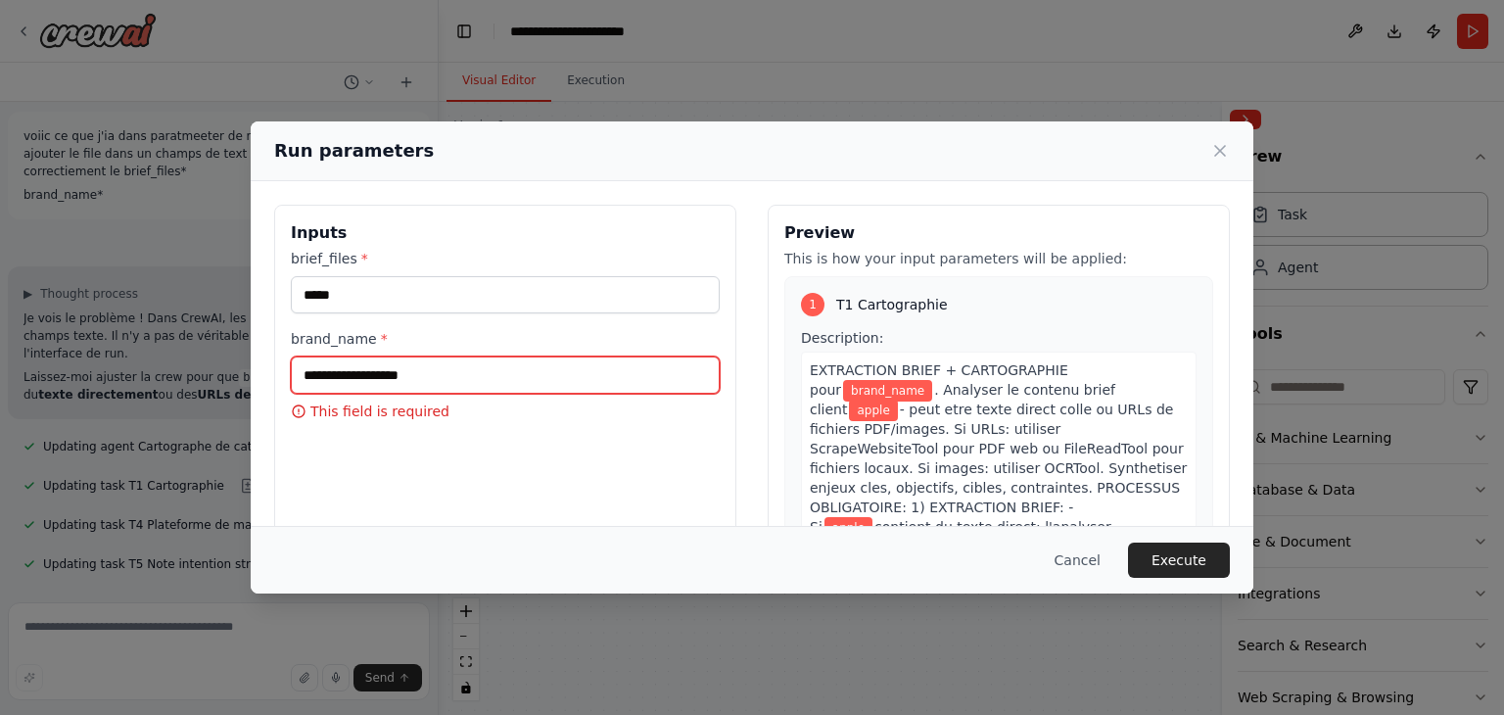
click at [588, 357] on input "brand_name *" at bounding box center [505, 374] width 429 height 37
click at [400, 337] on label "brand_name *" at bounding box center [505, 339] width 429 height 20
click at [400, 356] on input "brand_name *" at bounding box center [505, 374] width 429 height 37
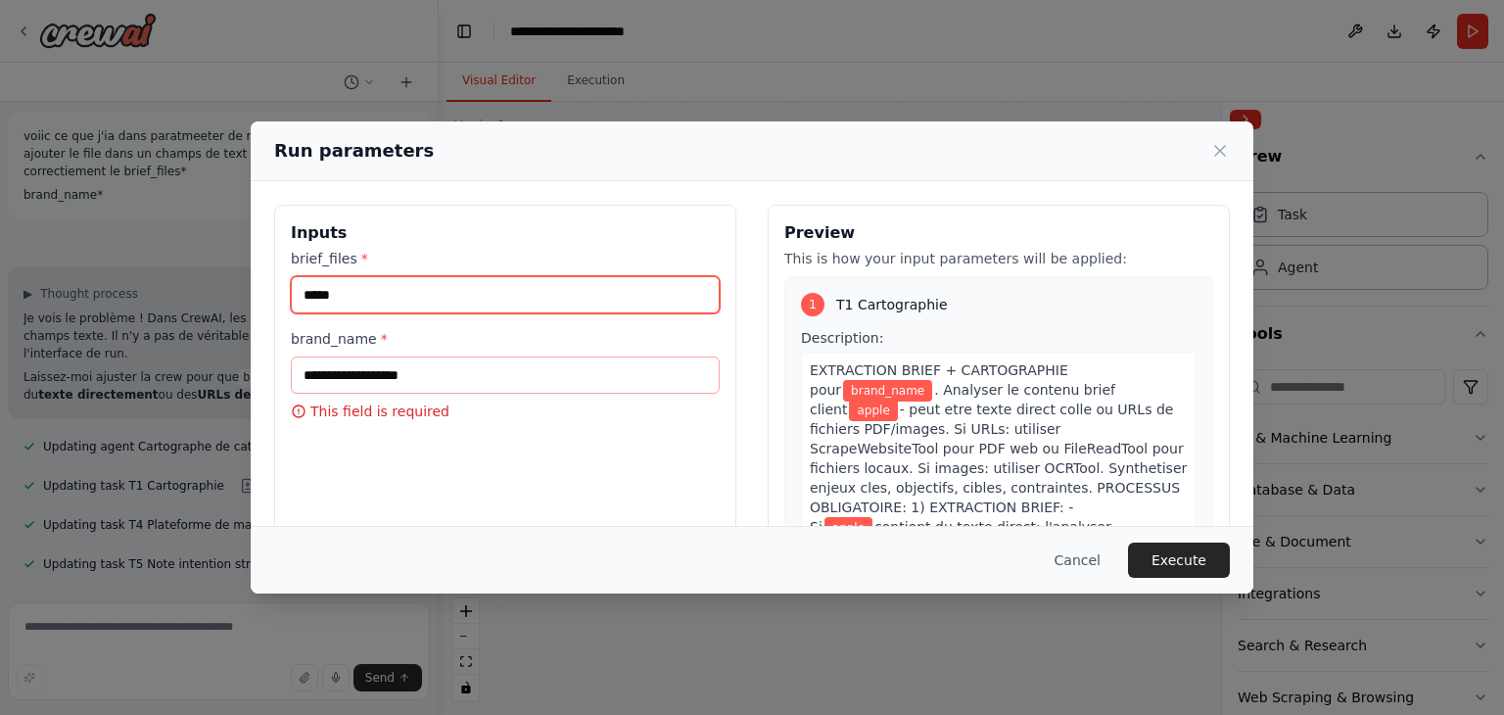
click at [384, 299] on input "*****" at bounding box center [505, 294] width 429 height 37
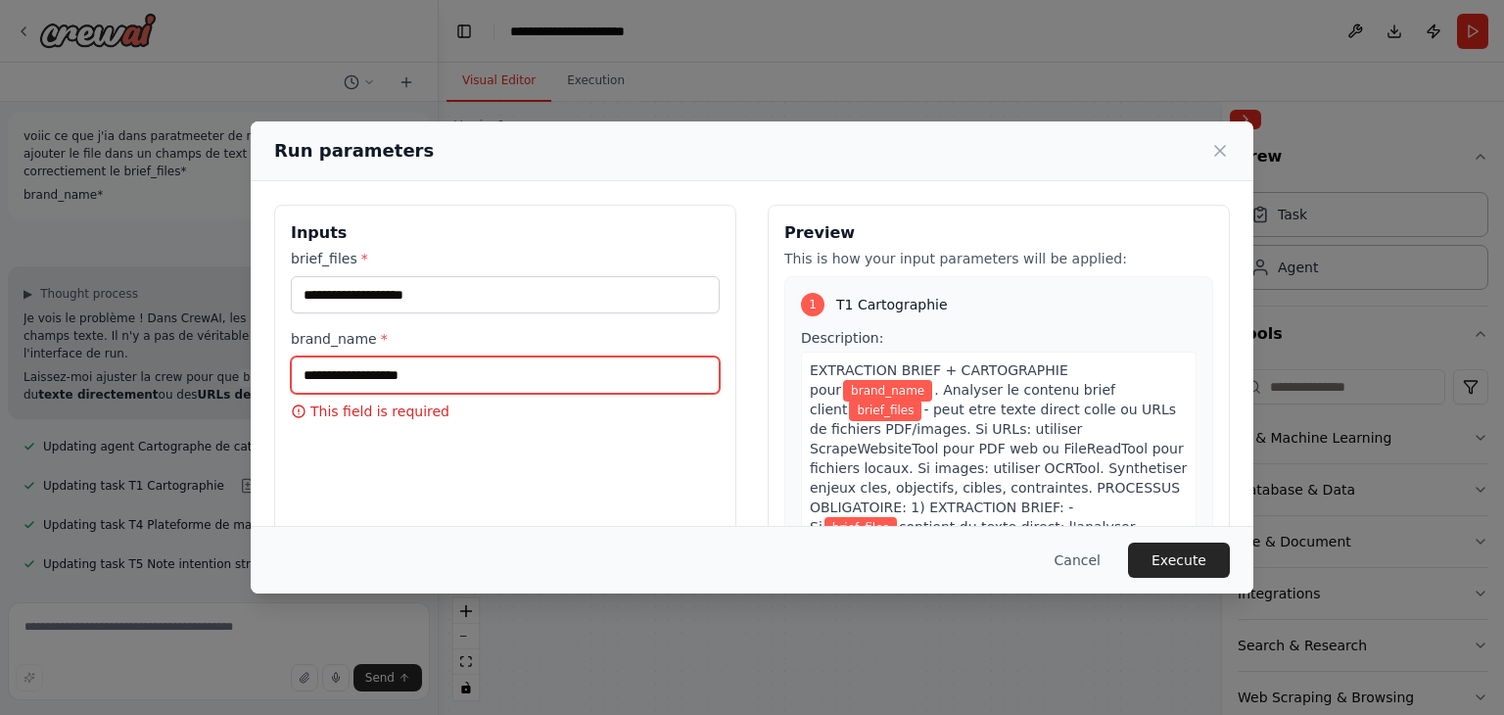
click at [372, 365] on input "brand_name *" at bounding box center [505, 374] width 429 height 37
paste input "*****"
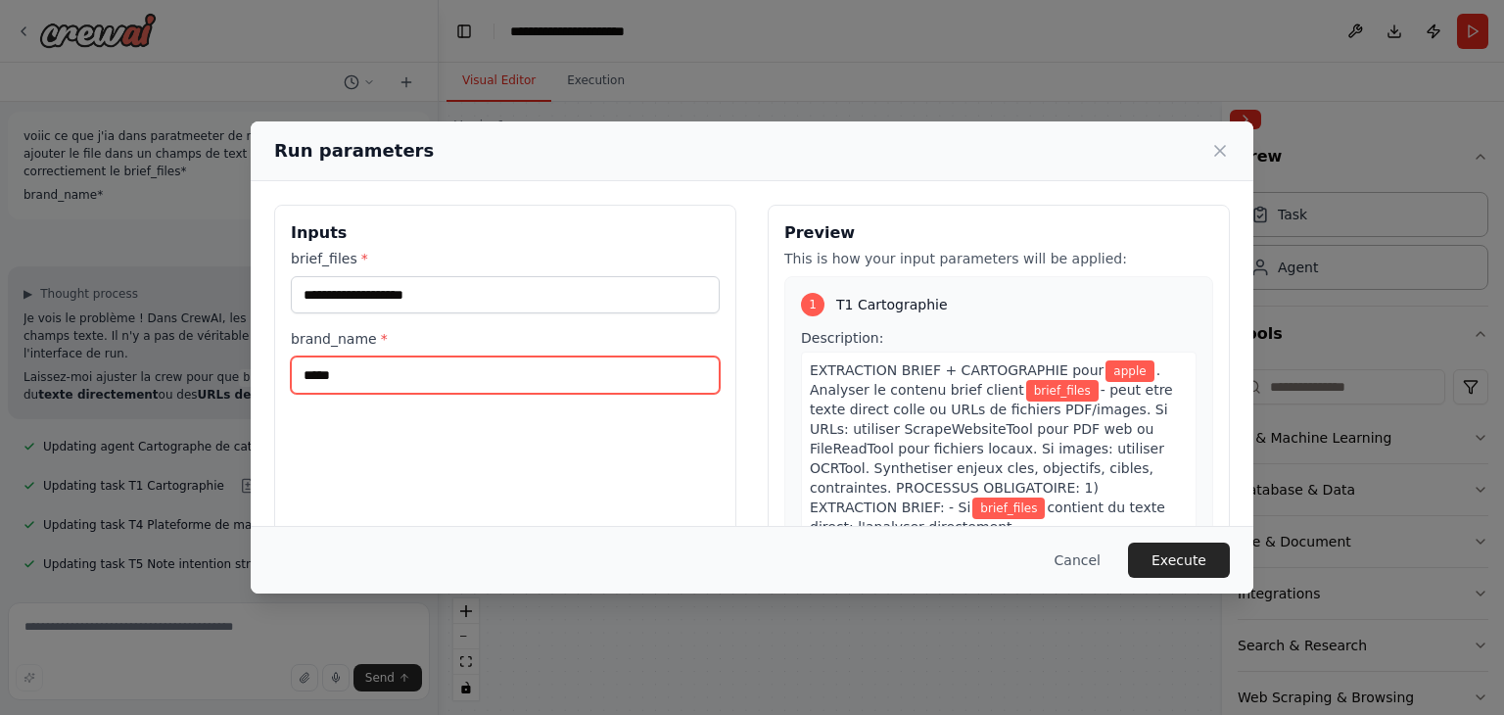
type input "*****"
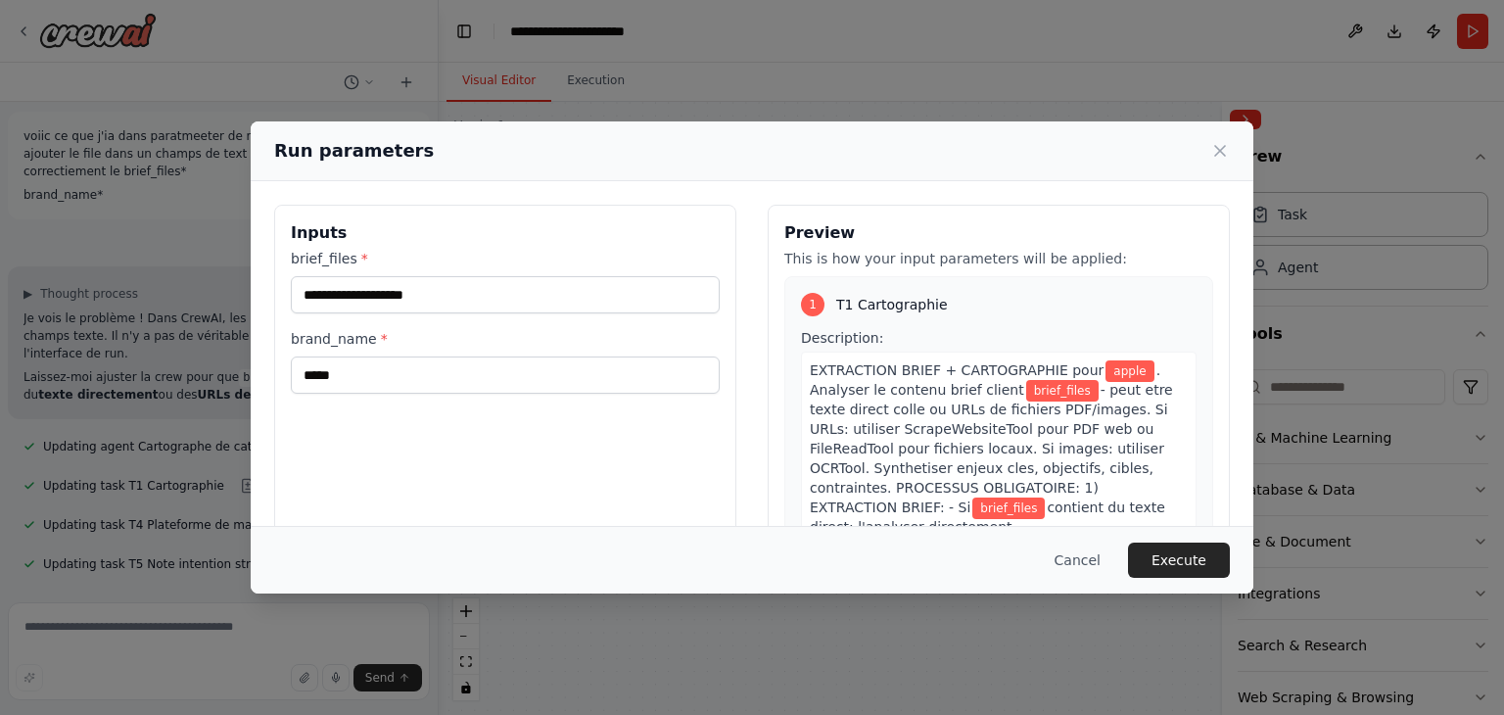
drag, startPoint x: 345, startPoint y: 338, endPoint x: 478, endPoint y: 372, distance: 137.5
click at [345, 338] on label "brand_name *" at bounding box center [505, 339] width 429 height 20
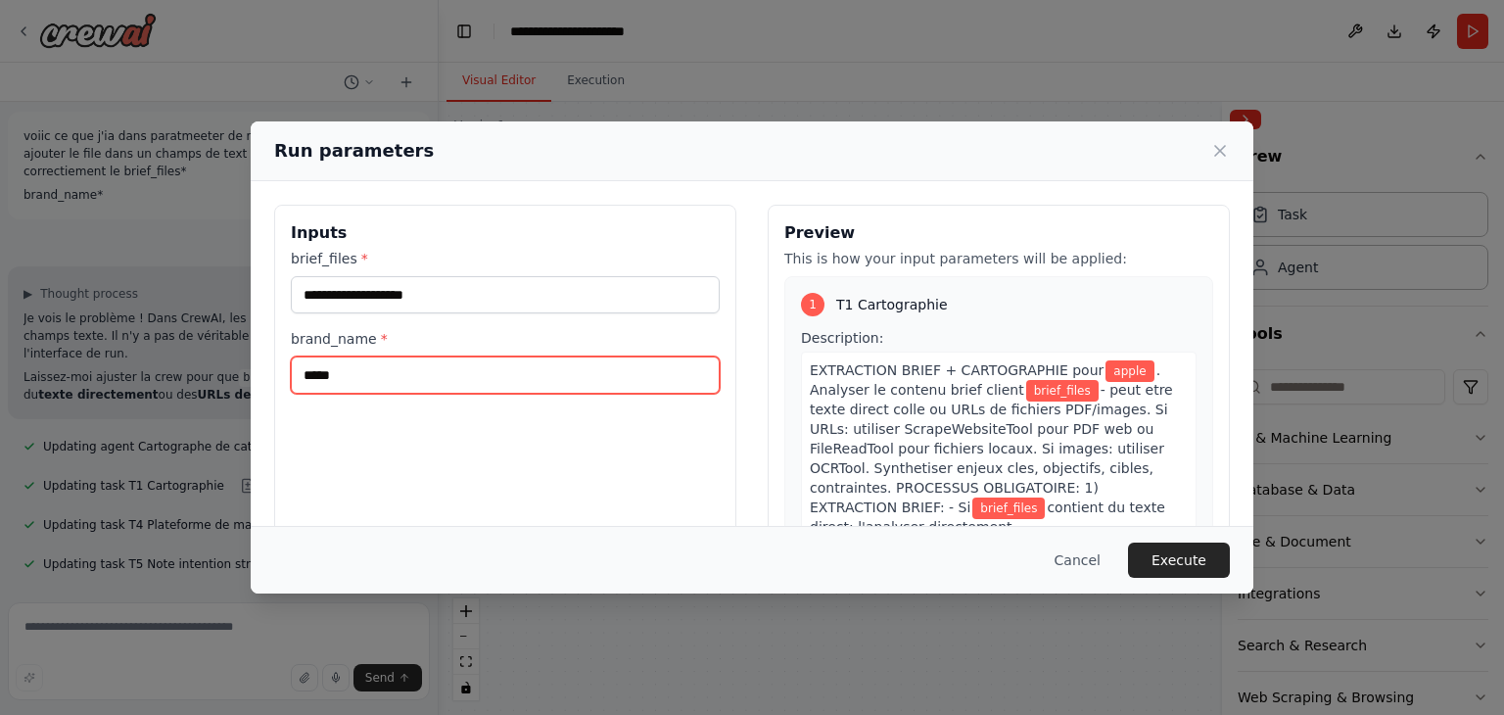
click at [345, 356] on input "*****" at bounding box center [505, 374] width 429 height 37
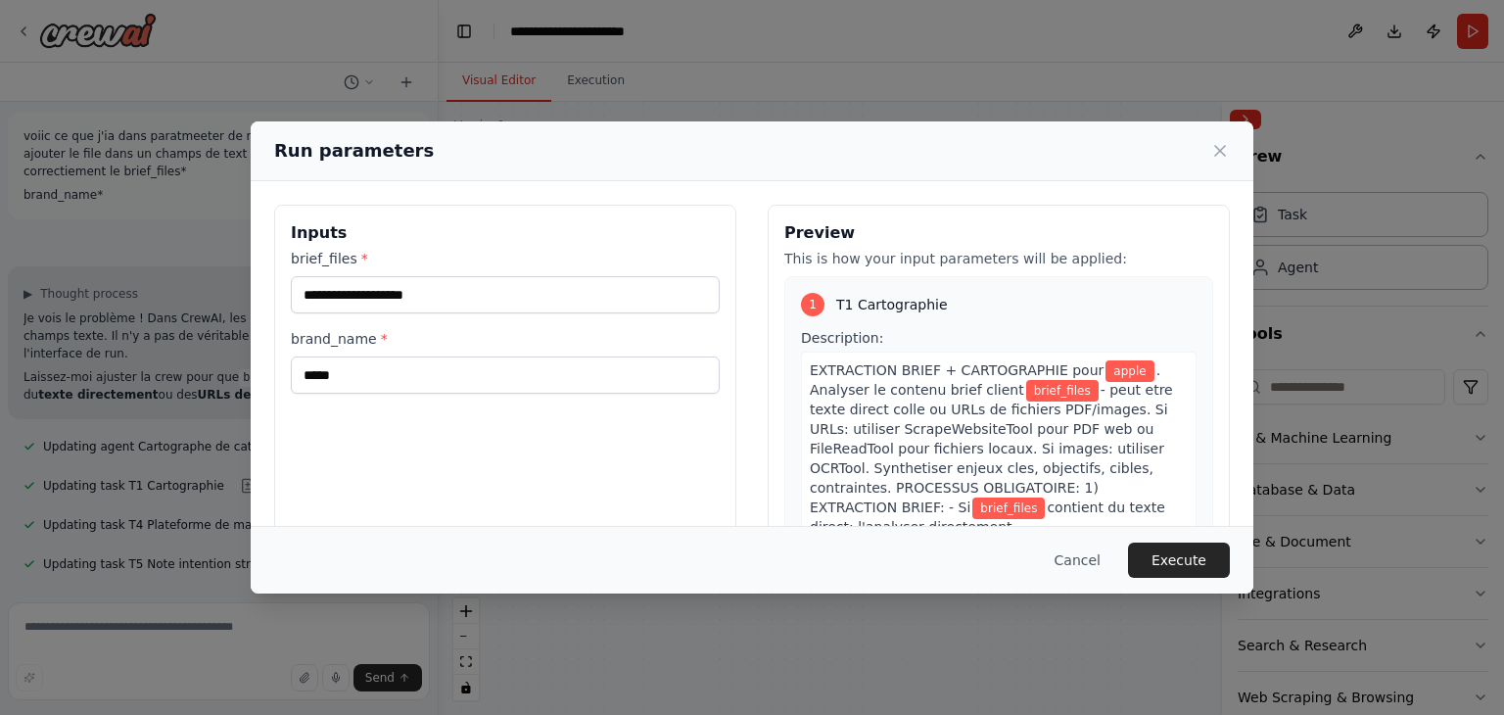
click at [1073, 542] on button "Cancel" at bounding box center [1077, 559] width 77 height 35
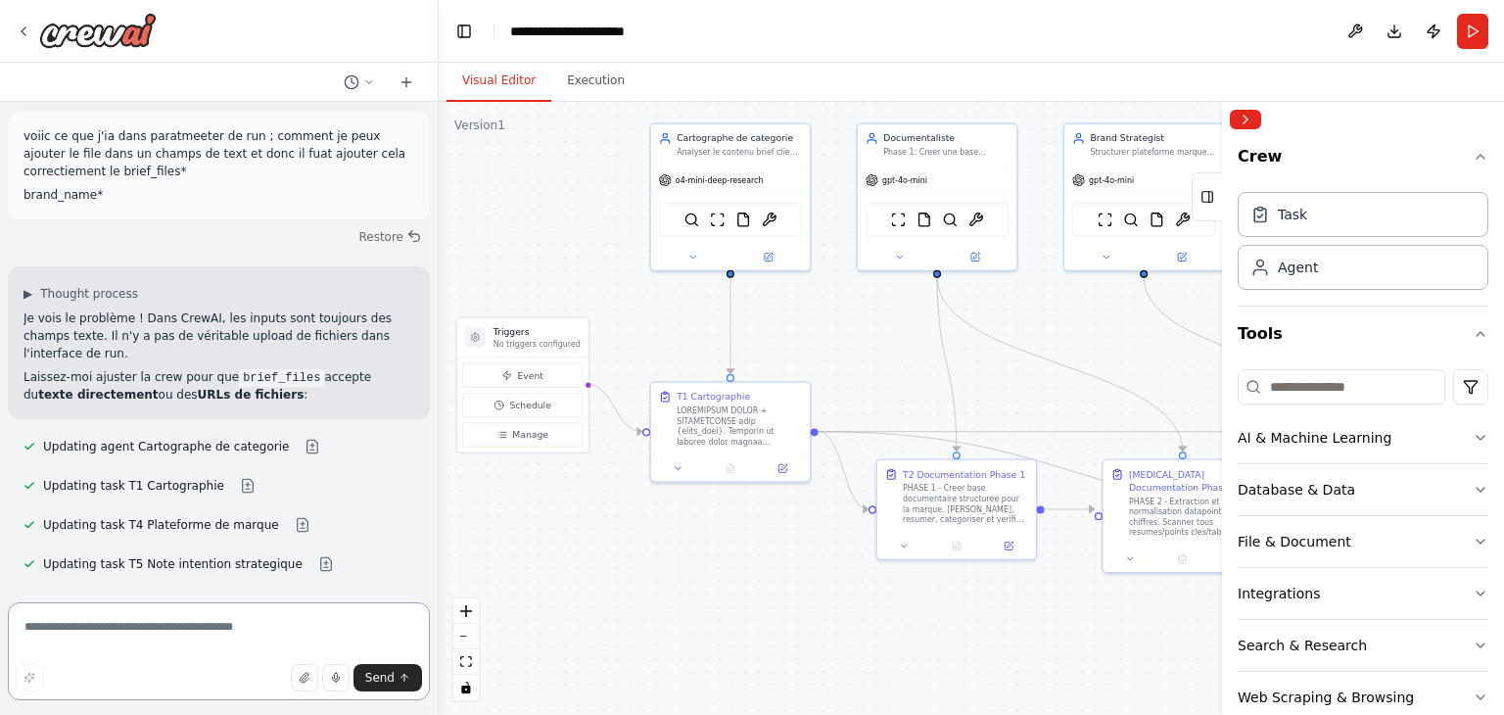
click at [246, 646] on textarea at bounding box center [219, 651] width 422 height 98
type textarea "*"
type textarea "**********"
click at [1470, 45] on button "Run" at bounding box center [1472, 31] width 31 height 35
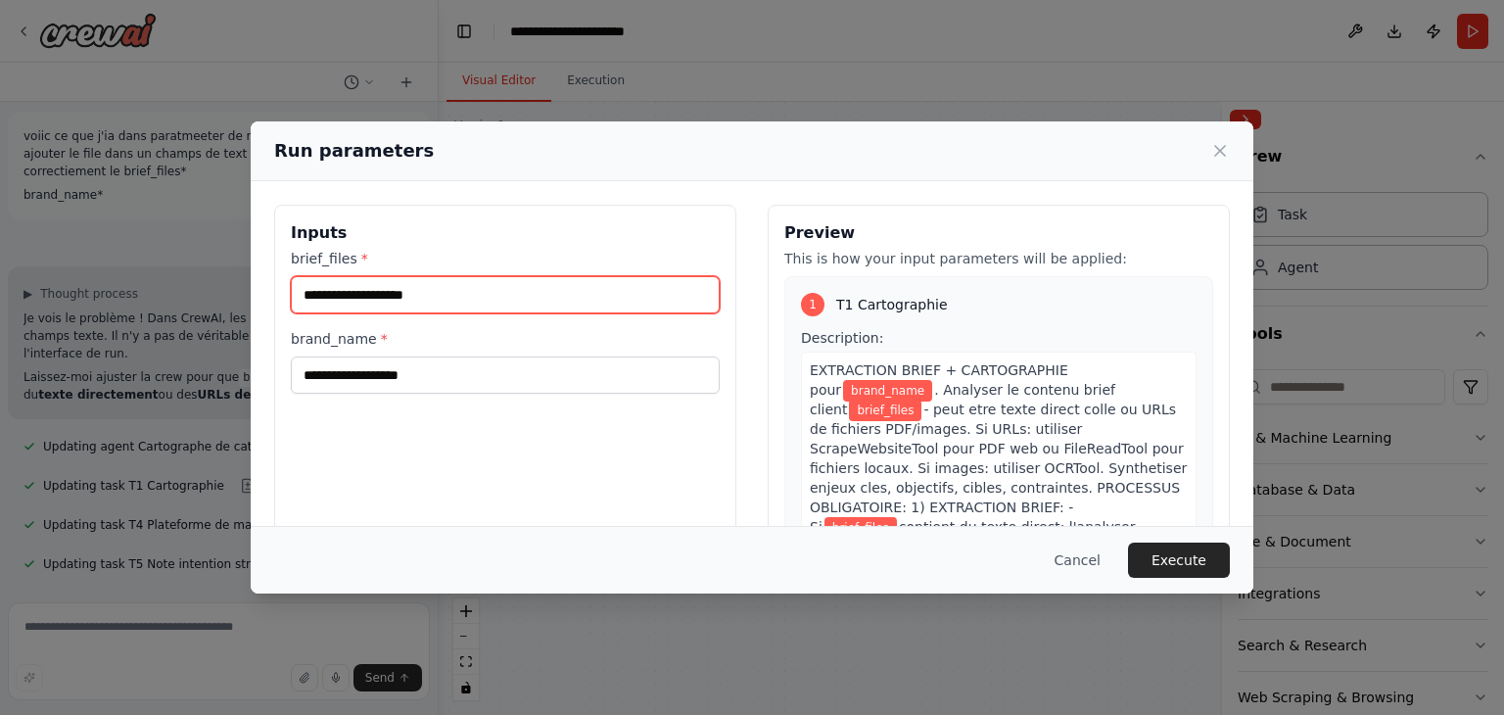
click at [413, 286] on input "brief_files *" at bounding box center [505, 294] width 429 height 37
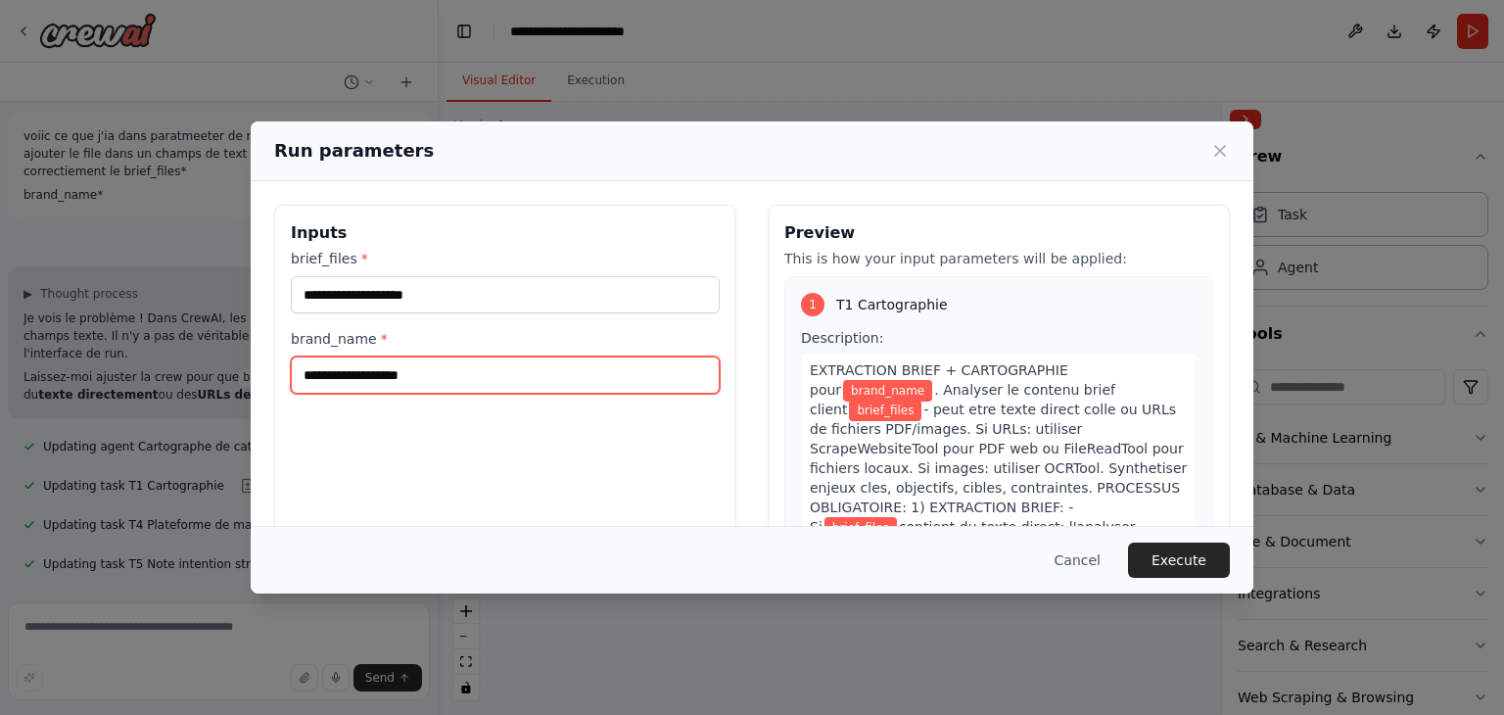
click at [401, 361] on input "brand_name *" at bounding box center [505, 374] width 429 height 37
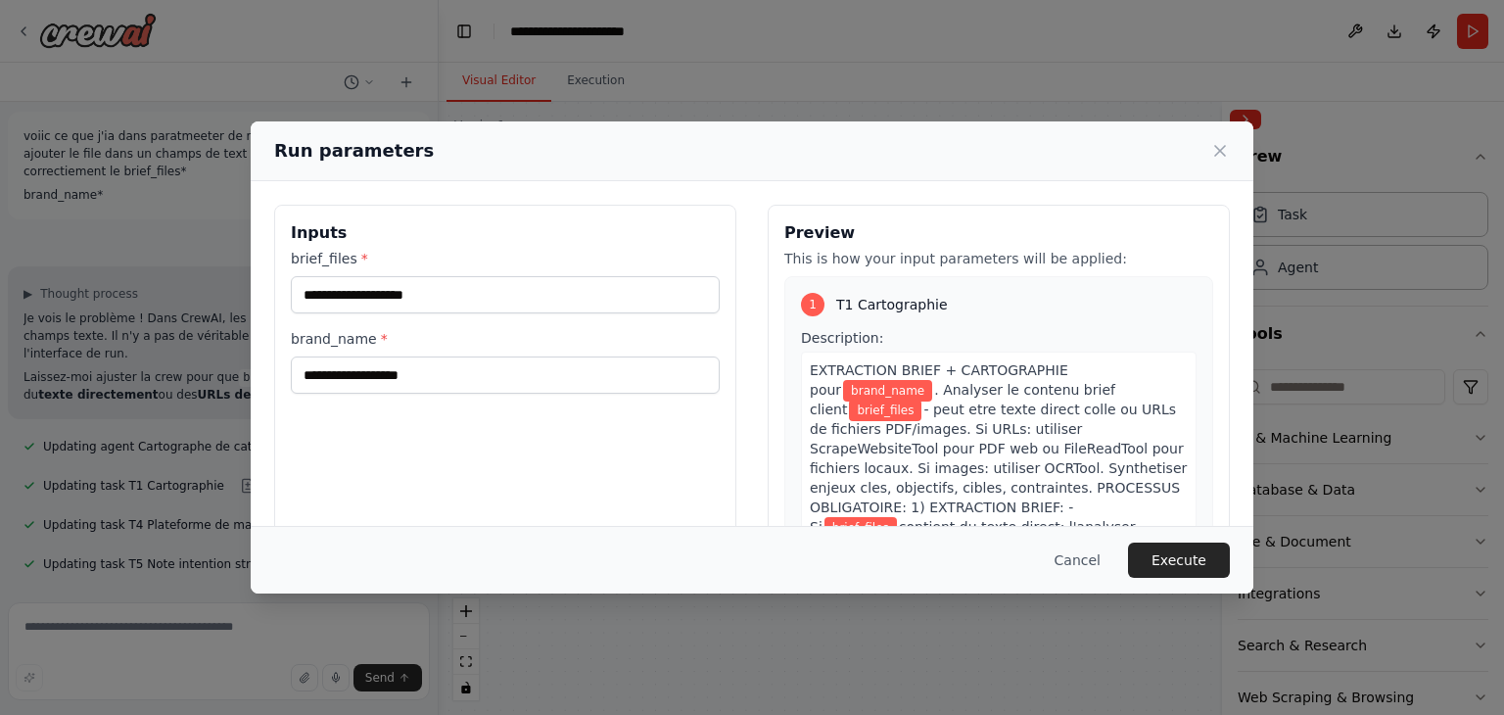
click at [153, 347] on div "Run parameters Inputs brief_files * brand_name * Preview This is how your input…" at bounding box center [752, 357] width 1504 height 715
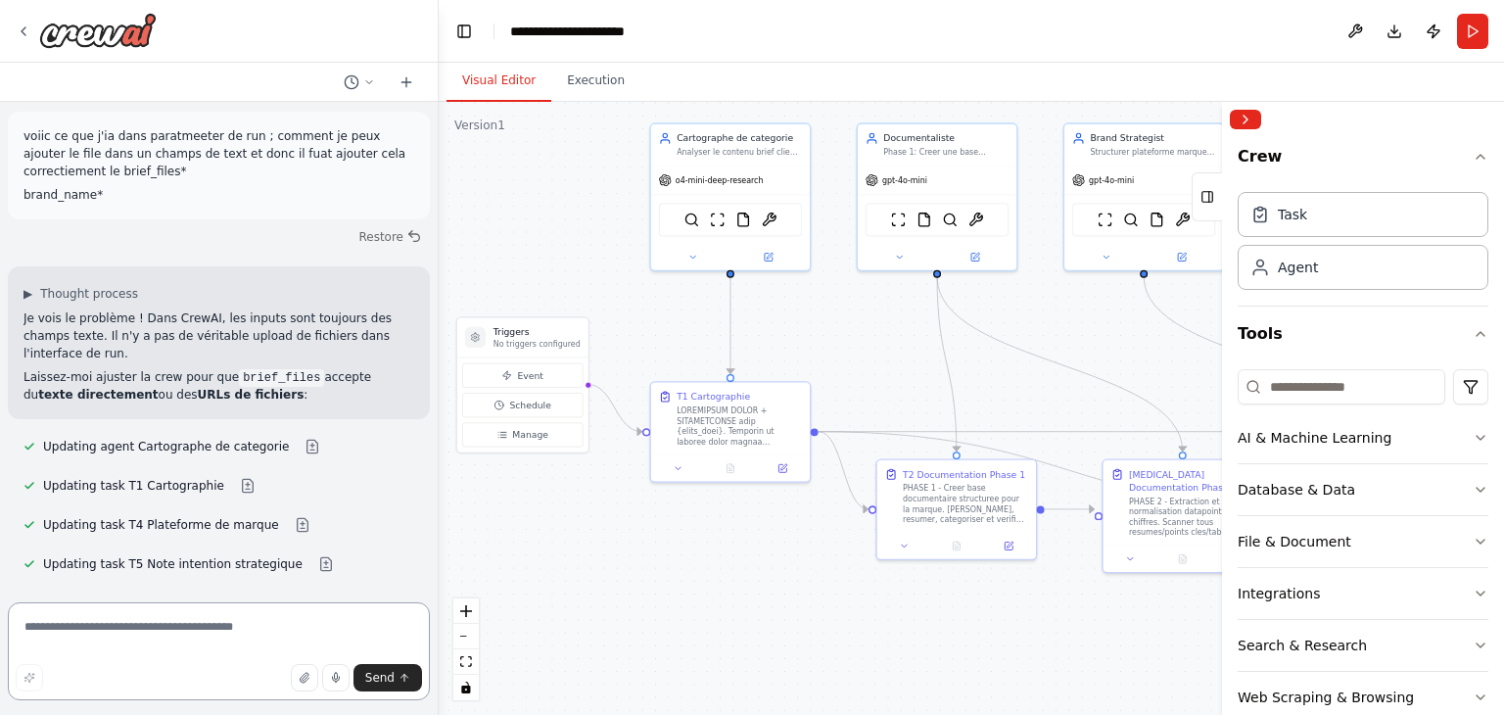
click at [179, 637] on textarea at bounding box center [219, 651] width 422 height 98
type textarea "**********"
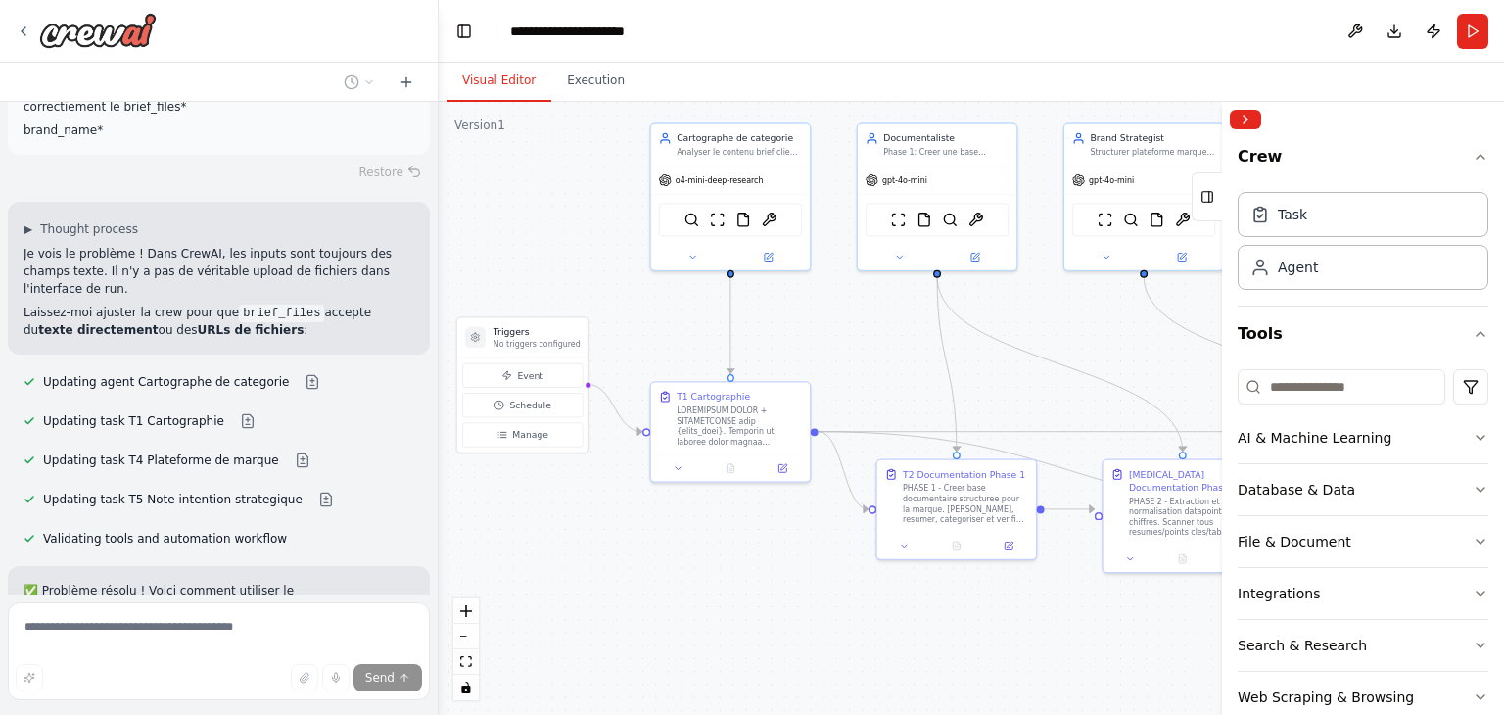
scroll to position [16715, 0]
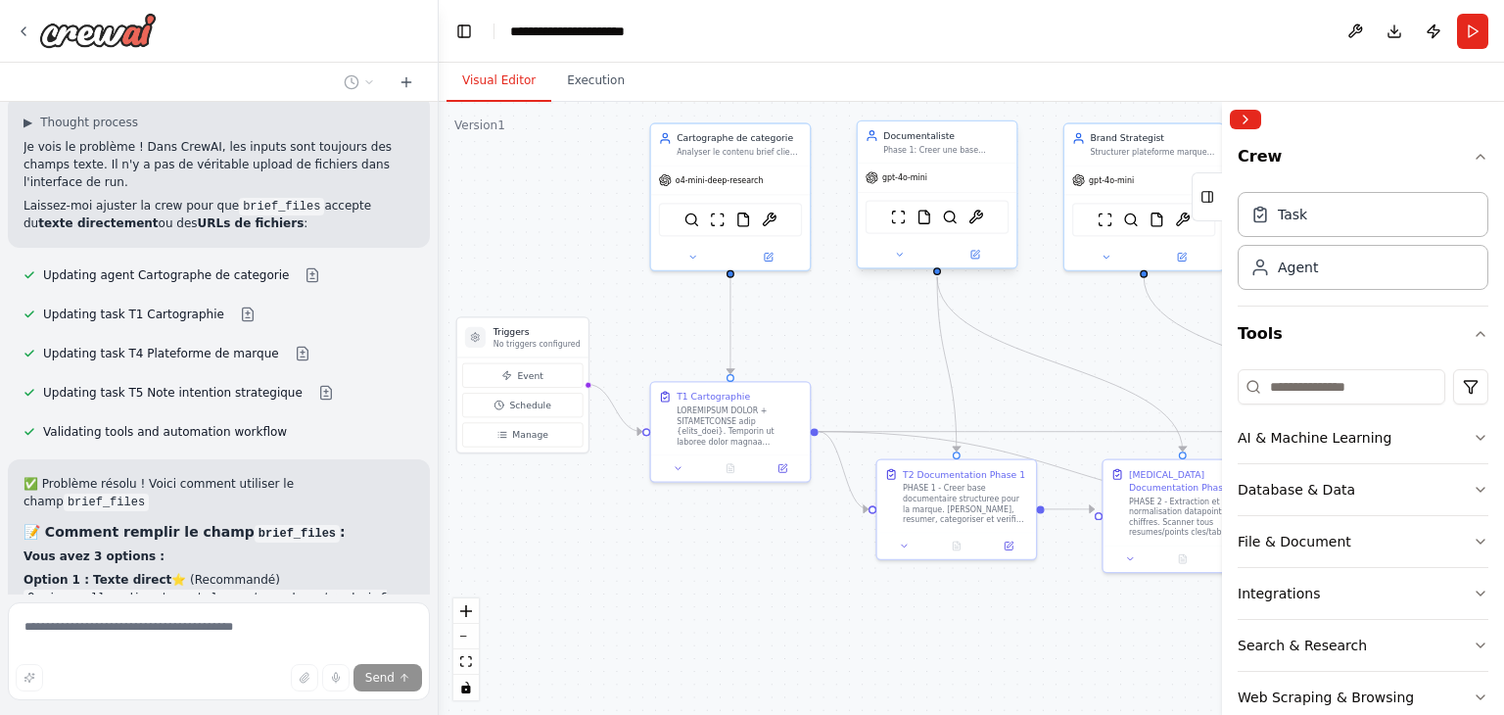
click at [924, 148] on div "Phase 1: Creer une base documentaire structuree avec ingestion, resumes, tags, …" at bounding box center [945, 150] width 125 height 11
drag, startPoint x: 954, startPoint y: 162, endPoint x: 950, endPoint y: 181, distance: 20.0
click at [936, 156] on div "Documentaliste Phase 1: Creer une base documentaire structuree avec ingestion, …" at bounding box center [937, 141] width 159 height 41
click at [910, 255] on button at bounding box center [899, 255] width 73 height 16
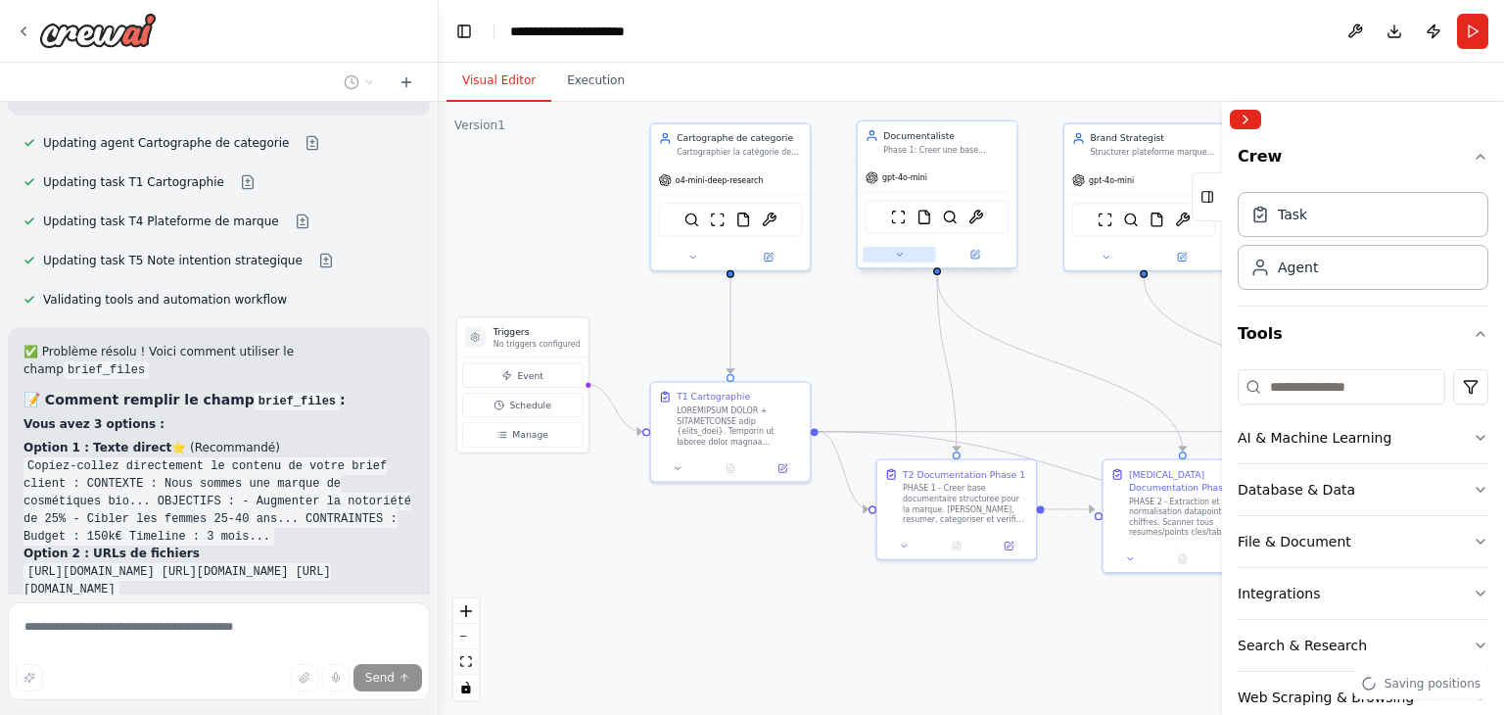
scroll to position [16863, 0]
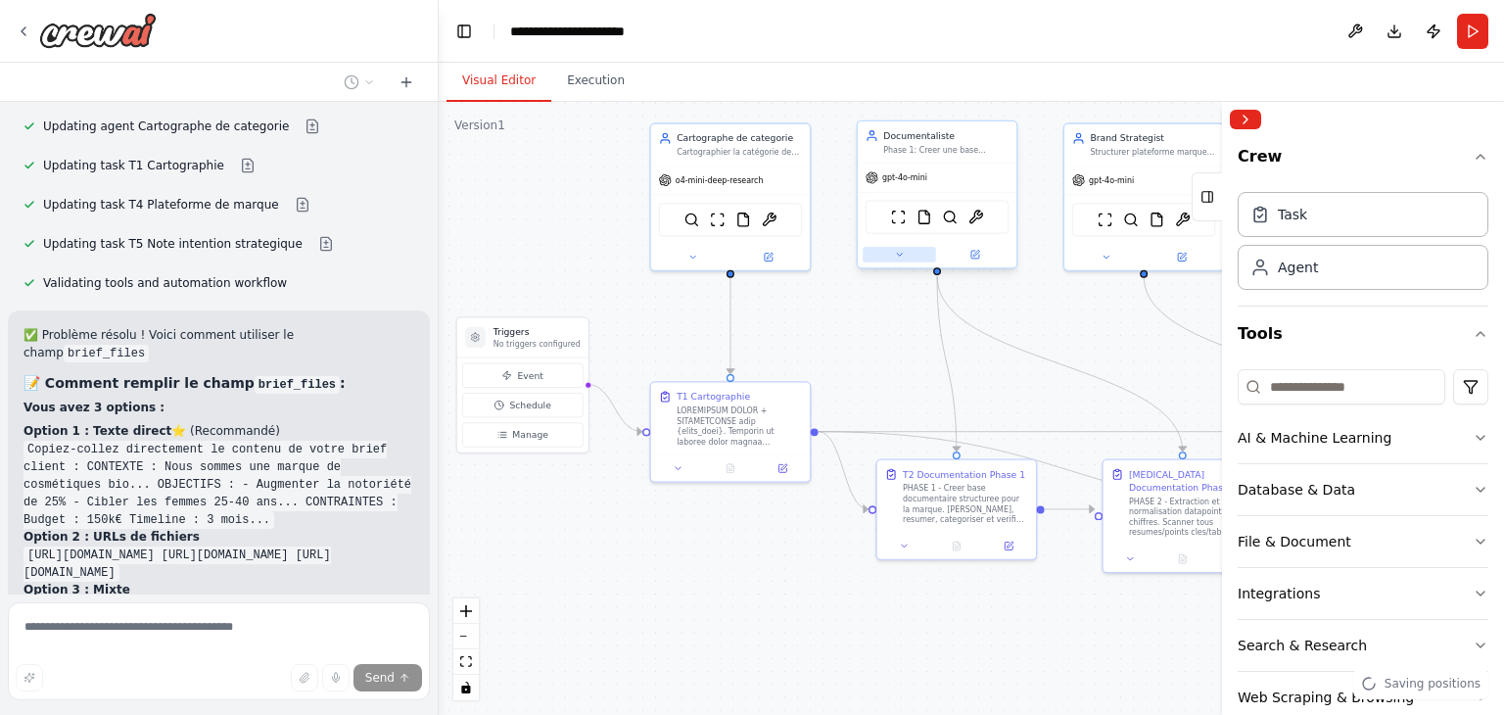
click at [905, 247] on button at bounding box center [899, 255] width 73 height 16
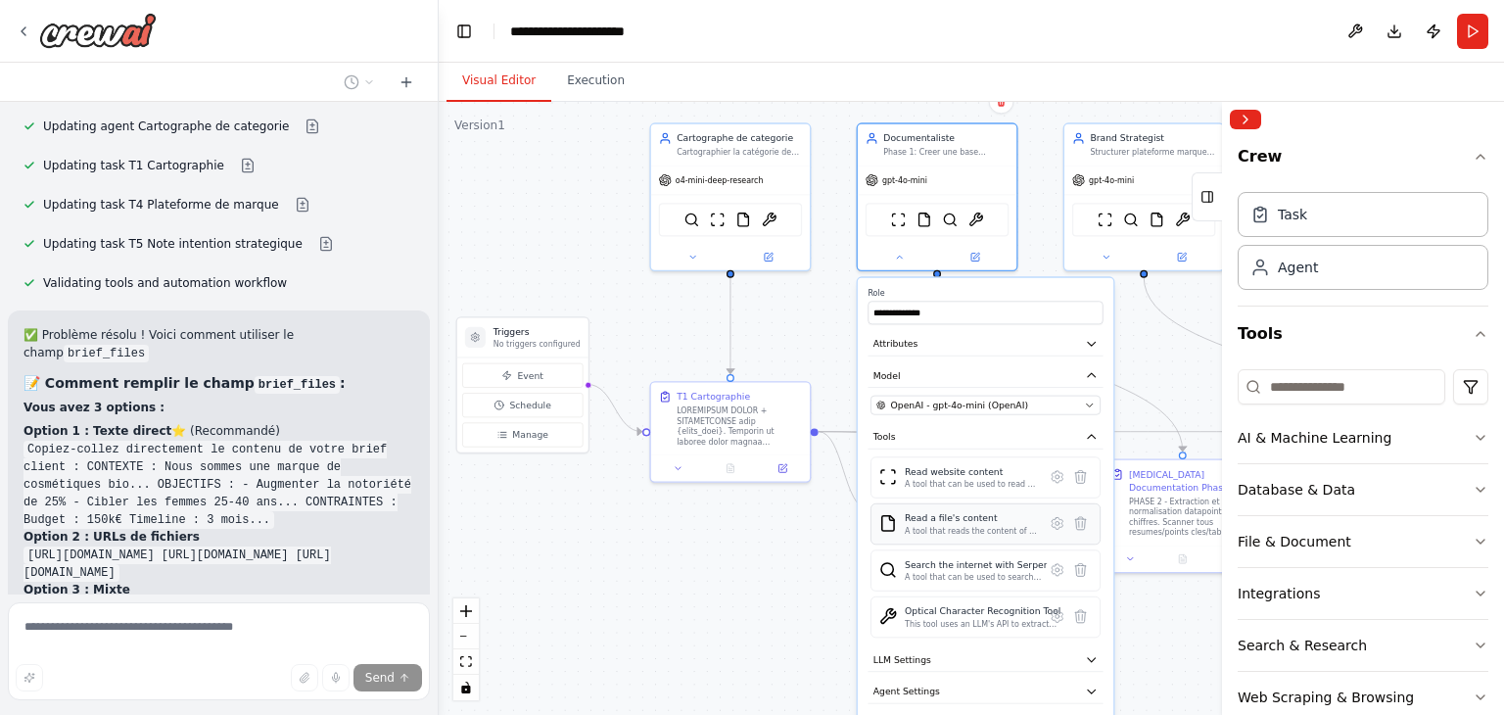
scroll to position [16903, 0]
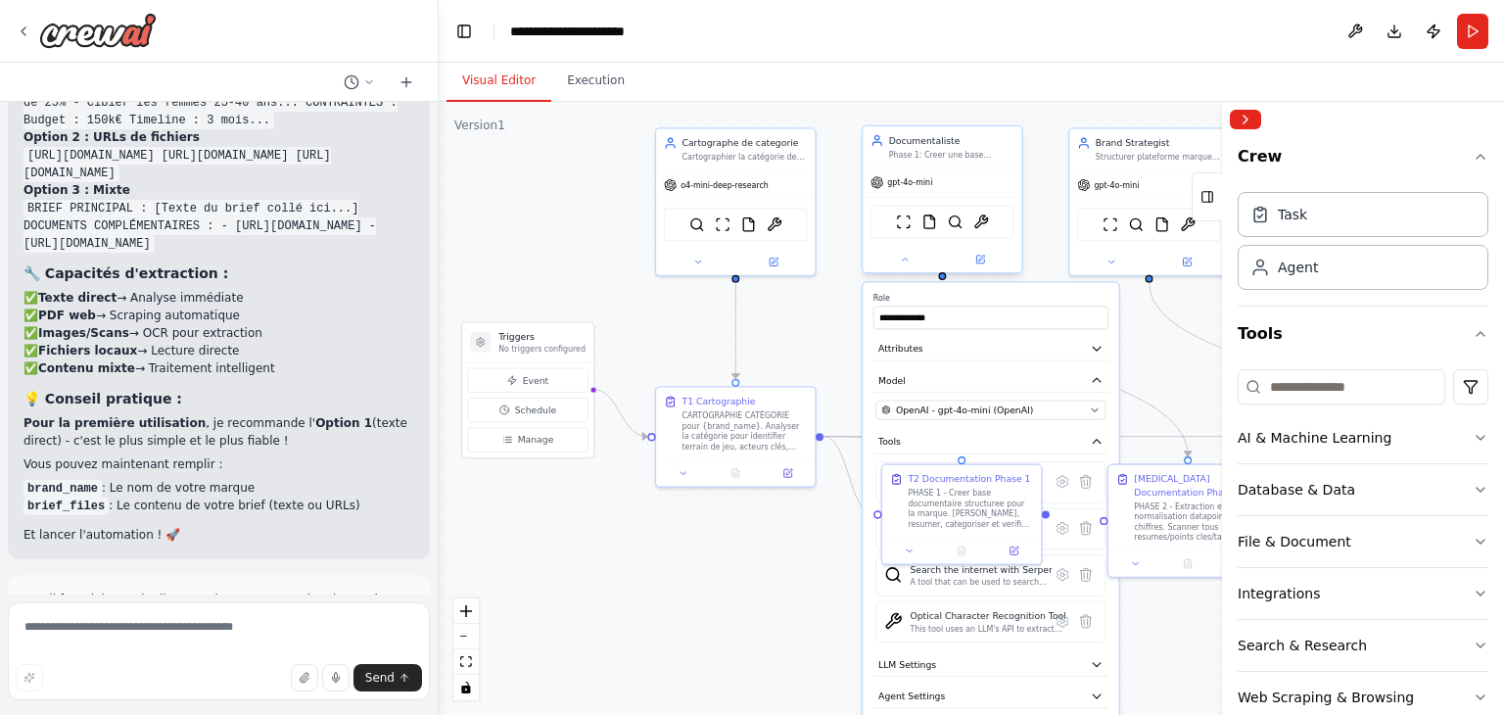
click at [928, 152] on div "Phase 1: Creer une base documentaire structuree avec ingestion, resumes, tags, …" at bounding box center [951, 155] width 125 height 11
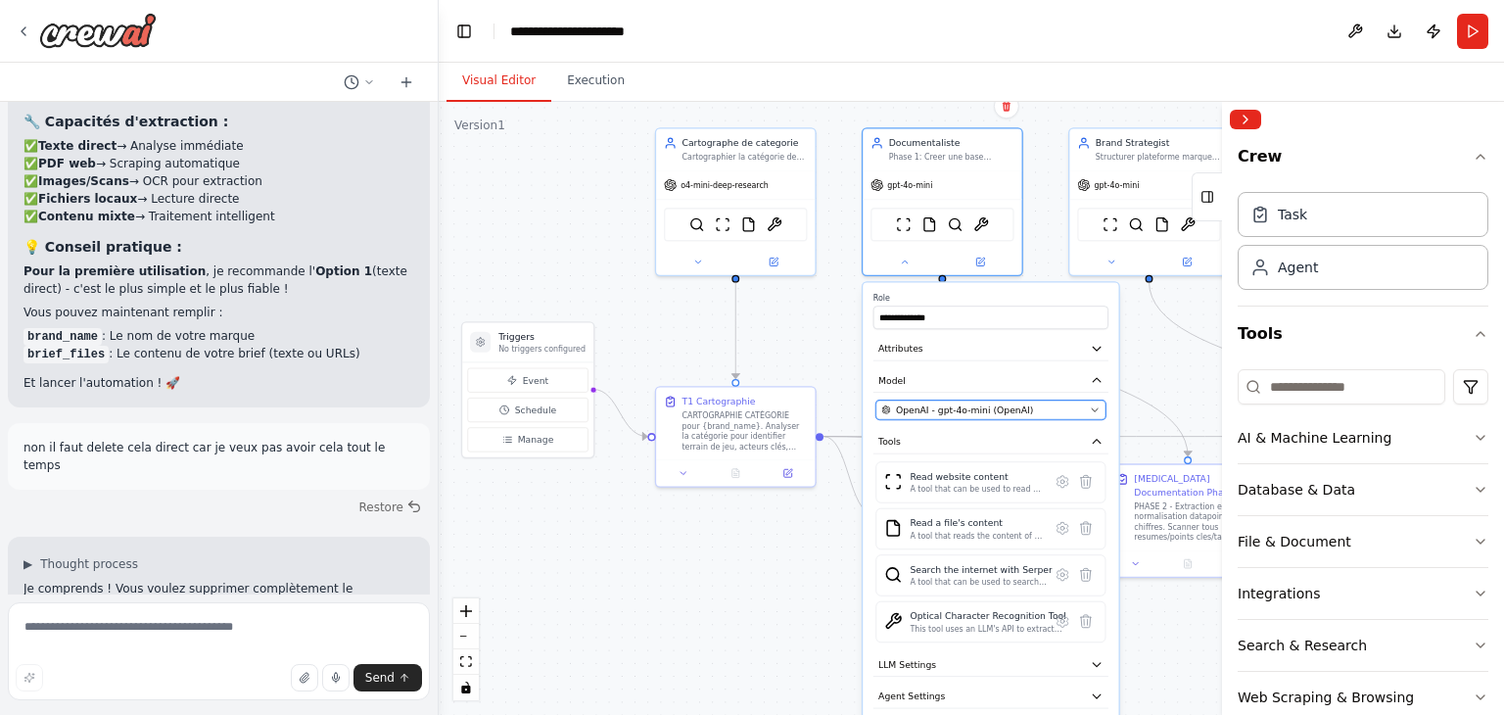
click at [939, 410] on span "OpenAI - gpt-4o-mini (OpenAI)" at bounding box center [964, 409] width 137 height 13
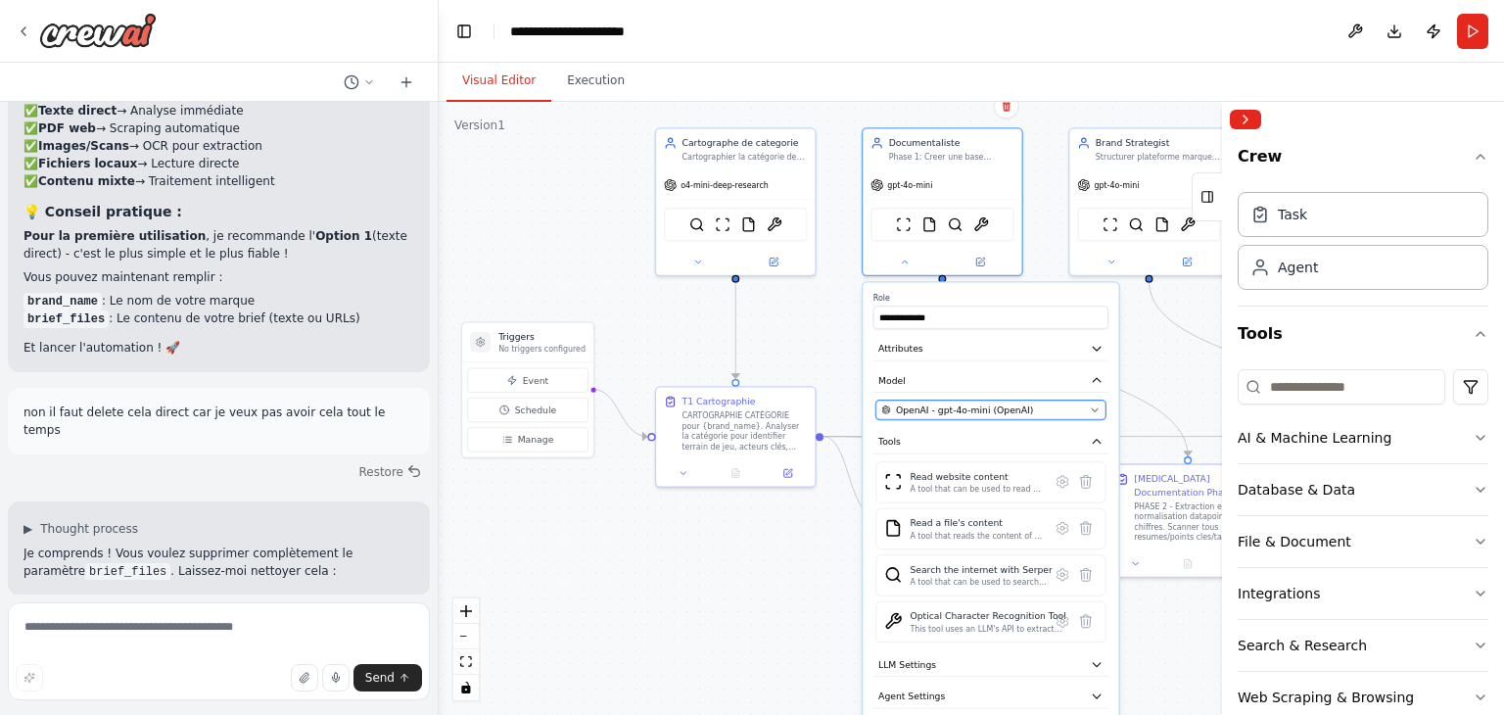
click at [1047, 407] on div "OpenAI - gpt-4o-mini (OpenAI)" at bounding box center [982, 409] width 203 height 13
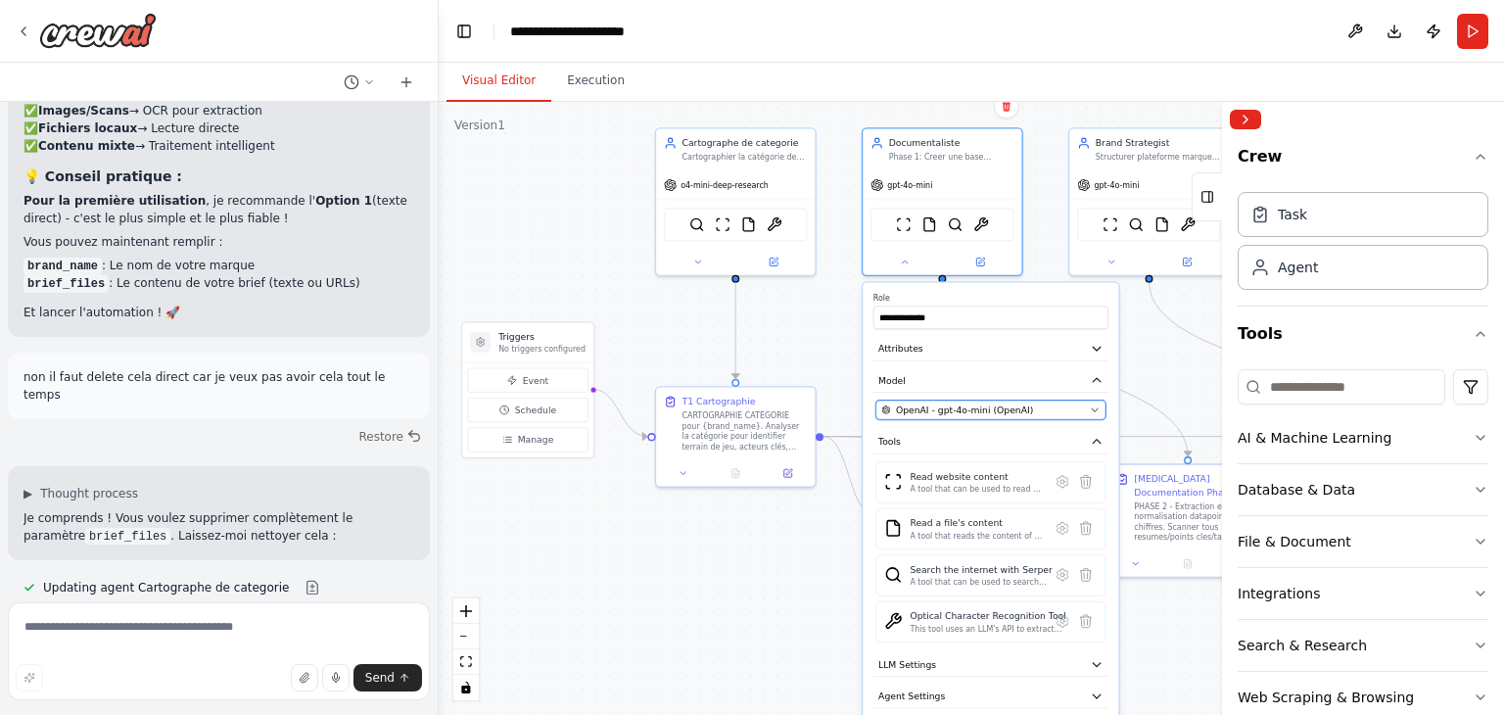
click at [1097, 408] on icon "button" at bounding box center [1095, 409] width 11 height 11
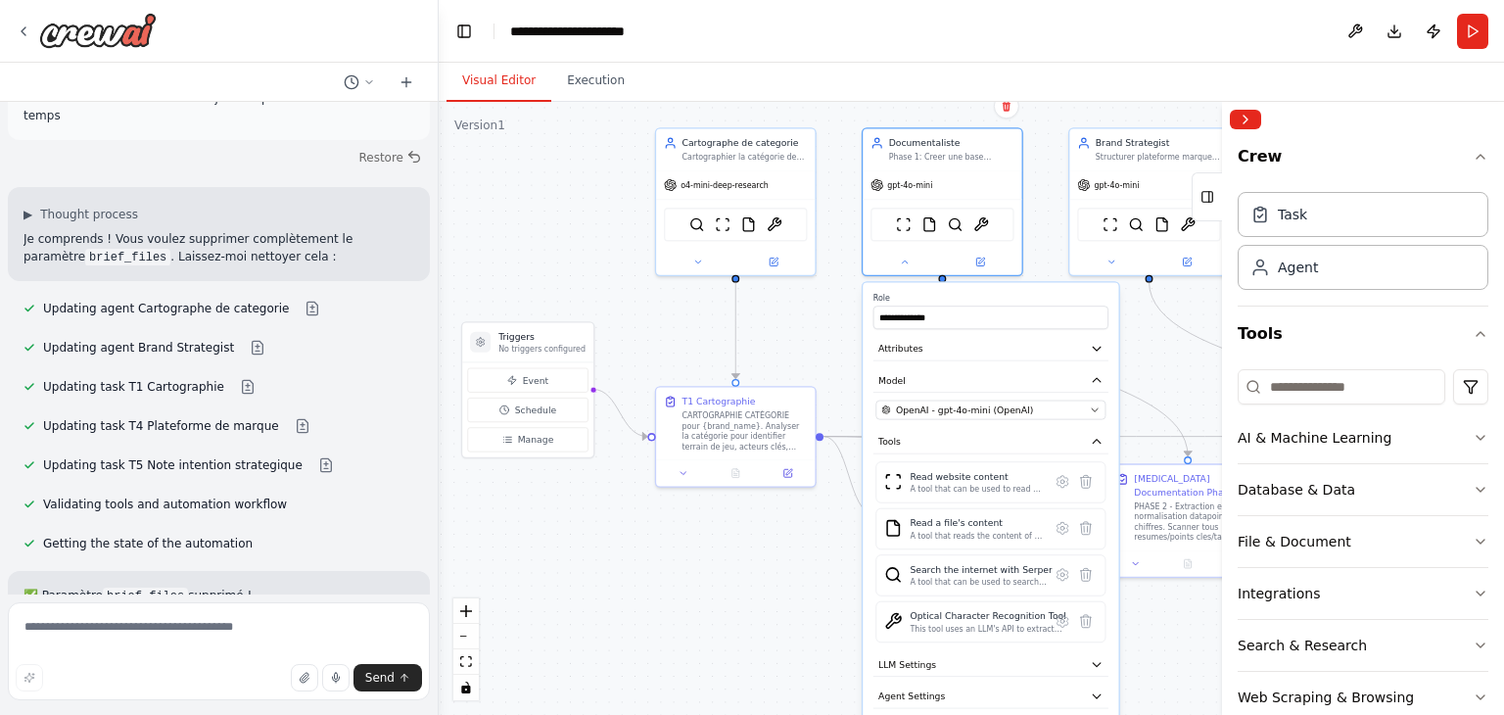
click at [841, 19] on header "**********" at bounding box center [971, 31] width 1065 height 63
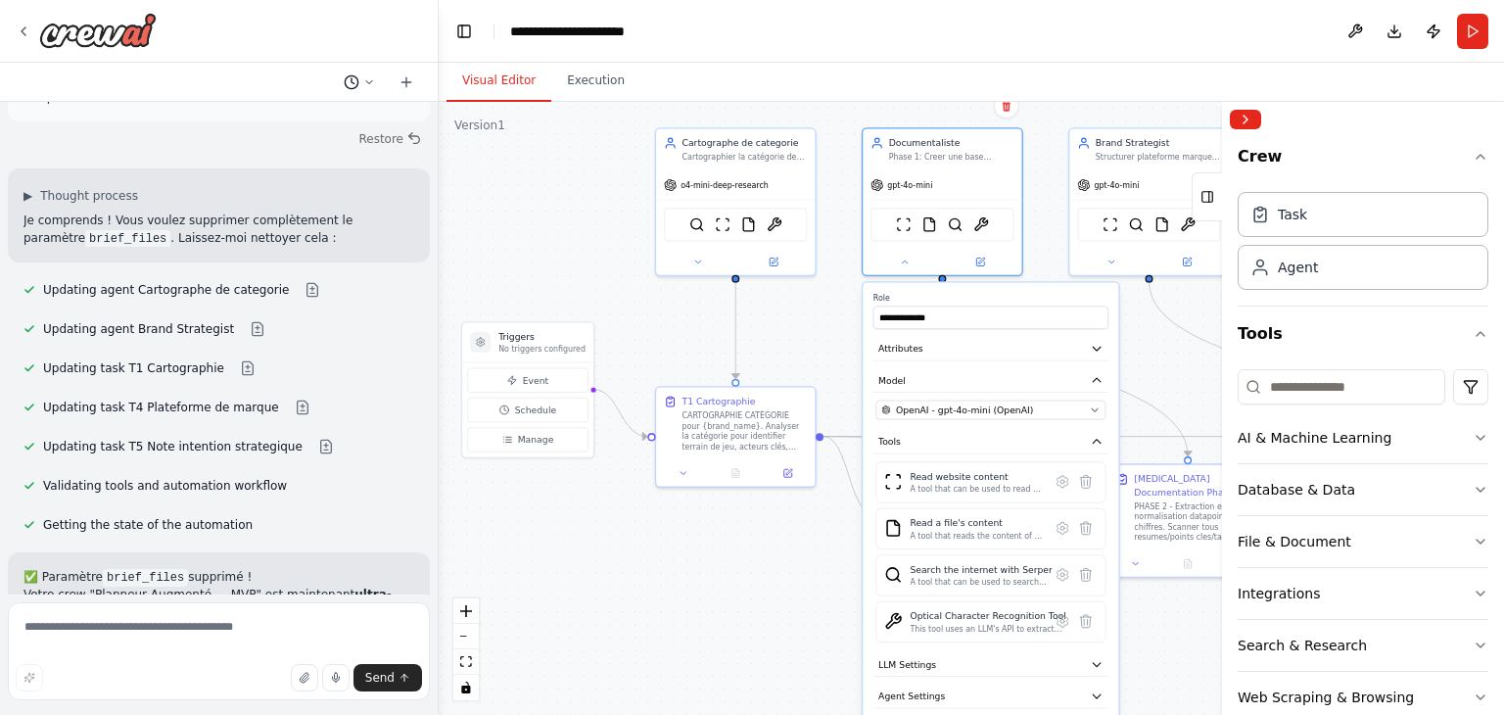
click at [368, 84] on icon at bounding box center [369, 82] width 12 height 12
click at [364, 79] on div at bounding box center [219, 357] width 439 height 715
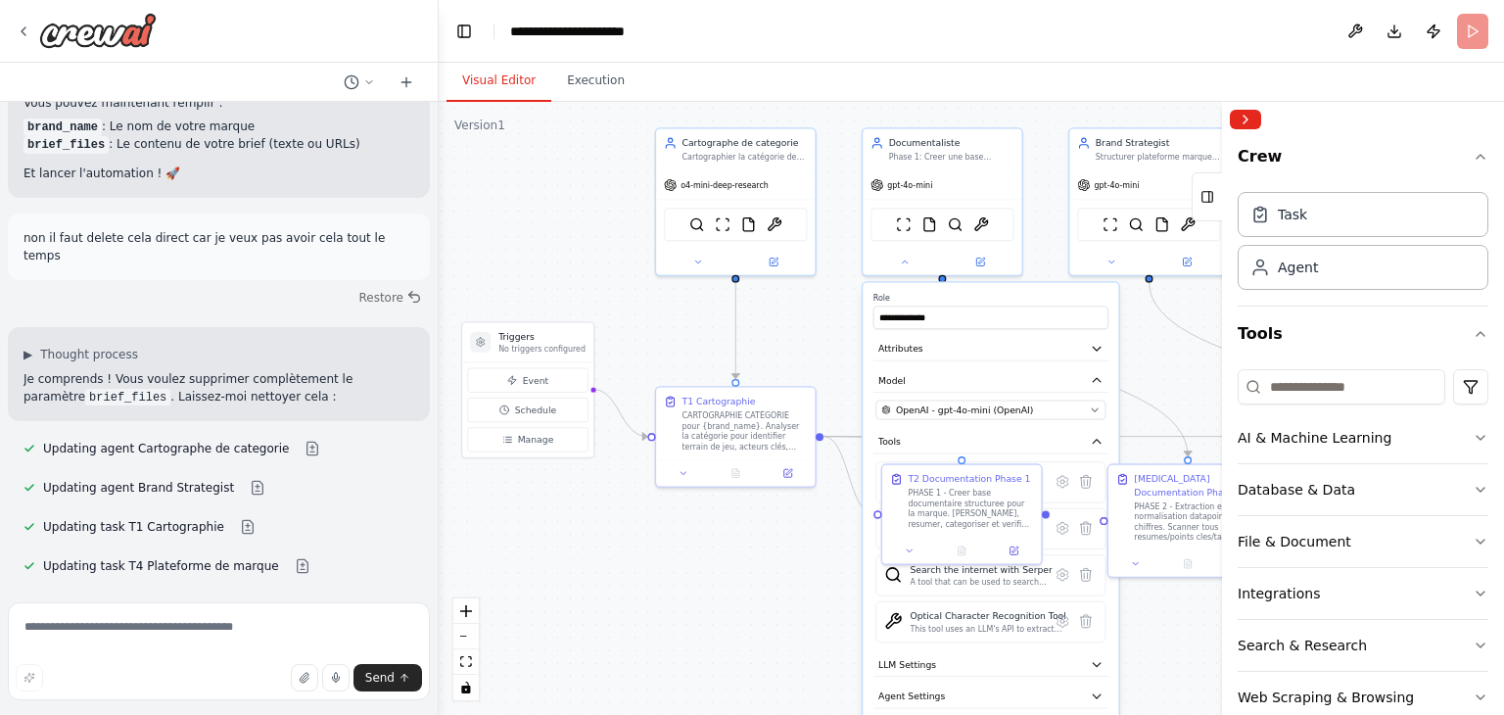
click at [826, 347] on div ".deletable-edge-delete-btn { width: 20px; height: 20px; border: 0px solid #ffff…" at bounding box center [971, 408] width 1065 height 613
click at [948, 182] on div "gpt-4o-mini" at bounding box center [942, 182] width 159 height 28
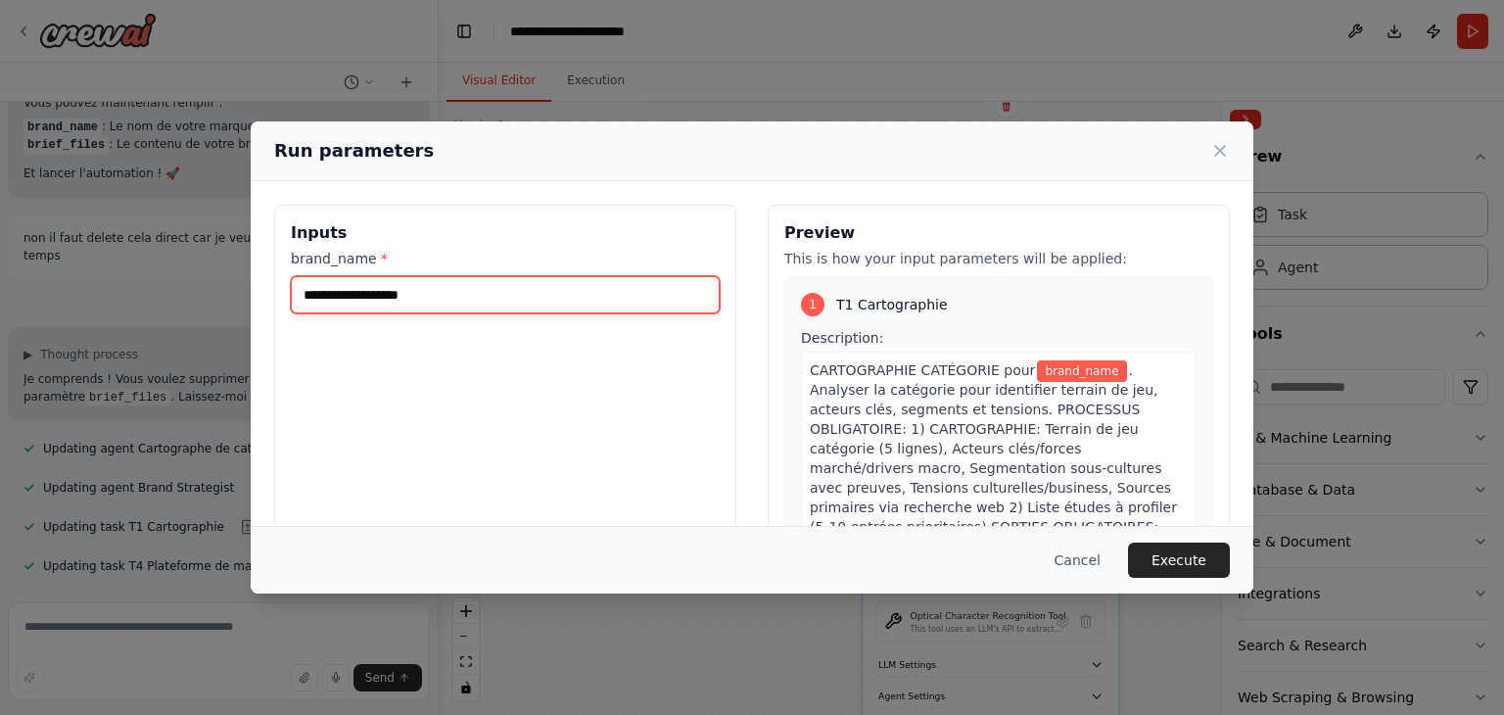
click at [560, 303] on input "brand_name *" at bounding box center [505, 294] width 429 height 37
type input "*****"
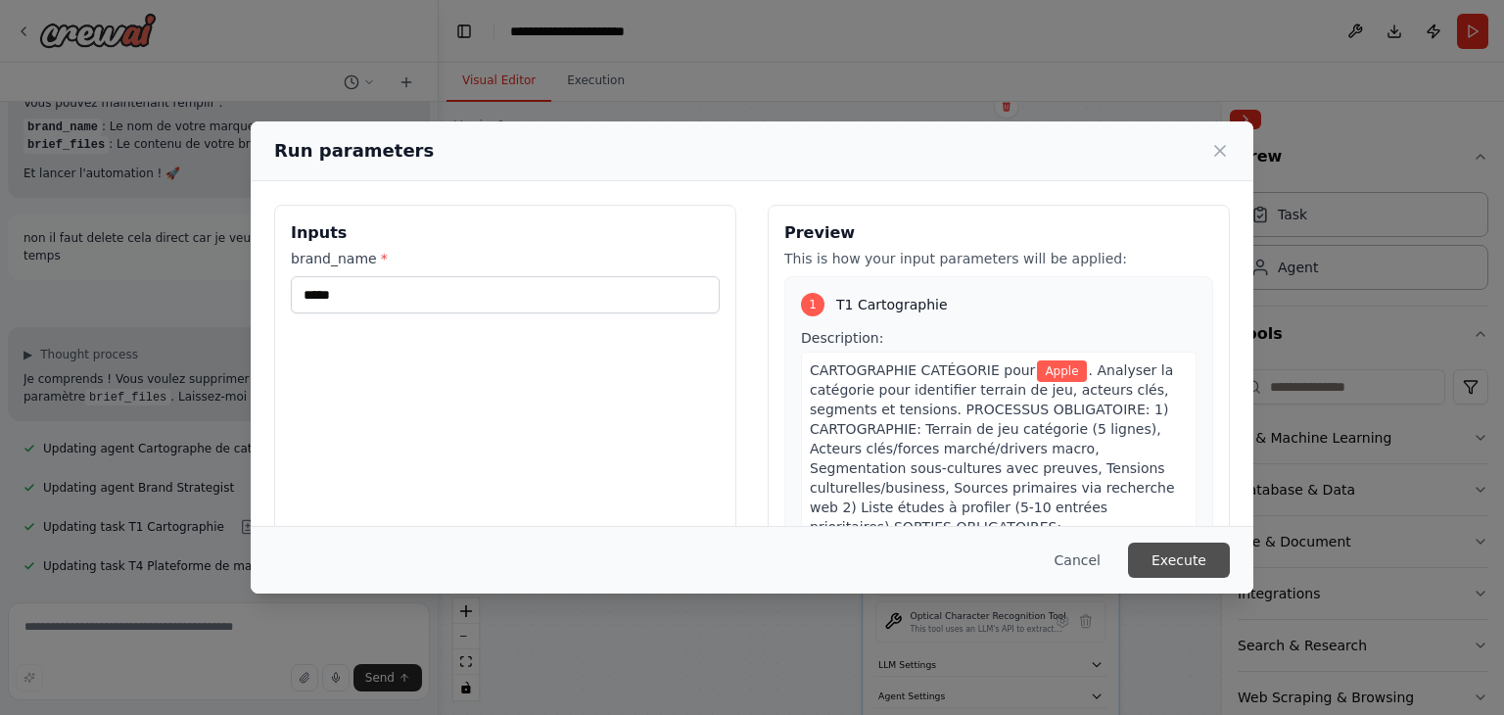
click at [1165, 545] on button "Execute" at bounding box center [1179, 559] width 102 height 35
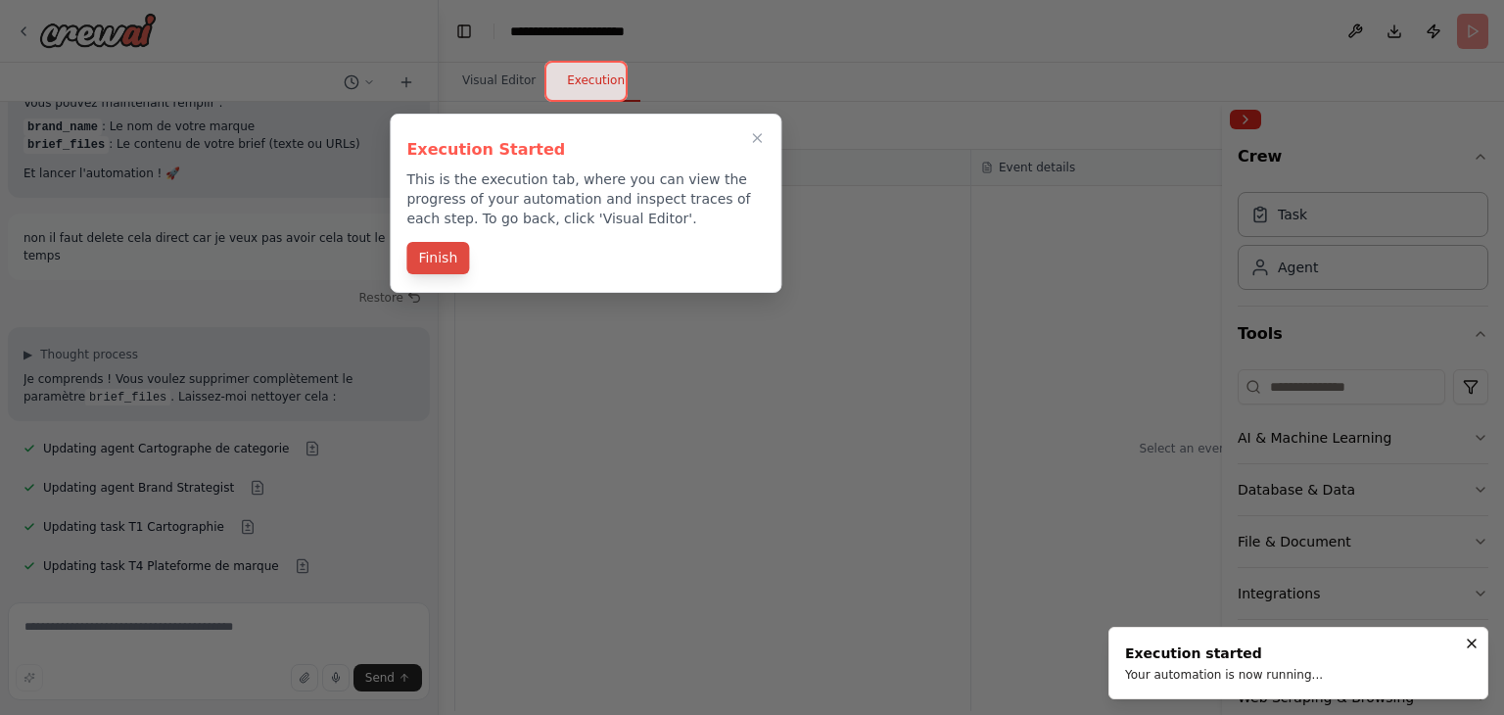
click at [440, 259] on button "Finish" at bounding box center [437, 258] width 63 height 32
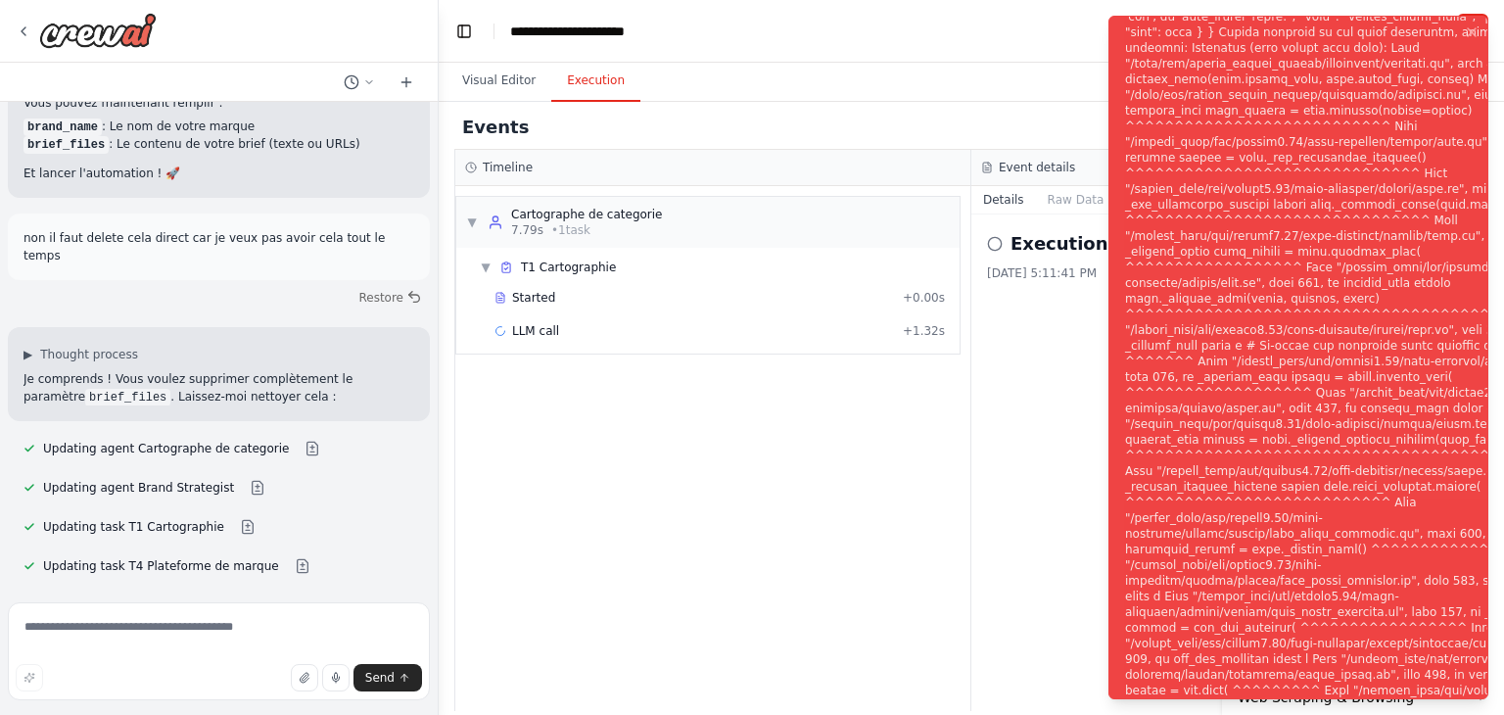
scroll to position [17783, 0]
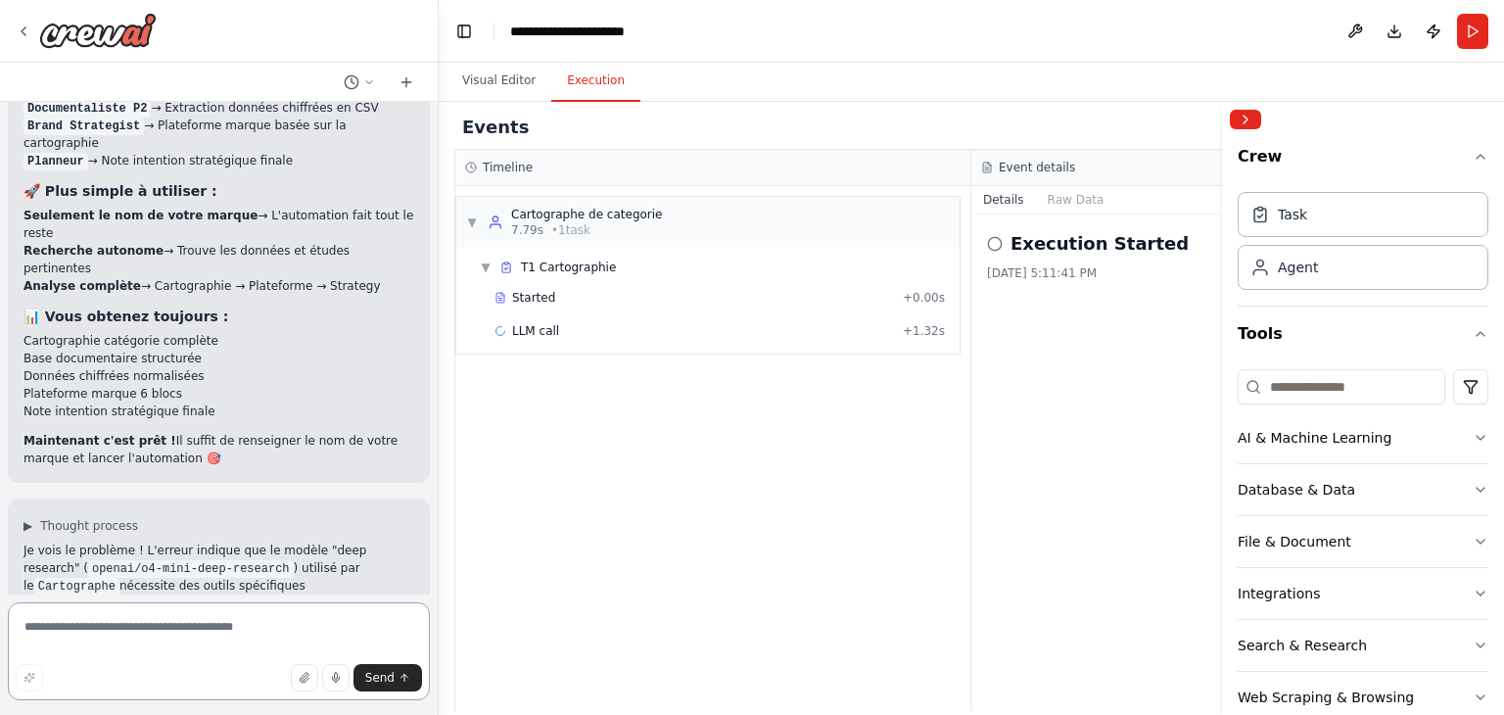
scroll to position [18496, 0]
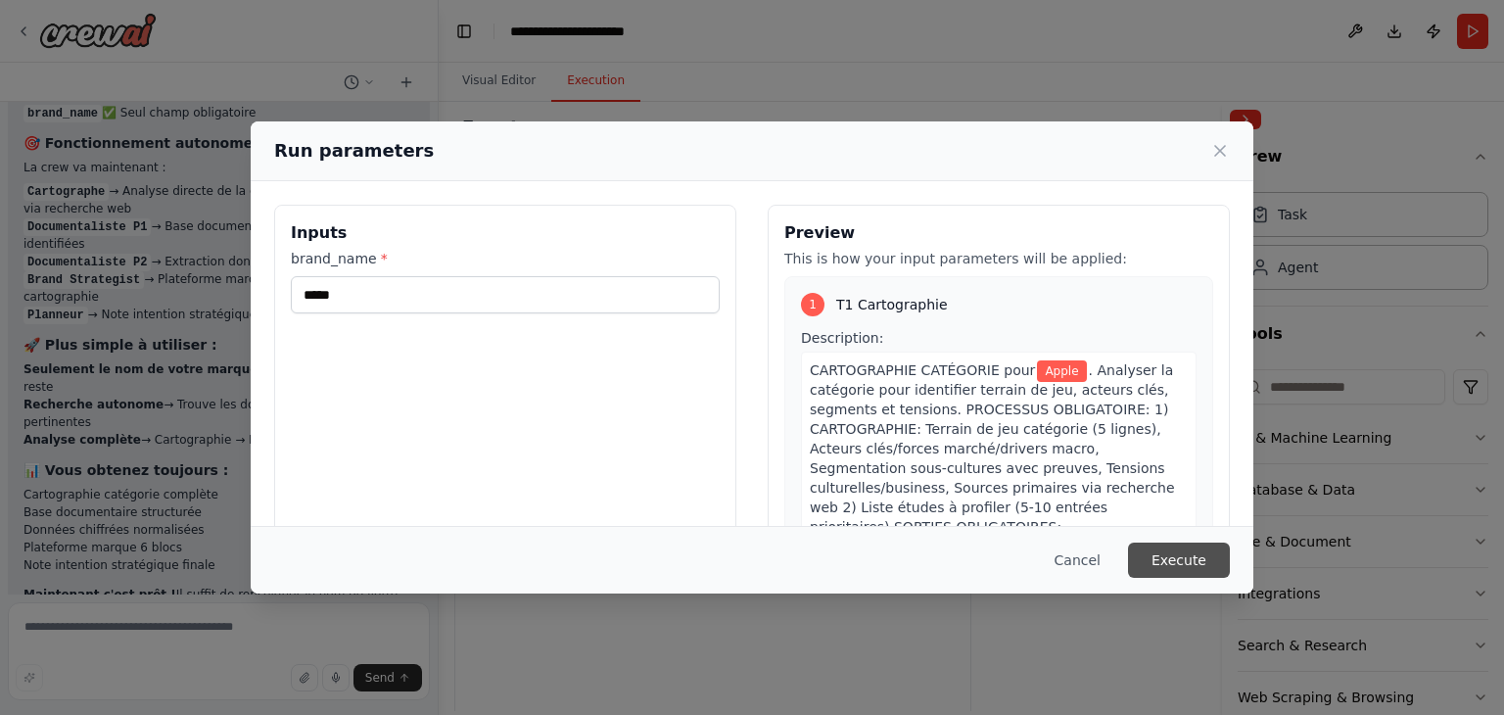
click at [1161, 551] on button "Execute" at bounding box center [1179, 559] width 102 height 35
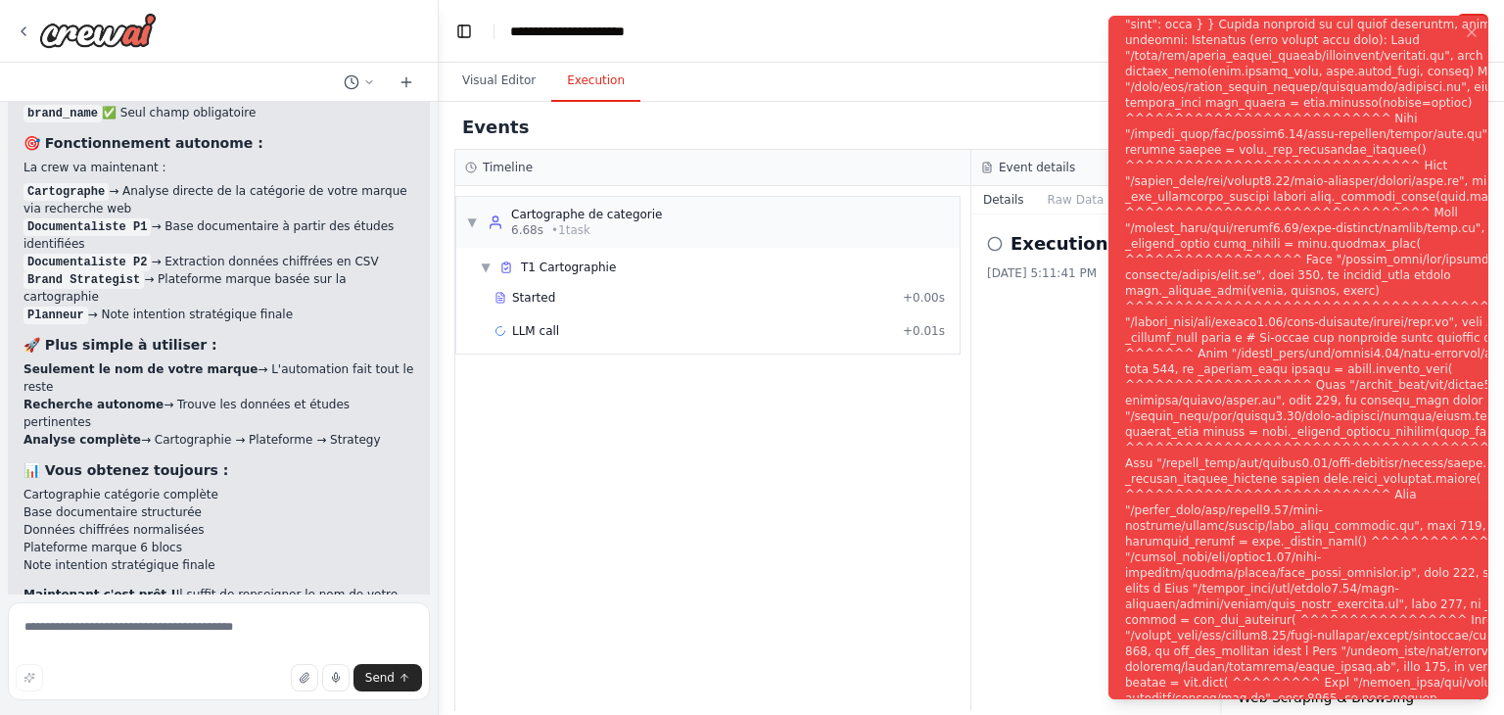
scroll to position [18496, 0]
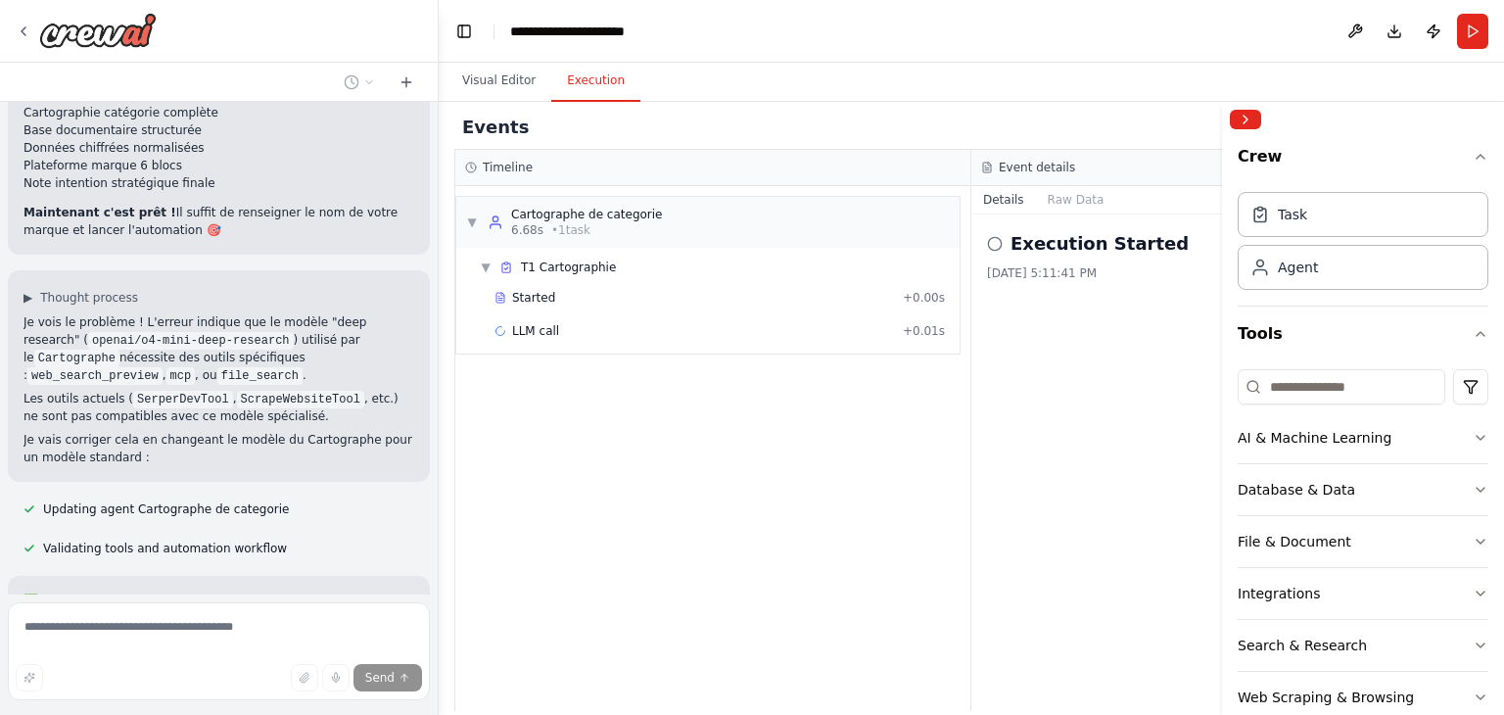
scroll to position [18758, 0]
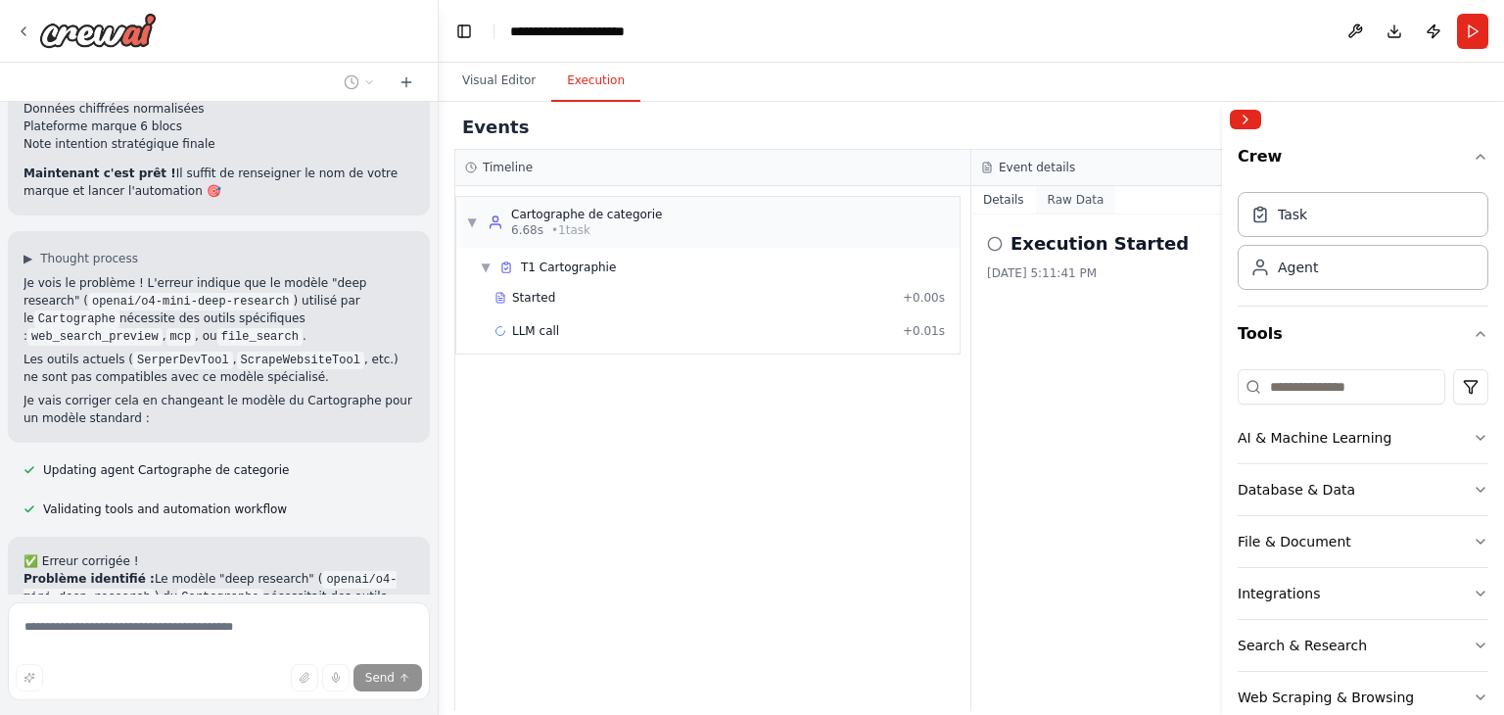
click at [1081, 212] on button "Raw Data" at bounding box center [1076, 199] width 80 height 27
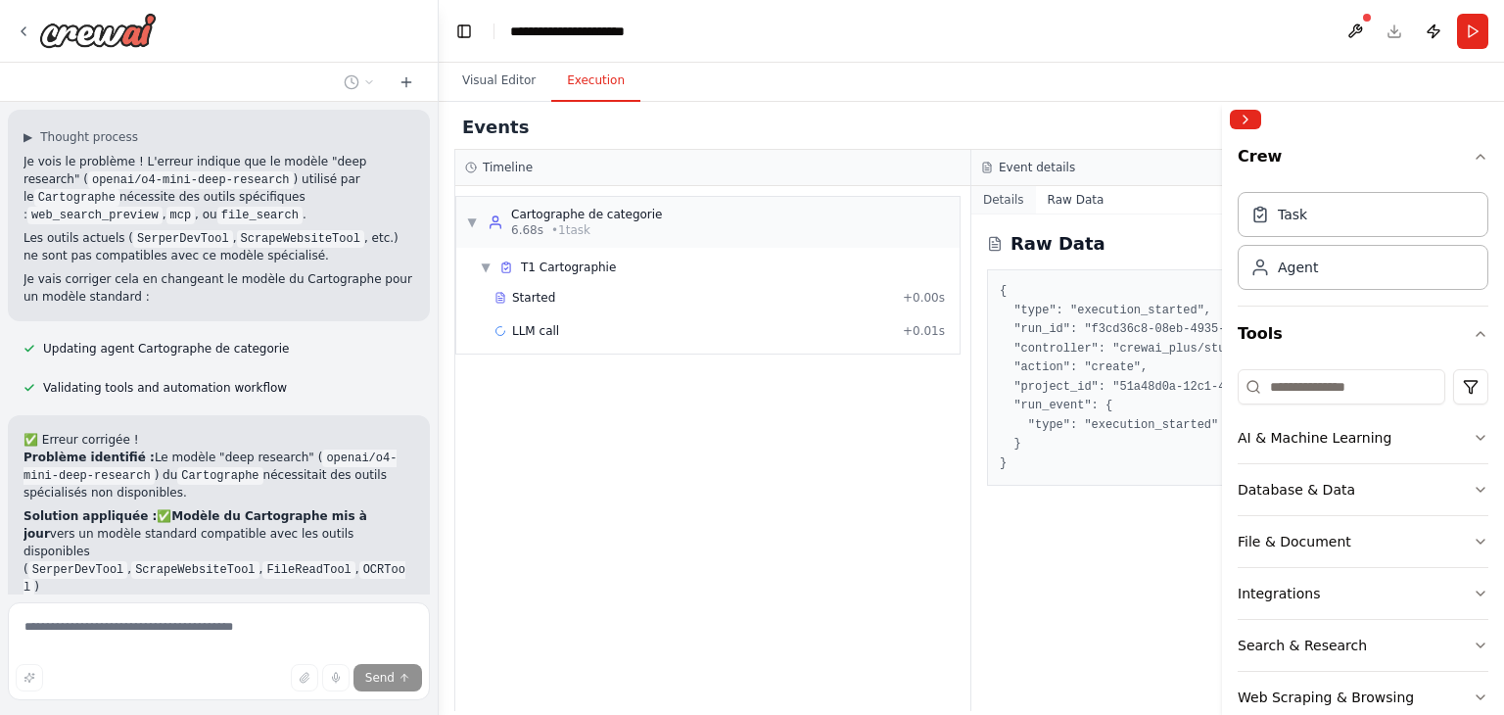
click at [997, 198] on button "Details" at bounding box center [1003, 199] width 65 height 27
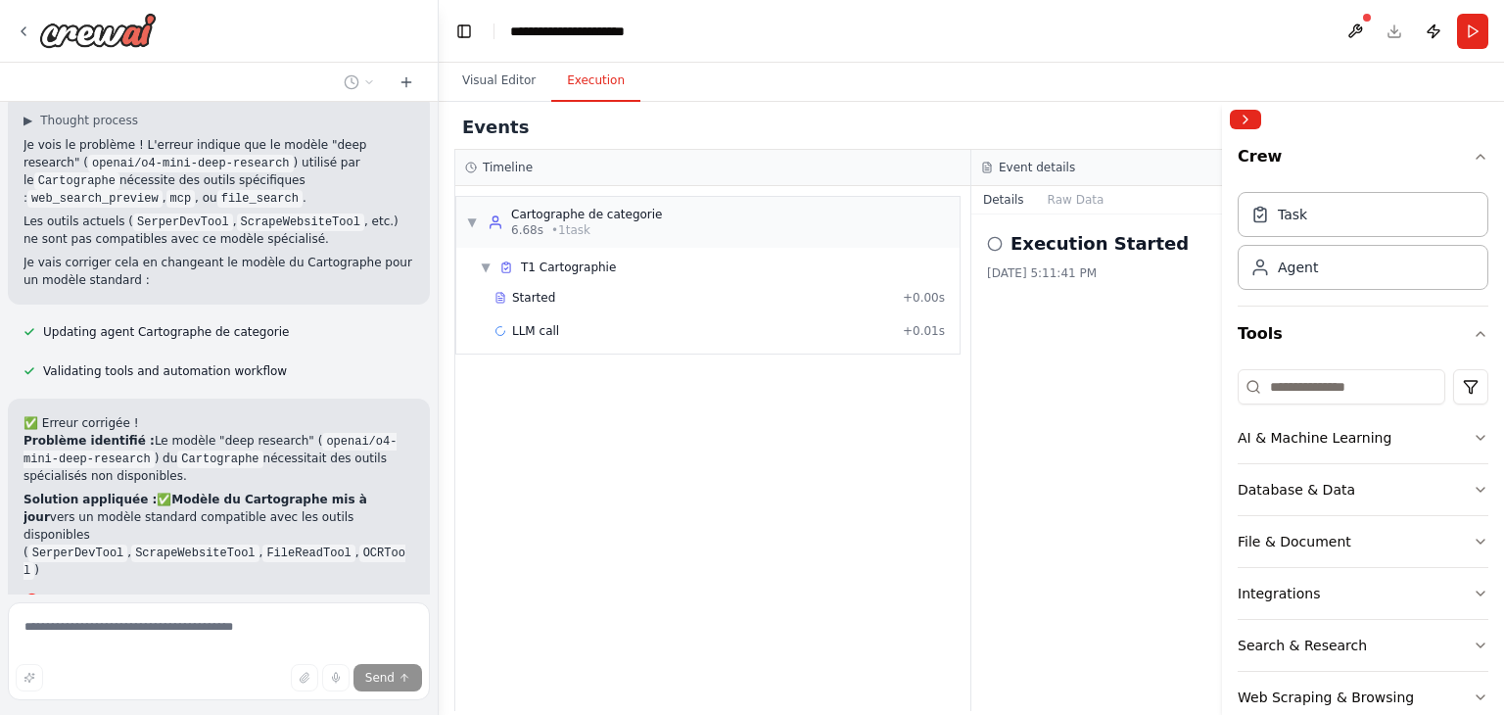
scroll to position [18967, 0]
